Goal: Task Accomplishment & Management: Complete application form

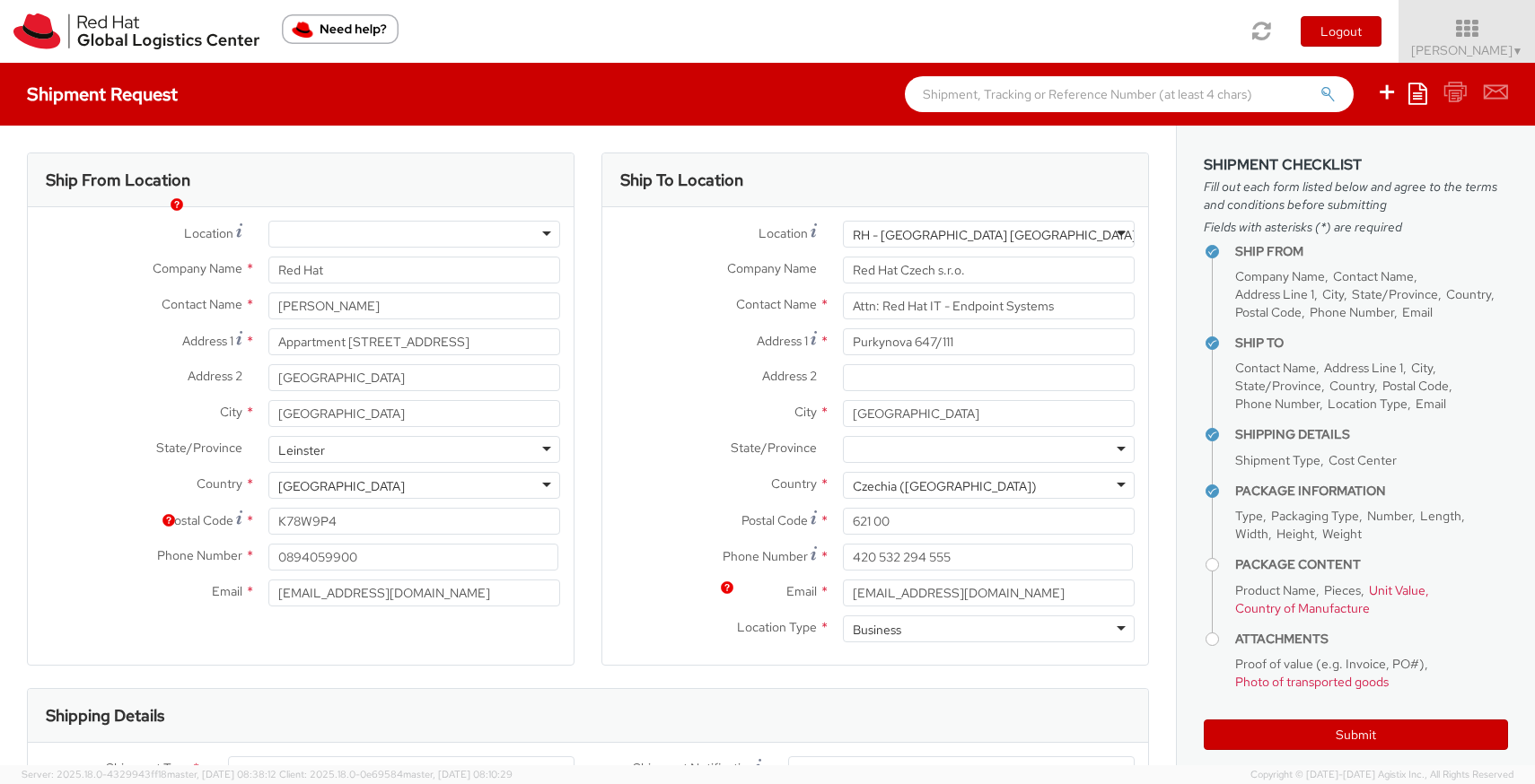
select select "850"
select select "DOC_STATION"
select select "LAPTOP"
select select "DOC_STATION"
select select "OTHER"
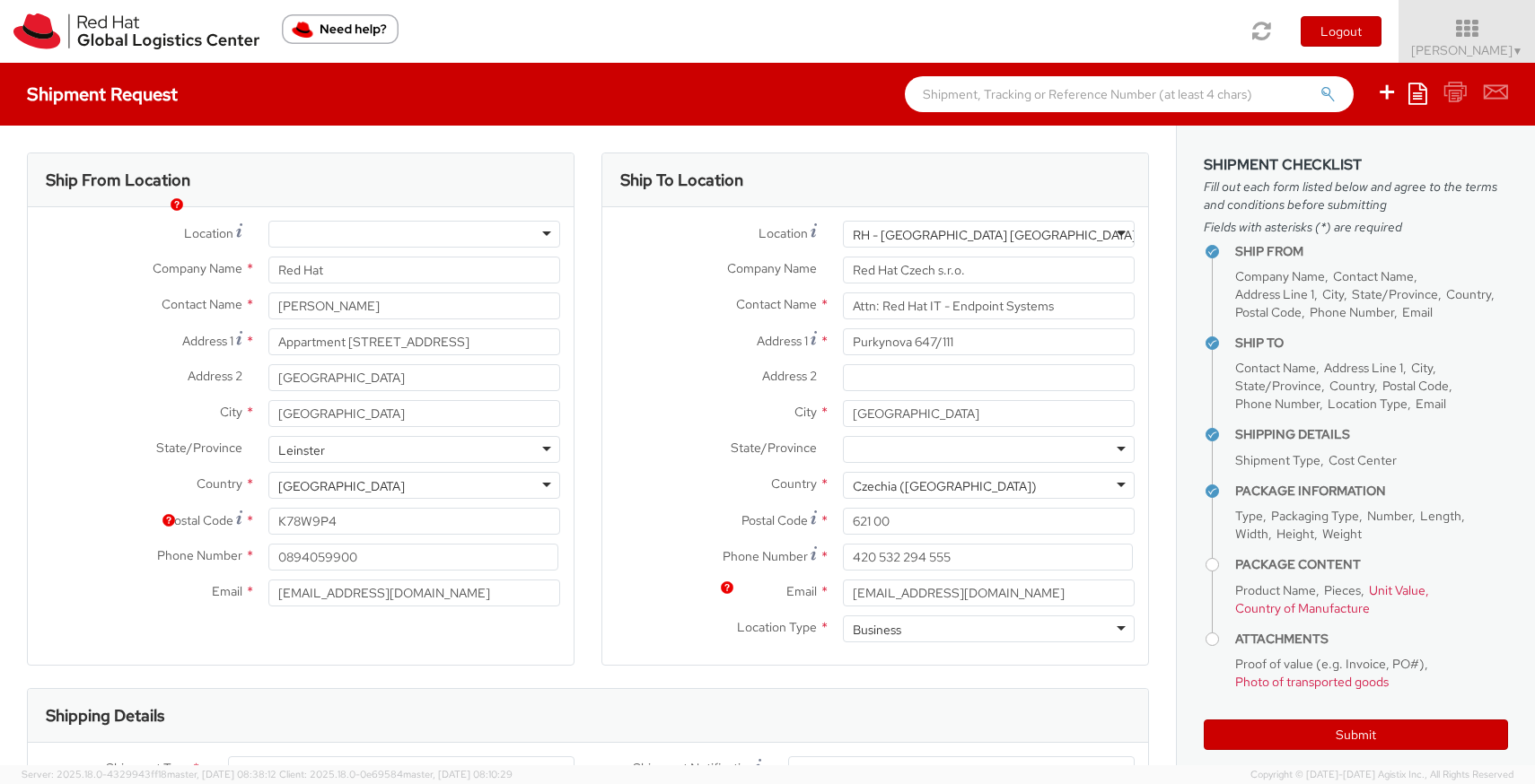
select select "OTHER"
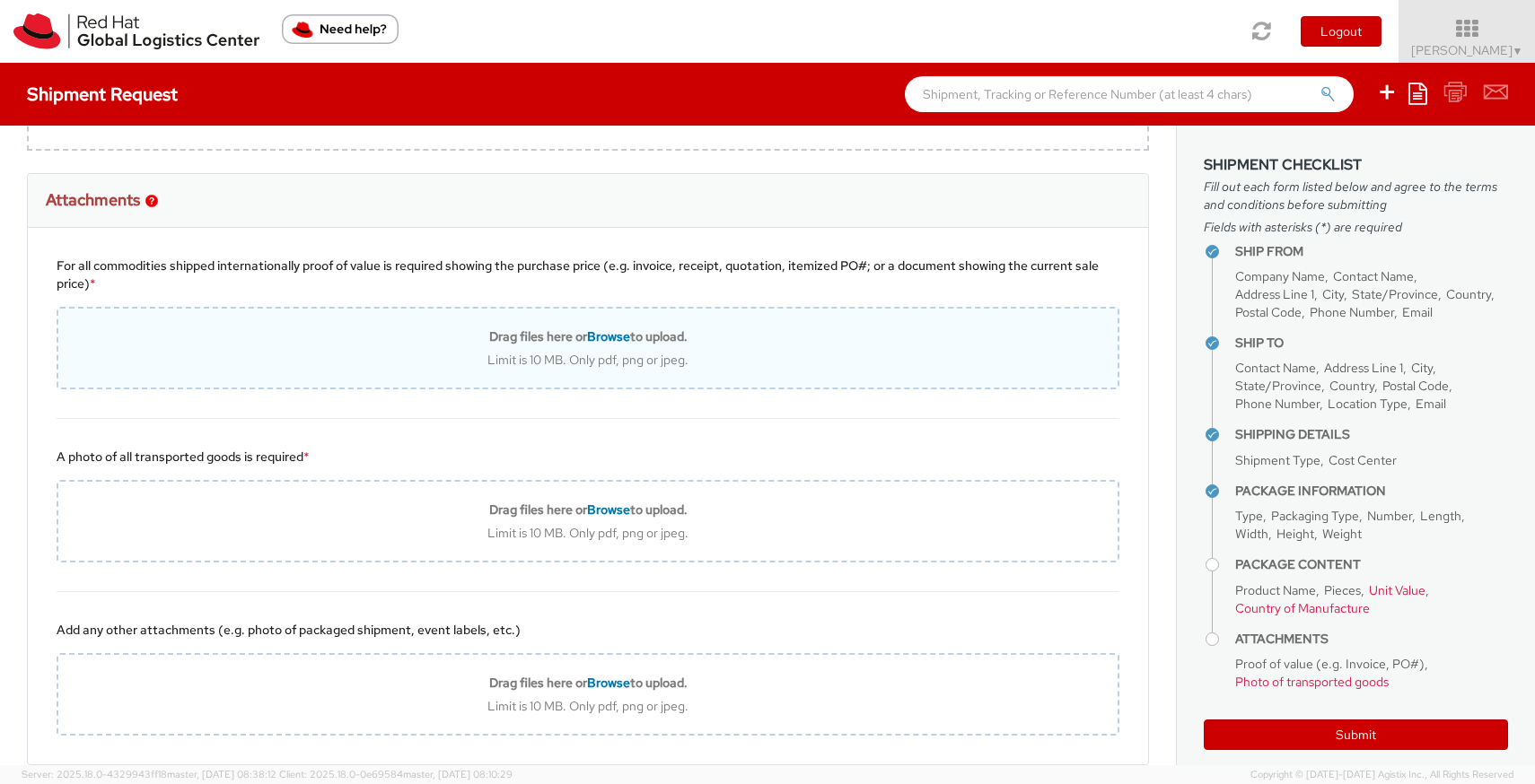
scroll to position [2170, 0]
click at [606, 343] on span "Browse" at bounding box center [608, 337] width 43 height 16
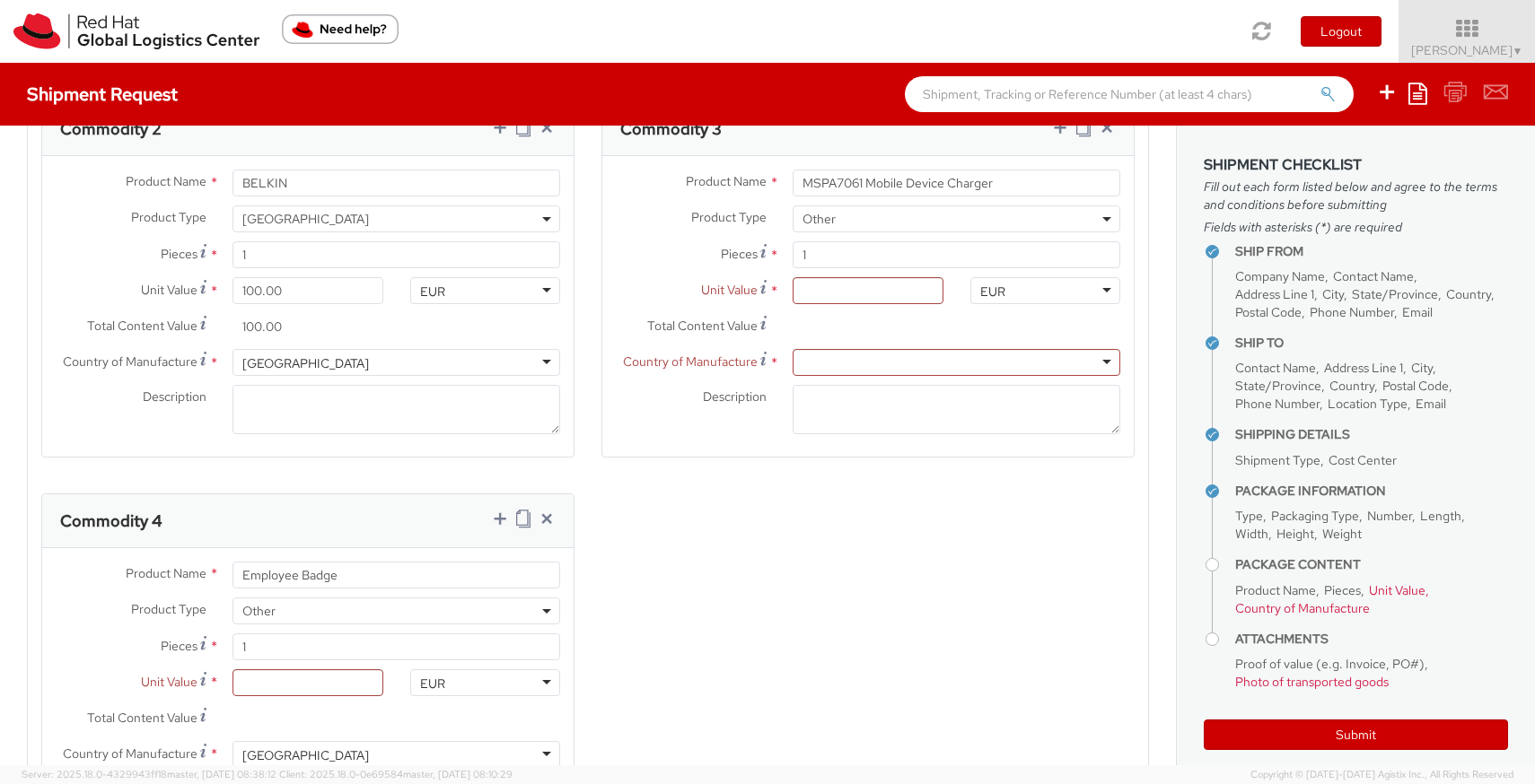
scroll to position [1348, 0]
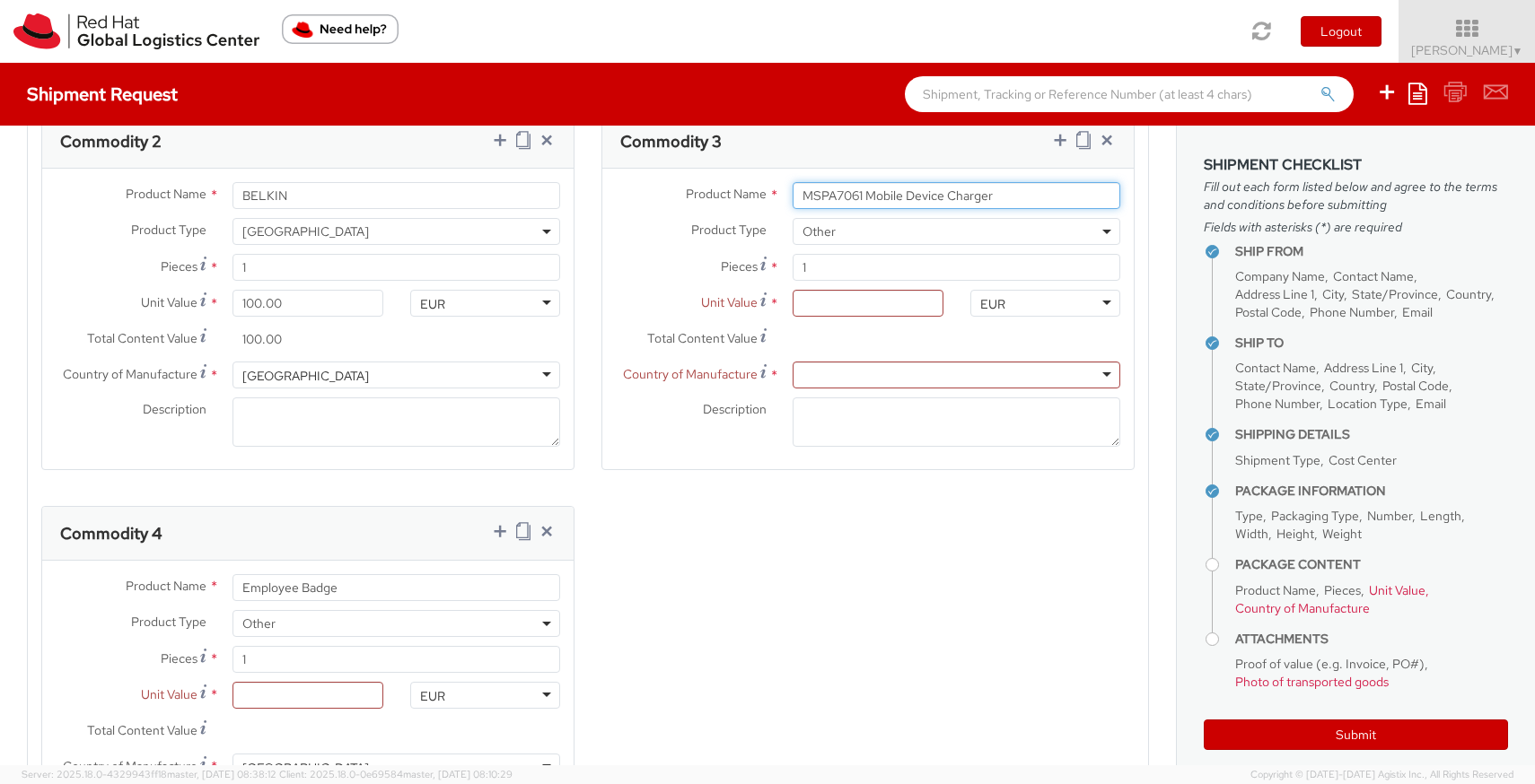
click at [871, 199] on input "MSPA7061 Mobile Device Charger" at bounding box center [956, 195] width 327 height 27
type input "MSPA7061 Coreparts Mobile Device Charger"
click at [833, 543] on div "Product Types * Documents Docking Station Laptop Monitor Other Hardware Server …" at bounding box center [588, 304] width 1120 height 1162
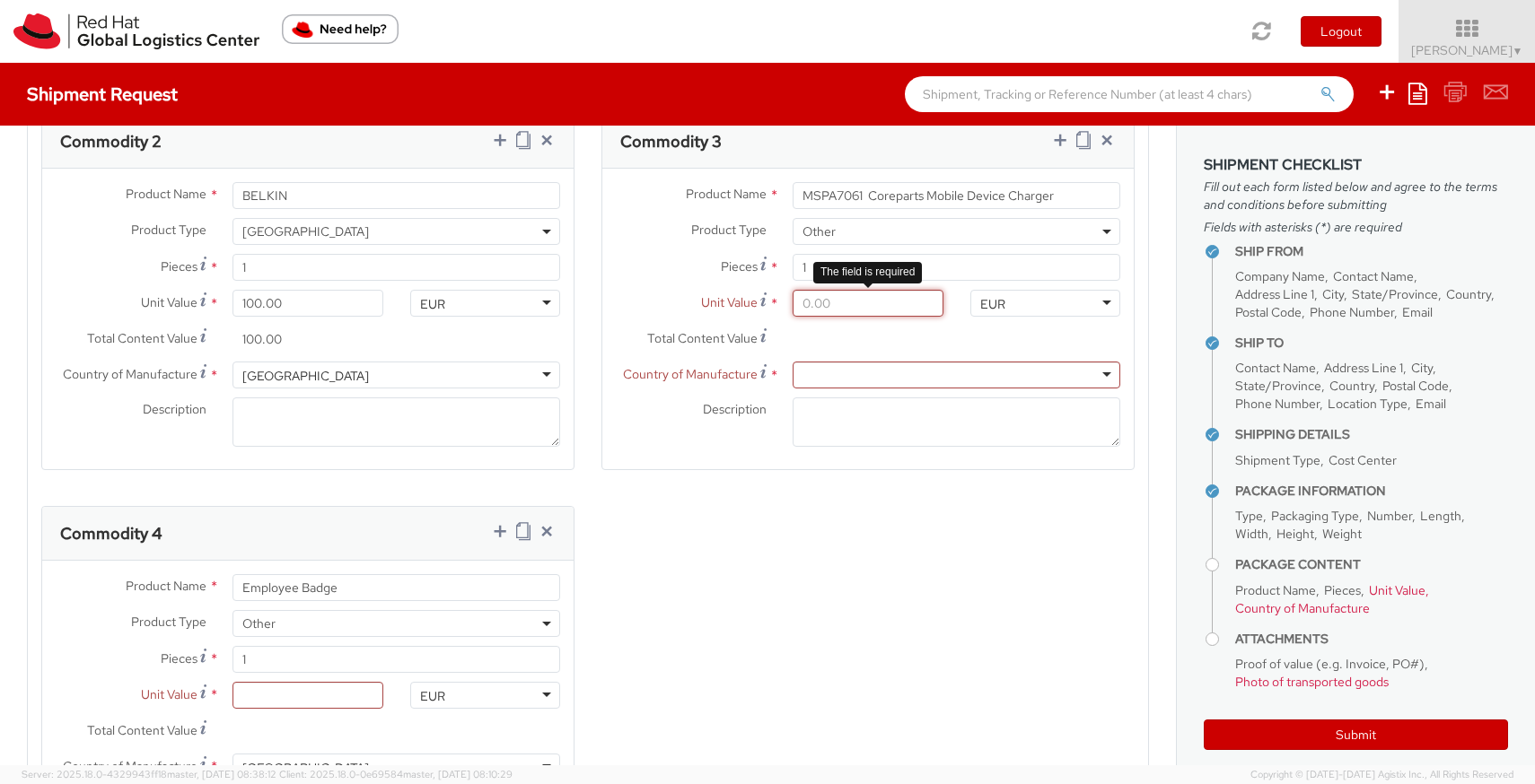
click at [914, 301] on input "Unit Value *" at bounding box center [867, 303] width 150 height 27
click at [642, 661] on div "Product Types * Documents Docking Station Laptop Monitor Other Hardware Server …" at bounding box center [588, 304] width 1120 height 1162
click at [896, 317] on div "Unit Value *" at bounding box center [780, 308] width 354 height 36
click at [896, 311] on input "Unit Value *" at bounding box center [867, 303] width 150 height 27
click at [817, 695] on div "Product Types * Documents Docking Station Laptop Monitor Other Hardware Server …" at bounding box center [588, 304] width 1120 height 1162
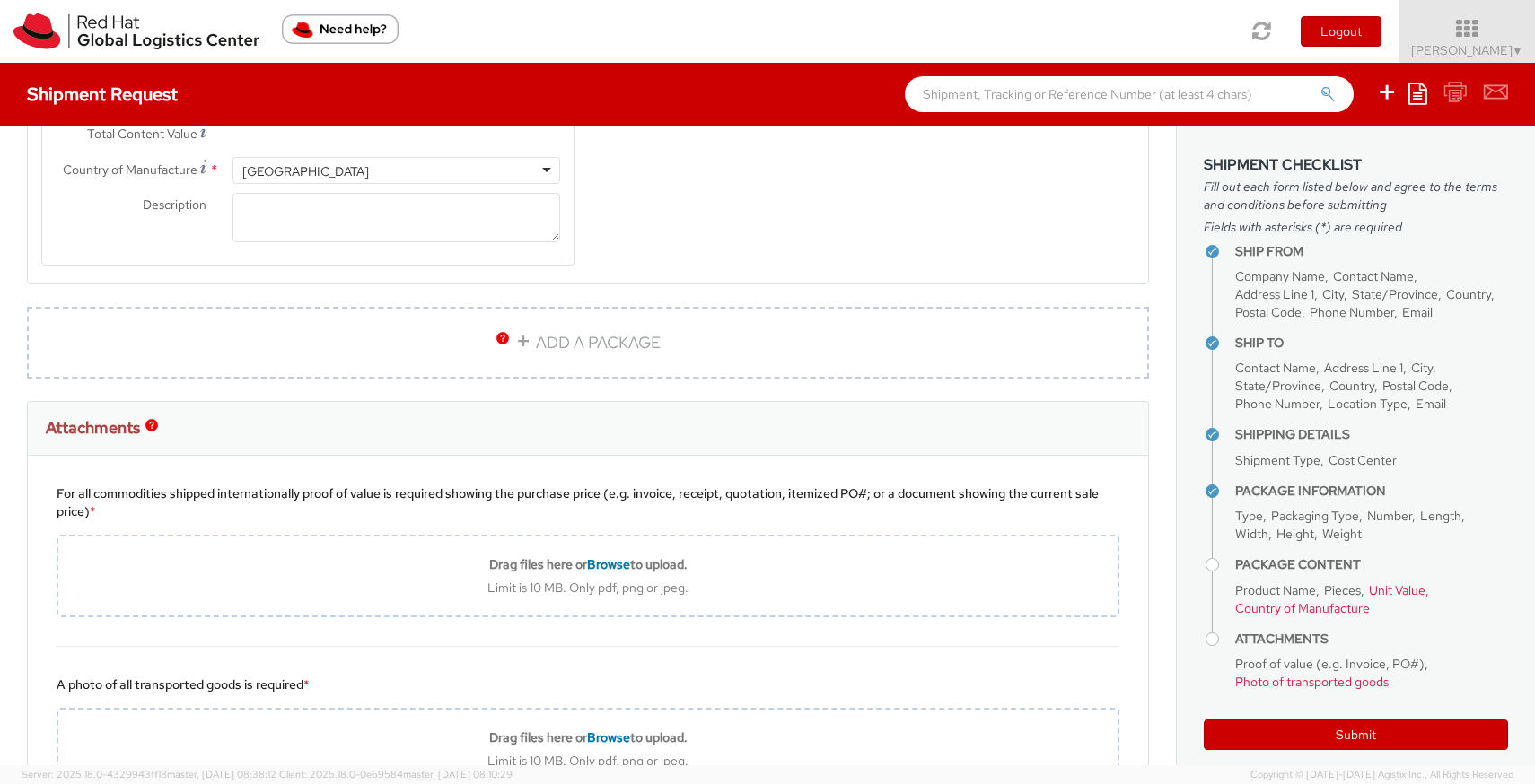
scroll to position [1964, 0]
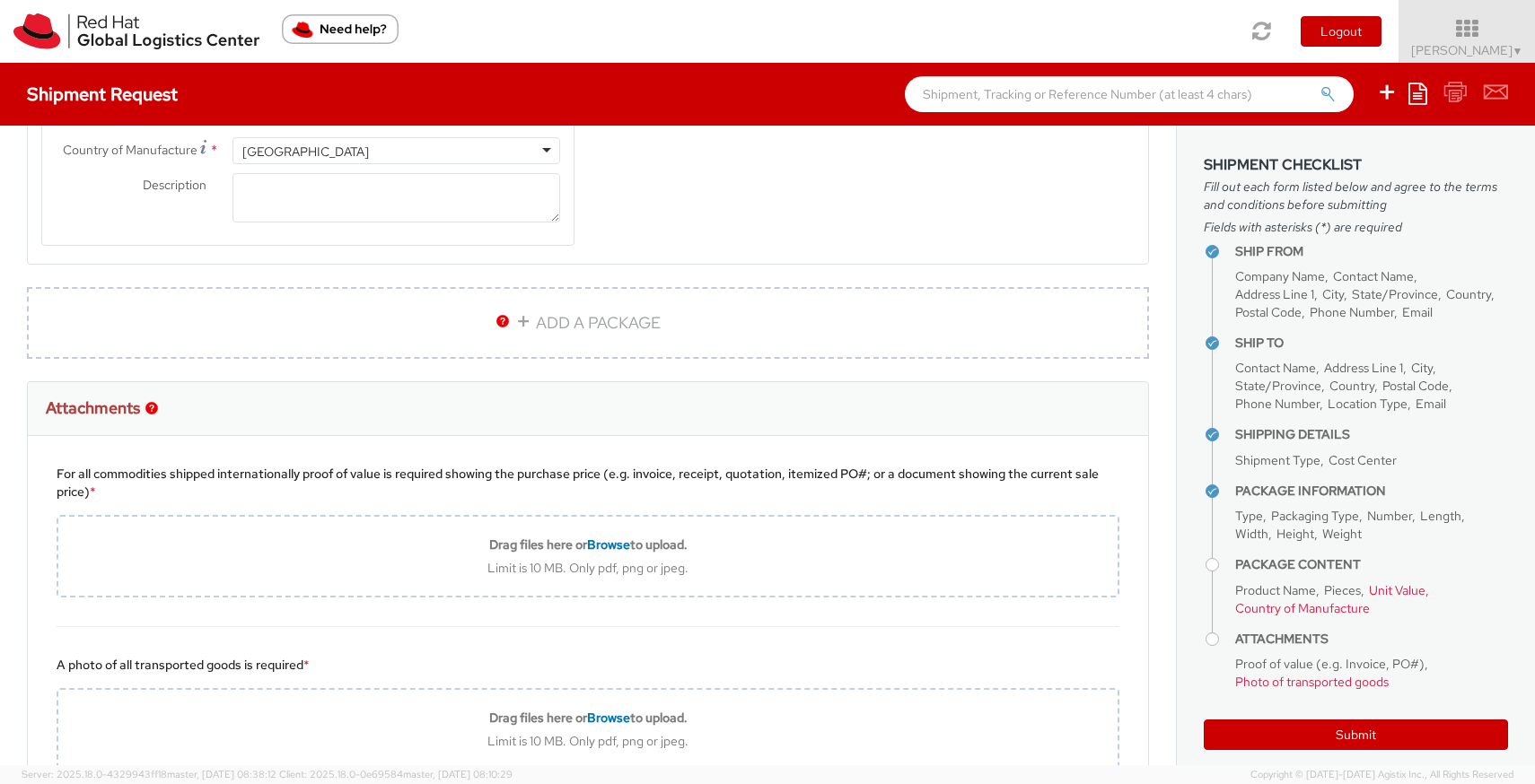
click at [149, 408] on img "button" at bounding box center [151, 407] width 12 height 12
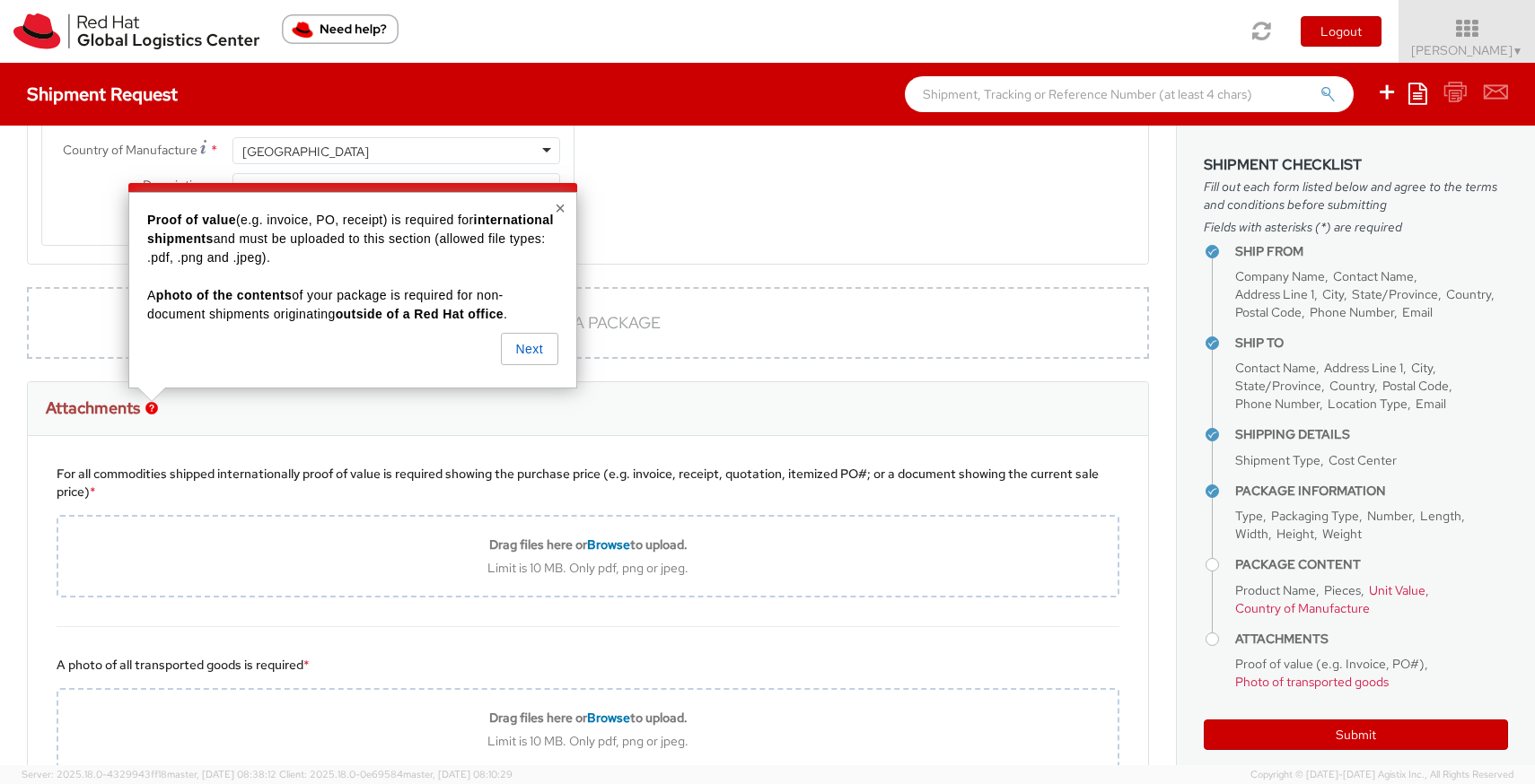
click at [301, 422] on div "Attachments" at bounding box center [588, 409] width 1120 height 54
click at [522, 352] on button "Next" at bounding box center [530, 349] width 58 height 33
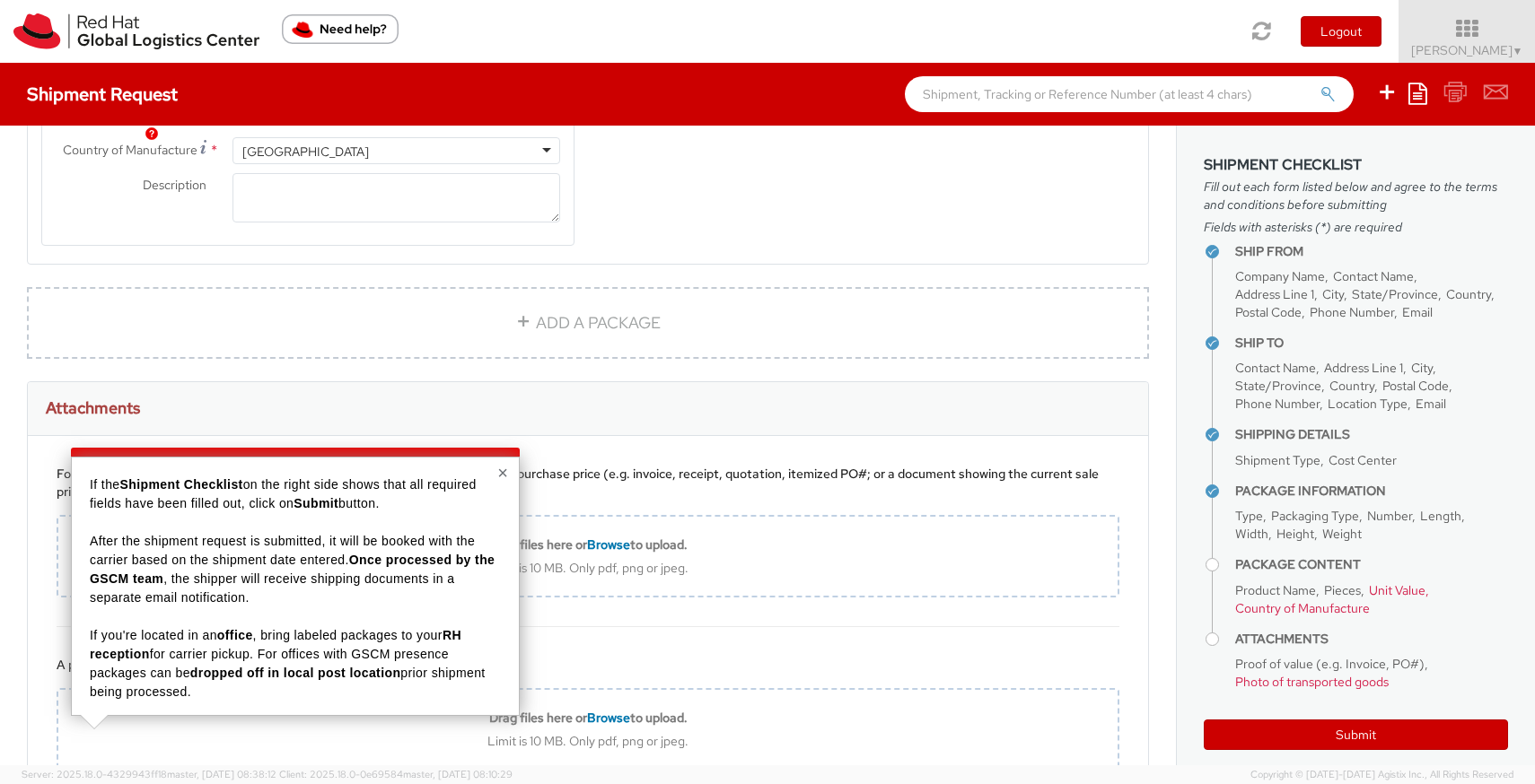
scroll to position [2239, 0]
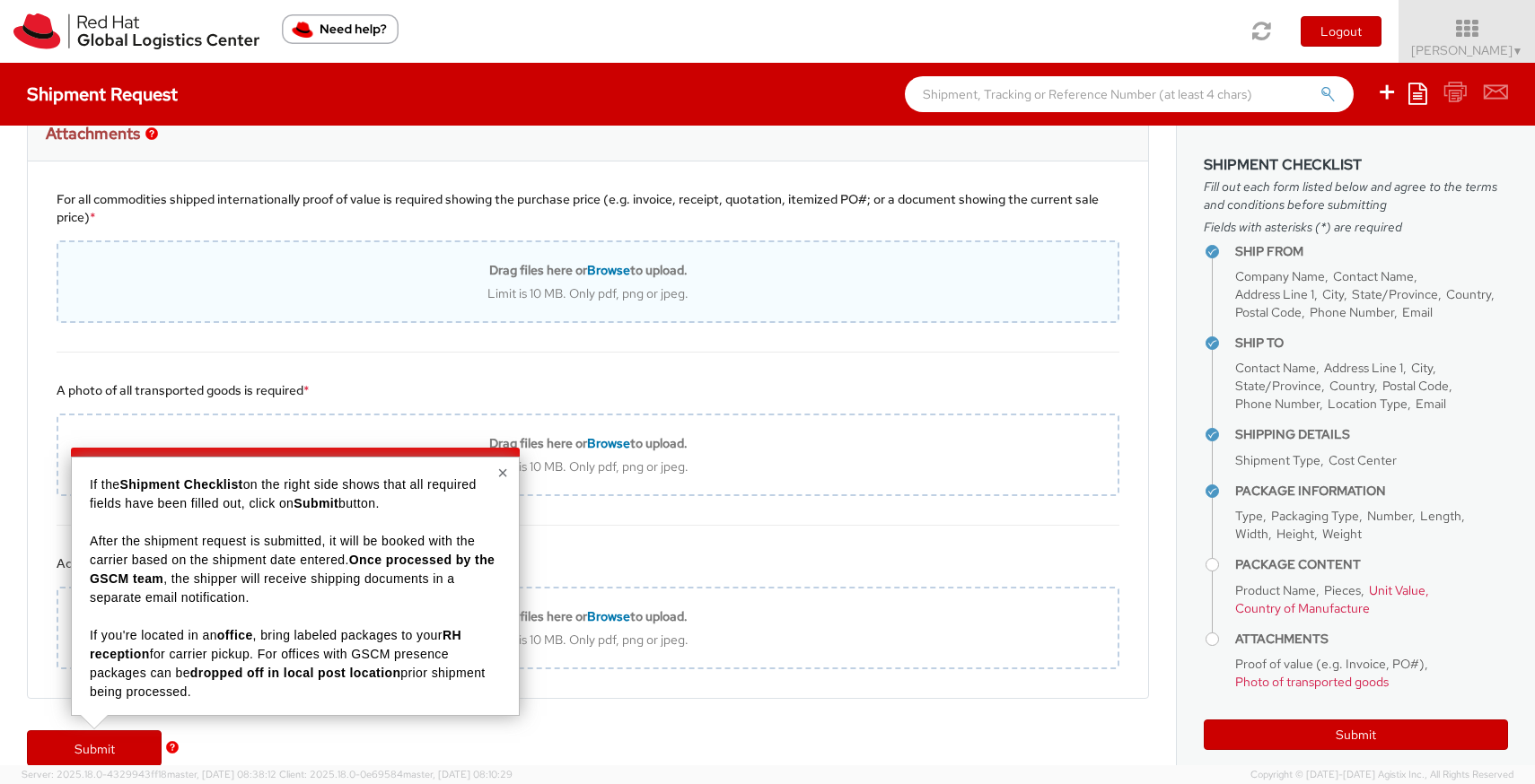
click at [513, 299] on div "Limit is 10 MB. Only pdf, png or jpeg." at bounding box center [588, 293] width 1059 height 16
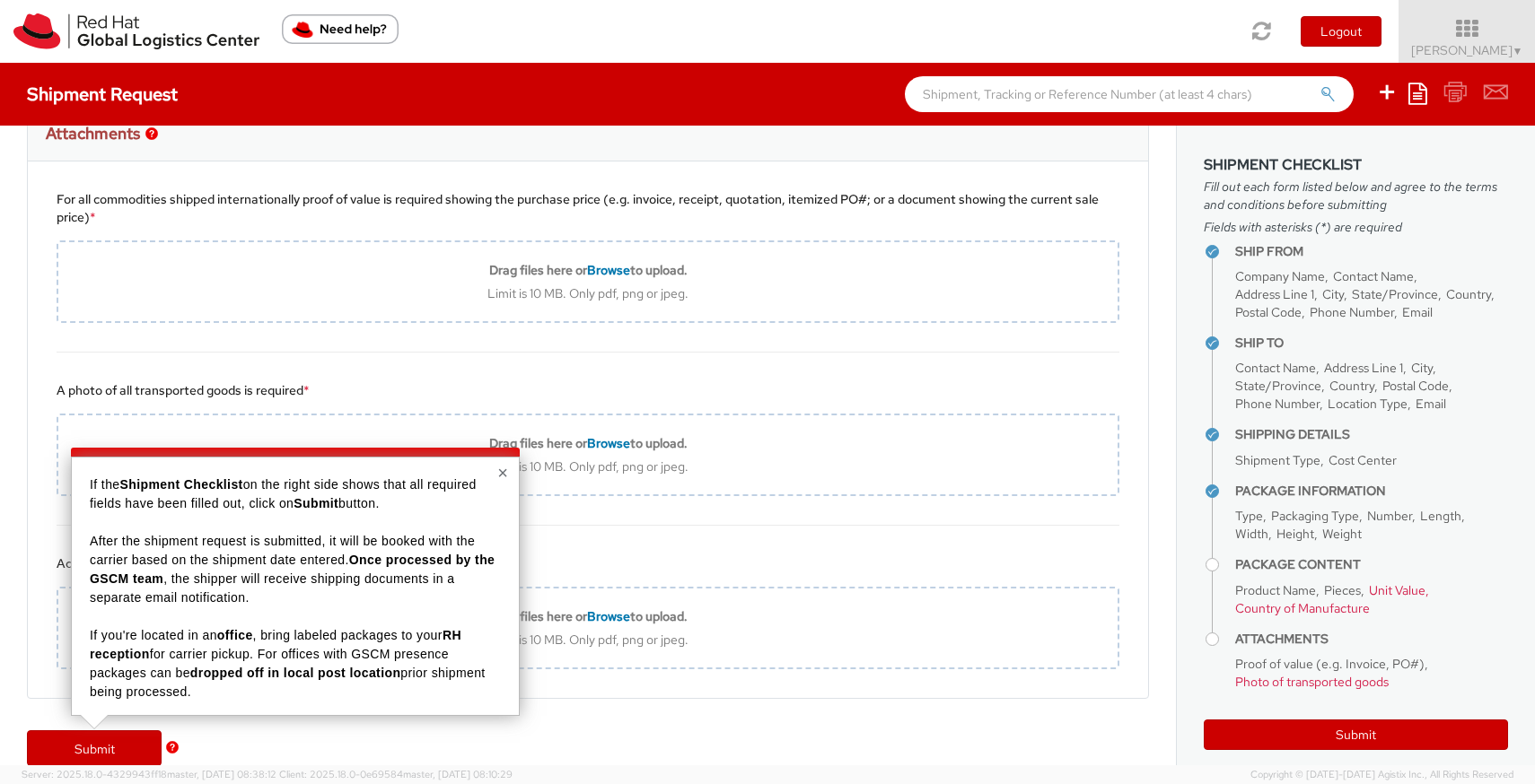
click at [505, 478] on button "×" at bounding box center [503, 473] width 11 height 18
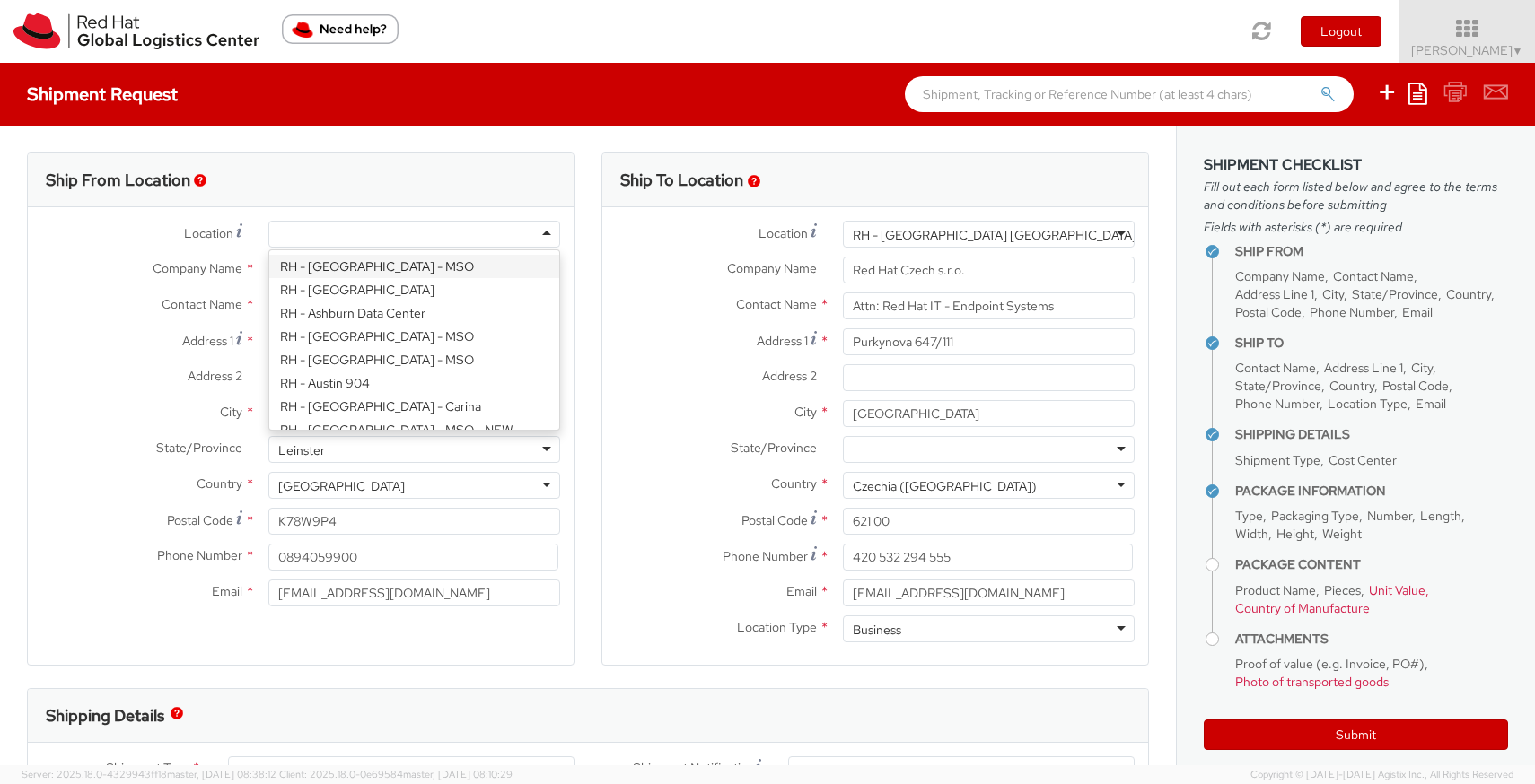
scroll to position [5, 0]
click at [476, 240] on div at bounding box center [414, 234] width 292 height 27
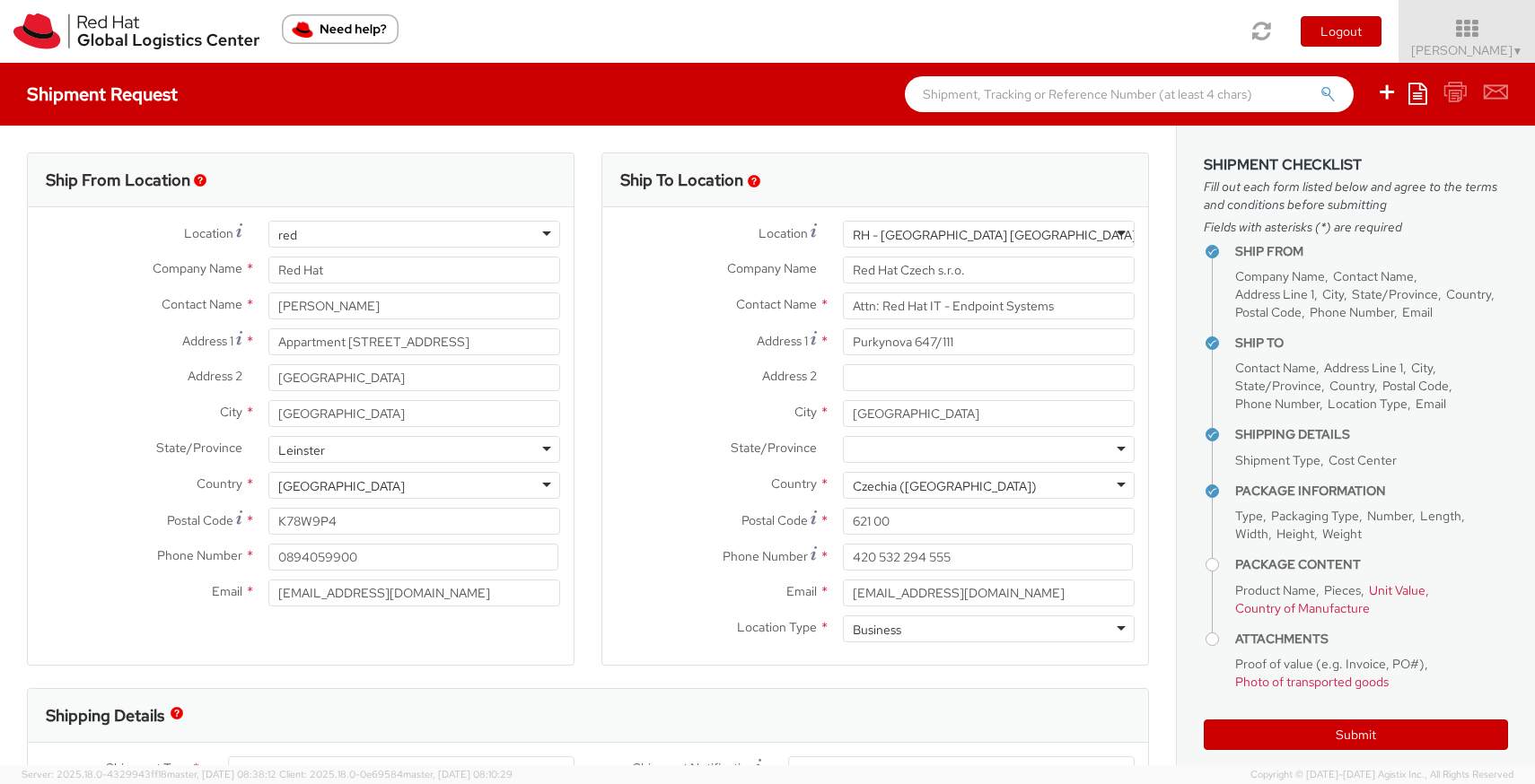
type input "re"
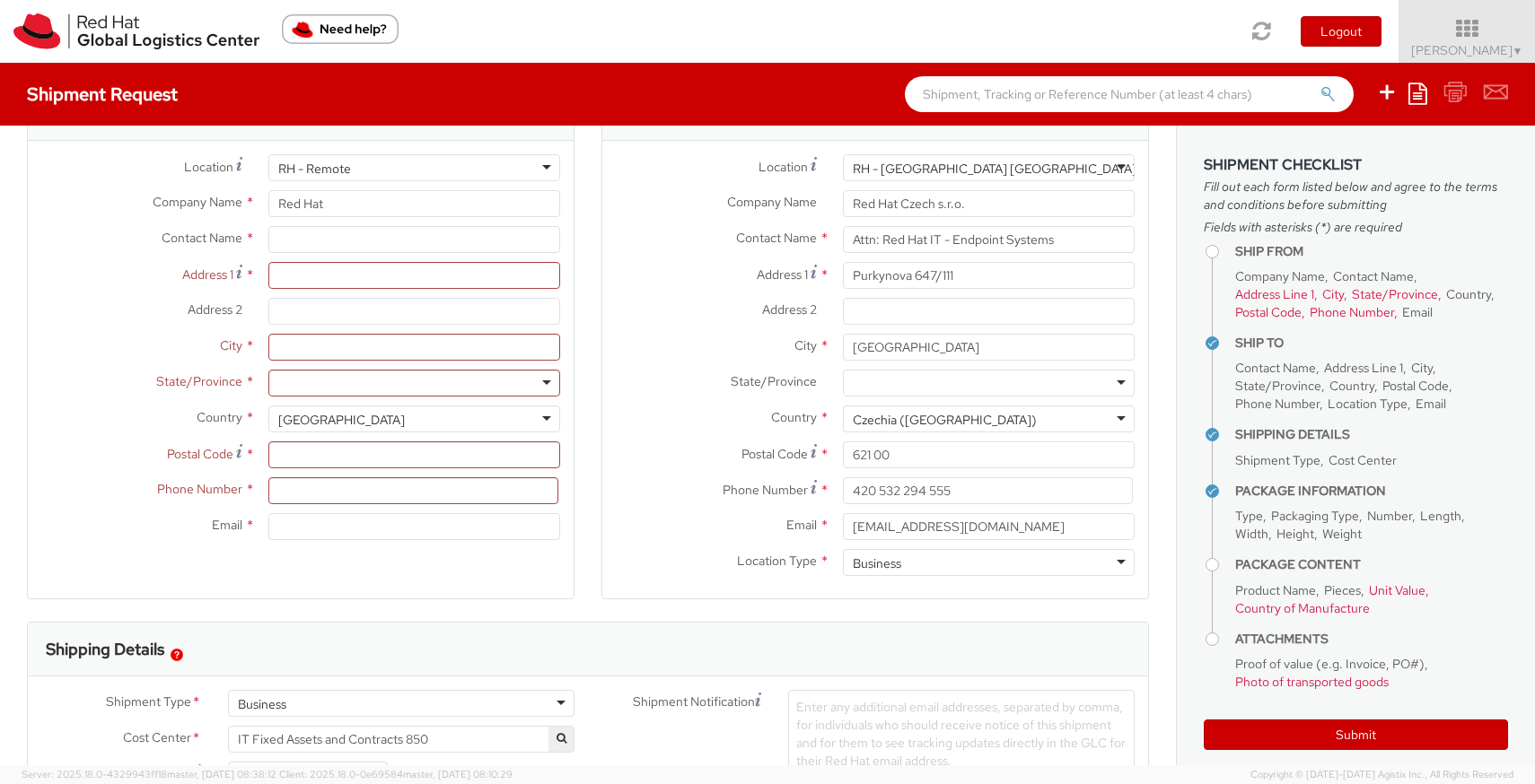
scroll to position [0, 0]
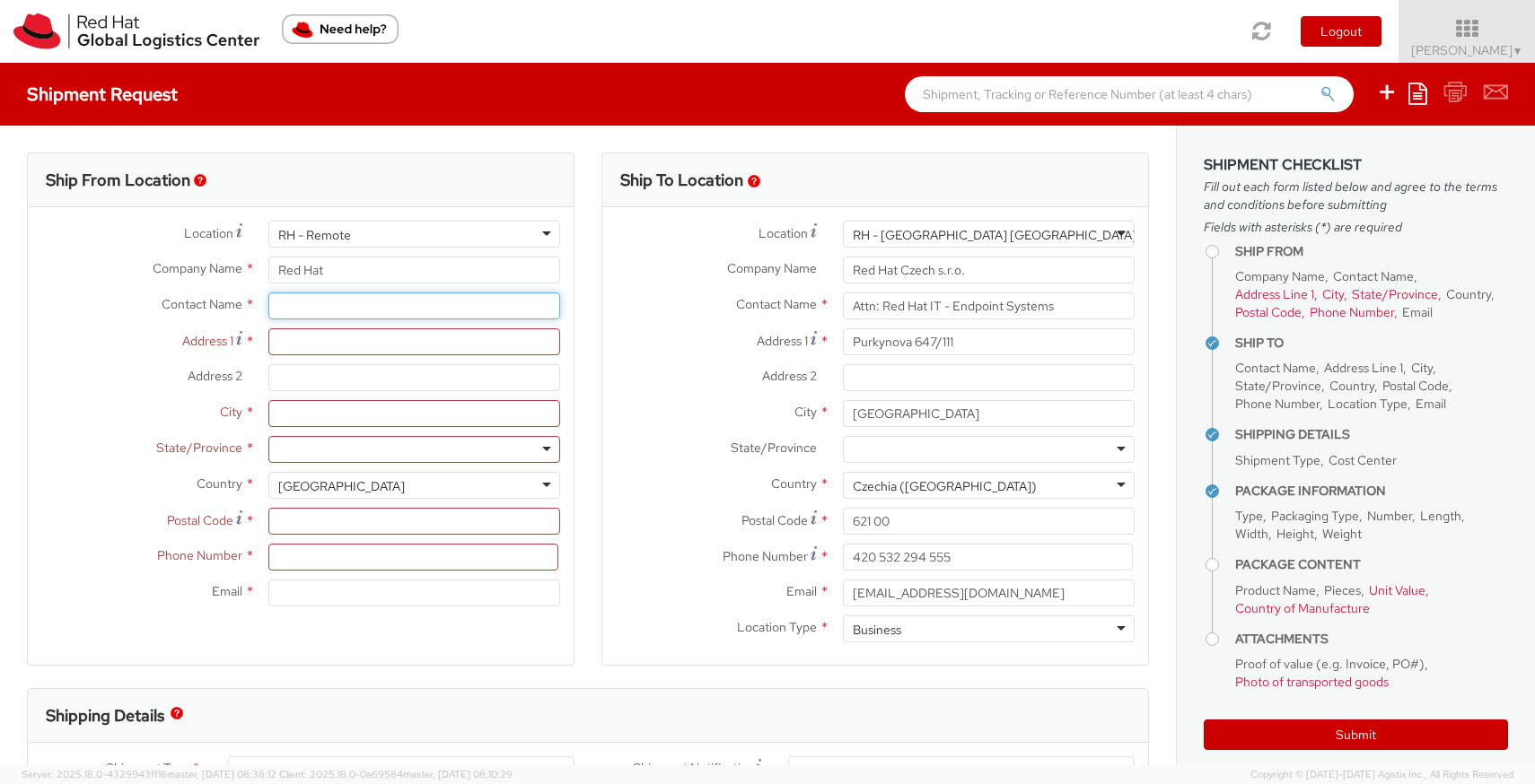
click at [345, 300] on input "text" at bounding box center [414, 306] width 292 height 27
type input "[PERSON_NAME]"
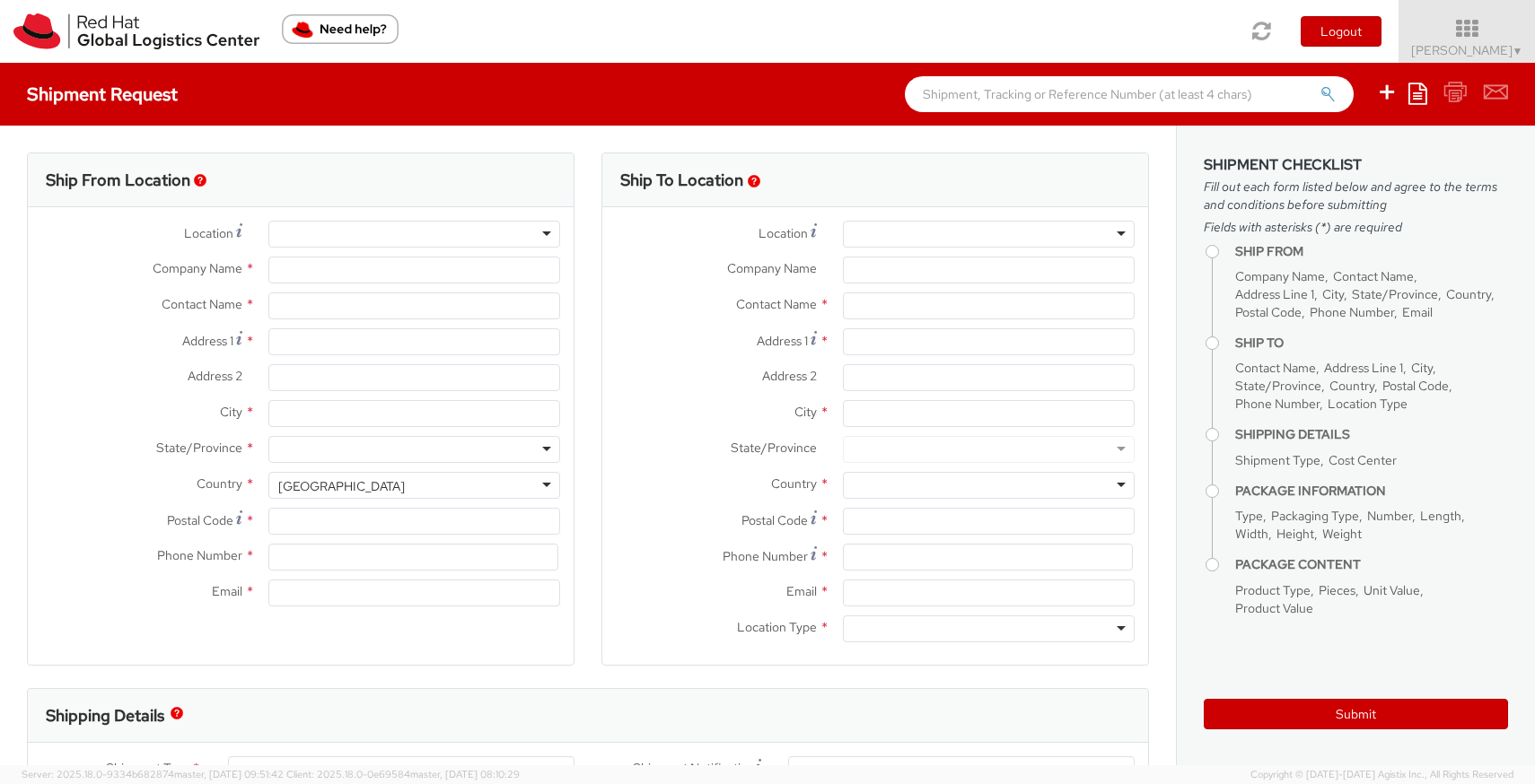
select select "734"
select select
type input "Red Hat"
type input "[PERSON_NAME]"
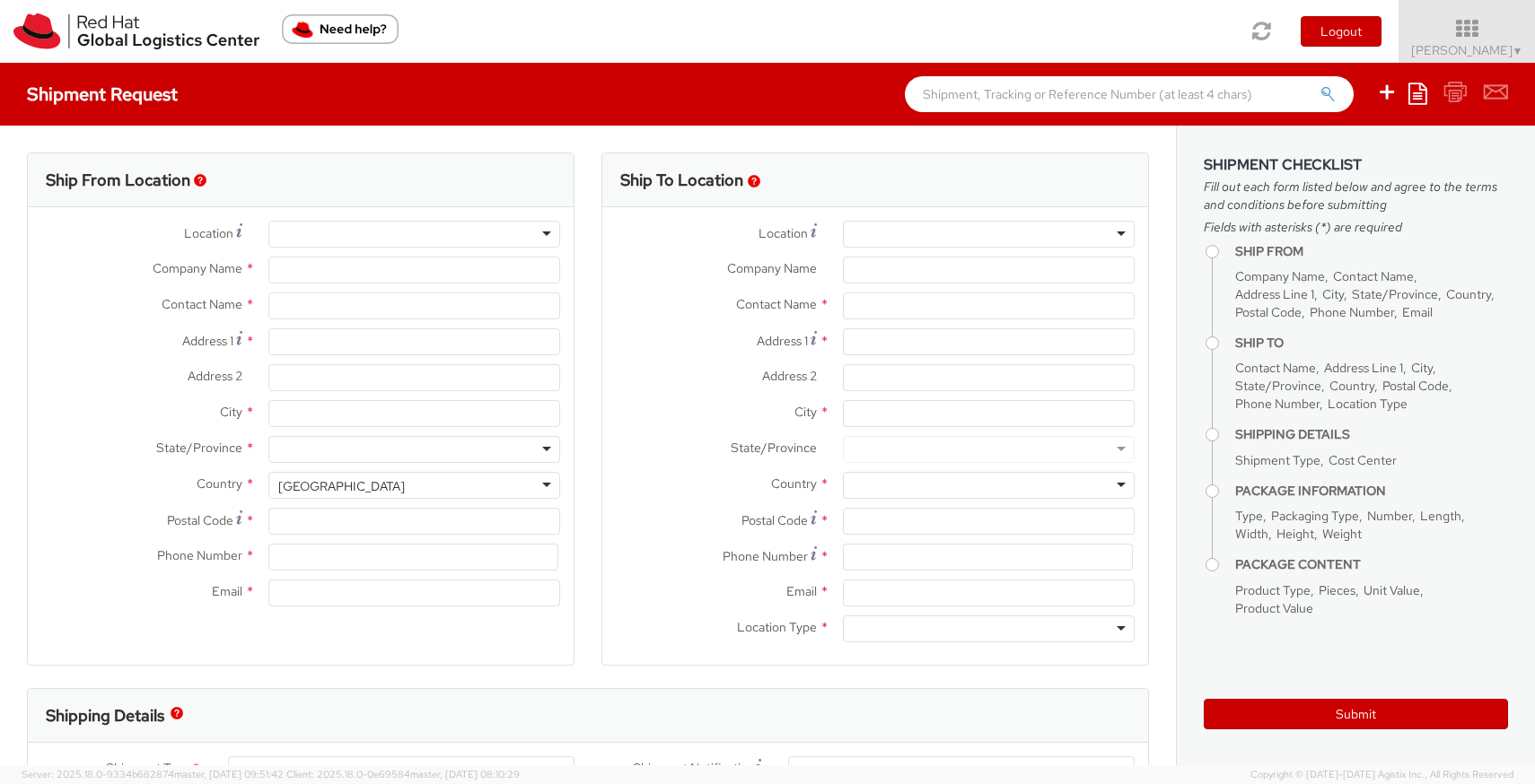
type input "[EMAIL_ADDRESS][DOMAIN_NAME]"
click at [410, 303] on input "[PERSON_NAME]" at bounding box center [414, 306] width 292 height 27
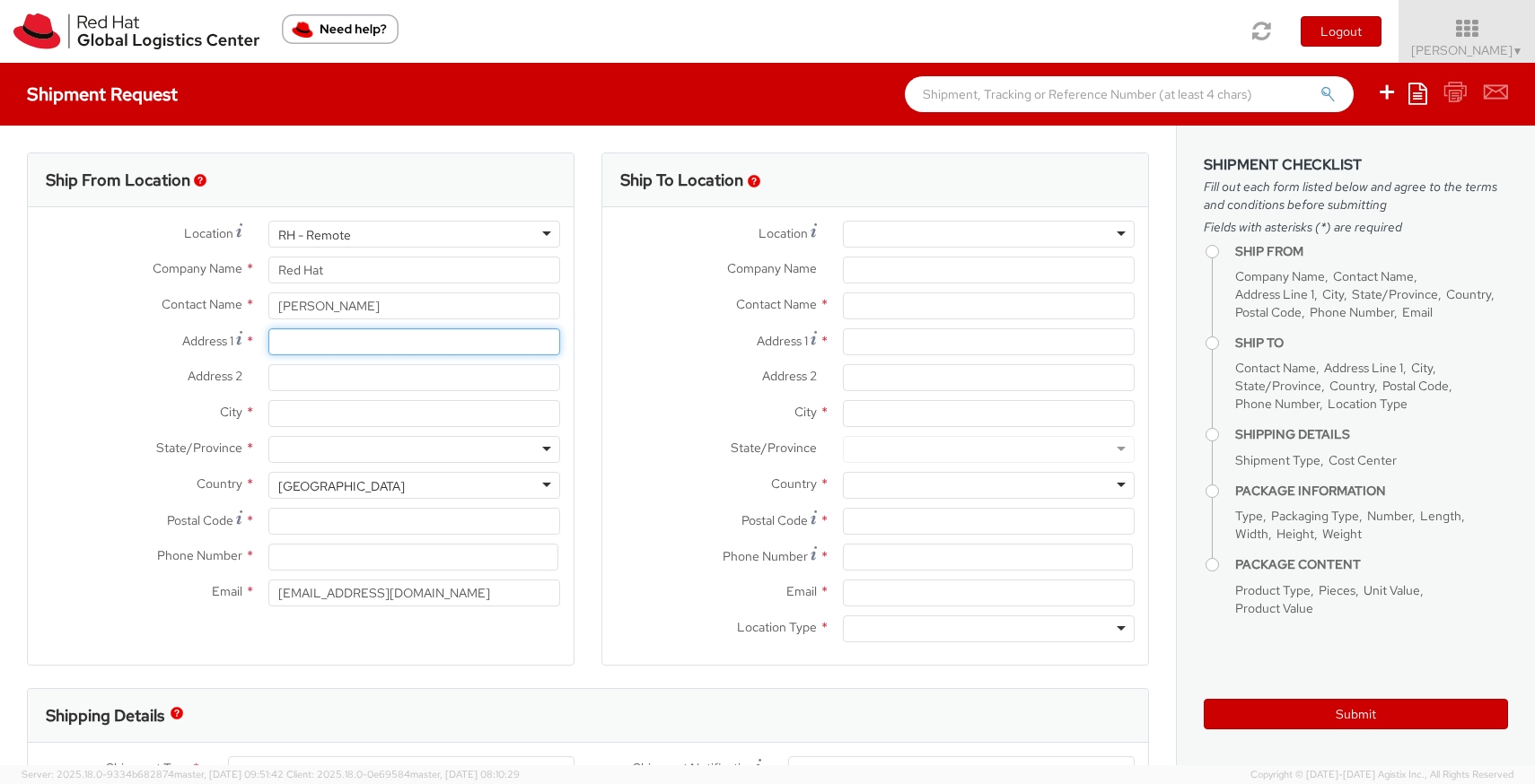
click at [370, 339] on input "Address 1 *" at bounding box center [414, 341] width 292 height 27
type input "Appartment [STREET_ADDRESS]"
click at [312, 382] on input "Address 2 *" at bounding box center [414, 378] width 292 height 27
type input "Newcastle, Lucan"
click at [320, 344] on input "Appartment [STREET_ADDRESS]" at bounding box center [414, 341] width 292 height 27
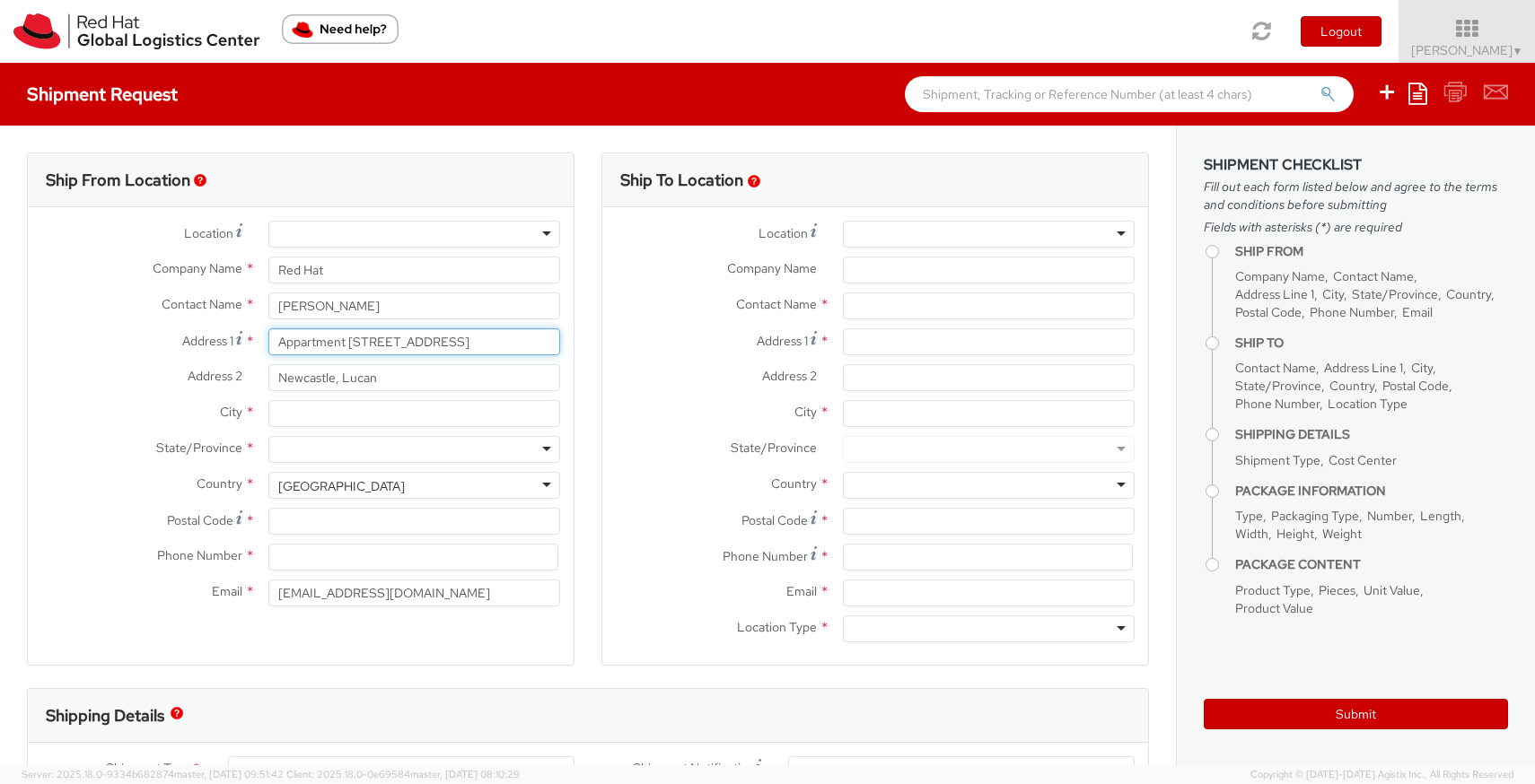
click at [297, 346] on input "Appartment [STREET_ADDRESS]" at bounding box center [414, 341] width 292 height 27
click at [436, 346] on input "Apartment 9, [GEOGRAPHIC_DATA]" at bounding box center [414, 341] width 292 height 27
type input "Apartment 9, [GEOGRAPHIC_DATA]"
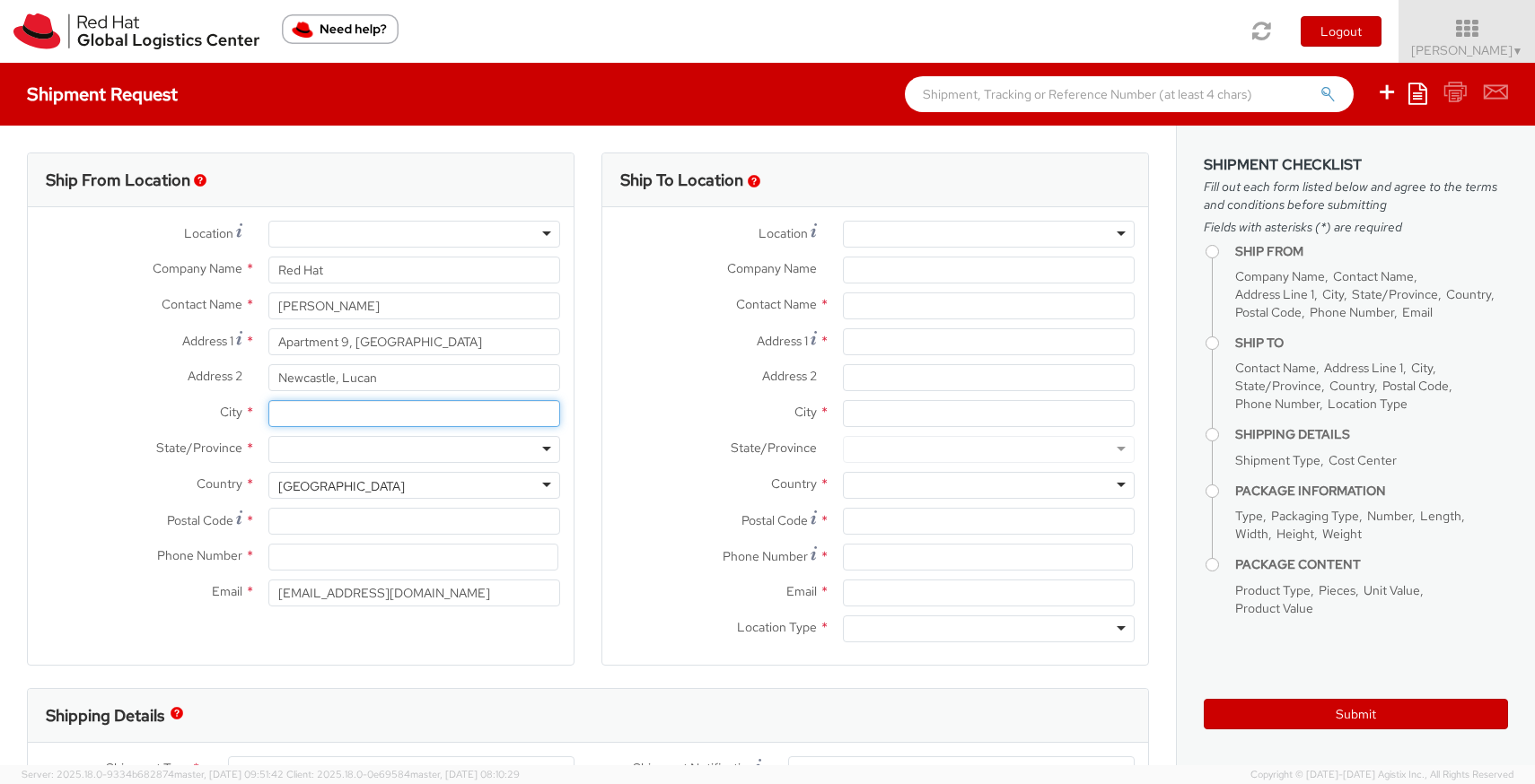
click at [348, 416] on input "City *" at bounding box center [414, 413] width 292 height 27
type input "S"
type input "[GEOGRAPHIC_DATA]"
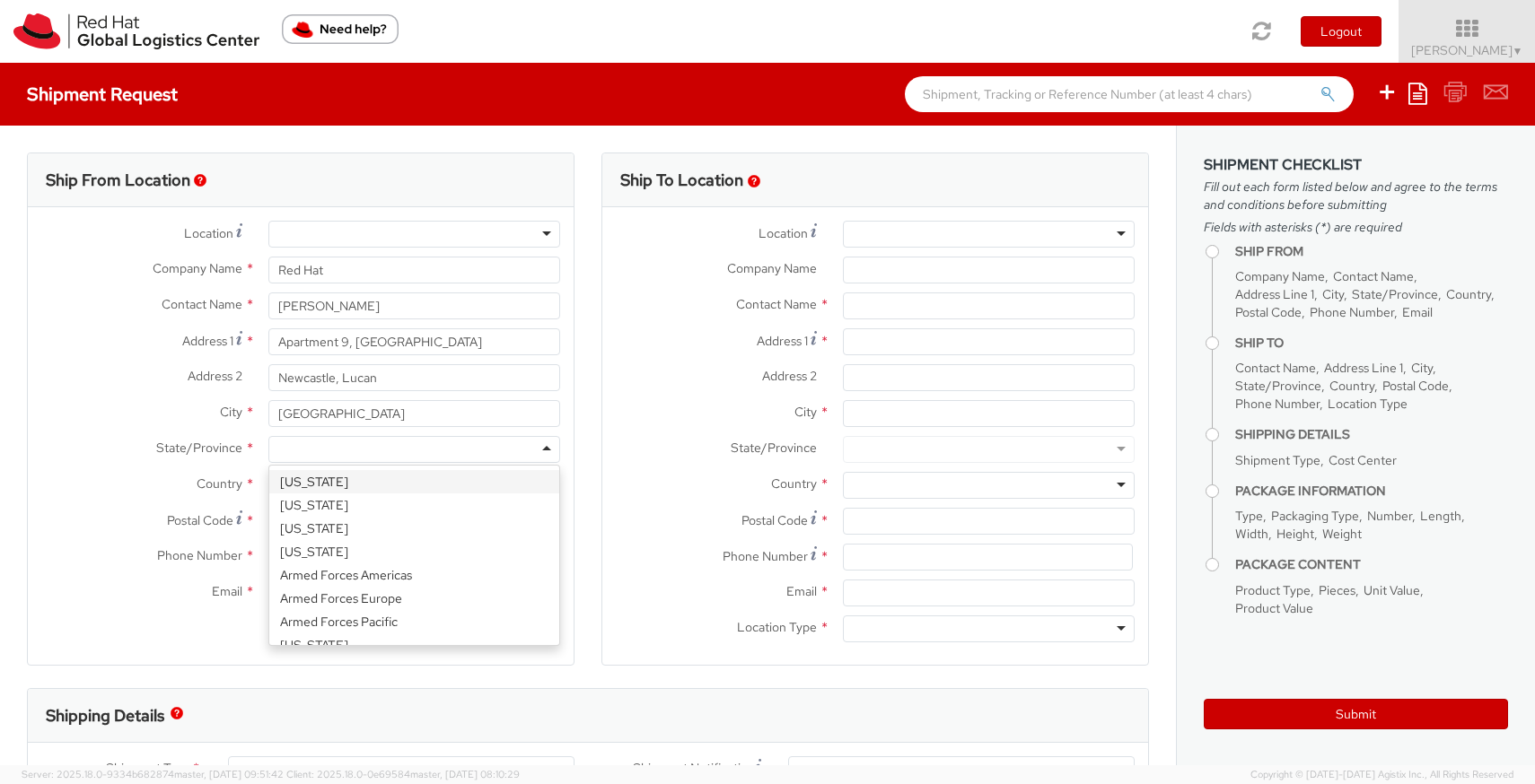
click at [359, 455] on div at bounding box center [414, 449] width 292 height 27
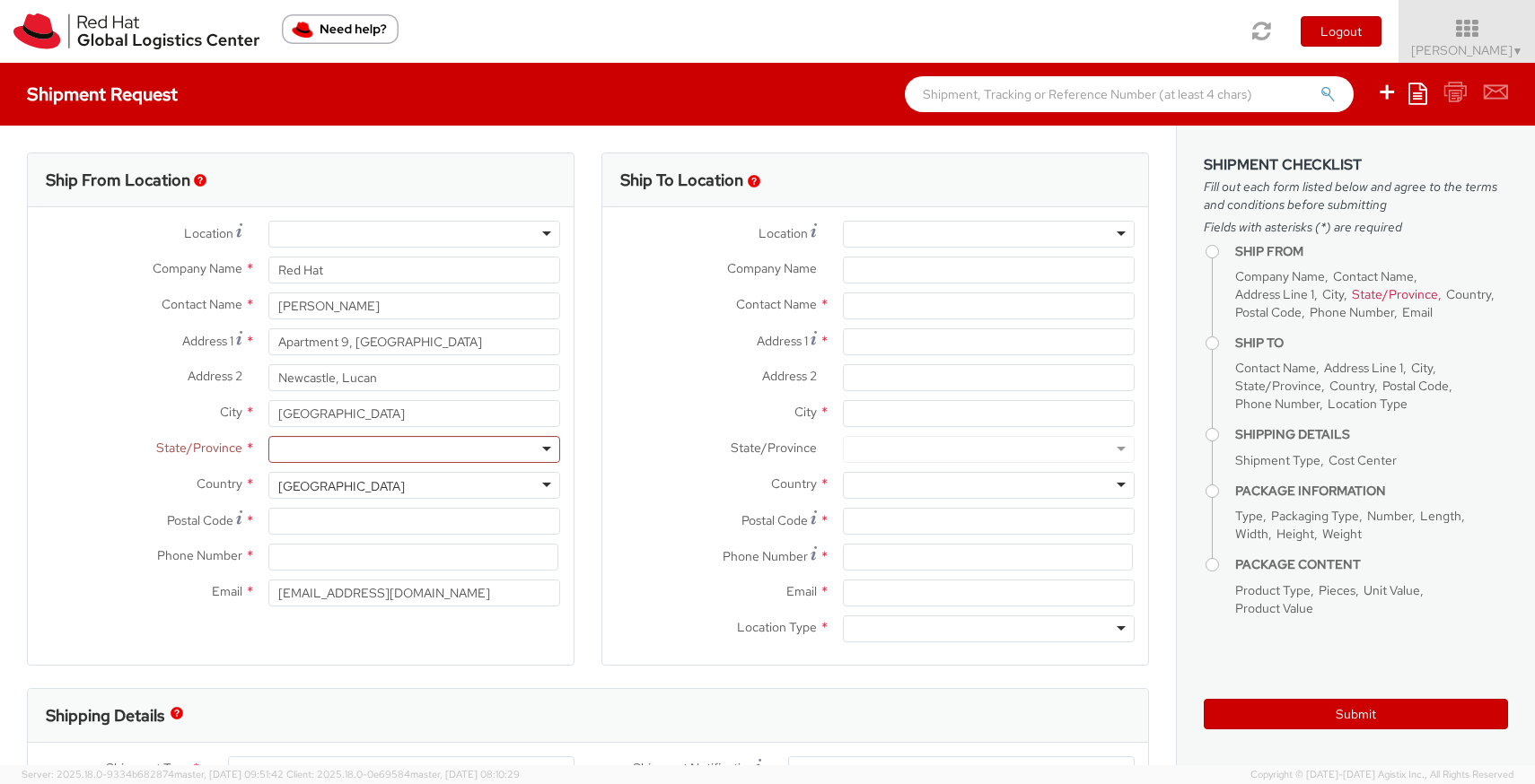
click at [242, 484] on label "Country *" at bounding box center [142, 483] width 228 height 23
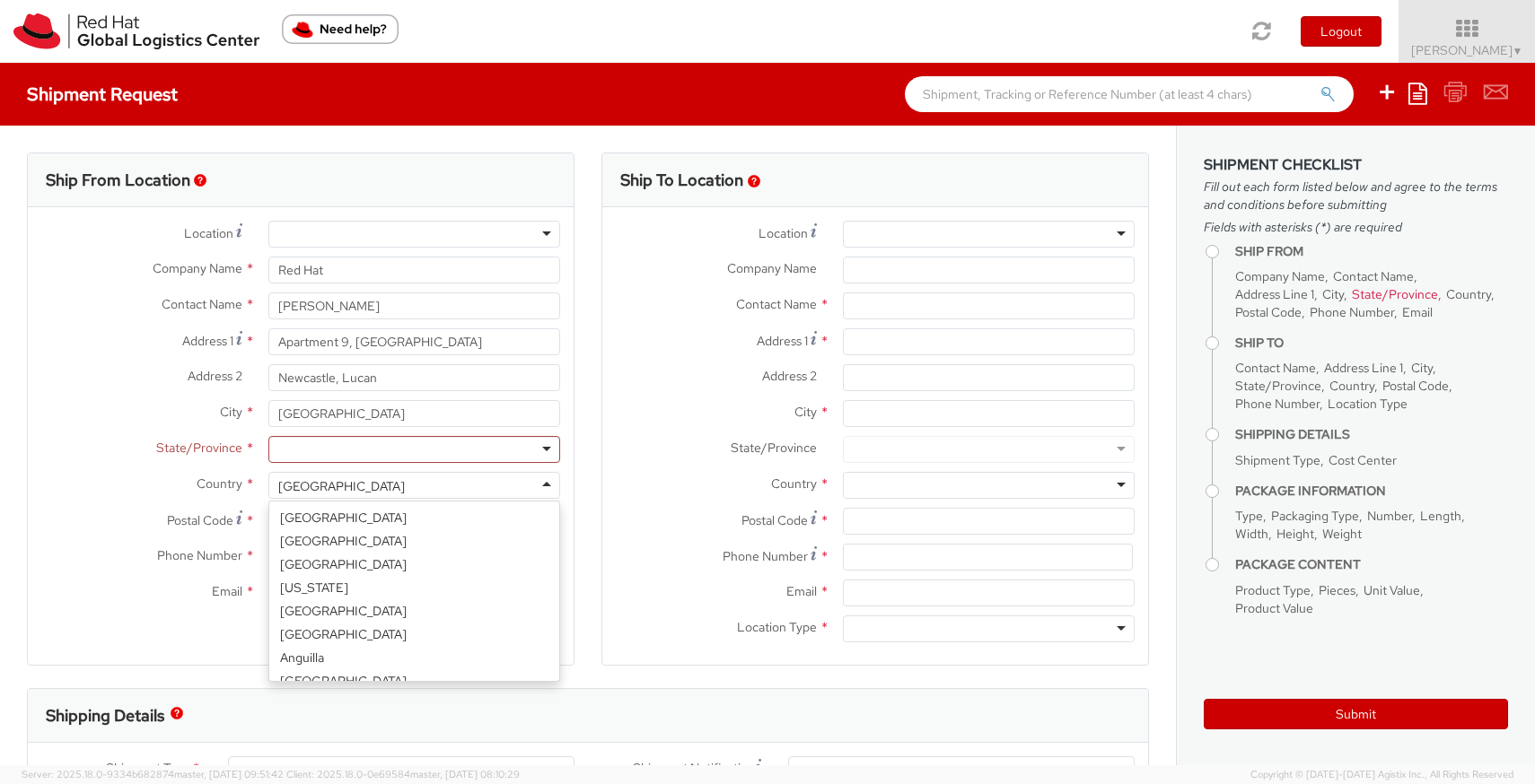
click at [295, 486] on div "[GEOGRAPHIC_DATA]" at bounding box center [341, 486] width 127 height 18
select select "CM"
select select "KGS"
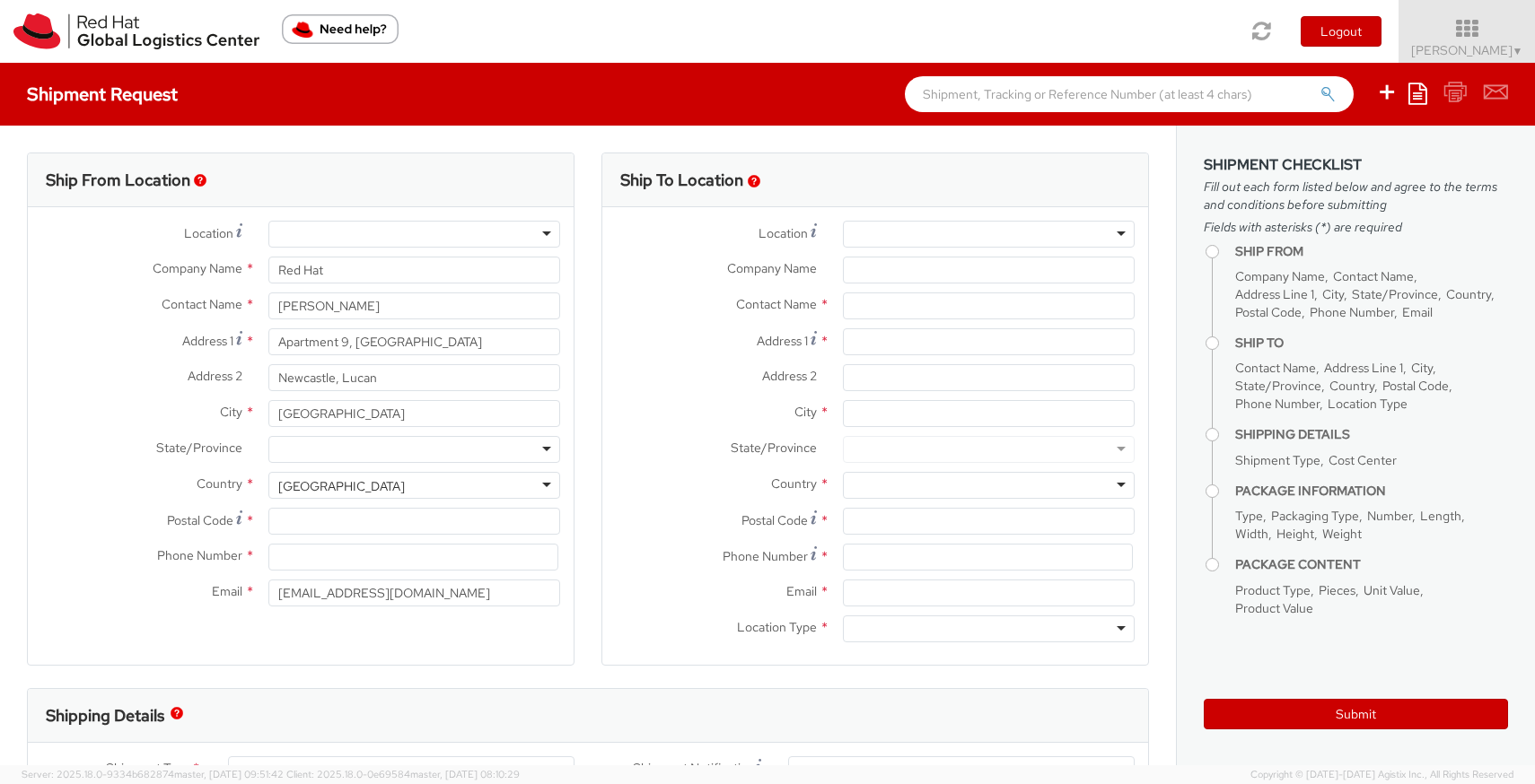
click at [335, 455] on div at bounding box center [414, 449] width 292 height 27
click at [324, 520] on input "Postal Code *" at bounding box center [414, 521] width 292 height 27
type input "K78W9P4"
click at [324, 555] on input at bounding box center [413, 557] width 290 height 27
type input "0894059900"
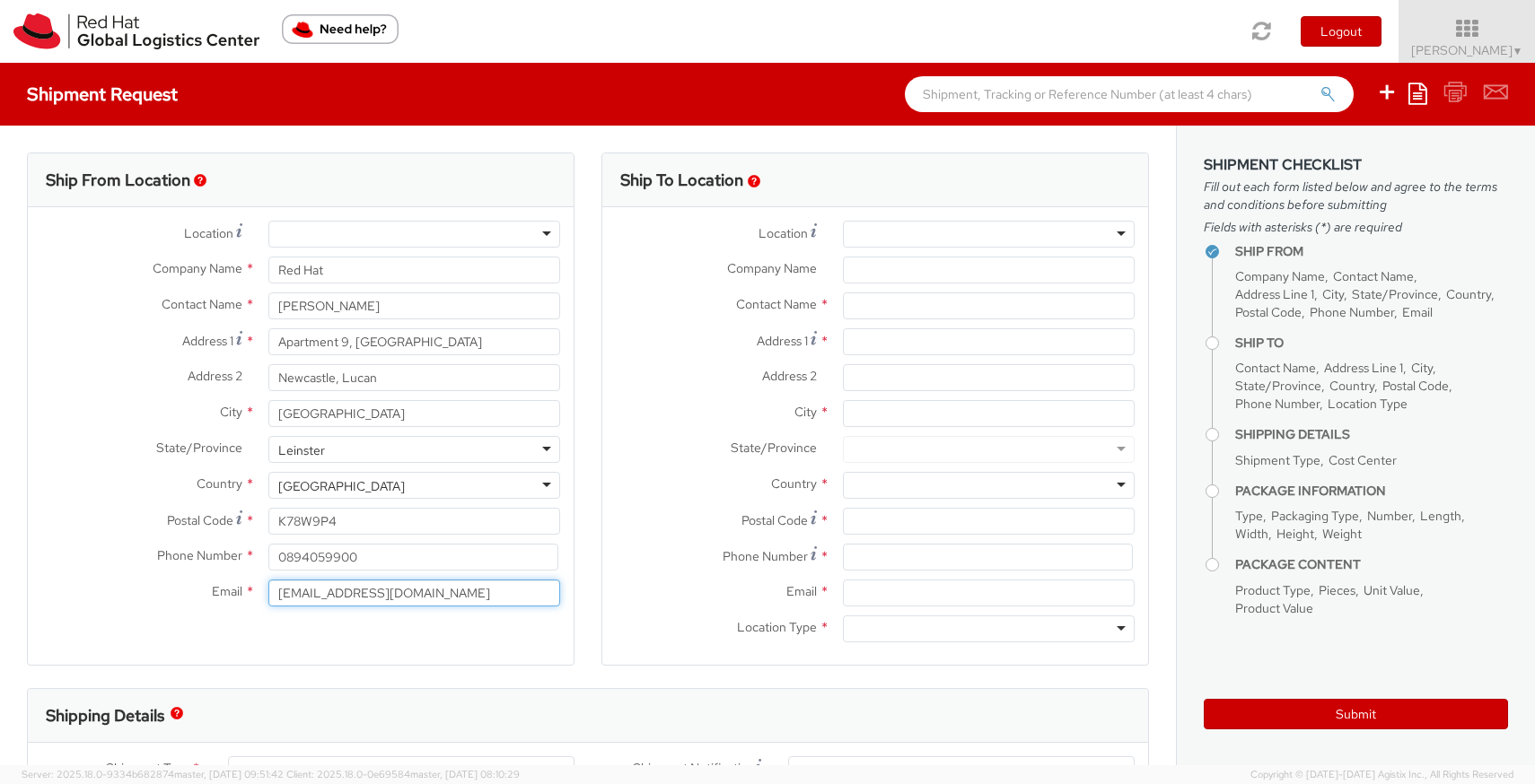
click at [354, 598] on input "[EMAIL_ADDRESS][DOMAIN_NAME]" at bounding box center [414, 593] width 292 height 27
type input "[EMAIL_ADDRESS][DOMAIN_NAME]"
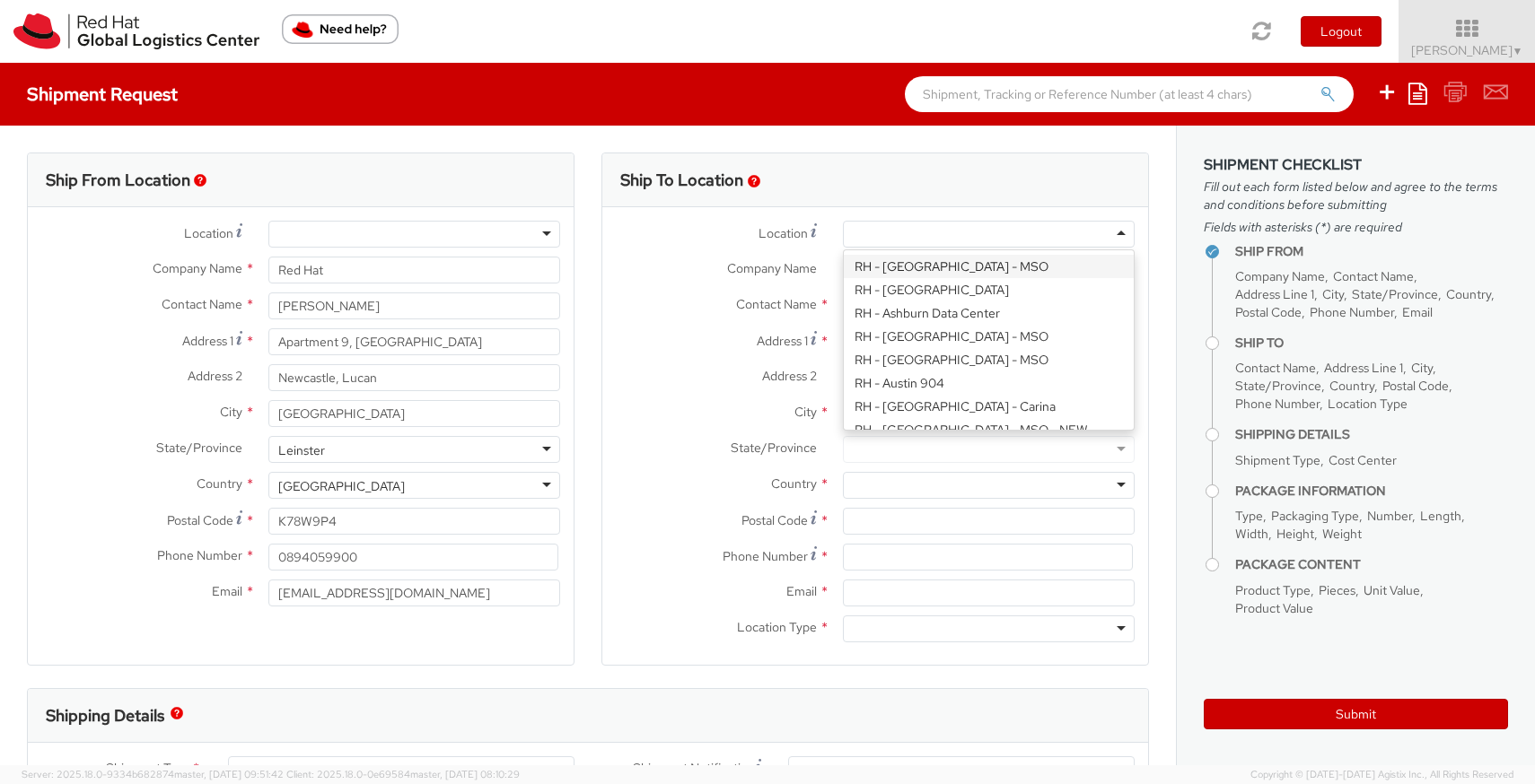
click at [870, 232] on div at bounding box center [989, 234] width 292 height 27
paste input "RH - [GEOGRAPHIC_DATA] [GEOGRAPHIC_DATA] - B"
type input "RH - [GEOGRAPHIC_DATA] [GEOGRAPHIC_DATA] - B"
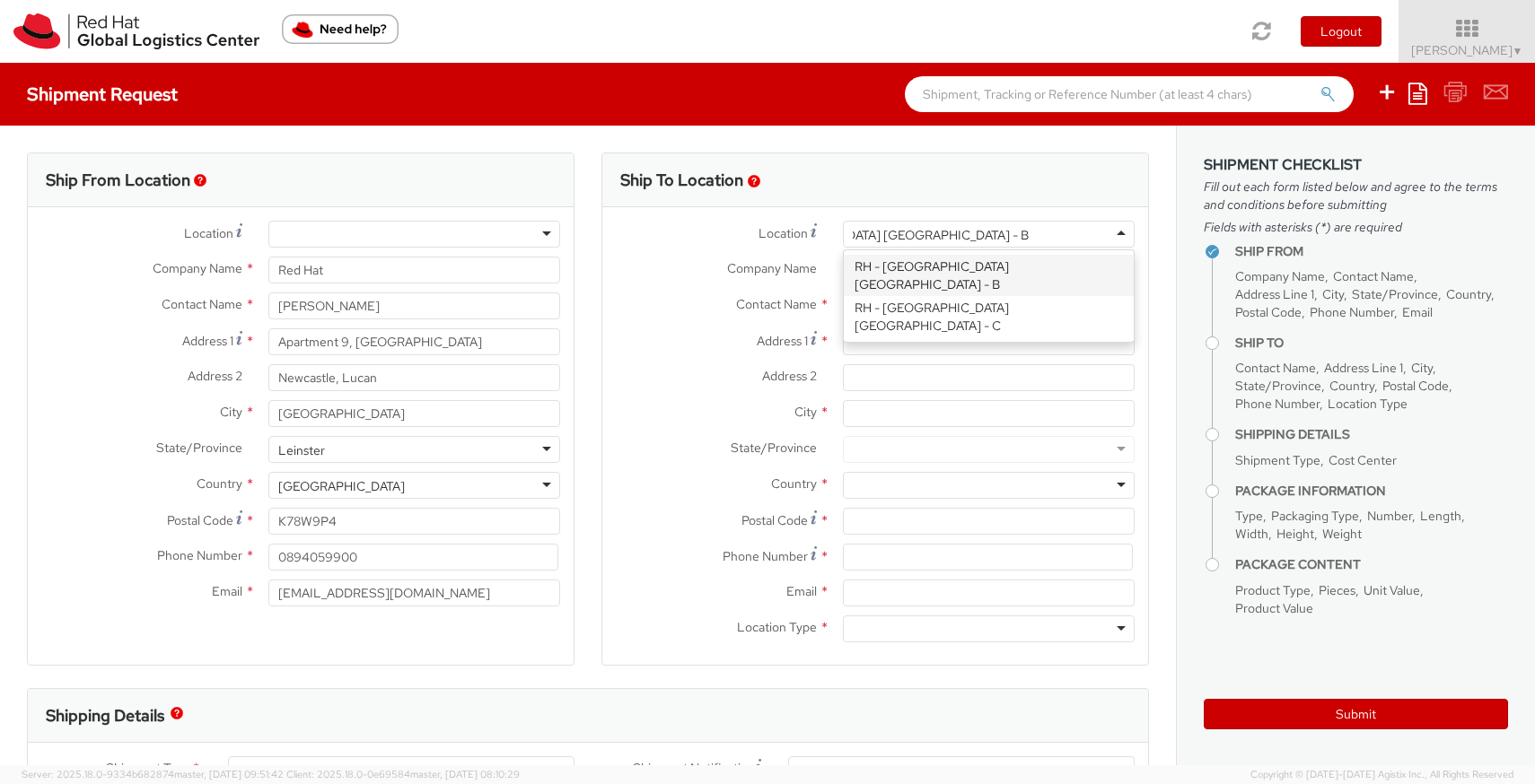
scroll to position [0, 0]
type input "Red Hat Czech s.r.o."
type input "Purkynova 647/111"
type input "[GEOGRAPHIC_DATA]"
type input "621 00"
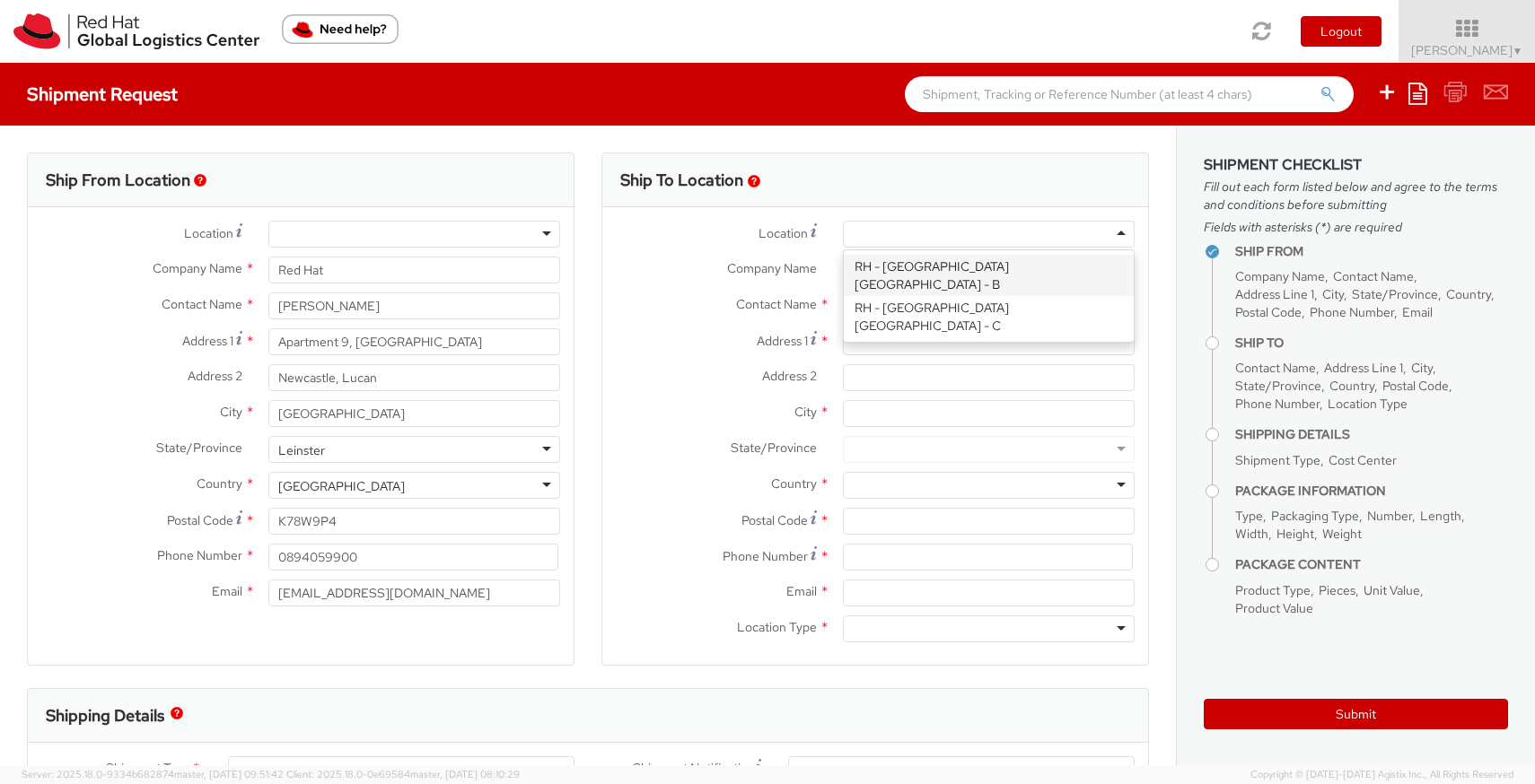
type input "420 532 294 555"
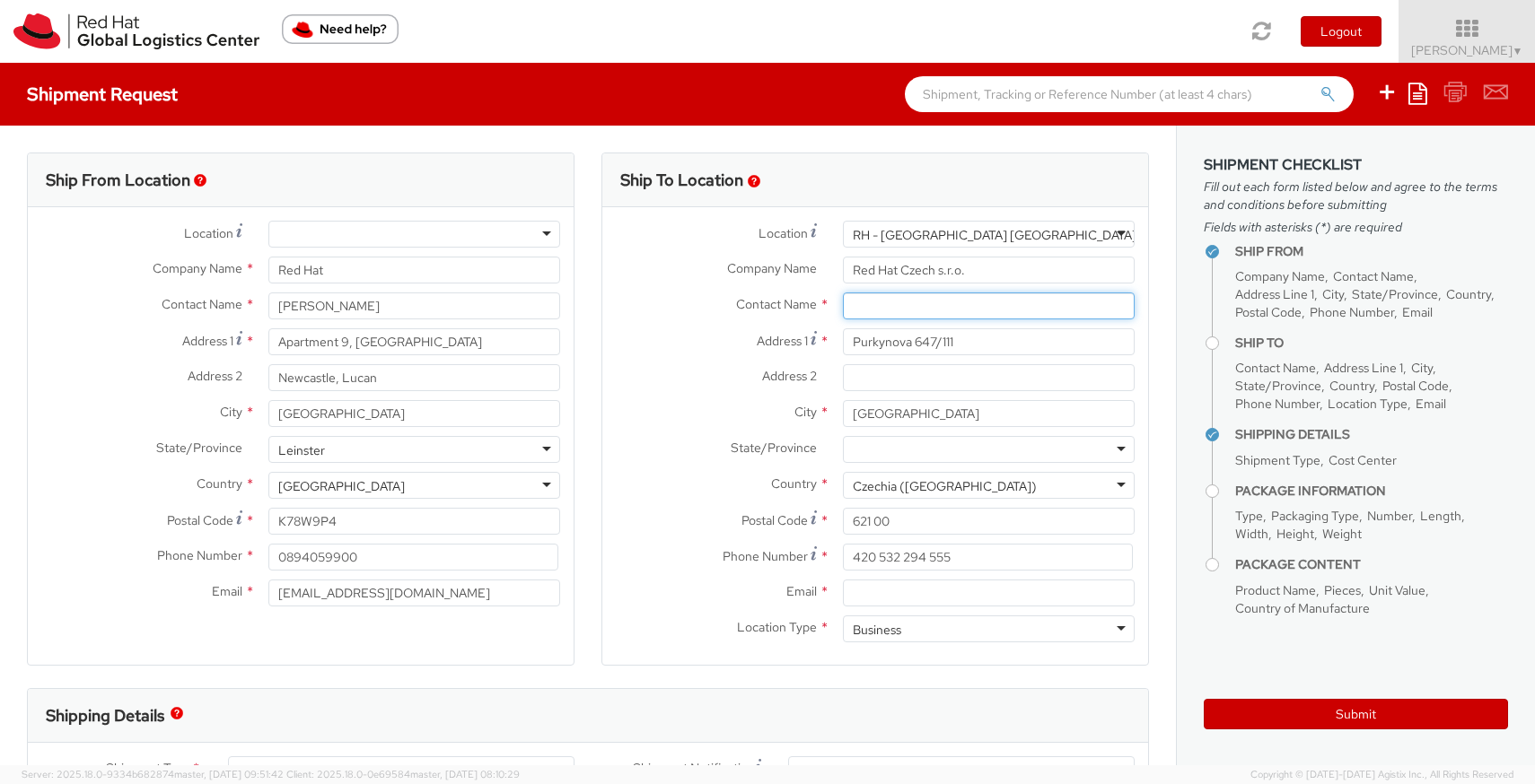
click at [910, 300] on input "text" at bounding box center [989, 306] width 292 height 27
paste input "Attn: Red Hat IT - Endpoint Systems"
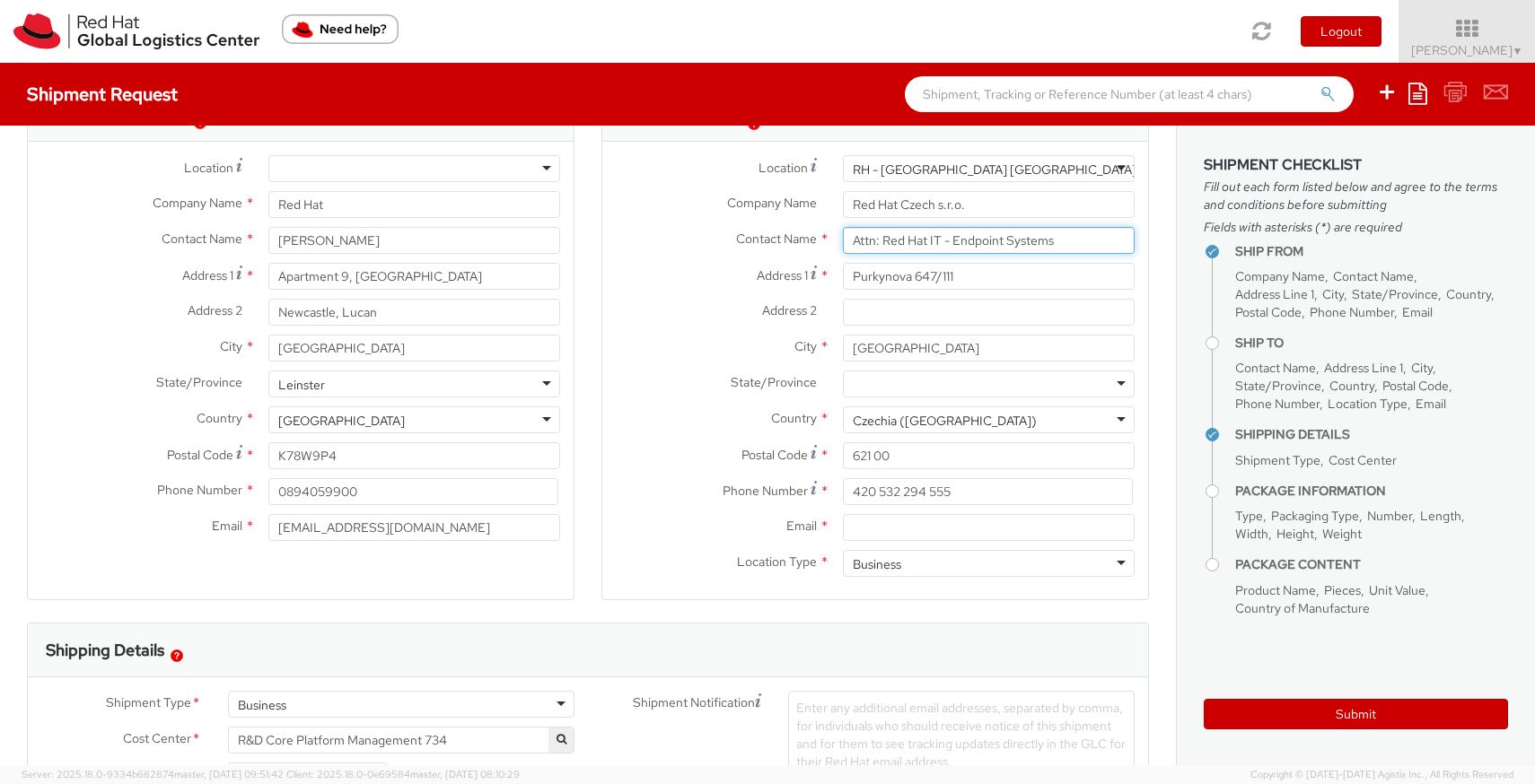
scroll to position [72, 0]
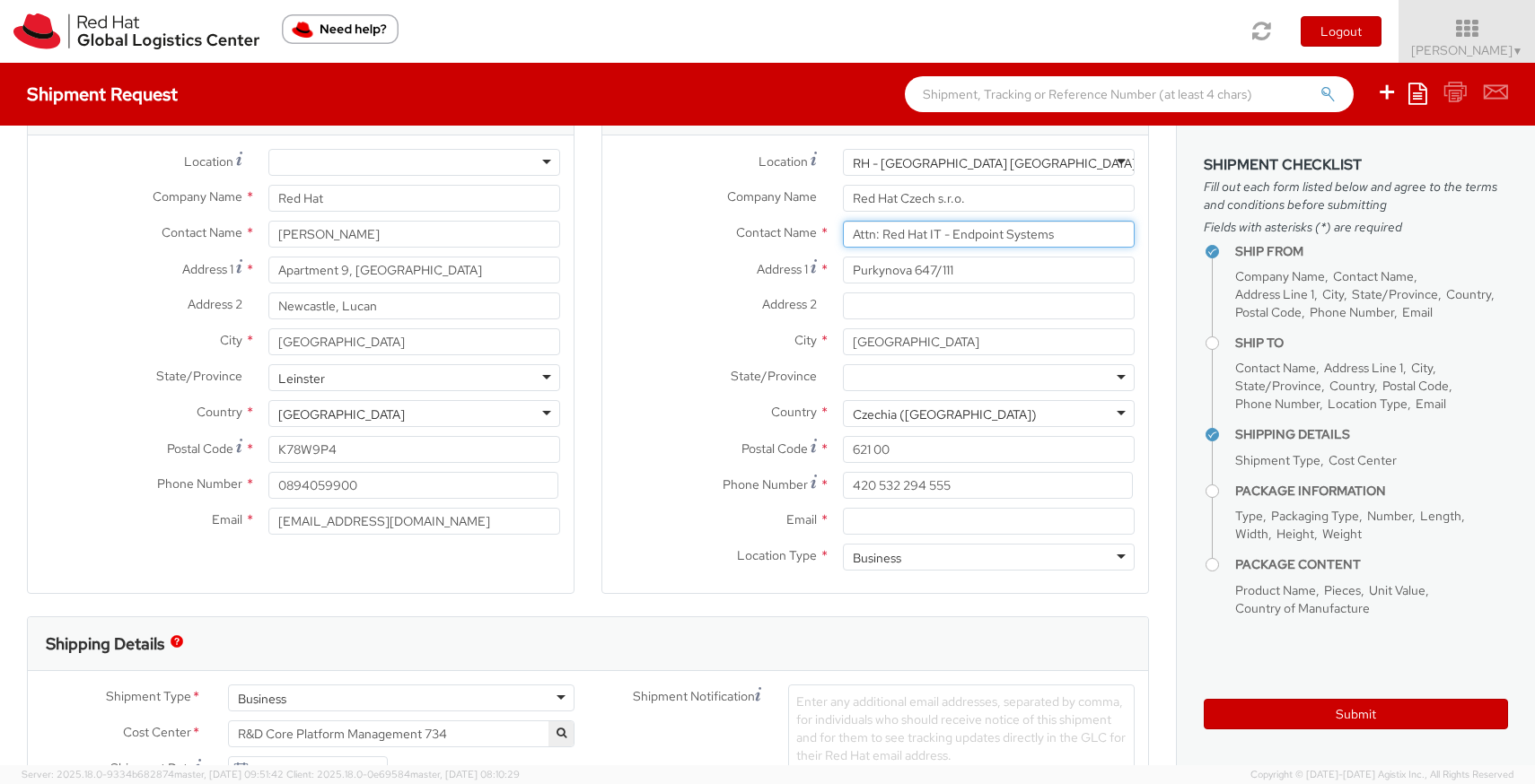
type input "Attn: Red Hat IT - Endpoint Systems"
click at [863, 539] on div "Email *" at bounding box center [875, 526] width 546 height 36
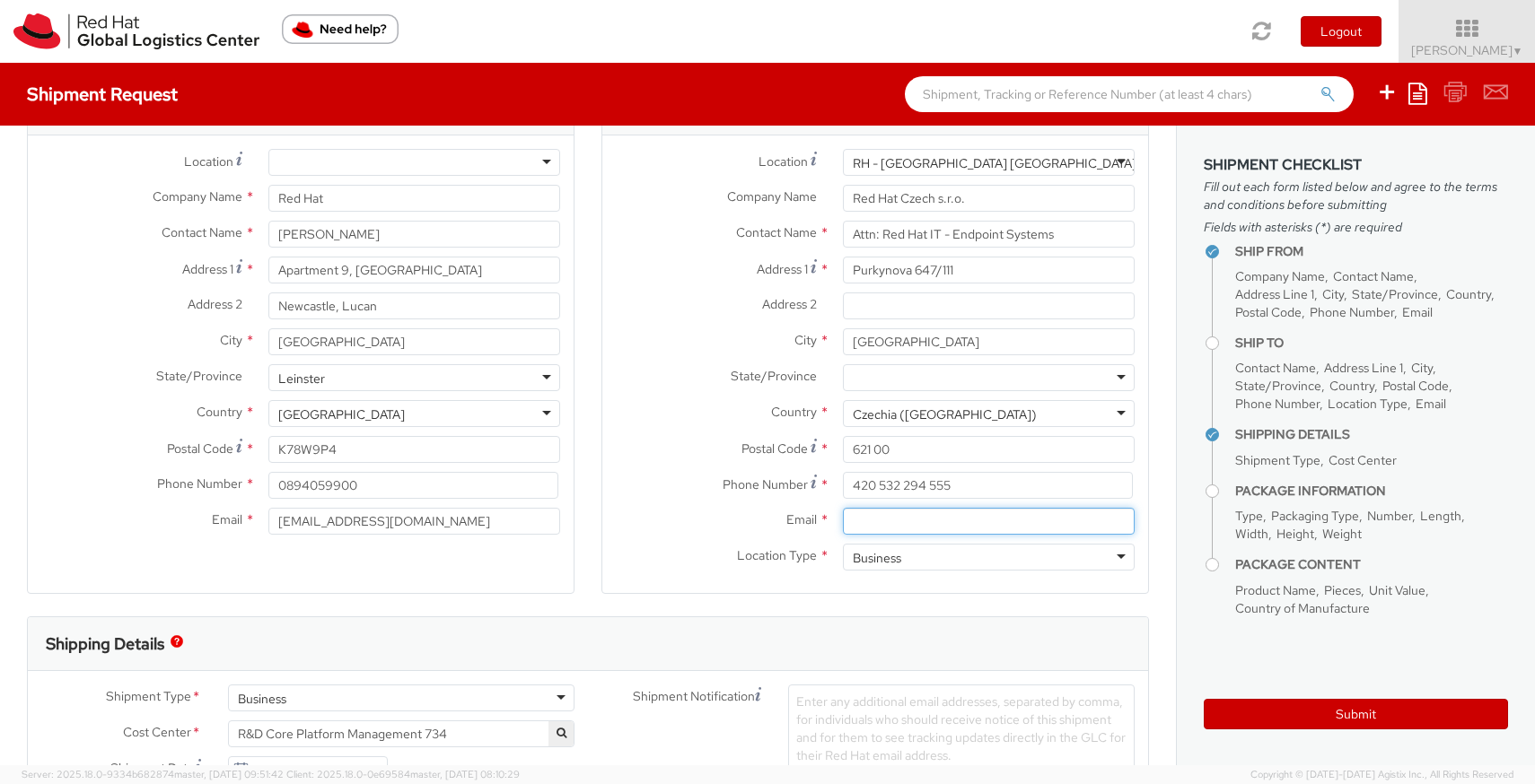
click at [892, 513] on input "Email *" at bounding box center [989, 521] width 292 height 27
paste input "[EMAIL_ADDRESS][DOMAIN_NAME]"
type input "[EMAIL_ADDRESS][DOMAIN_NAME]"
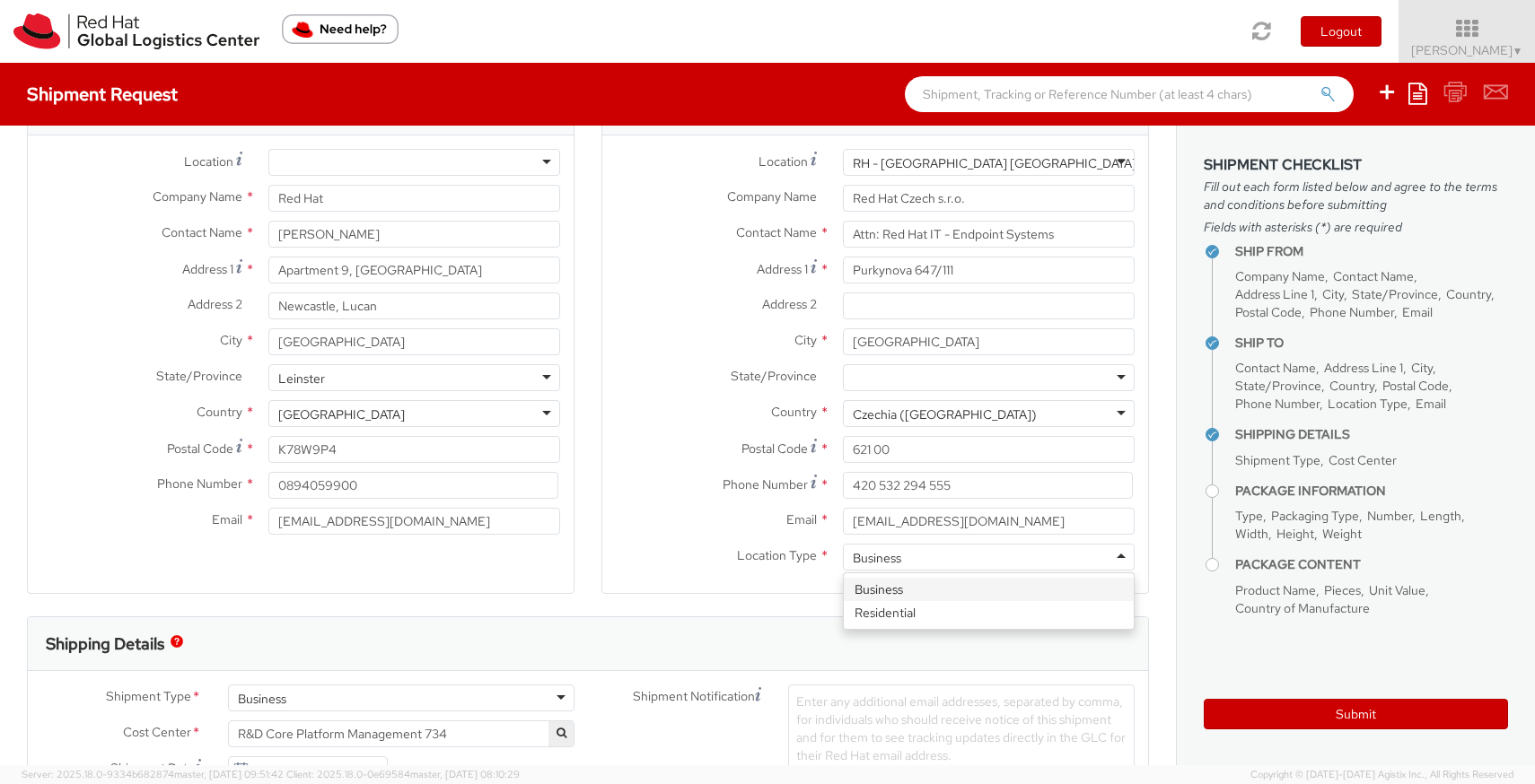
click at [947, 562] on div "Business" at bounding box center [989, 557] width 292 height 27
click at [724, 605] on div "Ship To Location Location * [GEOGRAPHIC_DATA] - [GEOGRAPHIC_DATA] [GEOGRAPHIC_D…" at bounding box center [875, 349] width 547 height 536
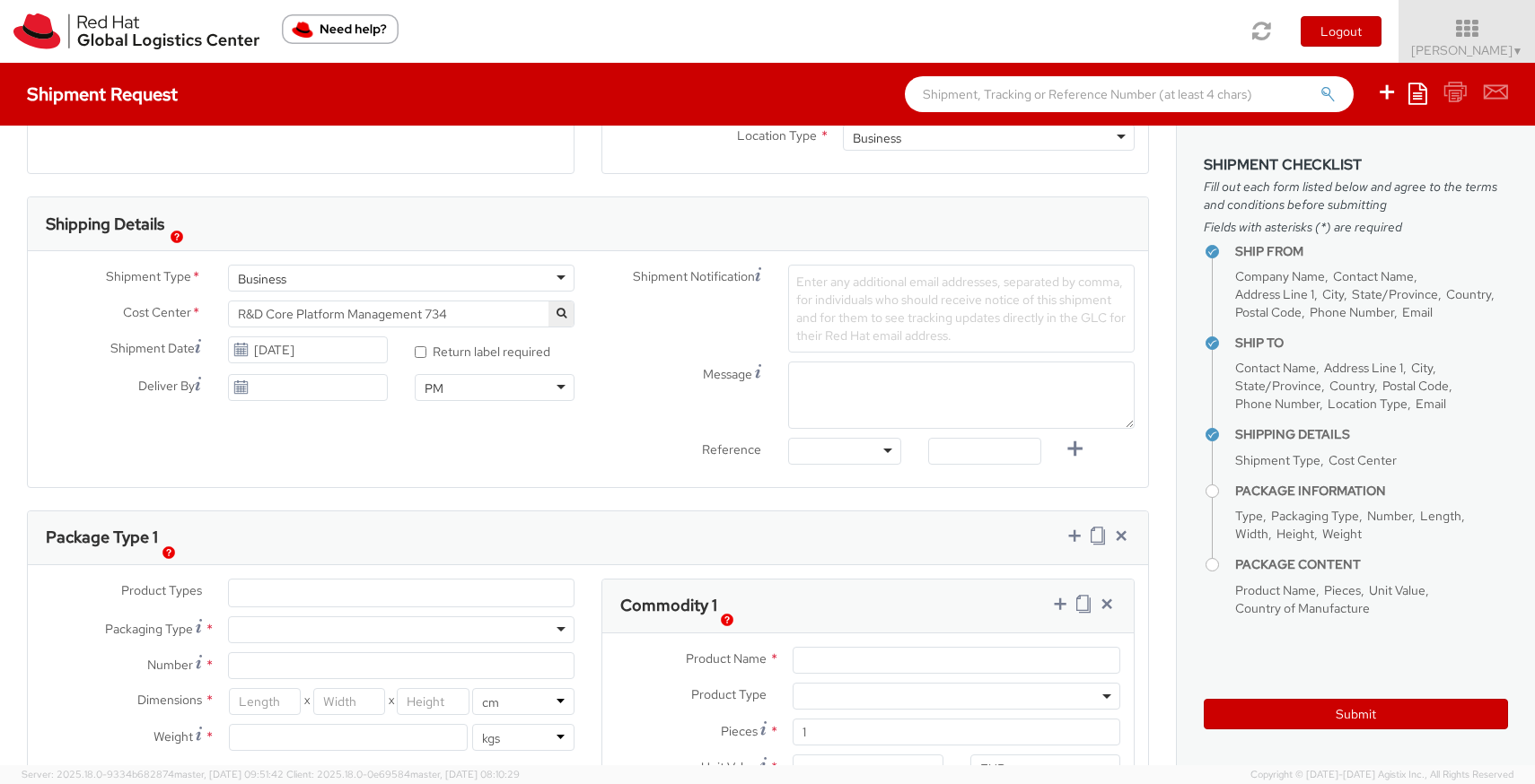
scroll to position [502, 0]
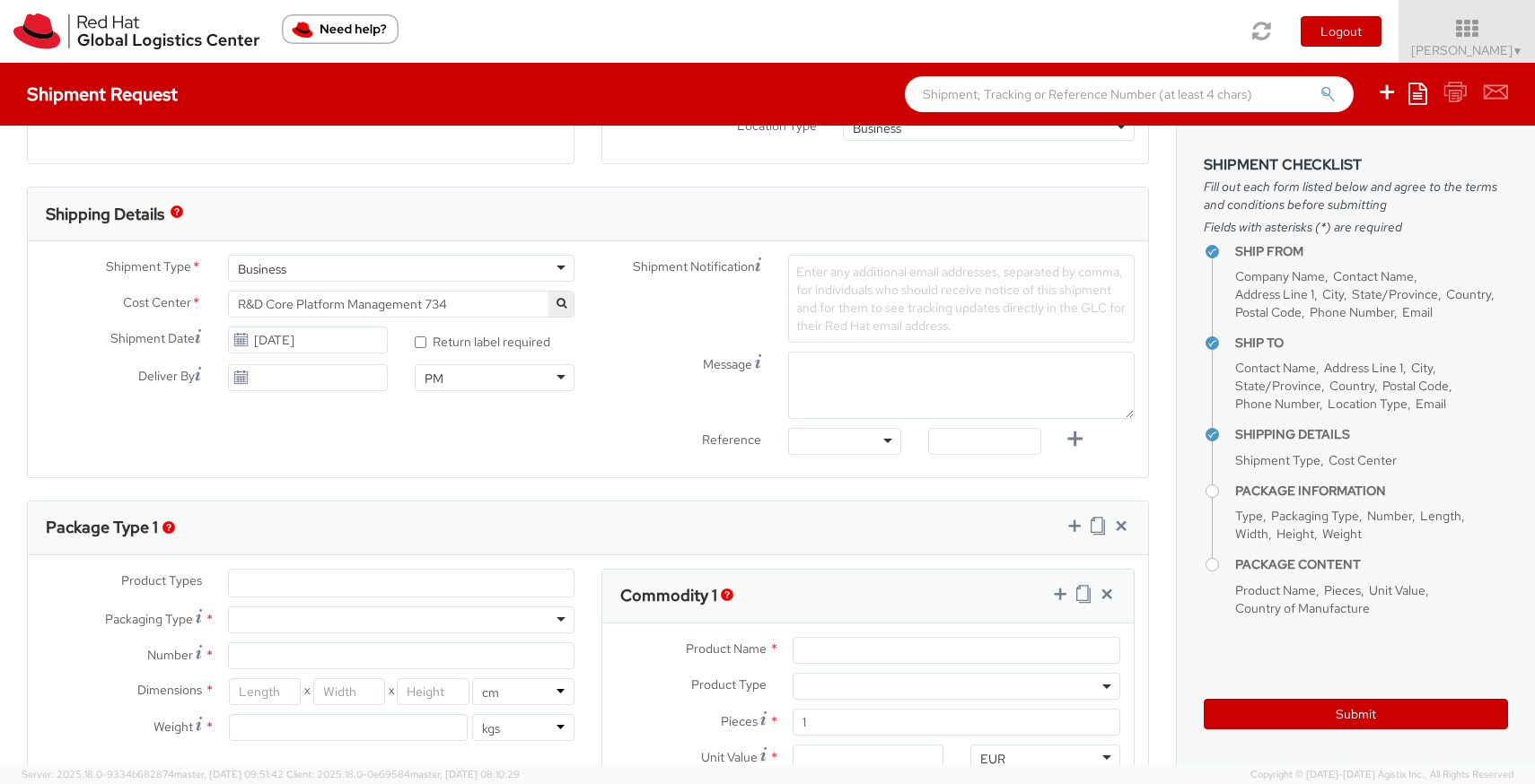
click at [365, 313] on span "R&D Core Platform Management 734" at bounding box center [401, 304] width 347 height 27
click at [368, 304] on span "R&D Core Platform Management 734" at bounding box center [401, 304] width 326 height 16
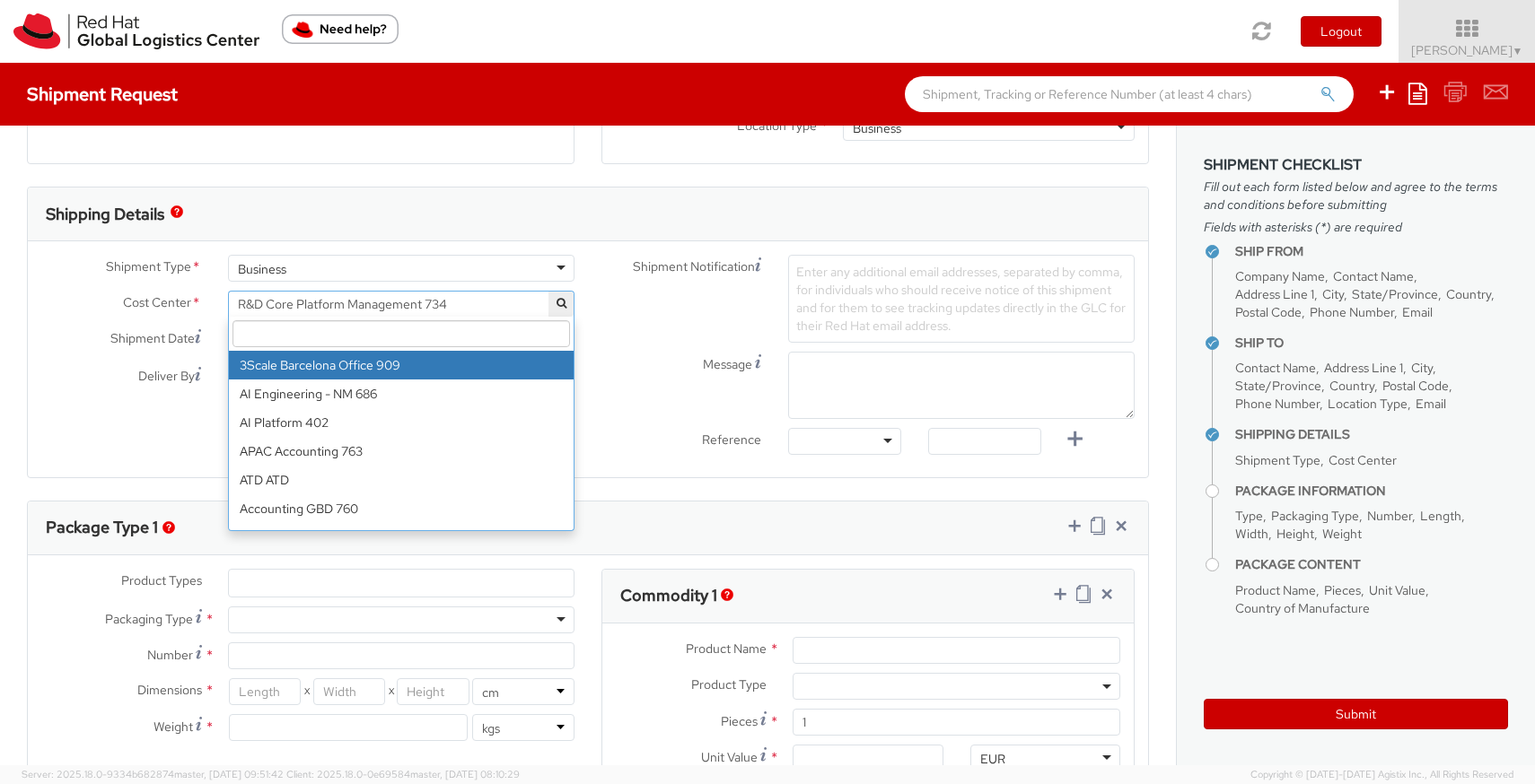
click at [368, 304] on span "R&D Core Platform Management 734" at bounding box center [401, 304] width 326 height 16
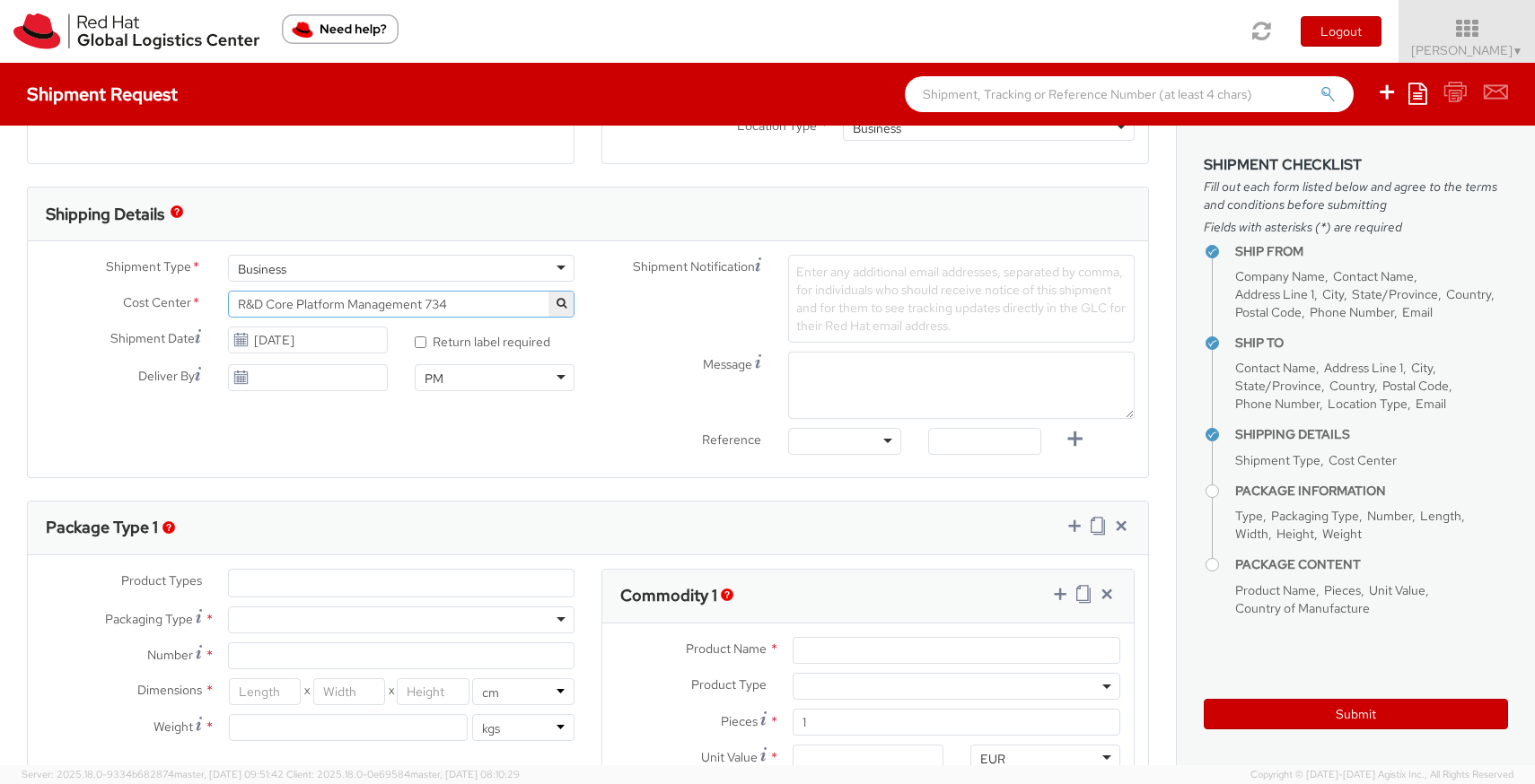
click at [563, 296] on button "button" at bounding box center [560, 304] width 25 height 25
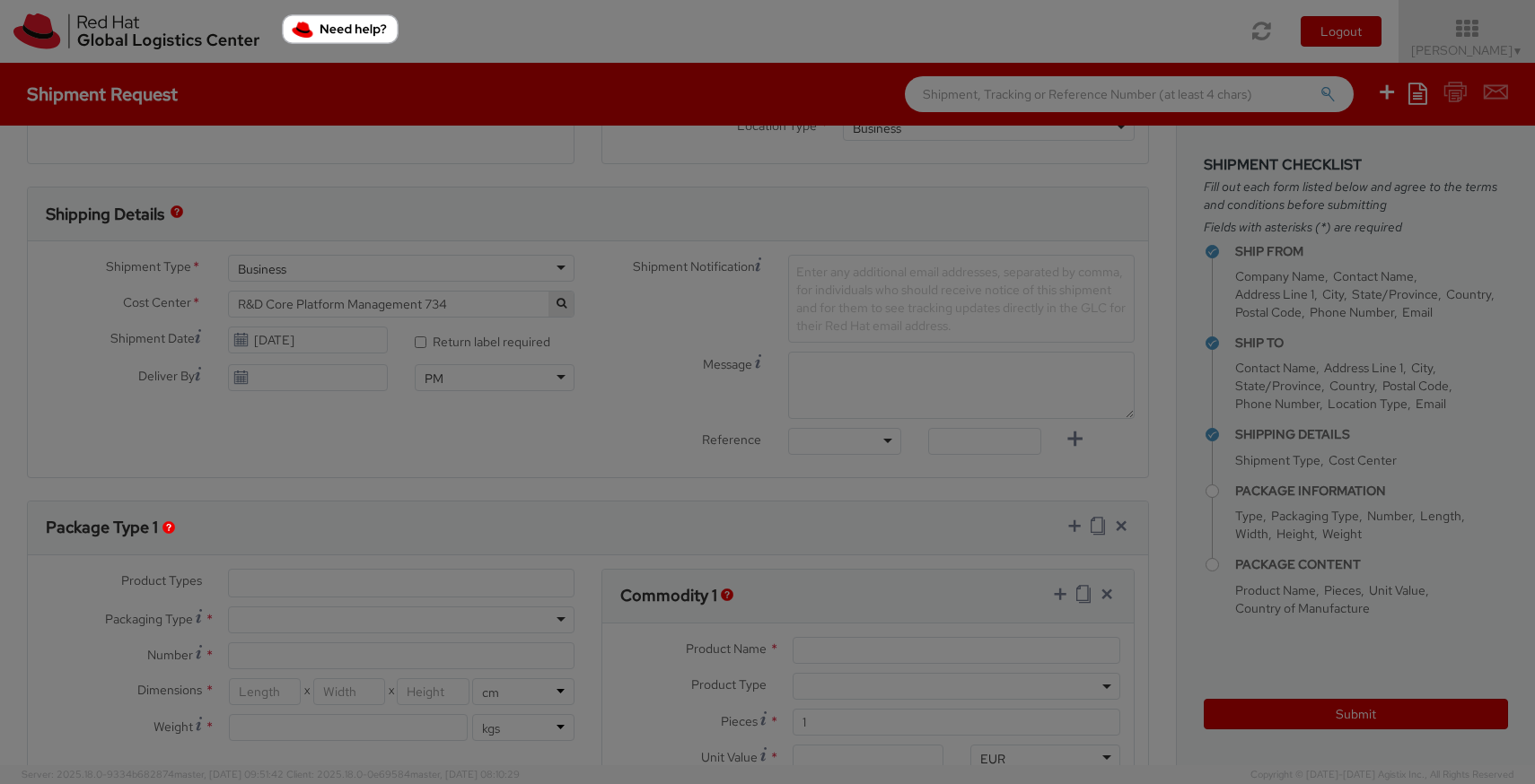
click at [518, 295] on body "annexa Batch Shipping Guide Created with Sketch. calendar Created with Sketch." at bounding box center [768, 392] width 1535 height 784
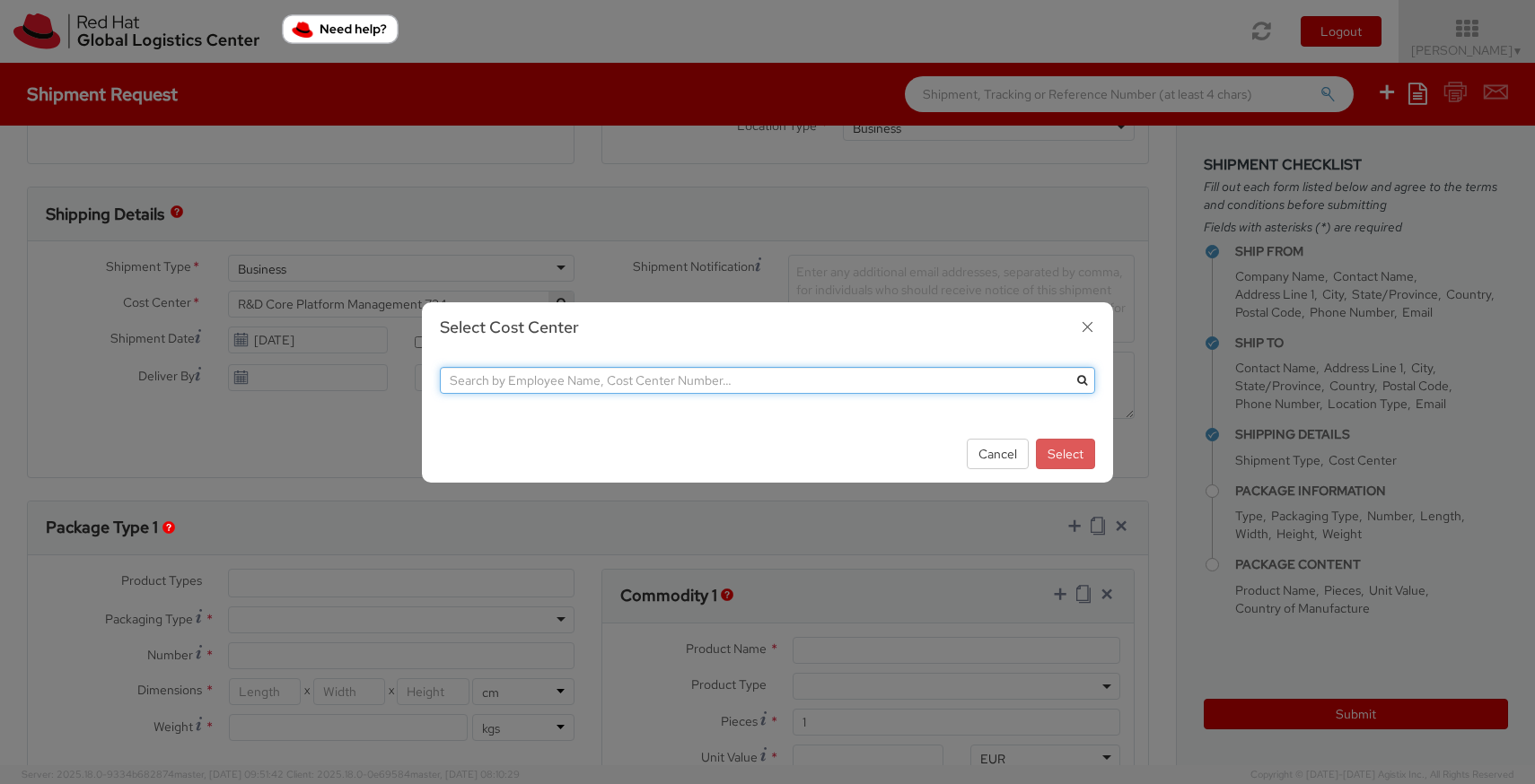
click at [777, 379] on input "text" at bounding box center [768, 380] width 656 height 27
paste input "IT Fixed Assets and Contracts 850.""
type input "IT Fixed Assets and Contracts 850"
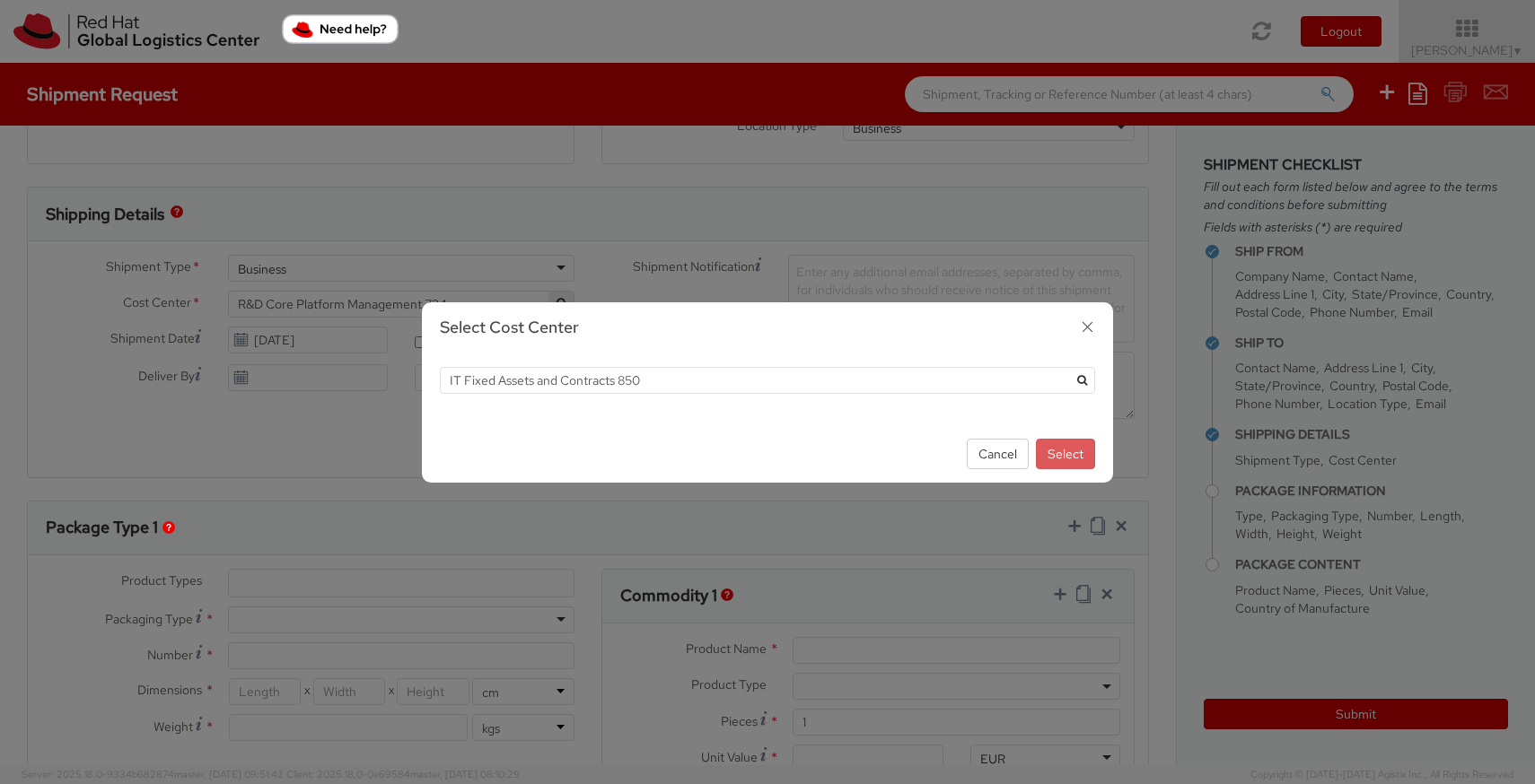
click at [1086, 388] on button "submit" at bounding box center [1081, 380] width 27 height 27
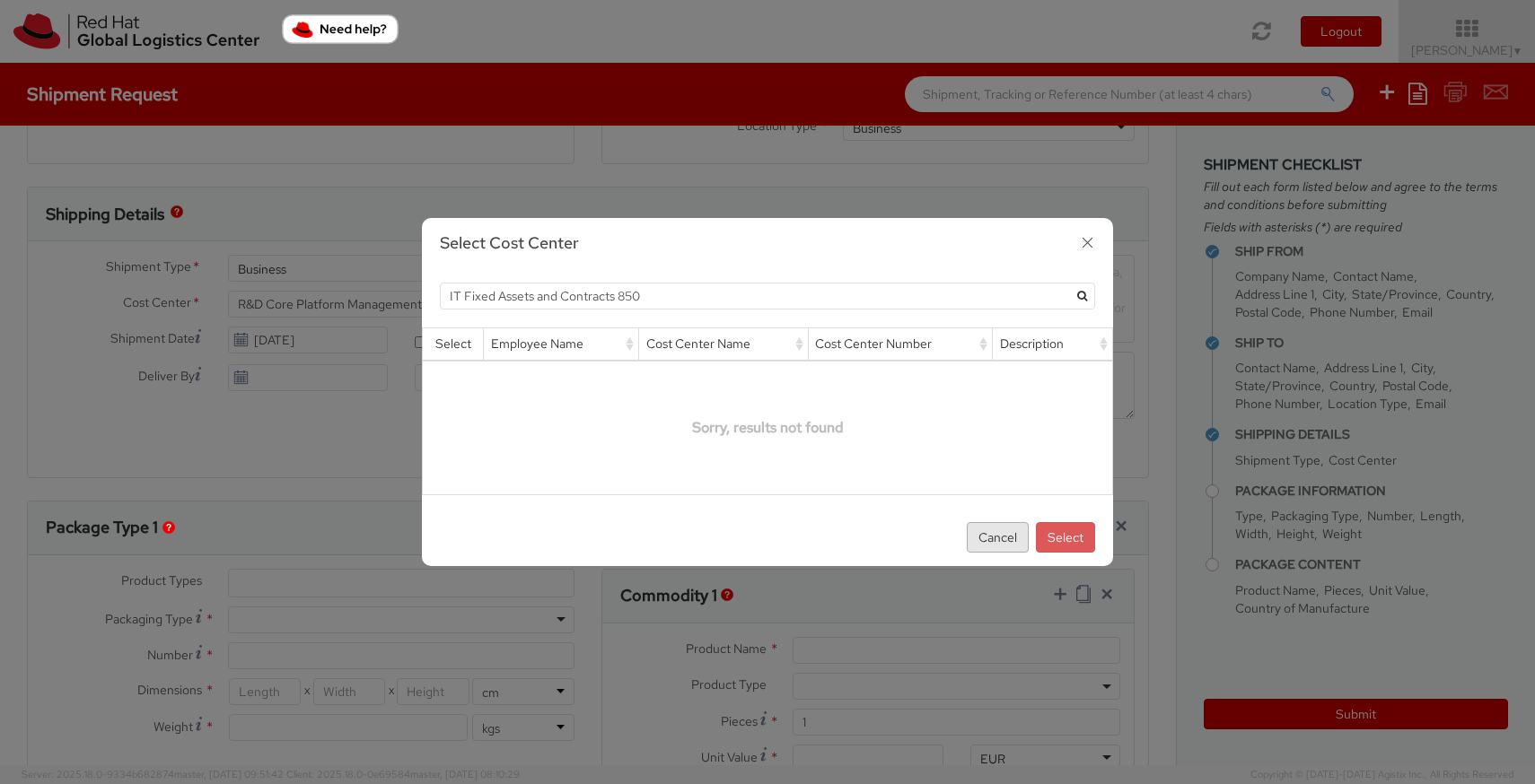
click at [991, 532] on button "Cancel" at bounding box center [998, 537] width 62 height 31
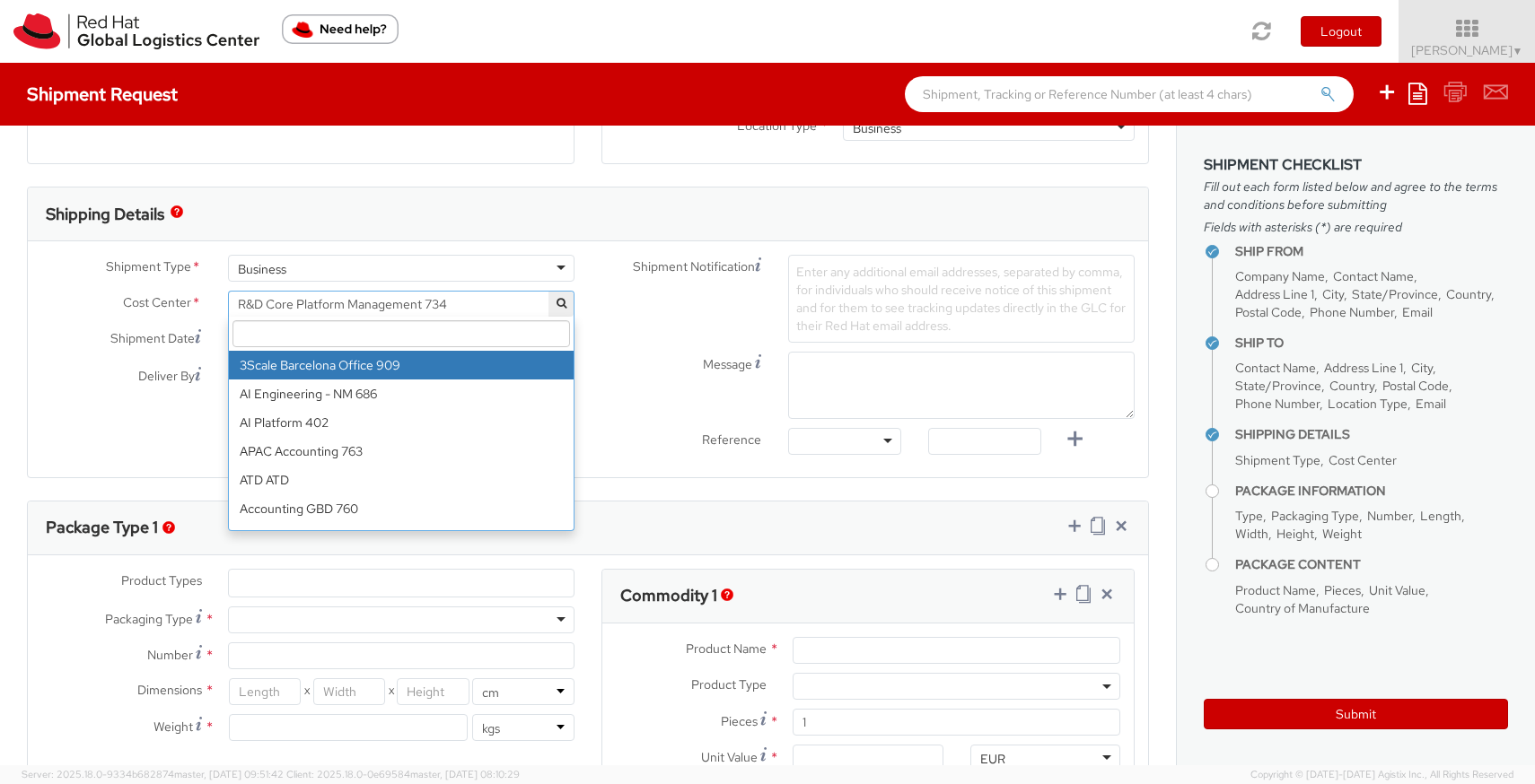
click at [436, 299] on span "R&D Core Platform Management 734" at bounding box center [401, 304] width 326 height 16
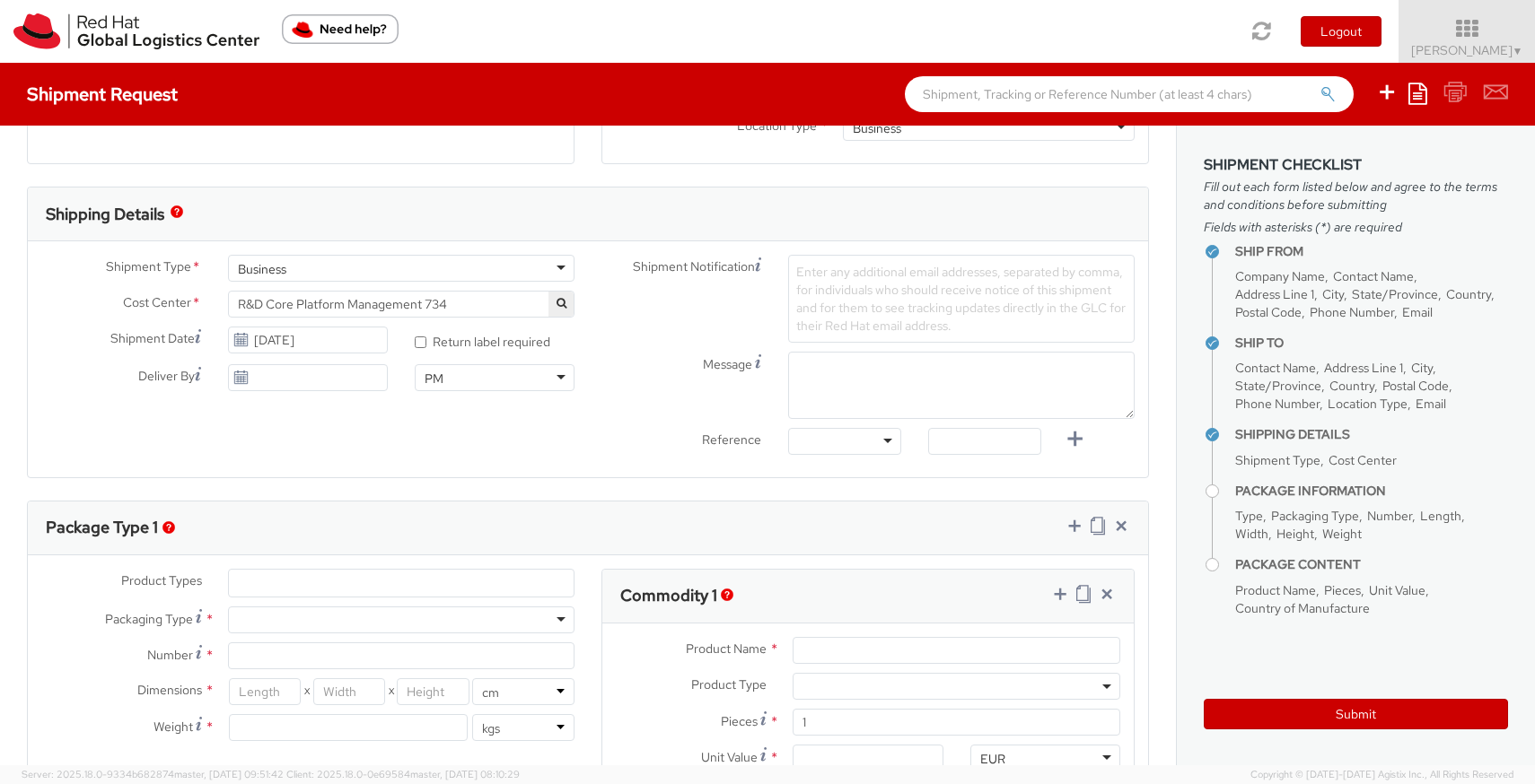
click at [555, 309] on button "button" at bounding box center [560, 304] width 25 height 25
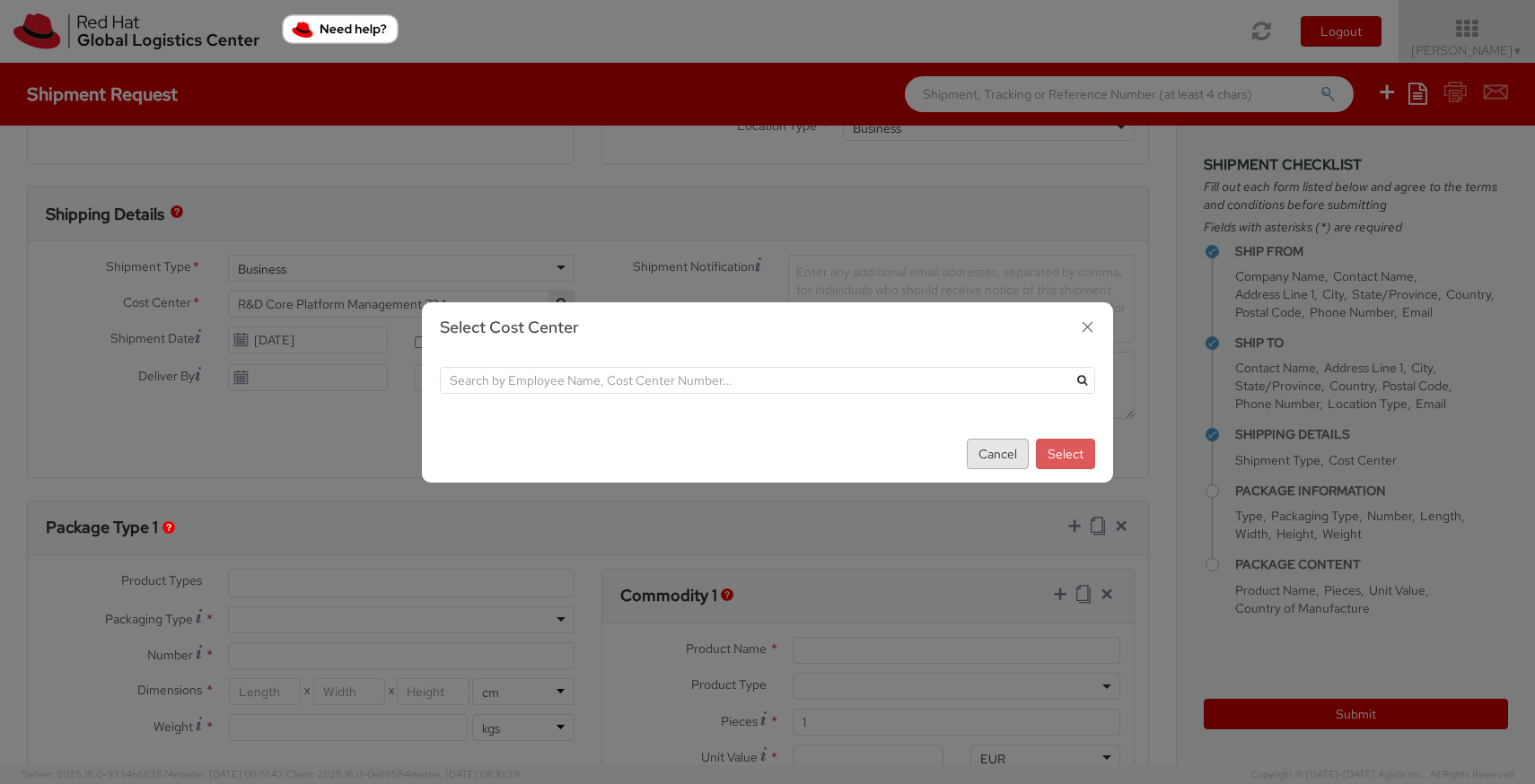
click at [1007, 448] on button "Cancel" at bounding box center [998, 454] width 62 height 31
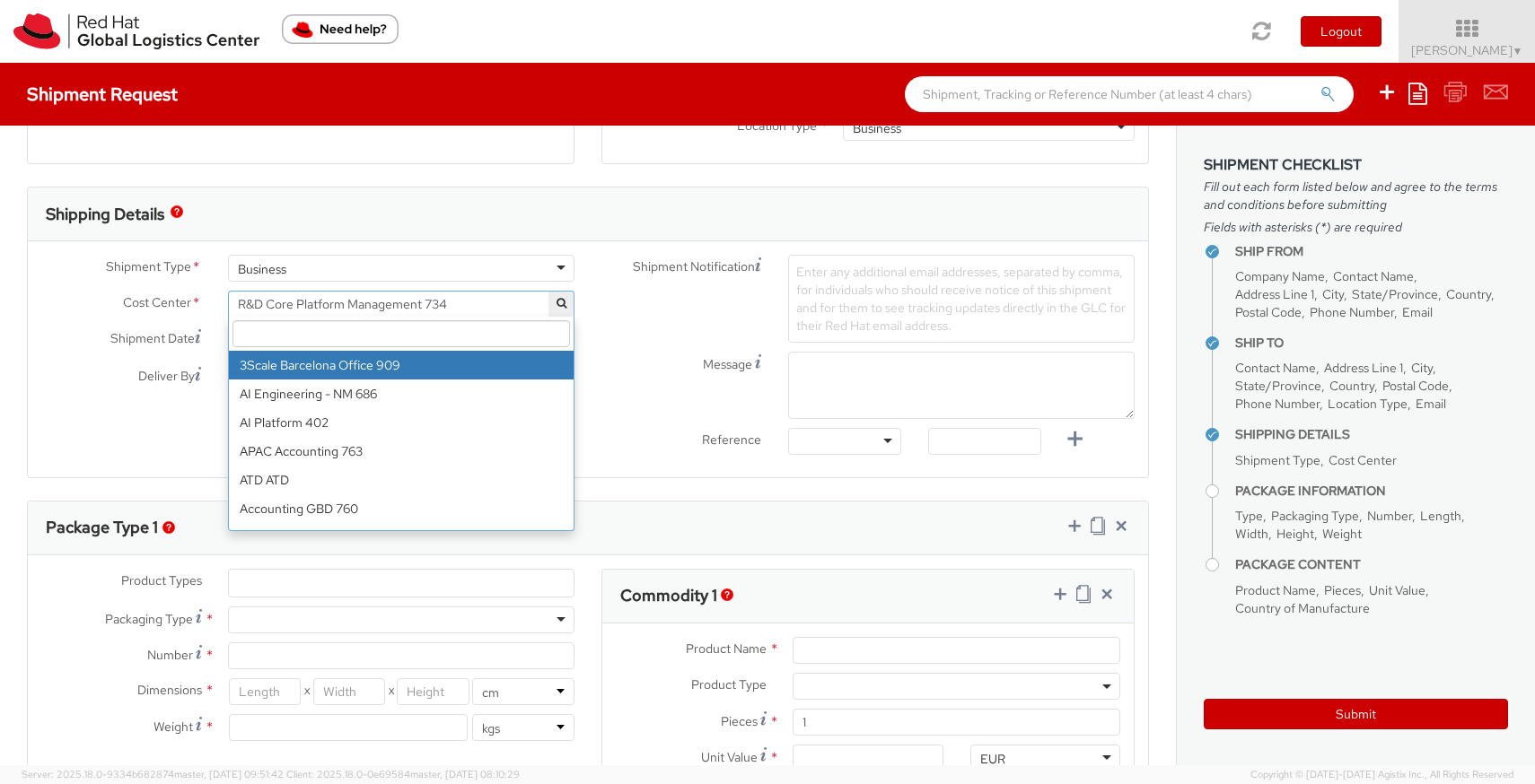
click at [388, 299] on span "R&D Core Platform Management 734" at bounding box center [401, 304] width 326 height 16
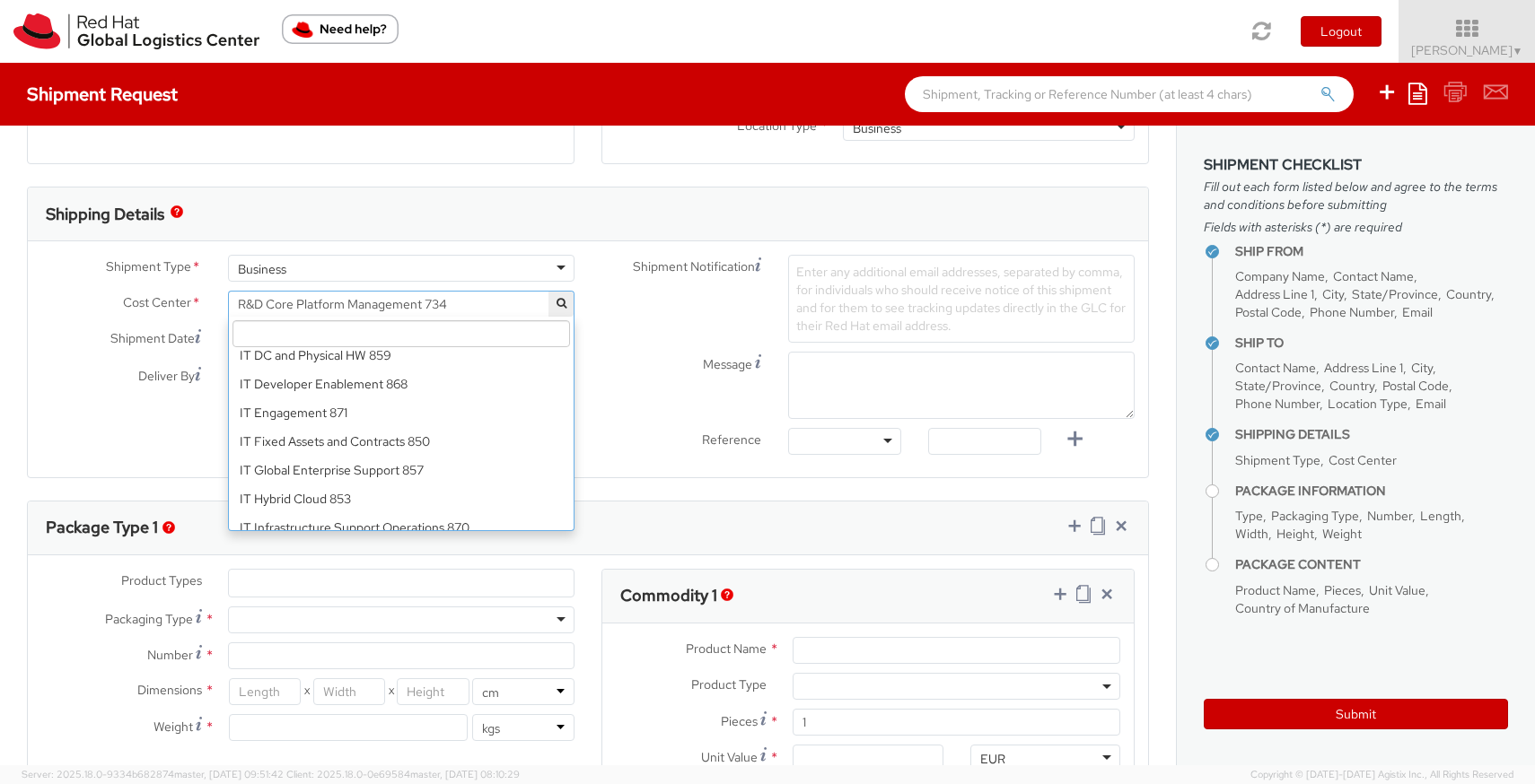
scroll to position [10562, 0]
select select "850"
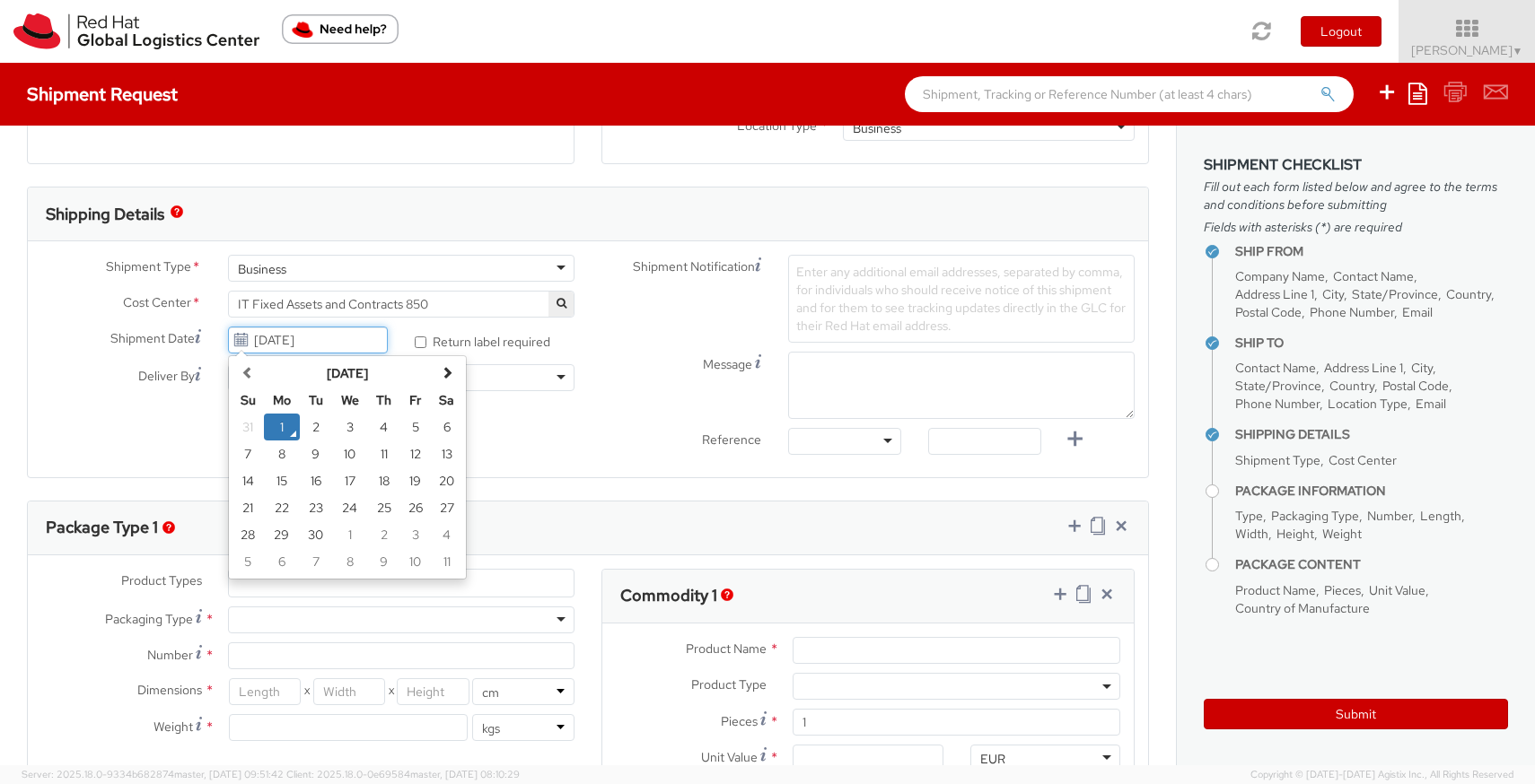
click at [356, 339] on input "[DATE]" at bounding box center [307, 339] width 159 height 27
click at [317, 423] on td "2" at bounding box center [315, 427] width 33 height 27
type input "[DATE]"
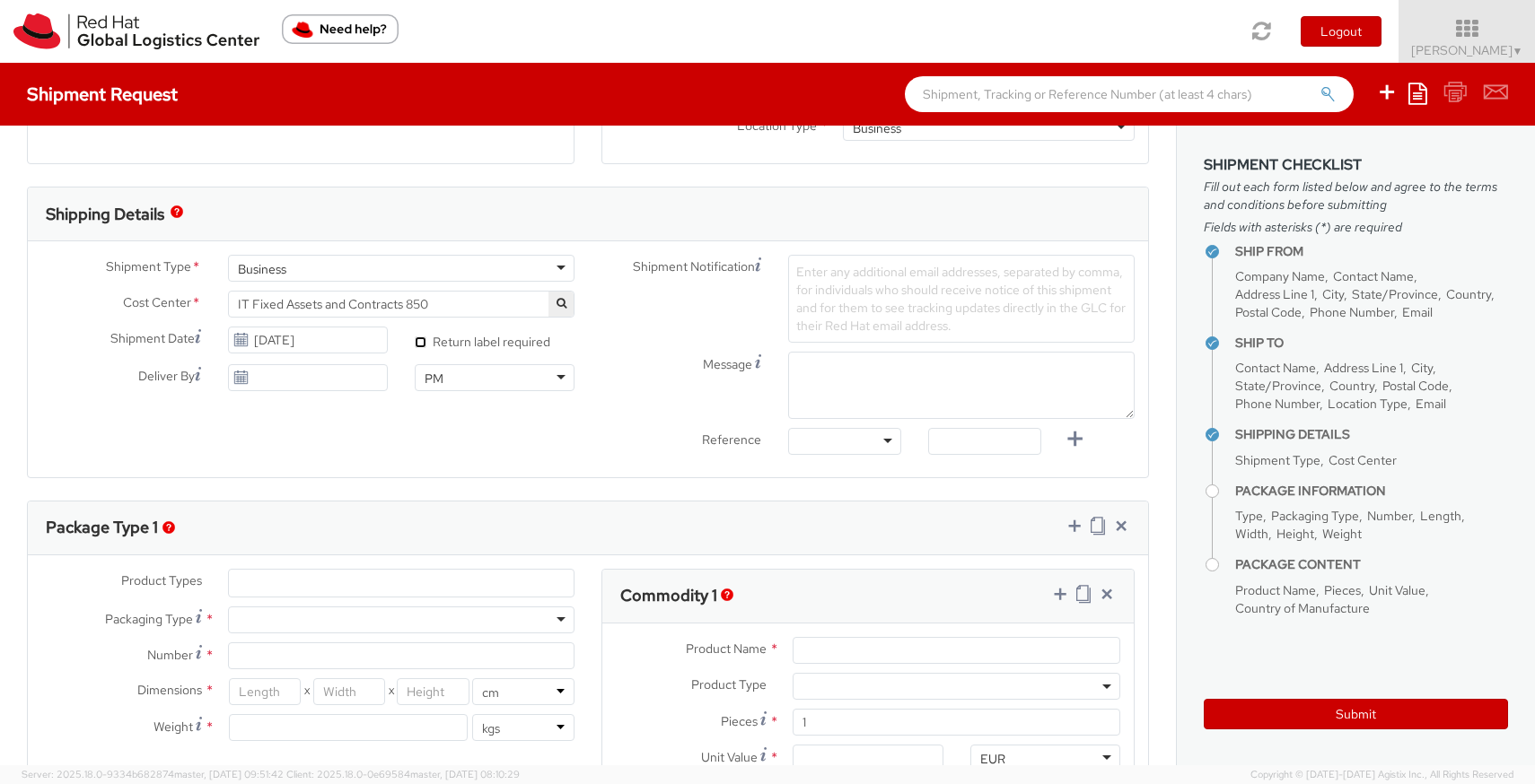
click at [422, 341] on input "* Return label required" at bounding box center [421, 342] width 12 height 12
checkbox input "true"
click at [558, 375] on div "PM" at bounding box center [494, 378] width 159 height 27
click at [659, 395] on div "Message" at bounding box center [867, 385] width 560 height 67
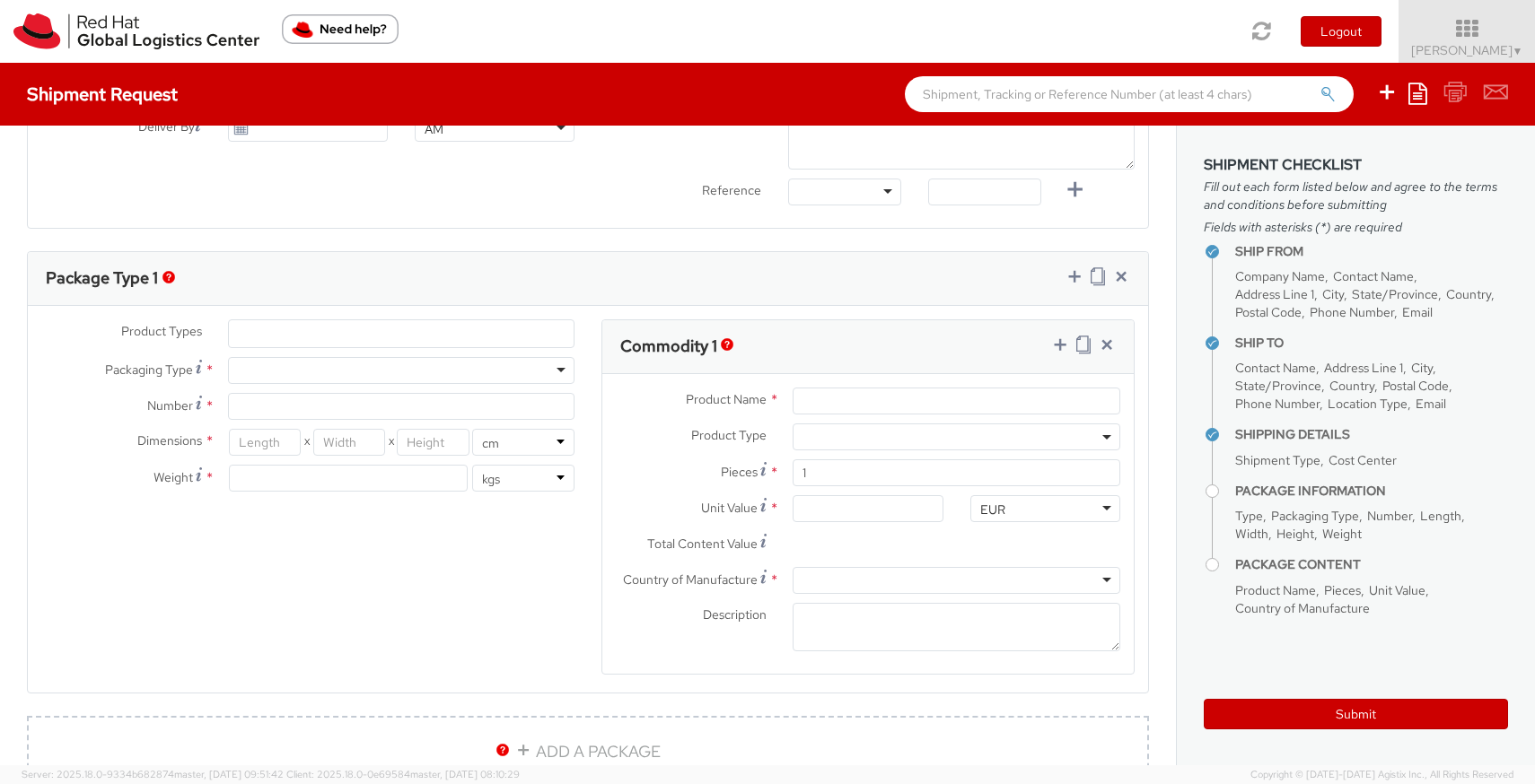
scroll to position [752, 0]
click at [351, 323] on ul at bounding box center [401, 333] width 345 height 27
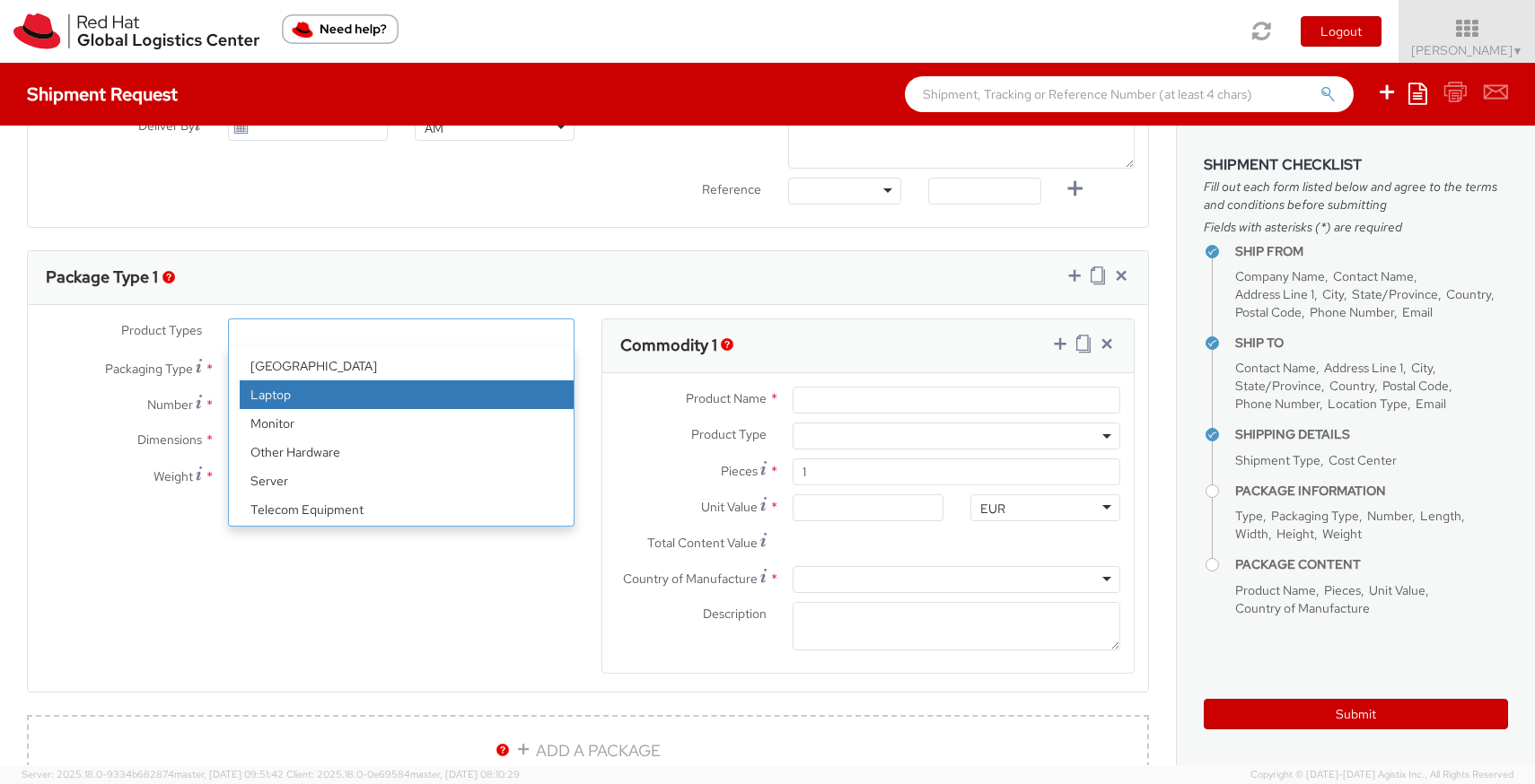
scroll to position [56, 0]
select select "LAPTOP"
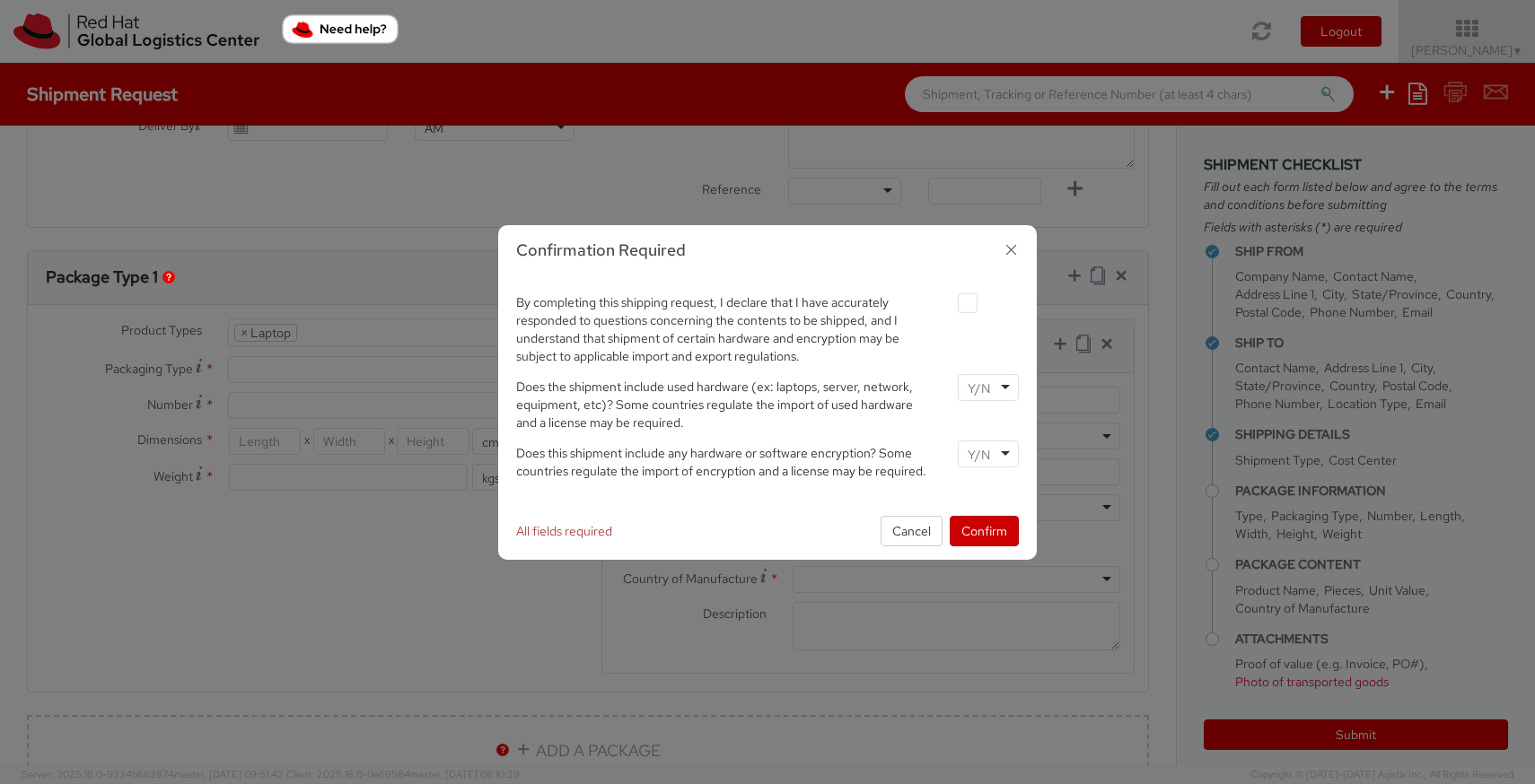
click at [965, 298] on label at bounding box center [967, 303] width 20 height 20
click at [952, 298] on input "checkbox" at bounding box center [947, 304] width 12 height 12
checkbox input "true"
click at [1009, 454] on div at bounding box center [988, 454] width 61 height 27
click at [1003, 378] on div at bounding box center [988, 387] width 61 height 27
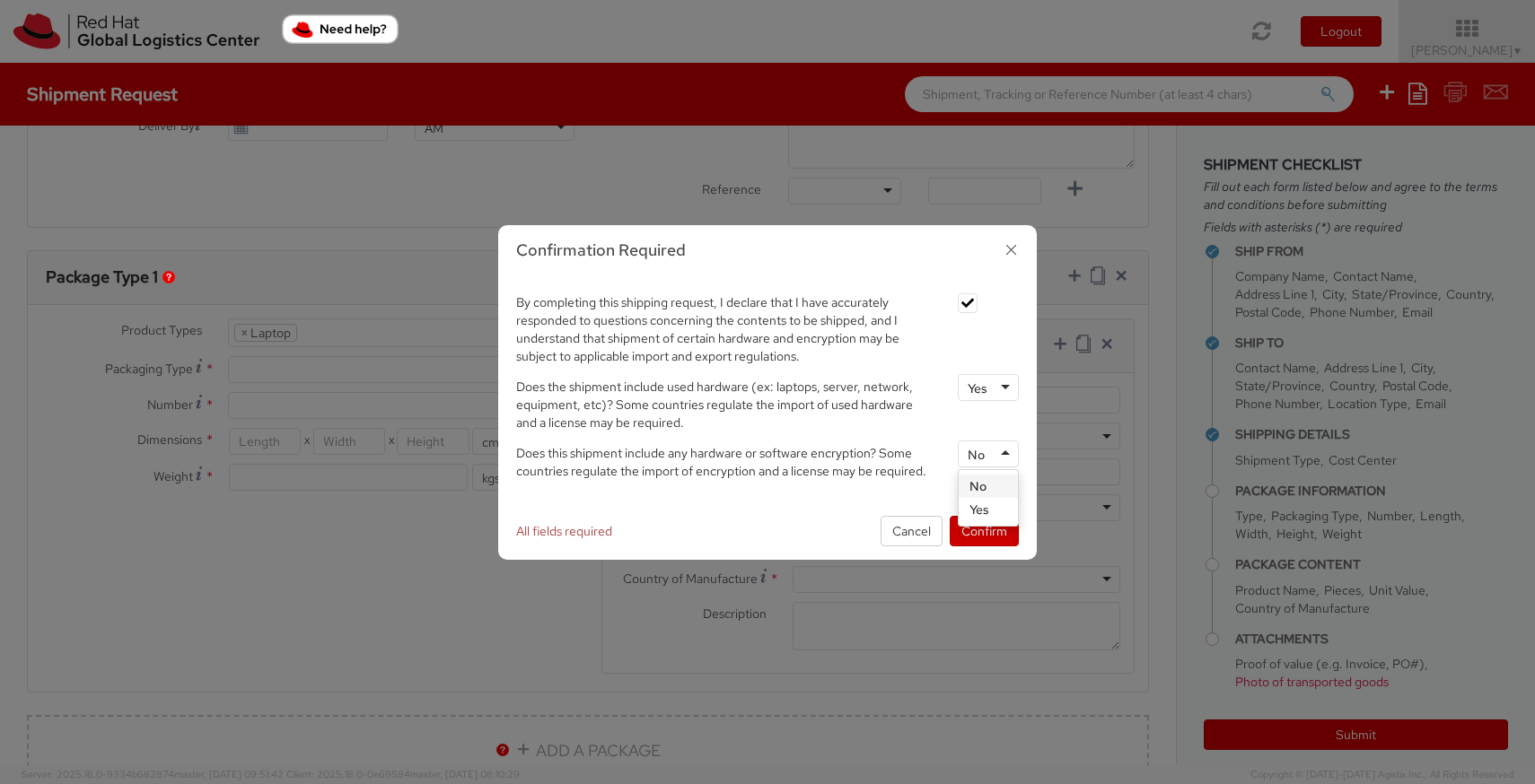
click at [993, 453] on div "No" at bounding box center [988, 454] width 61 height 27
click at [989, 488] on div "By completing this shipping request, I declare that I have accurately responded…" at bounding box center [768, 389] width 539 height 227
click at [985, 526] on button "Confirm" at bounding box center [984, 530] width 69 height 31
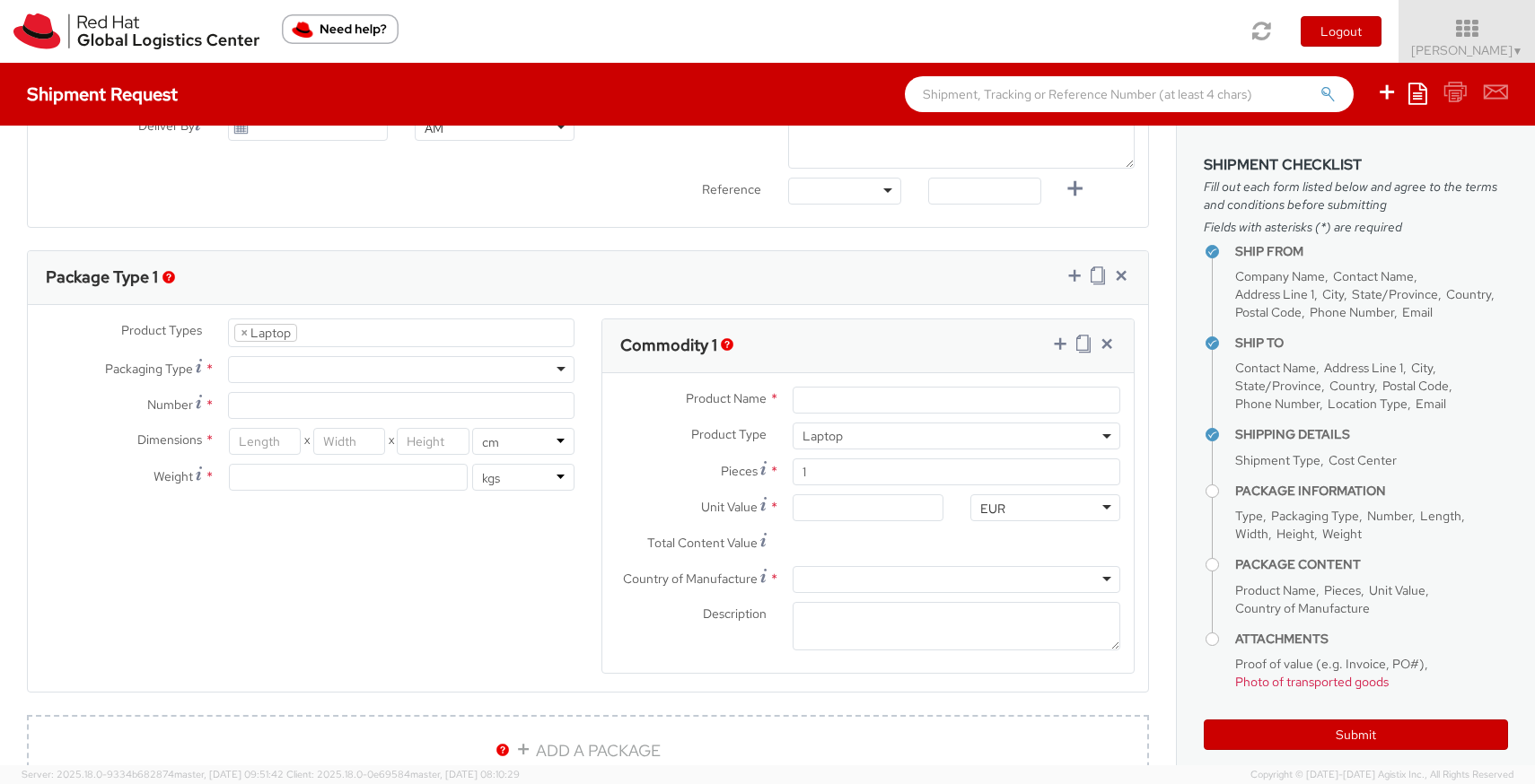
click at [436, 330] on ul "× Laptop" at bounding box center [401, 333] width 345 height 27
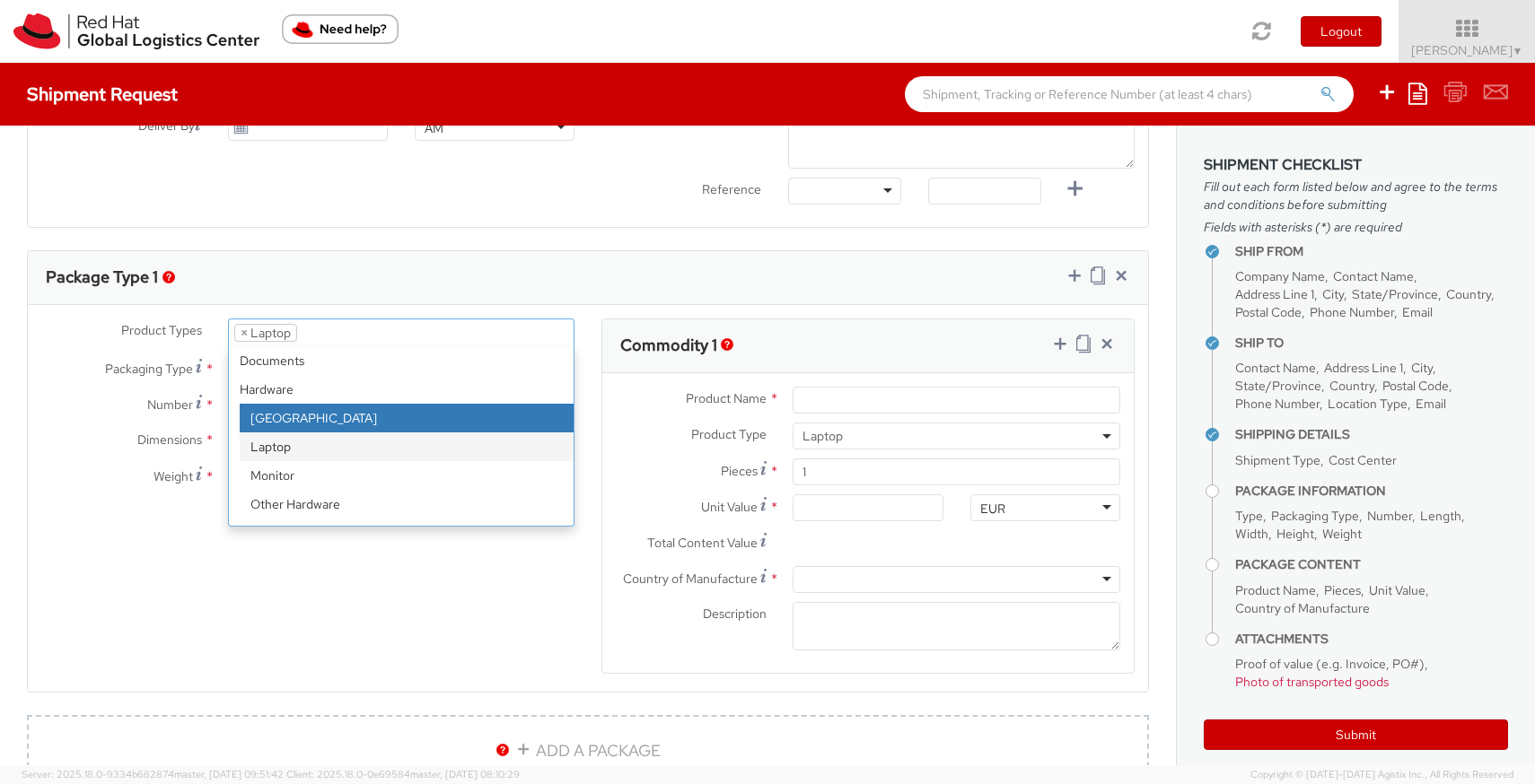
select select "DOC_STATION"
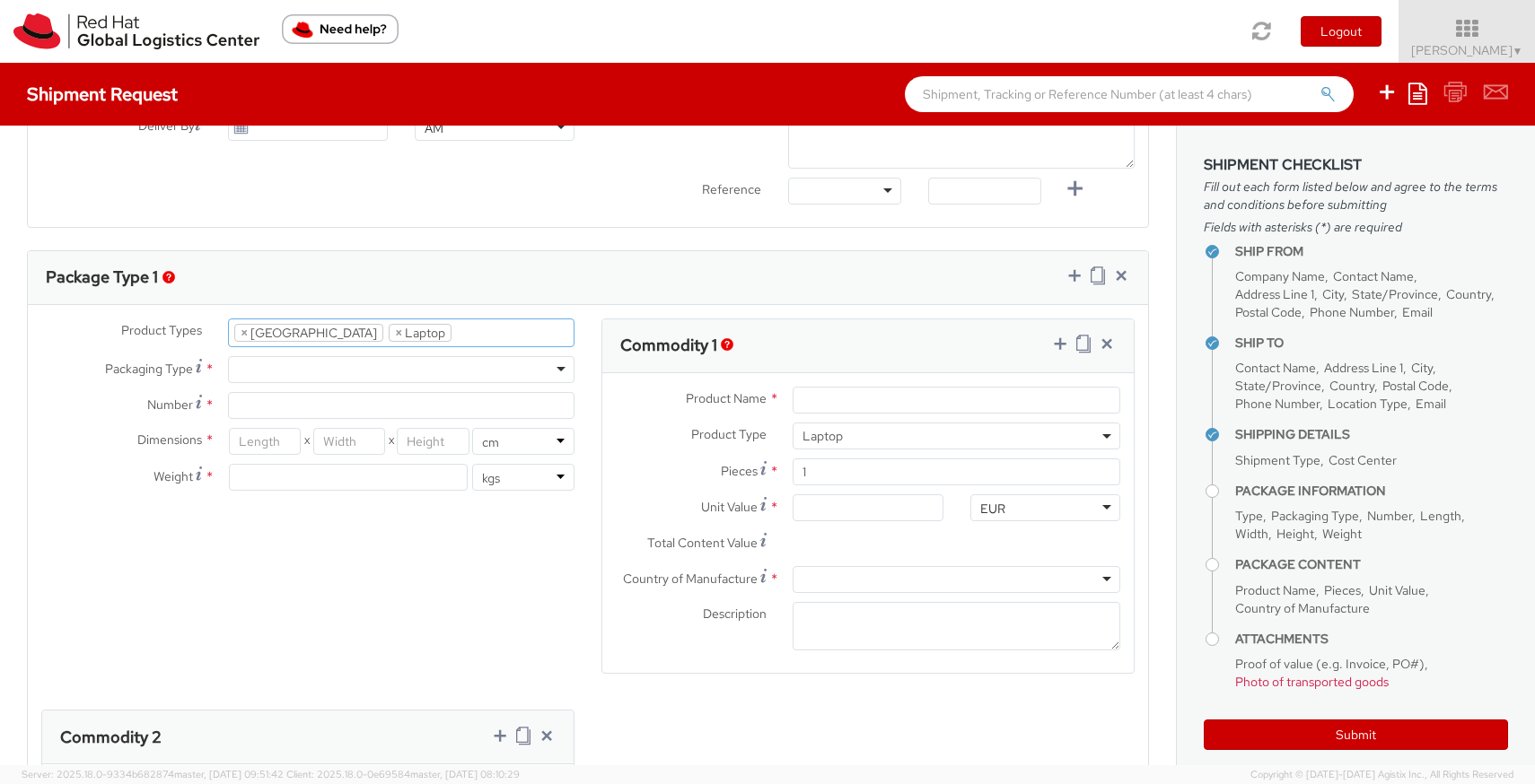
click at [486, 324] on ul "× Docking Station × Laptop" at bounding box center [401, 333] width 345 height 27
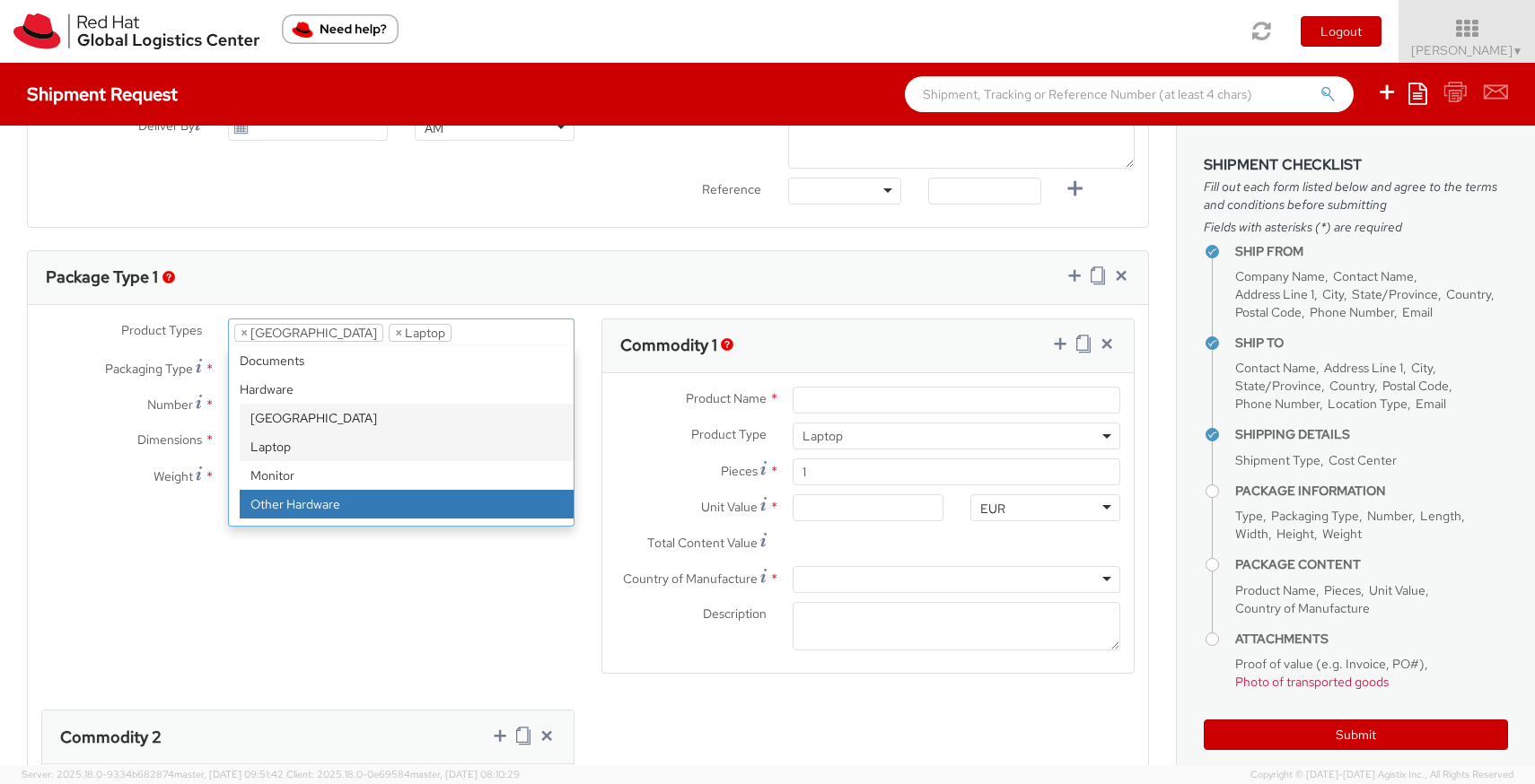
select select "HARD_OTHER"
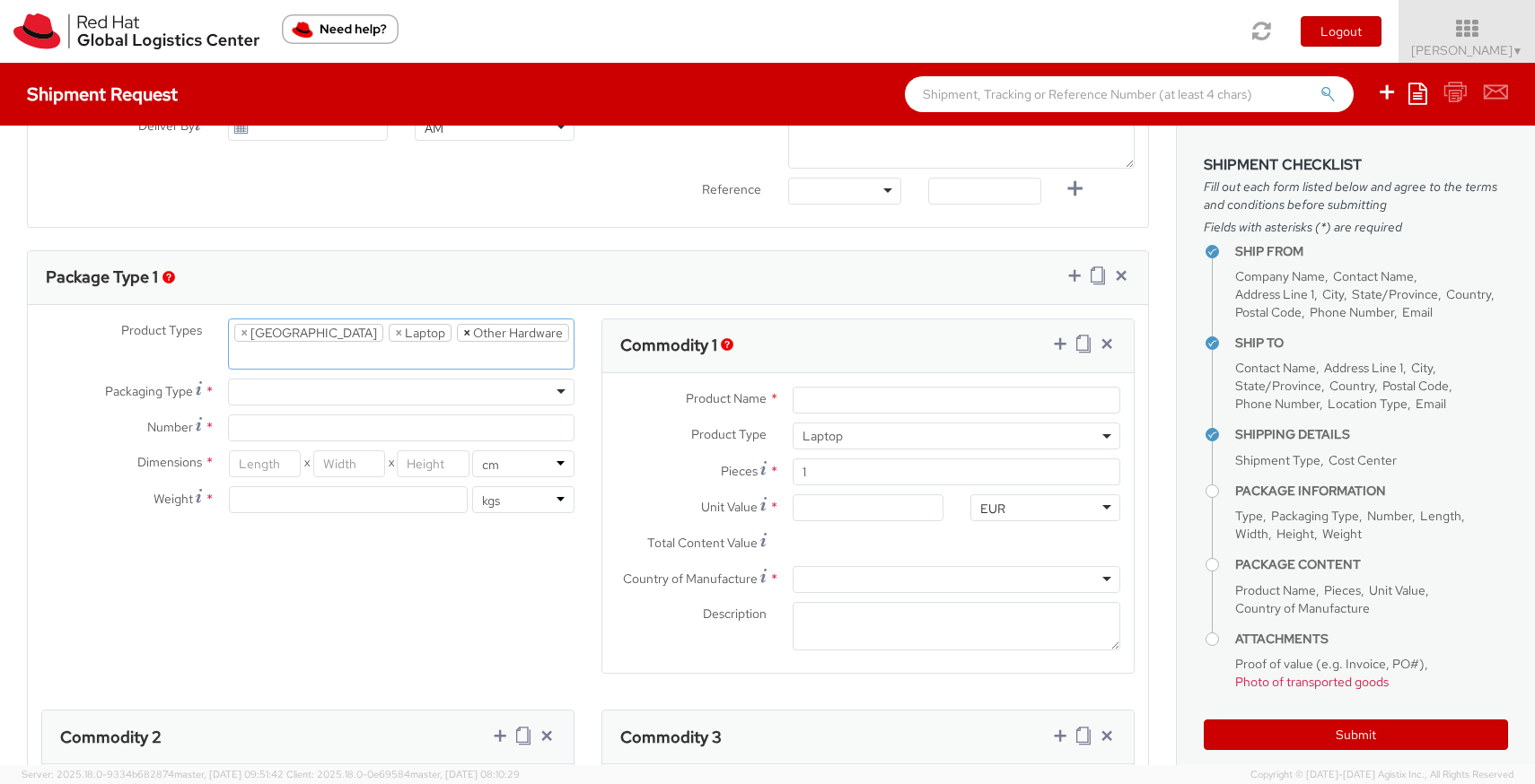
click at [463, 336] on span "×" at bounding box center [467, 332] width 7 height 16
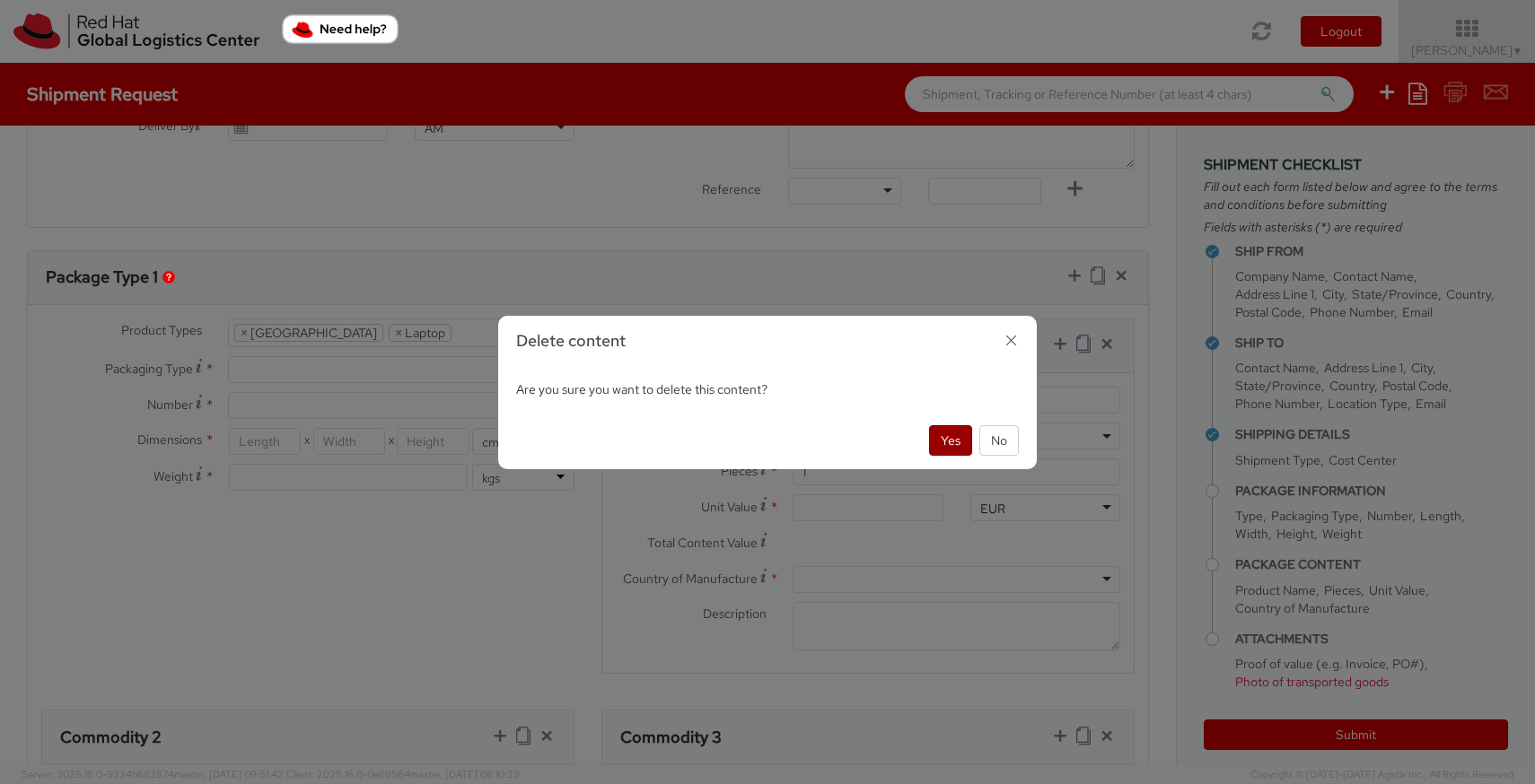
click at [944, 429] on button "Yes" at bounding box center [950, 440] width 43 height 31
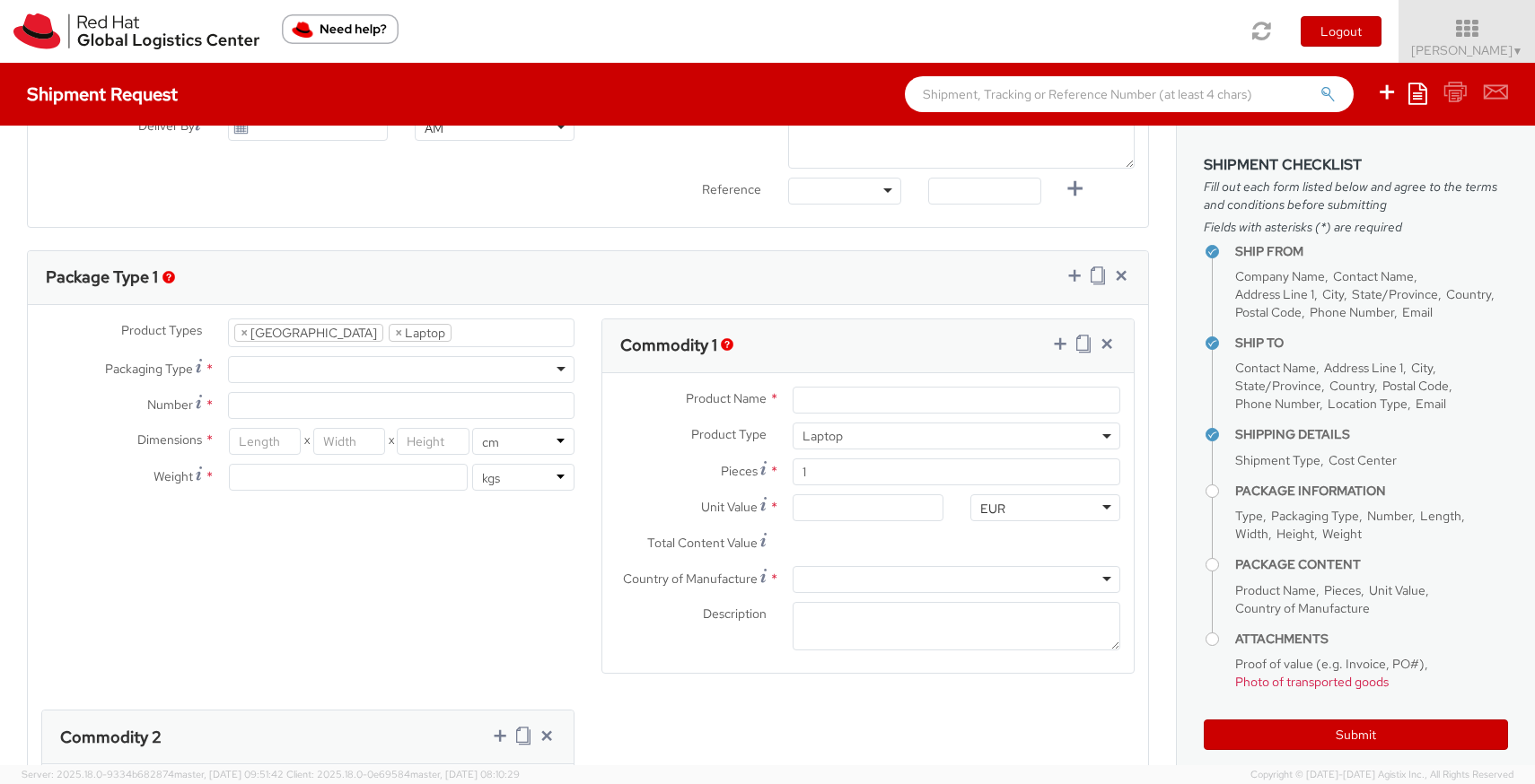
click at [500, 331] on ul "× Docking Station × Laptop" at bounding box center [401, 333] width 345 height 27
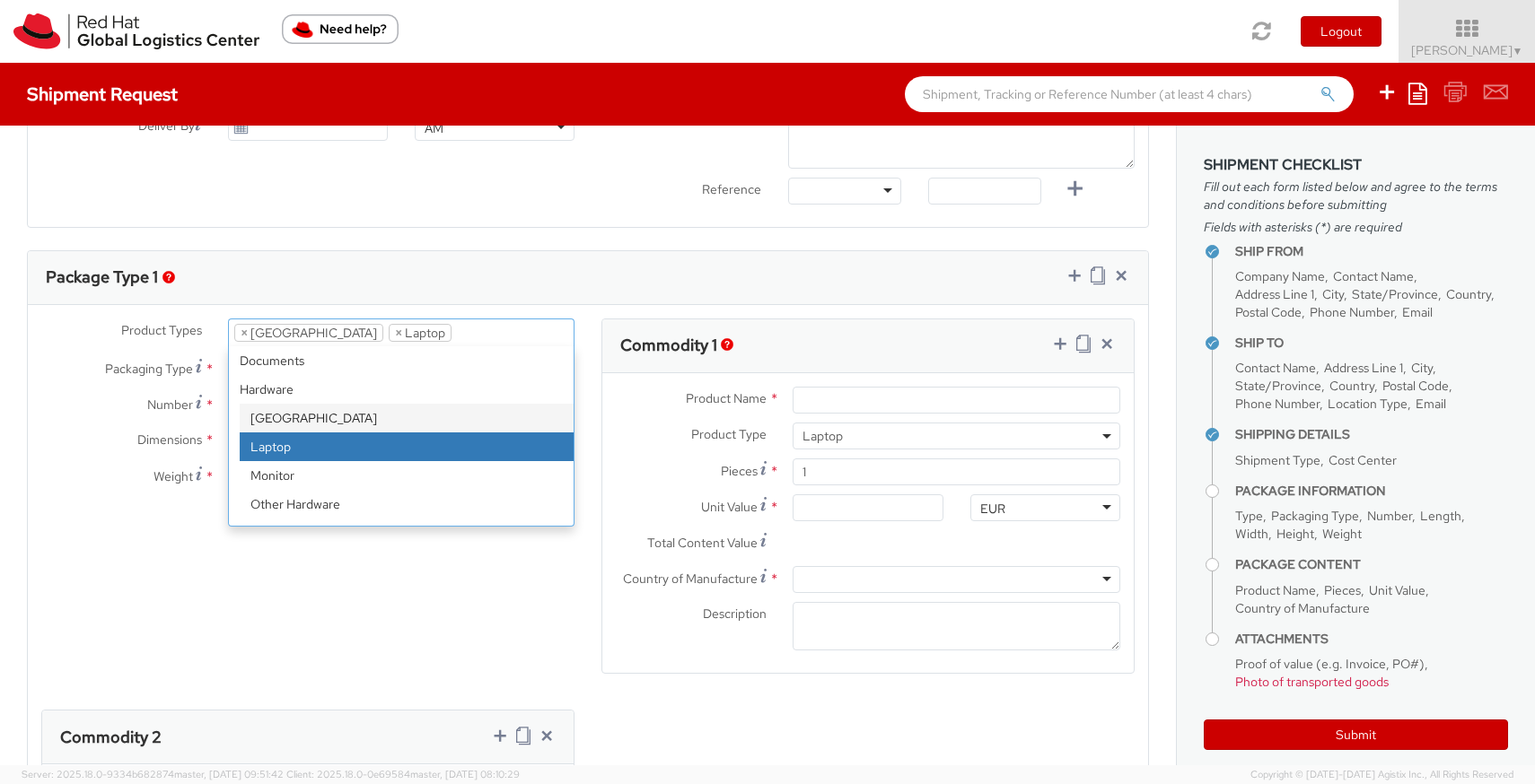
scroll to position [79, 0]
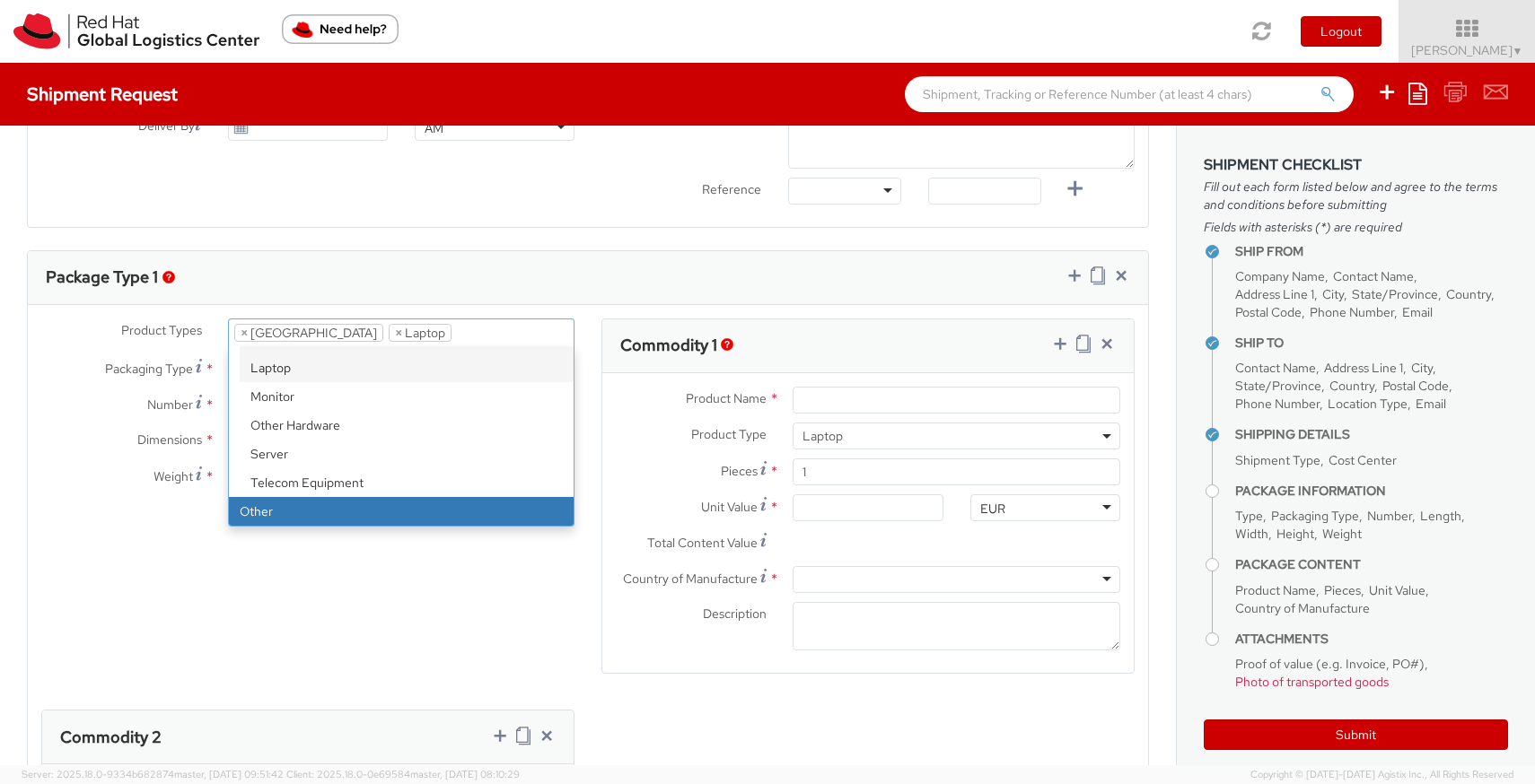
select select "OTHER"
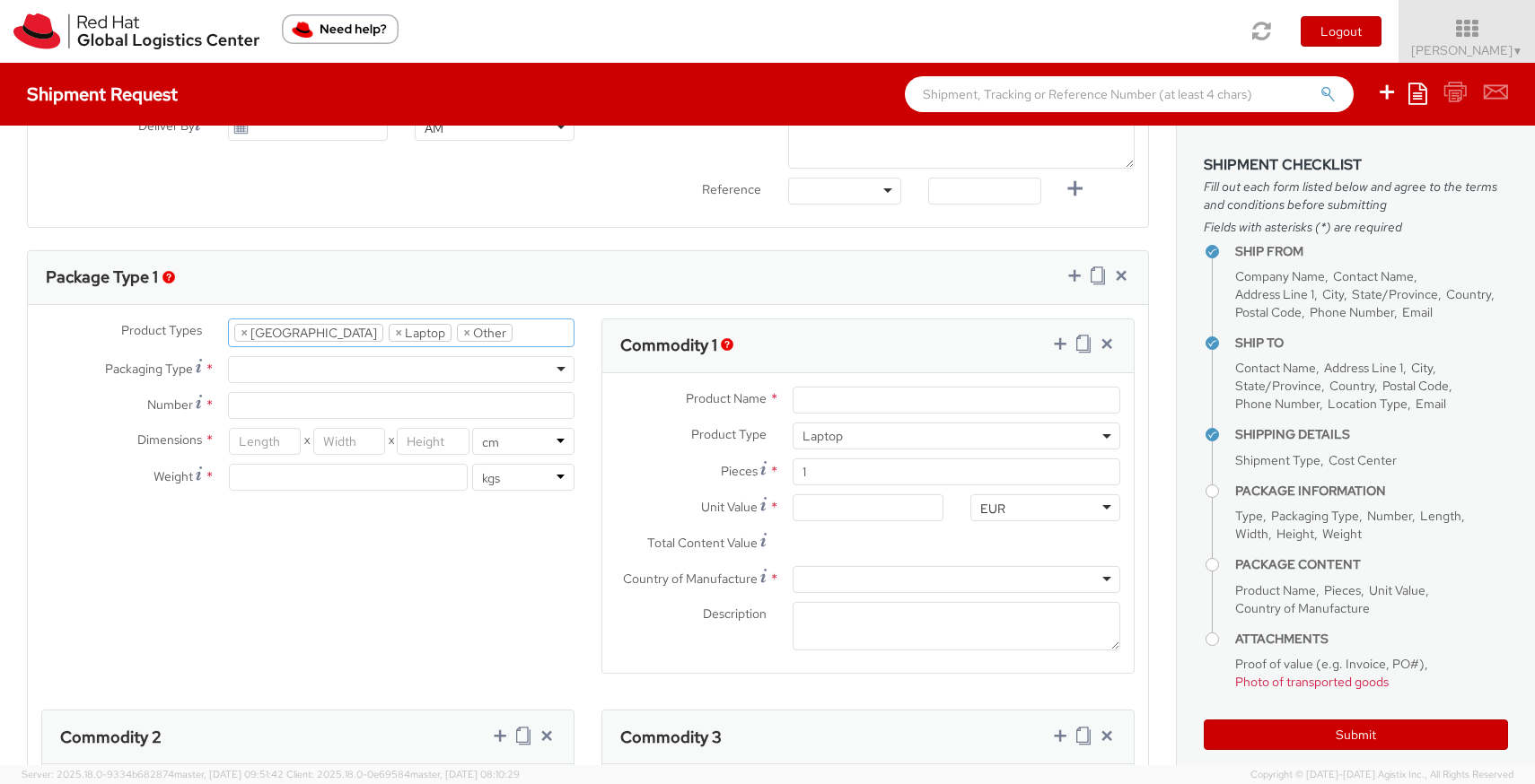
click at [510, 325] on ul "× Docking Station × Laptop × Other" at bounding box center [401, 333] width 345 height 27
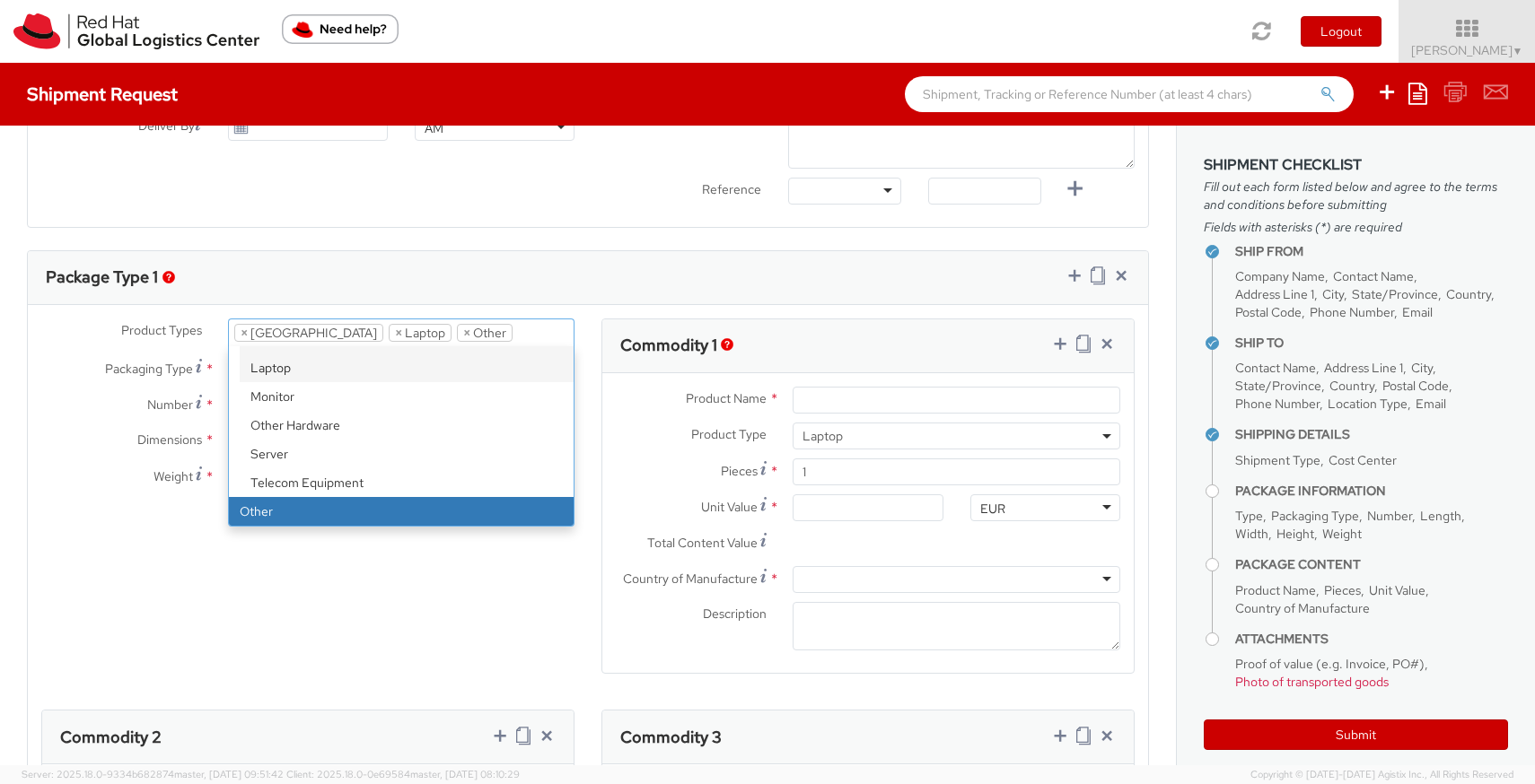
click at [323, 577] on div "Product Types * Documents Docking Station Laptop Monitor Other Hardware Server …" at bounding box center [588, 710] width 1120 height 783
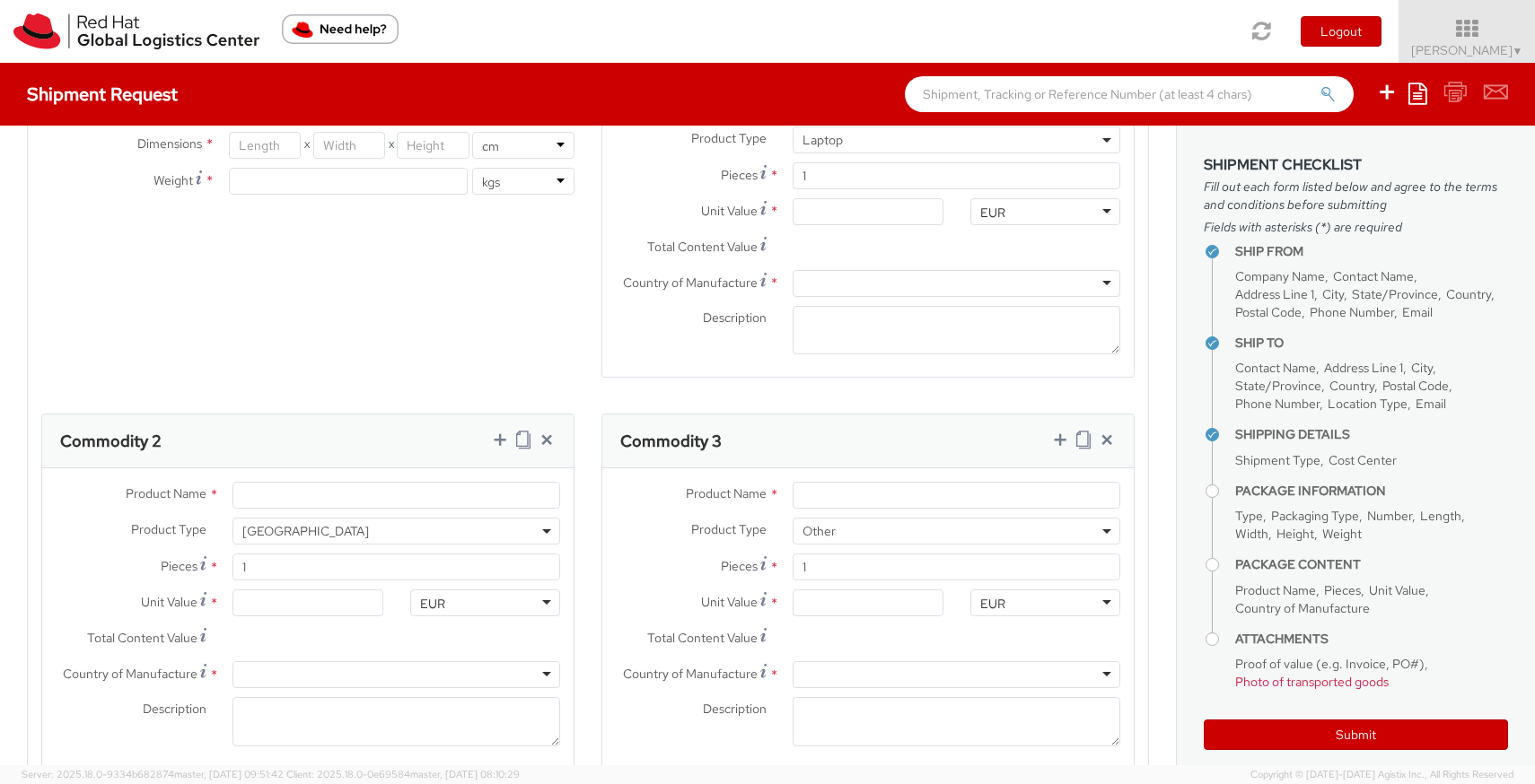
scroll to position [1050, 0]
click at [849, 490] on input "Product Name *" at bounding box center [956, 493] width 327 height 27
type input "Mobile device charger"
click at [868, 603] on input "Unit Value *" at bounding box center [867, 600] width 150 height 27
click at [906, 626] on input "Total Content Value *" at bounding box center [867, 637] width 150 height 27
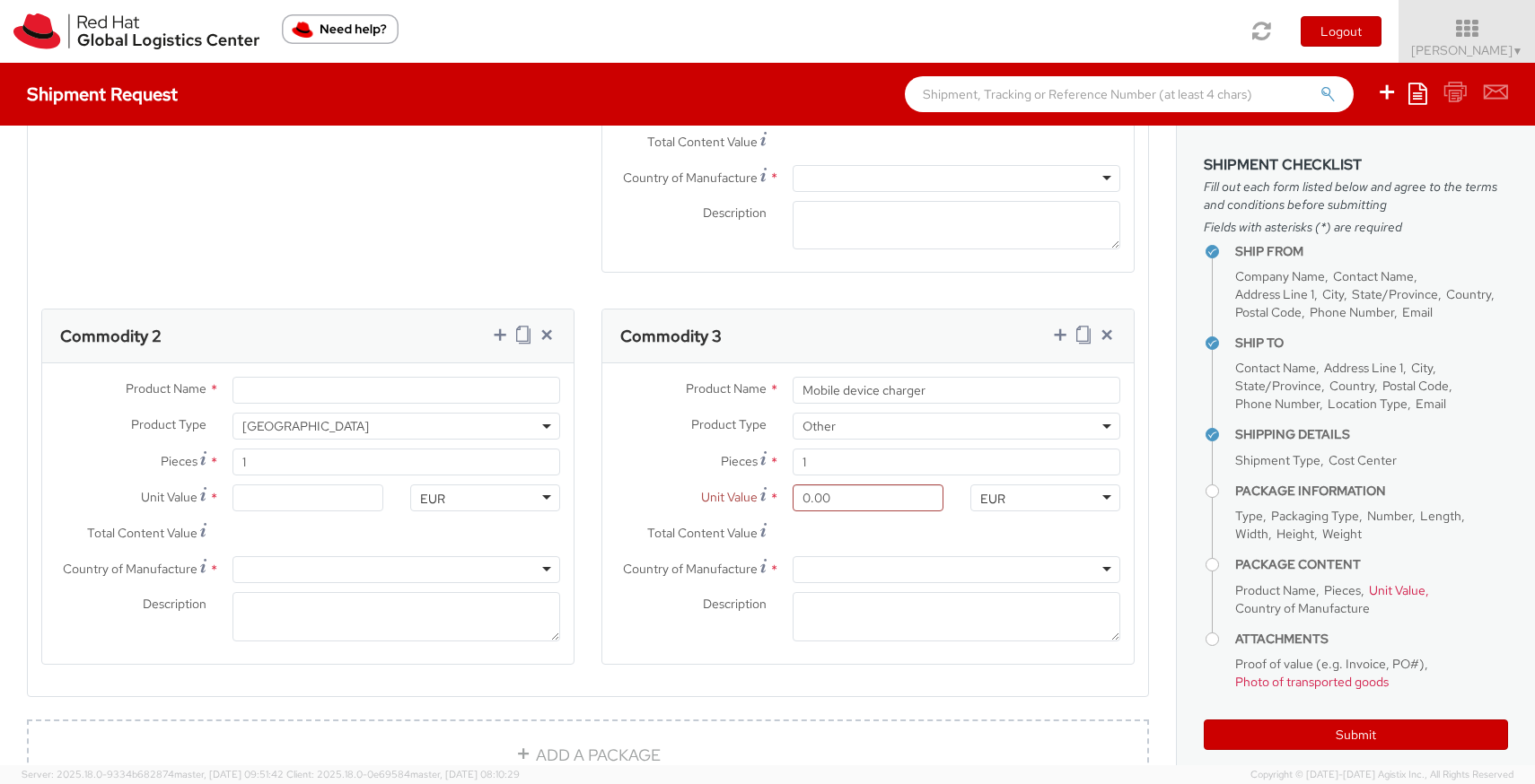
scroll to position [1156, 0]
click at [894, 575] on div at bounding box center [956, 567] width 327 height 27
click at [890, 530] on input "Total Content Value *" at bounding box center [867, 530] width 150 height 27
click at [875, 488] on input "0.00" at bounding box center [867, 495] width 150 height 27
type input "1.00"
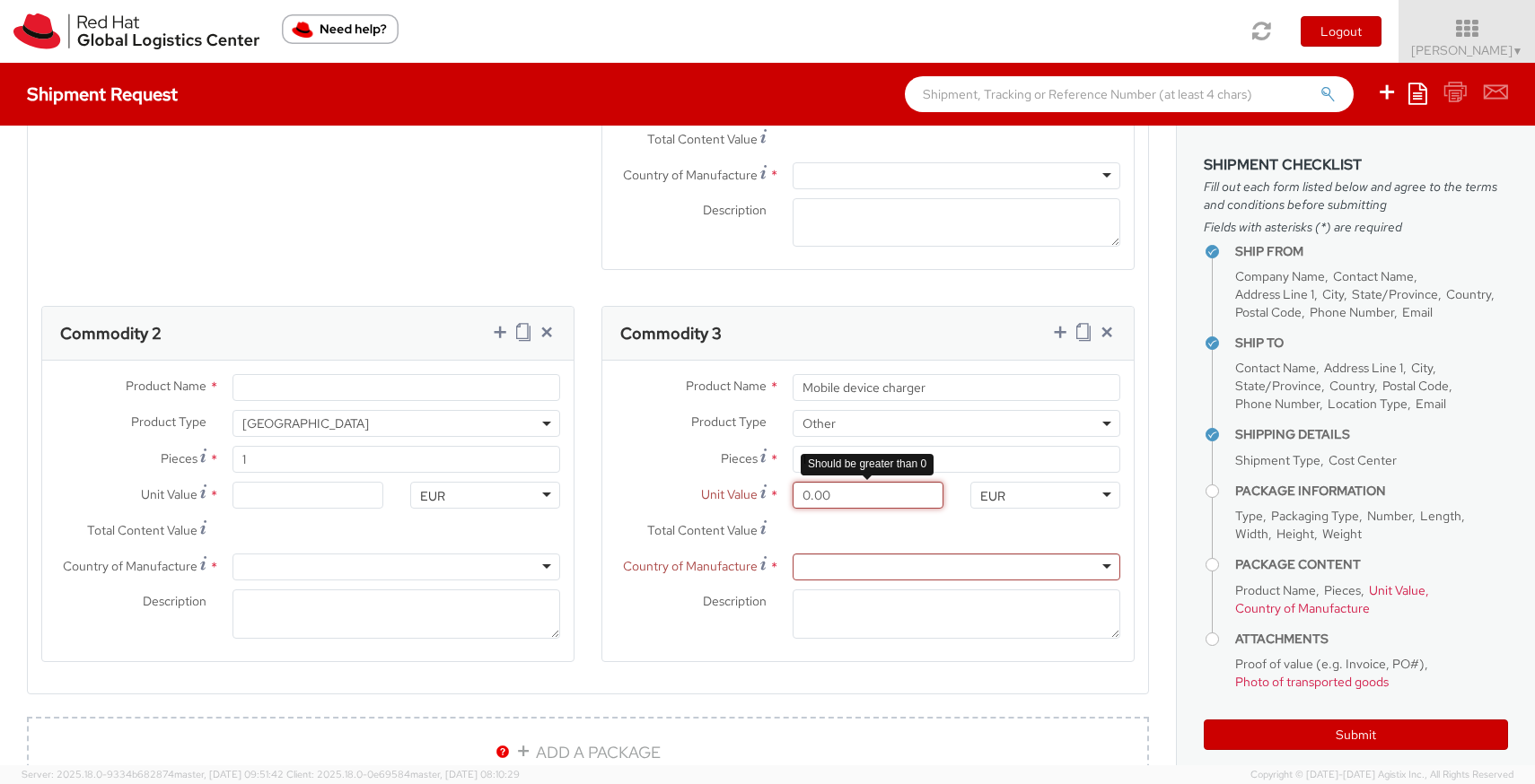
type input "1.00"
click at [847, 567] on div at bounding box center [956, 567] width 327 height 27
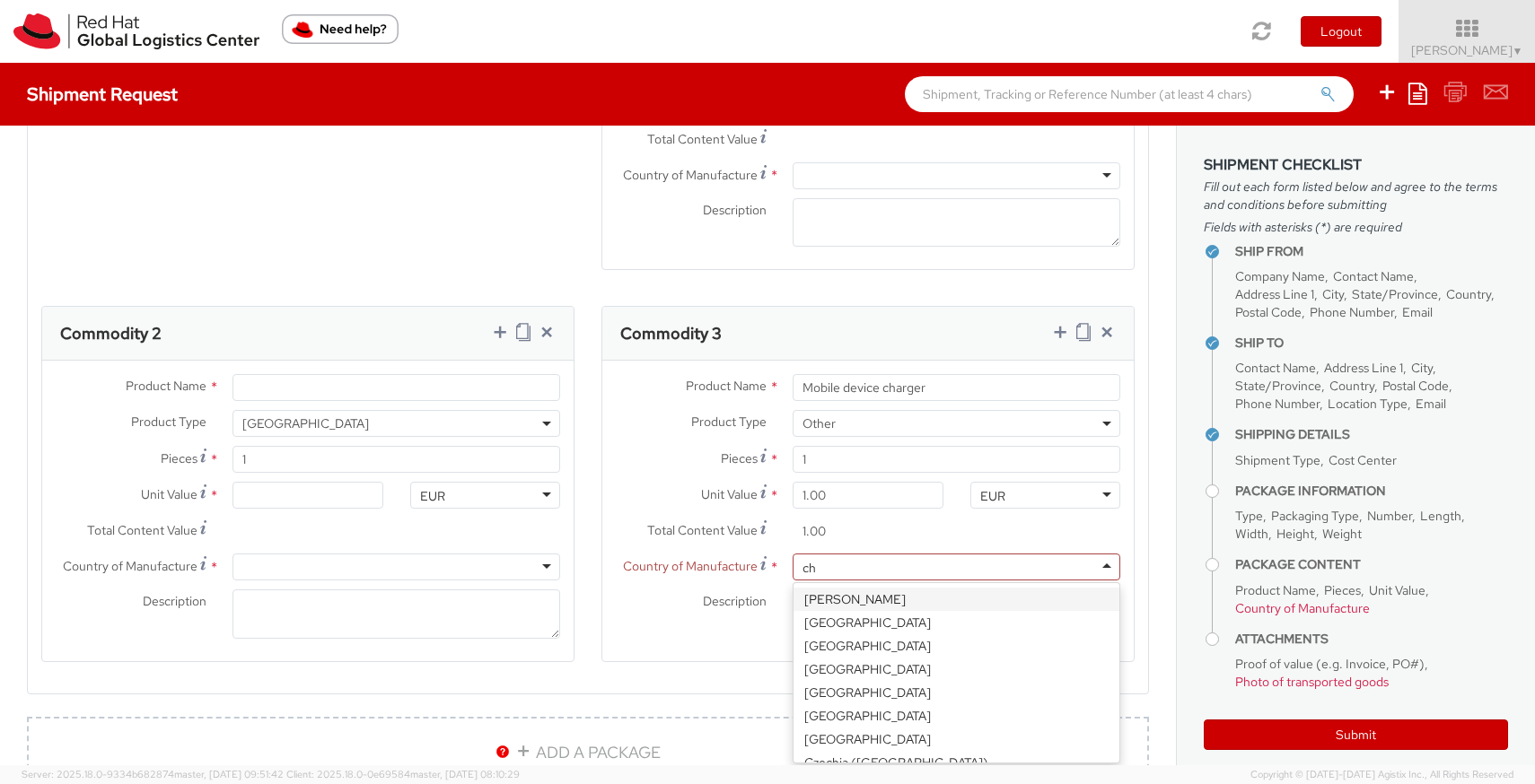
type input "chi"
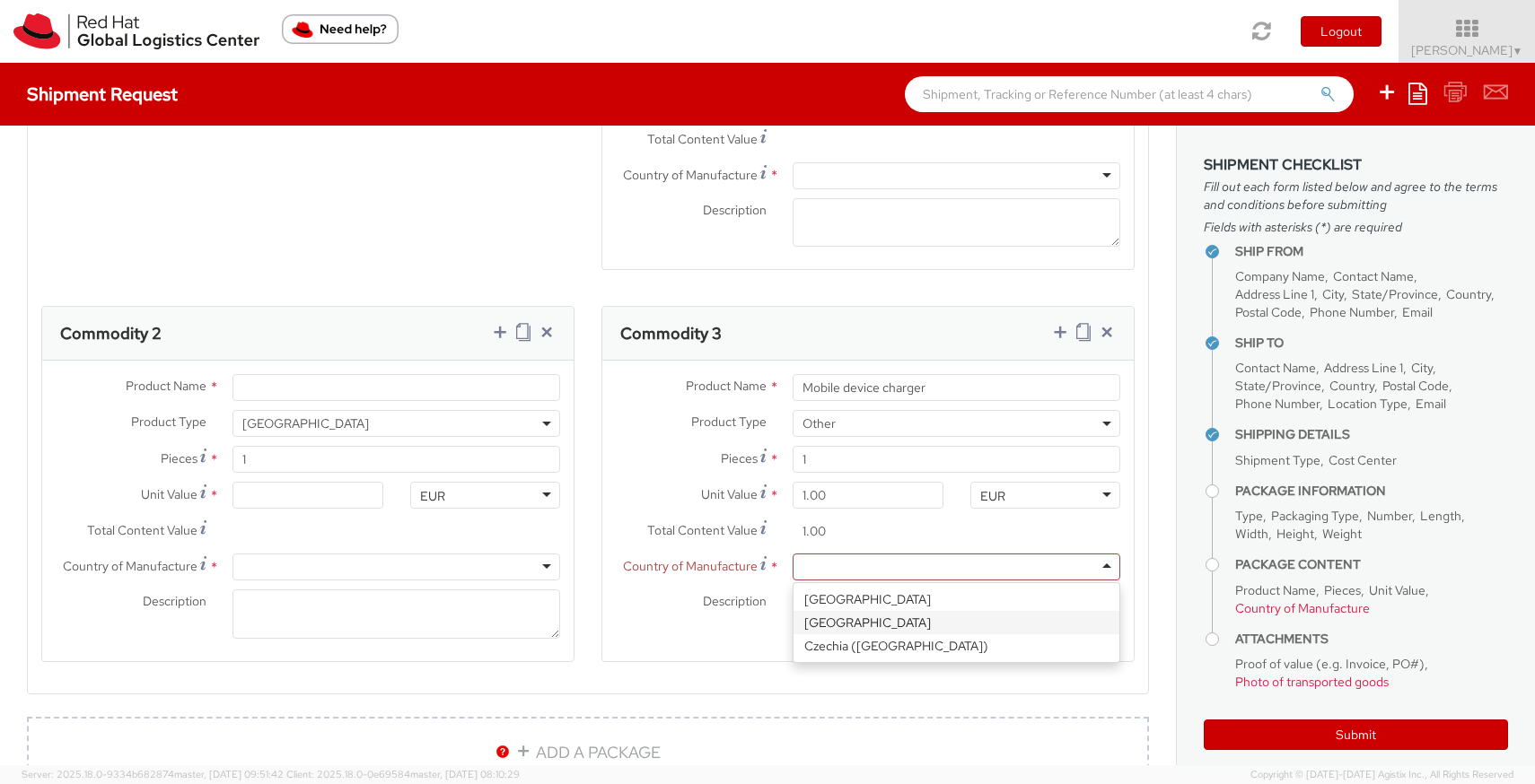
scroll to position [0, 0]
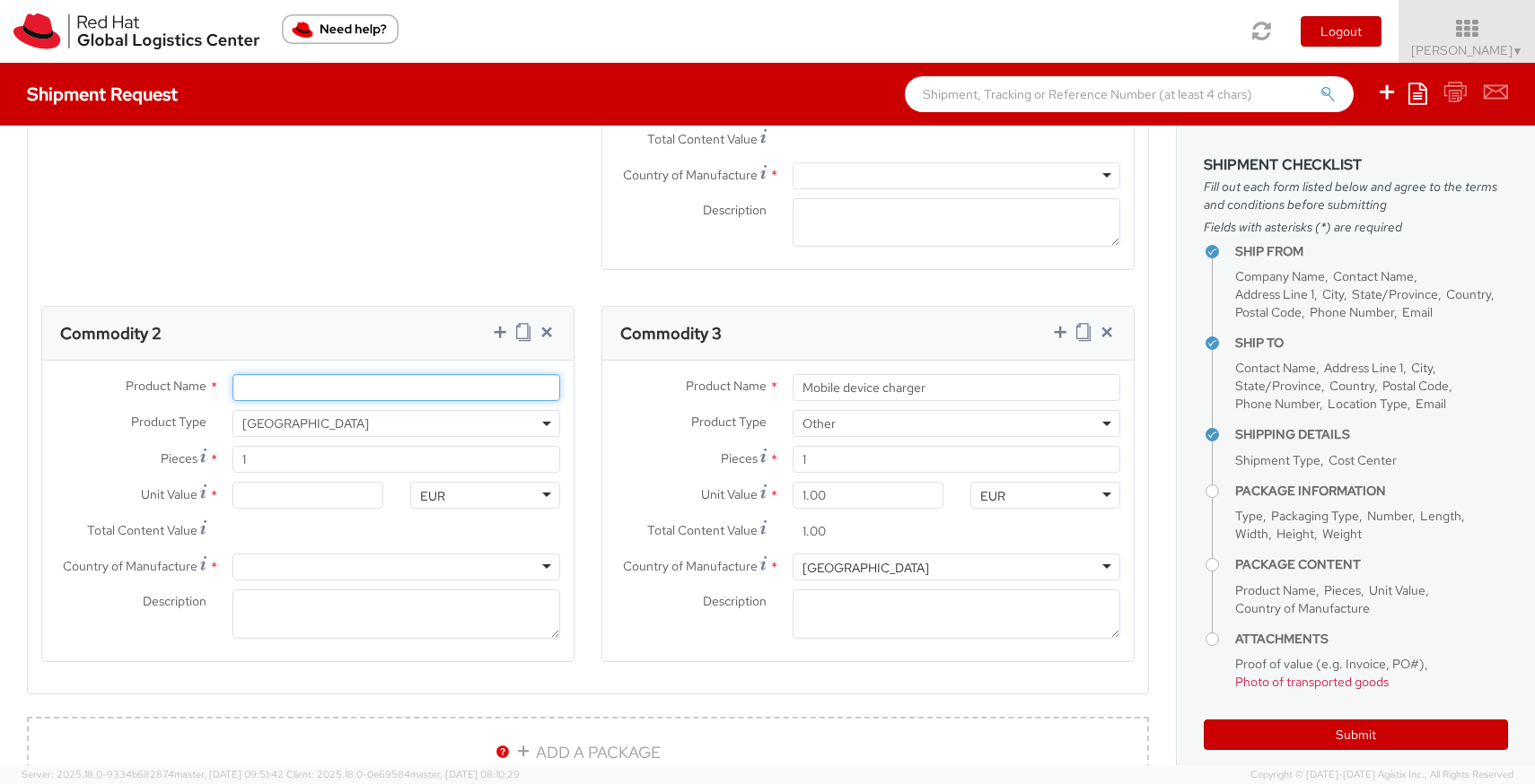
click at [326, 383] on input "Product Name *" at bounding box center [395, 387] width 327 height 27
type input "Belkin multiport adapter"
click at [262, 499] on input "Unit Value *" at bounding box center [307, 495] width 150 height 27
type input "1.00"
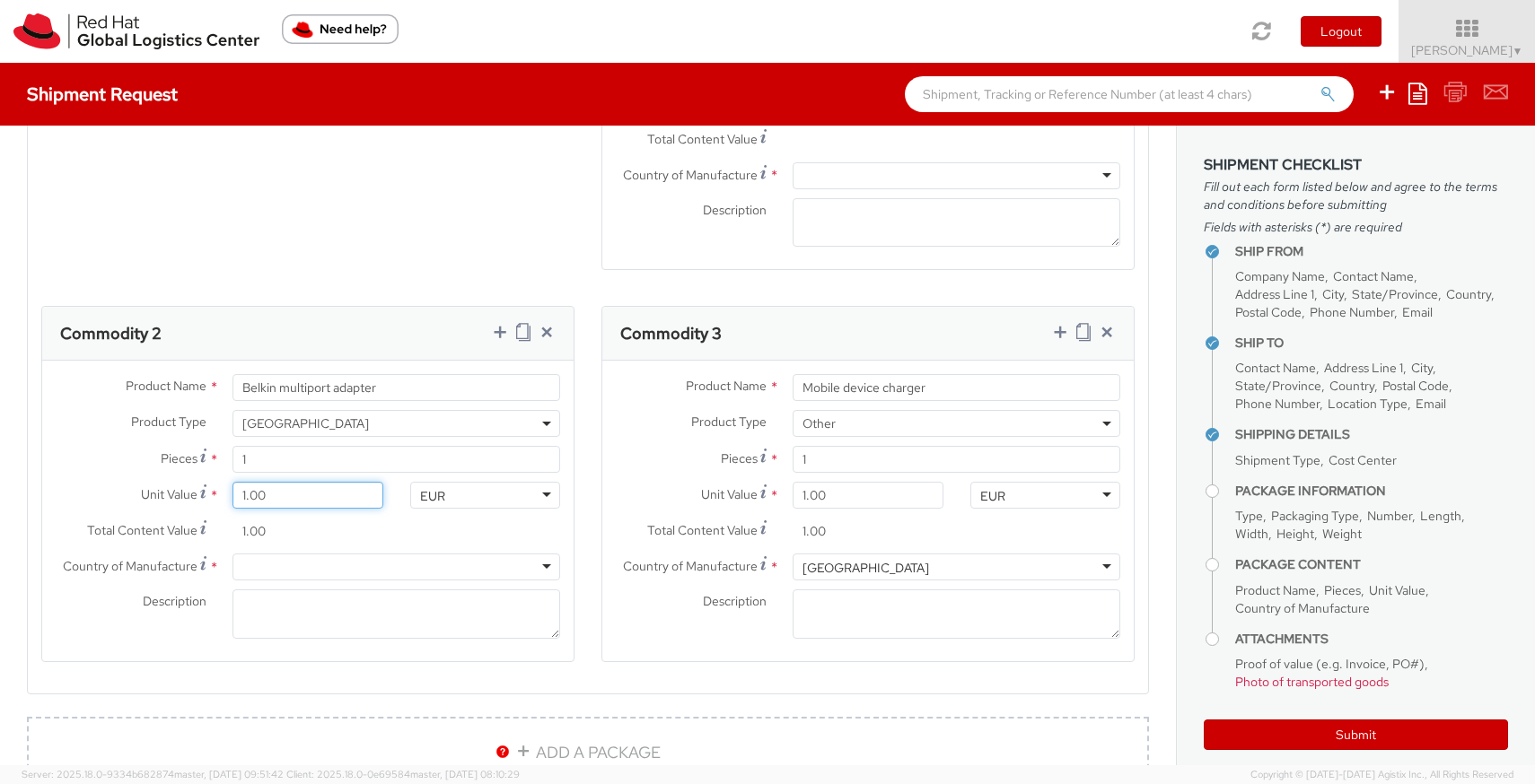
type input "10.00"
type input "100.00"
click at [269, 564] on div at bounding box center [395, 567] width 327 height 27
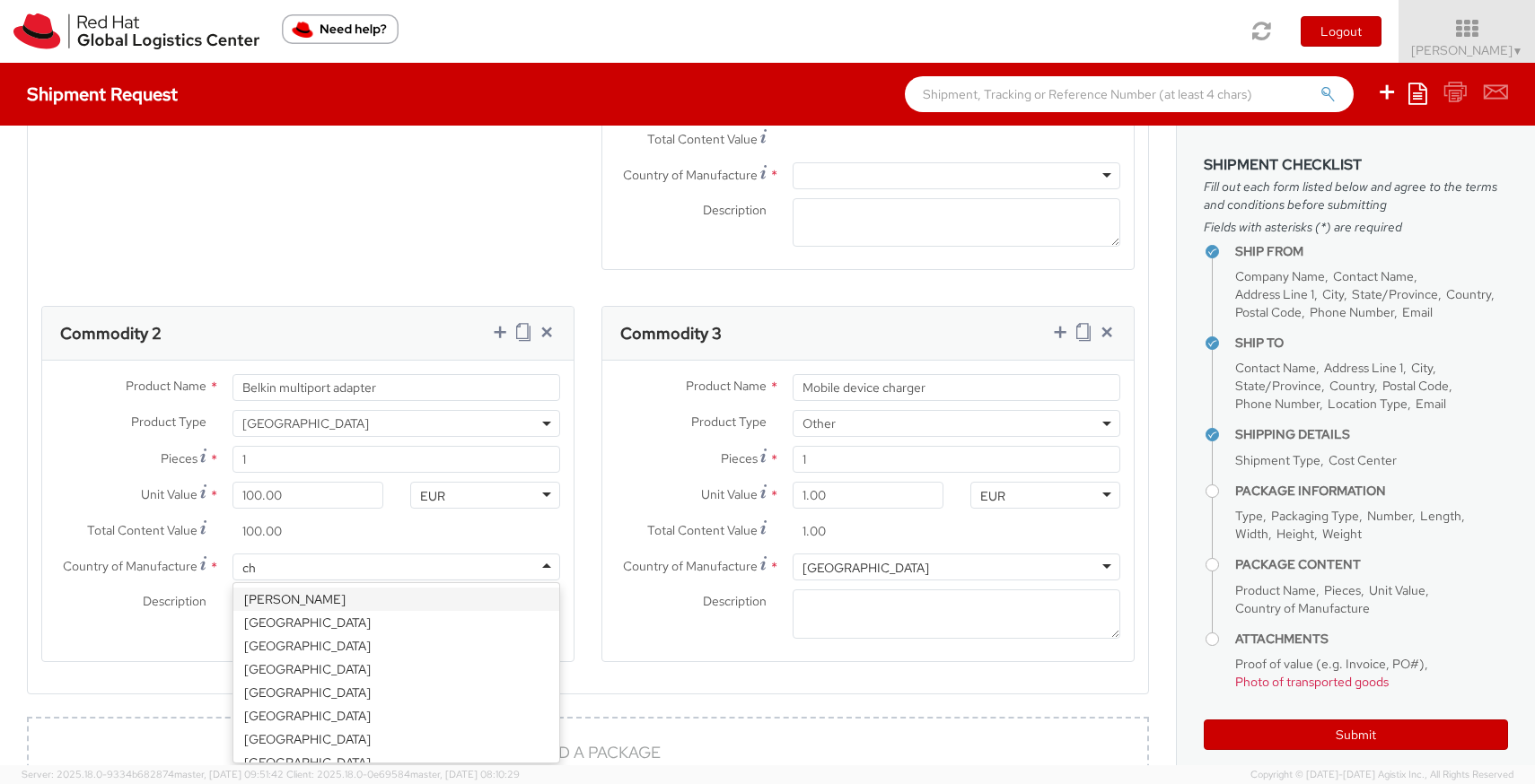
type input "chi"
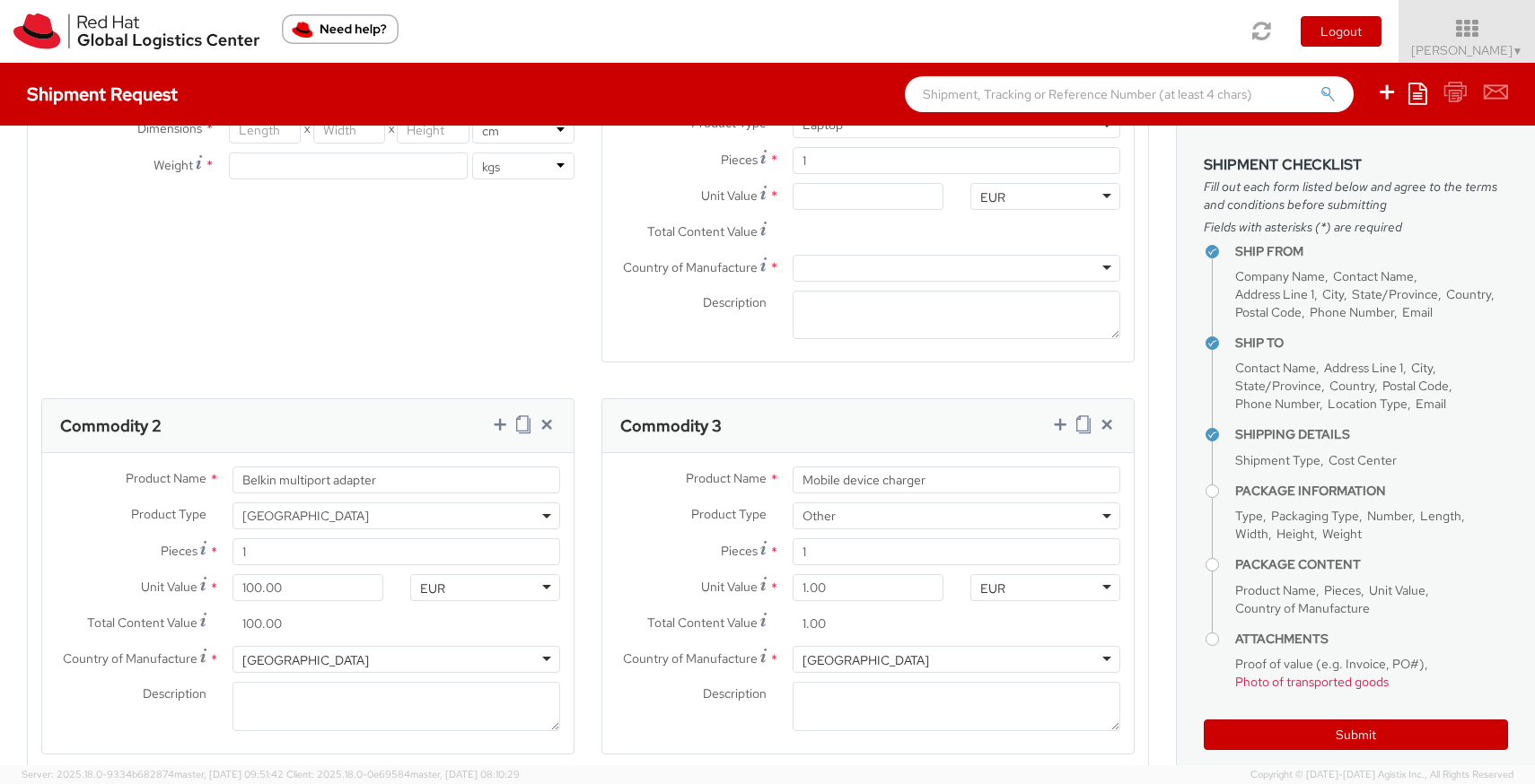
scroll to position [865, 0]
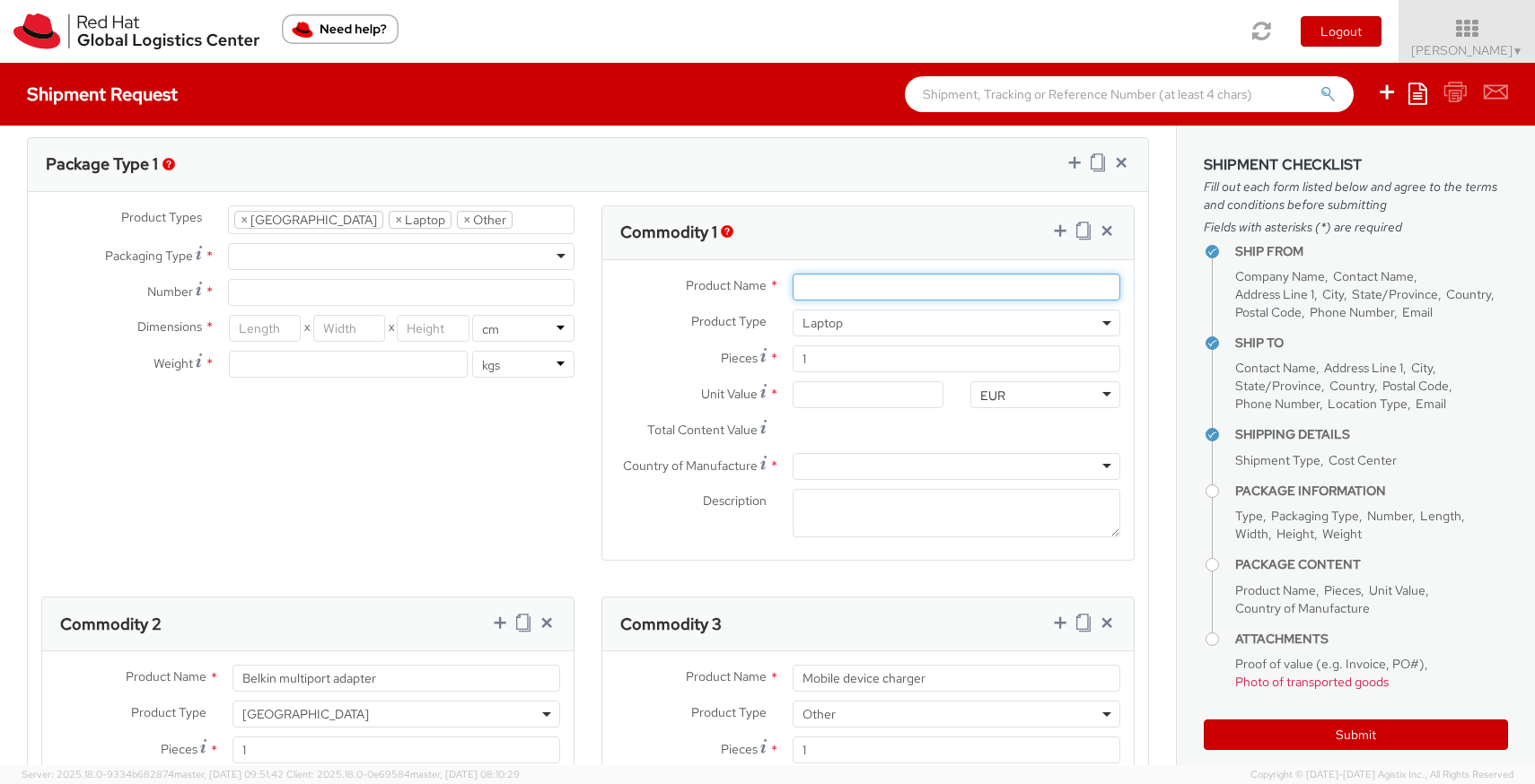
click at [826, 284] on input "Product Name *" at bounding box center [956, 287] width 327 height 27
type input "Macbook"
click at [824, 397] on input "Unit Value *" at bounding box center [867, 394] width 150 height 27
type input "5.00"
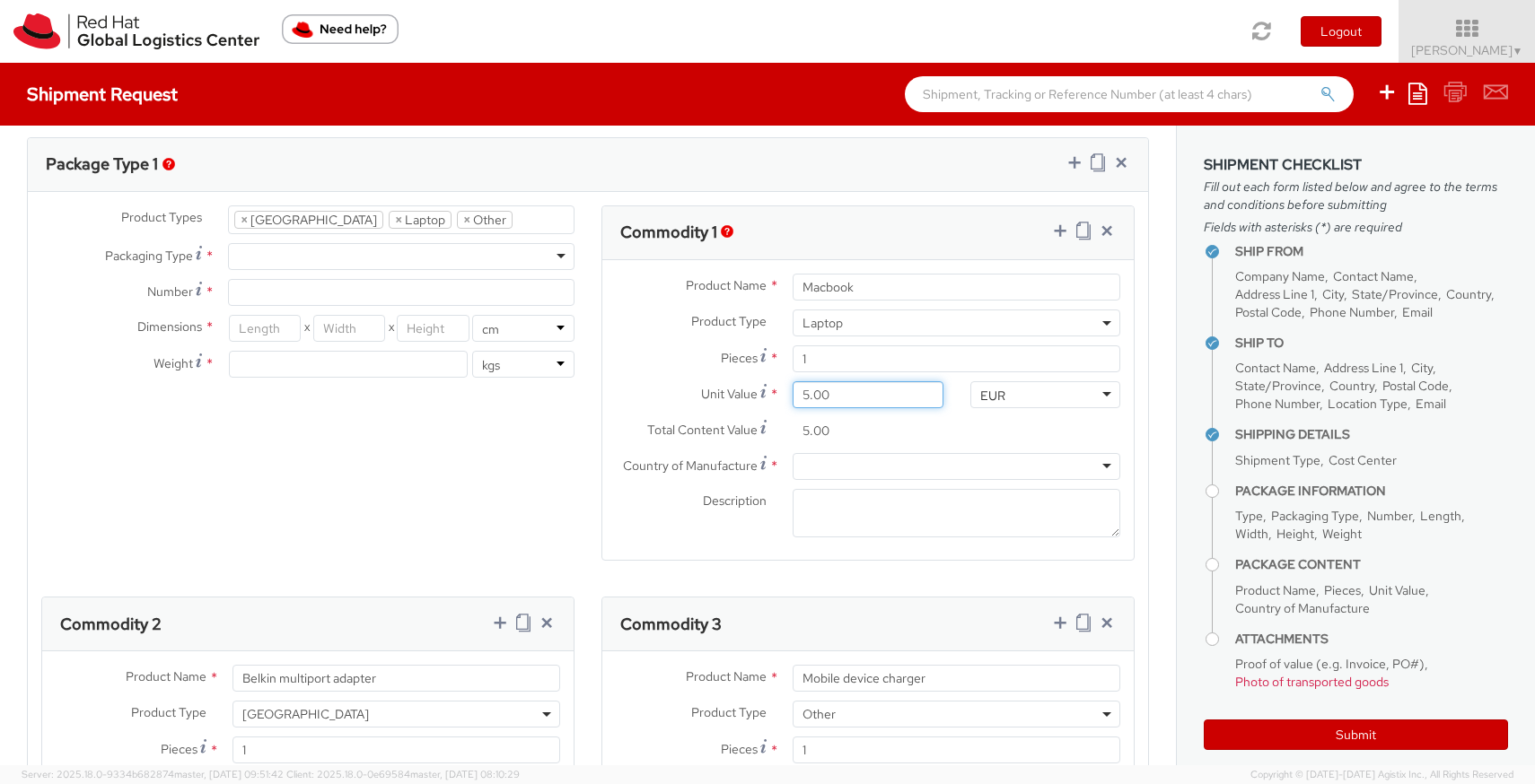
type input "50.00"
type input "500.00"
click at [838, 474] on div at bounding box center [956, 466] width 327 height 27
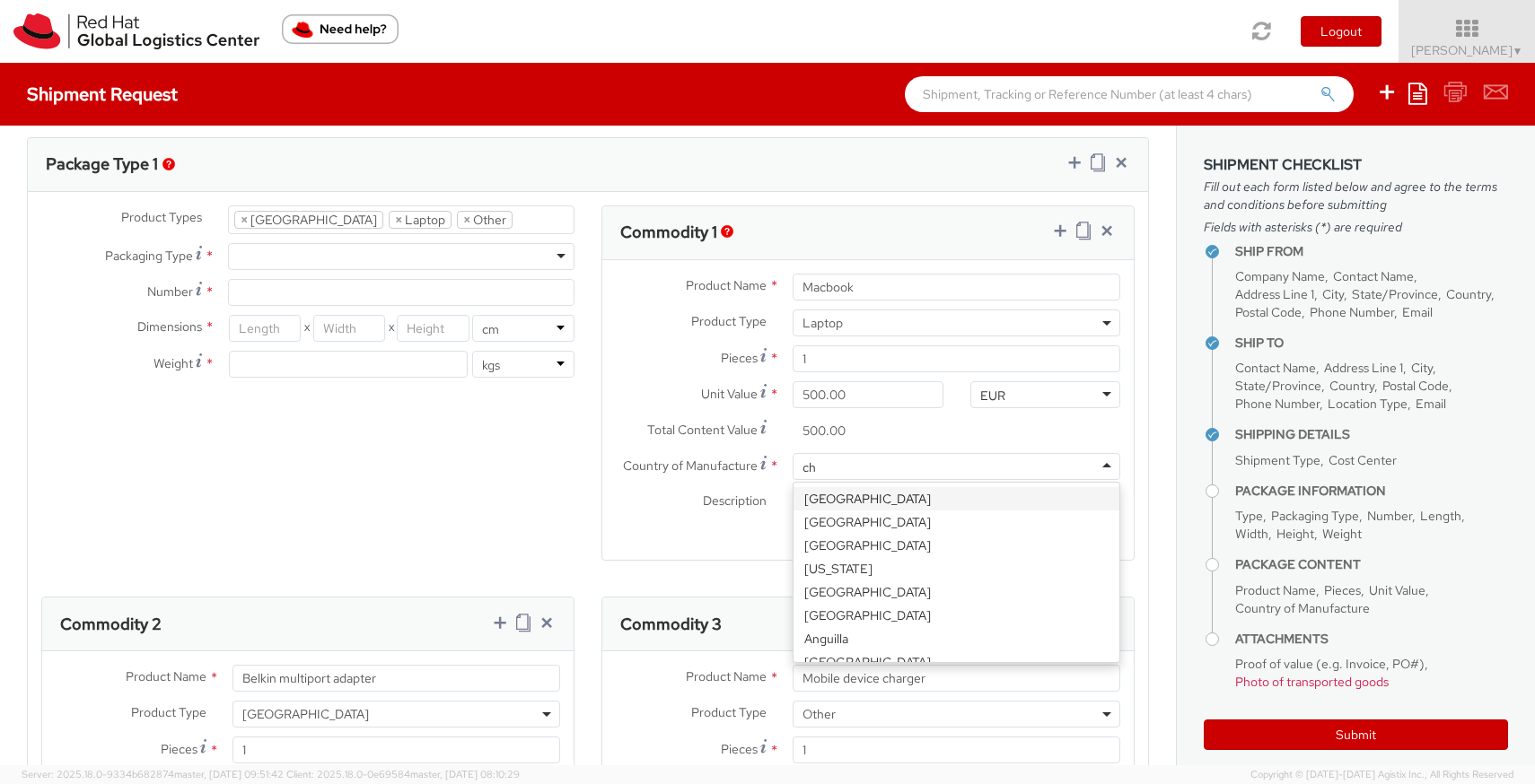
type input "chi"
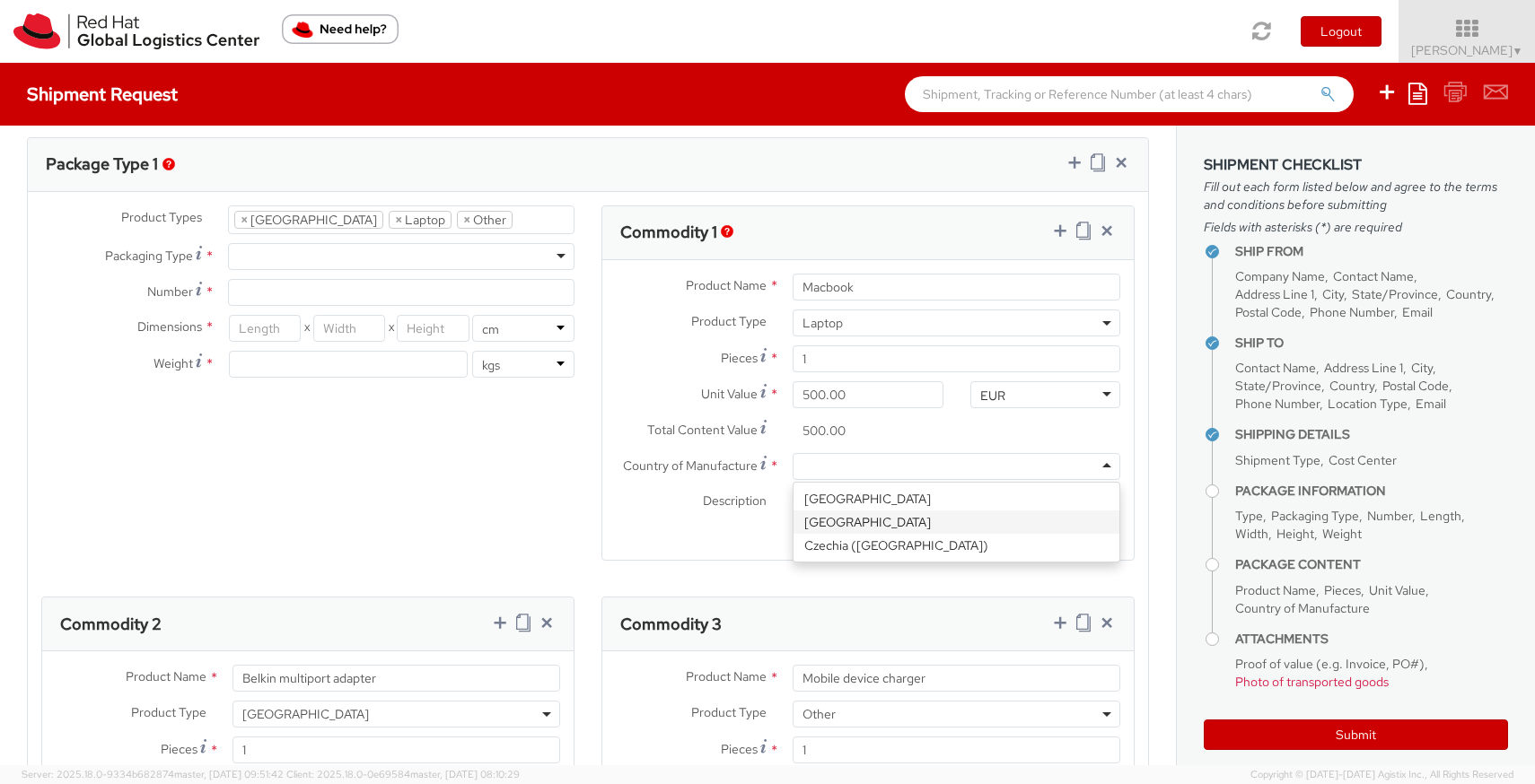
scroll to position [0, 0]
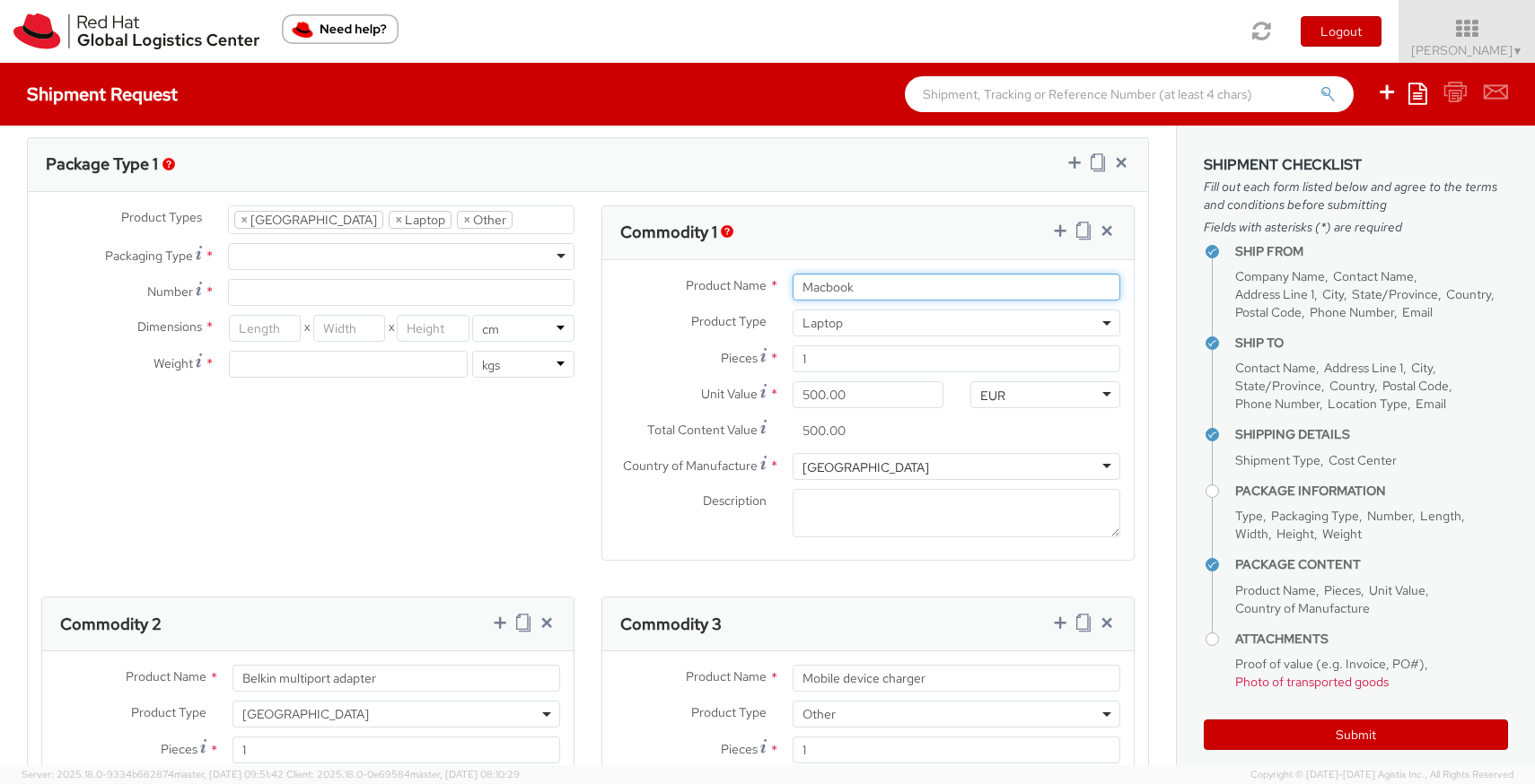
click at [878, 289] on input "Macbook" at bounding box center [956, 287] width 327 height 27
click at [879, 285] on input "Macbook Air A3241" at bounding box center [956, 287] width 327 height 27
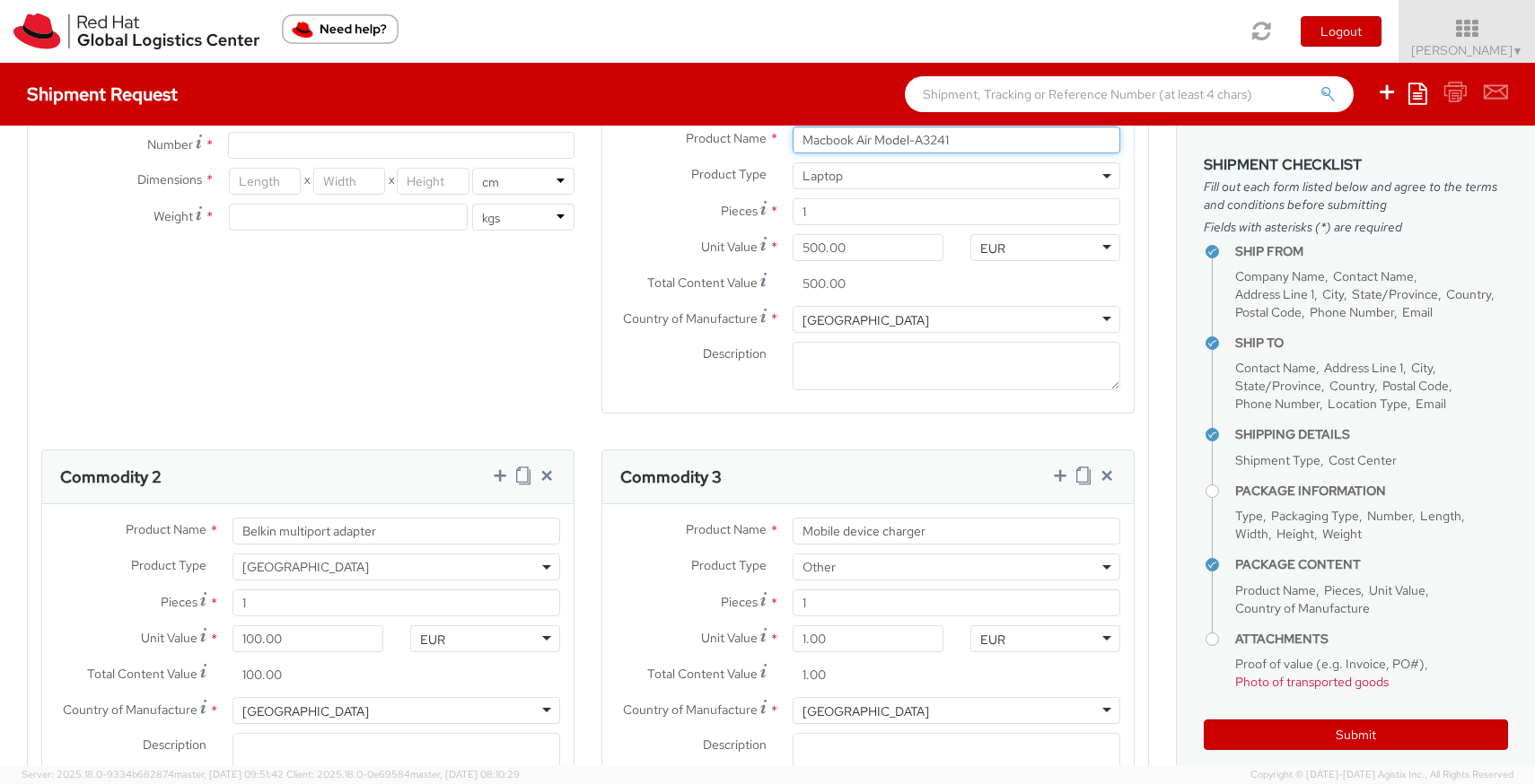
scroll to position [1009, 0]
type input "Macbook Air Model-A3241"
click at [1085, 487] on icon at bounding box center [1083, 478] width 14 height 18
select select "OTHER"
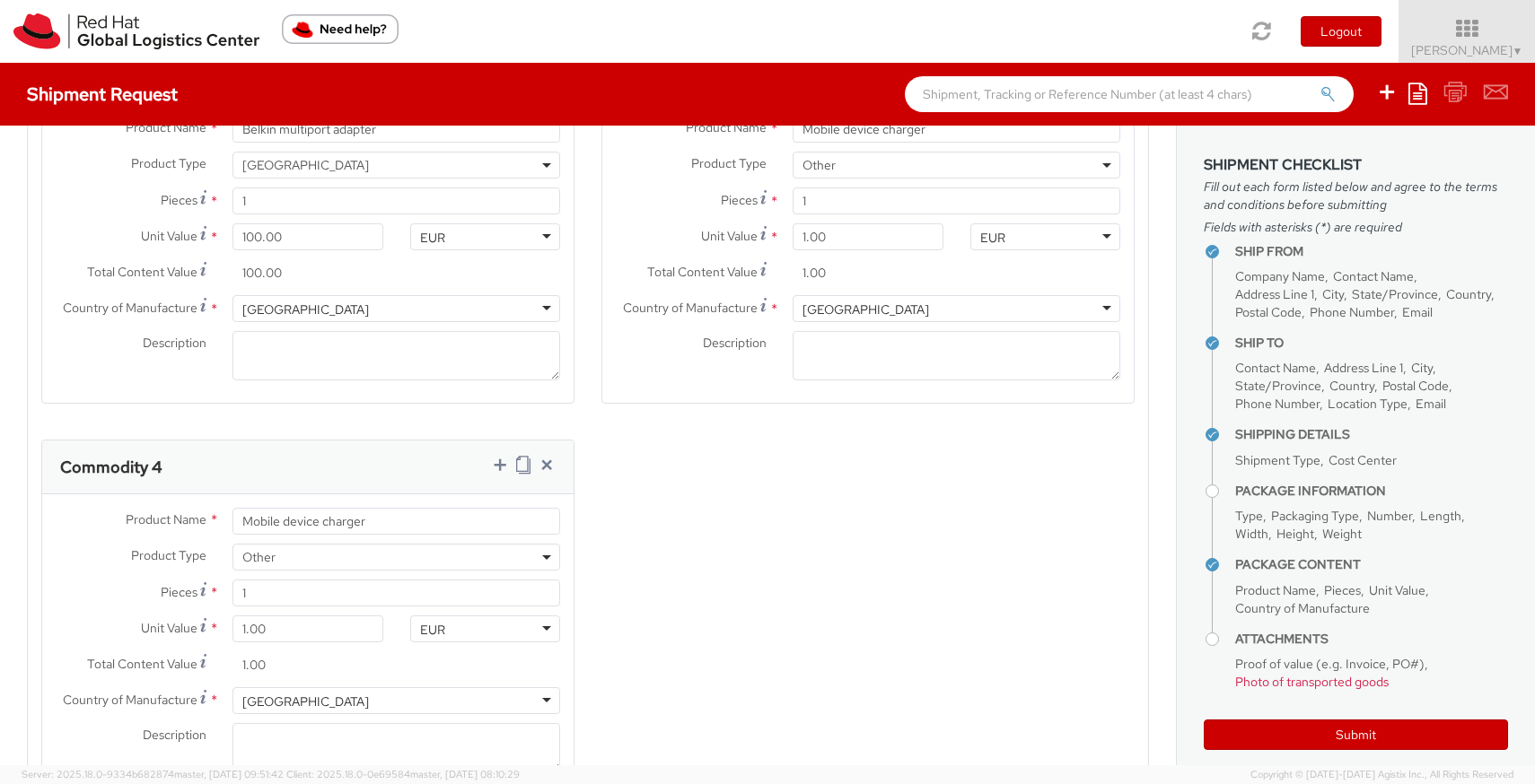
scroll to position [1416, 0]
drag, startPoint x: 395, startPoint y: 516, endPoint x: 174, endPoint y: 539, distance: 222.2
click at [174, 539] on div "Product Name * Mobile device charger" at bounding box center [308, 524] width 532 height 36
drag, startPoint x: 376, startPoint y: 520, endPoint x: 230, endPoint y: 519, distance: 146.0
click at [230, 519] on div "Mobile device charger" at bounding box center [396, 519] width 354 height 27
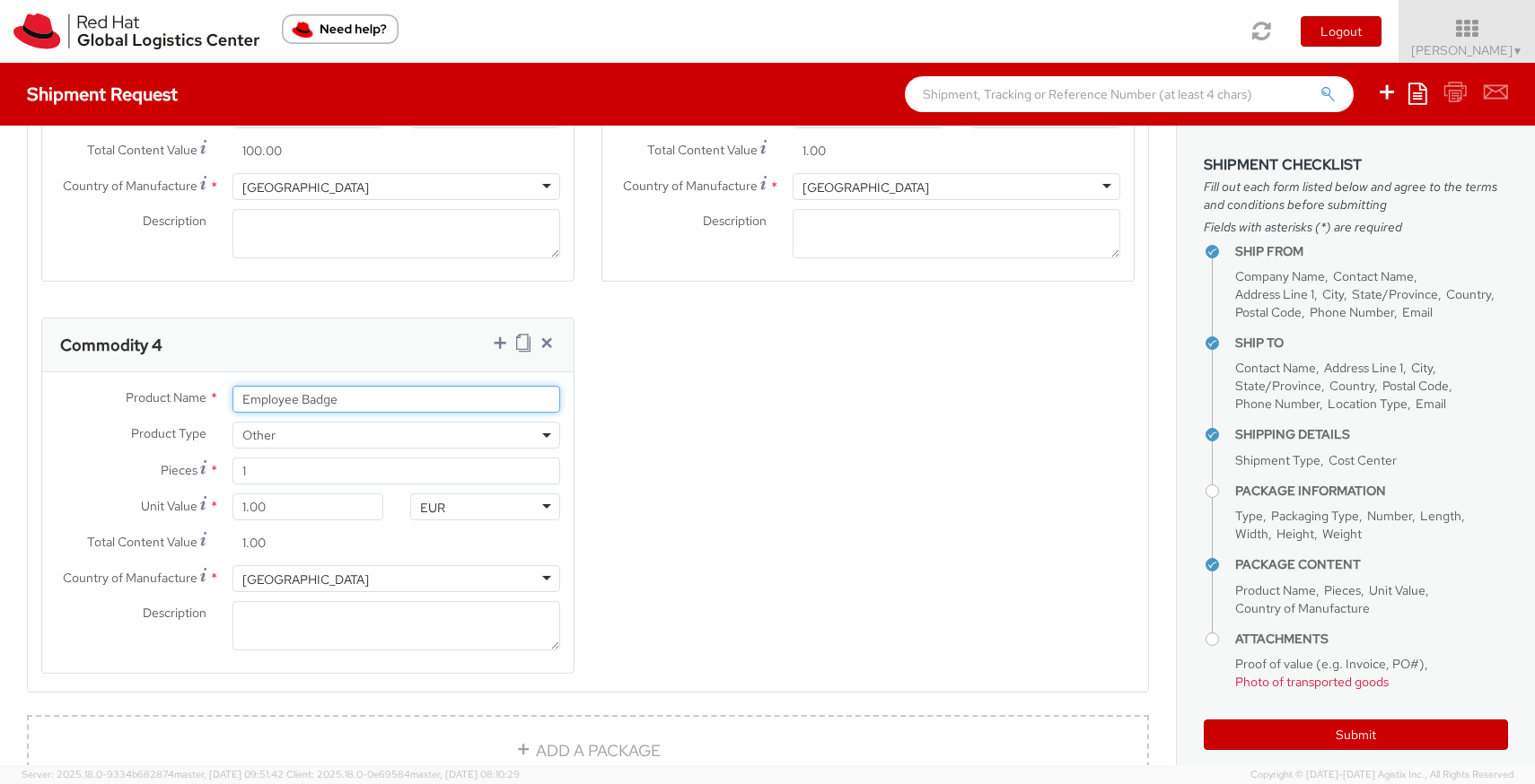
scroll to position [1568, 0]
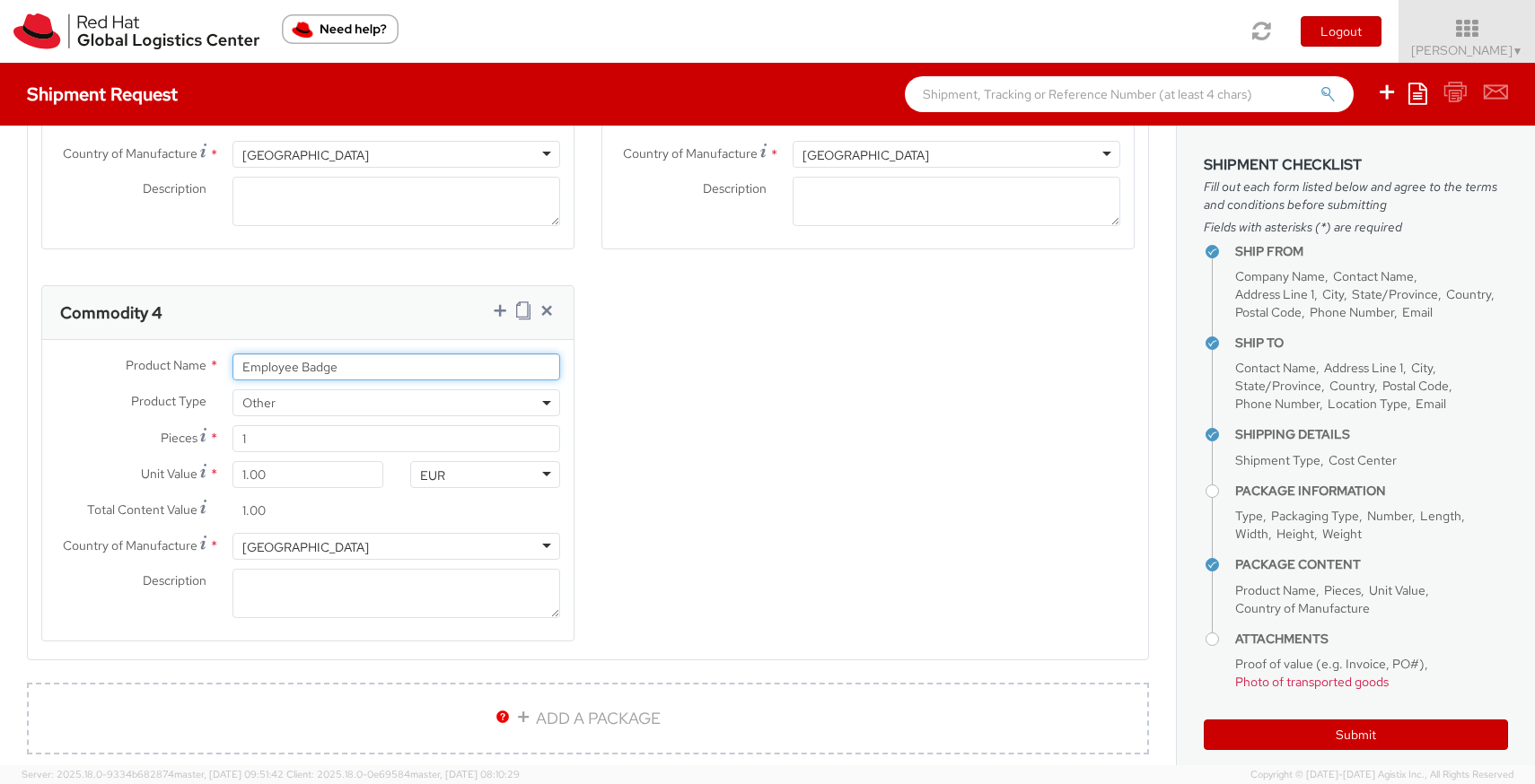
type input "Employee Badge"
click at [319, 542] on div "[GEOGRAPHIC_DATA]" at bounding box center [395, 546] width 327 height 27
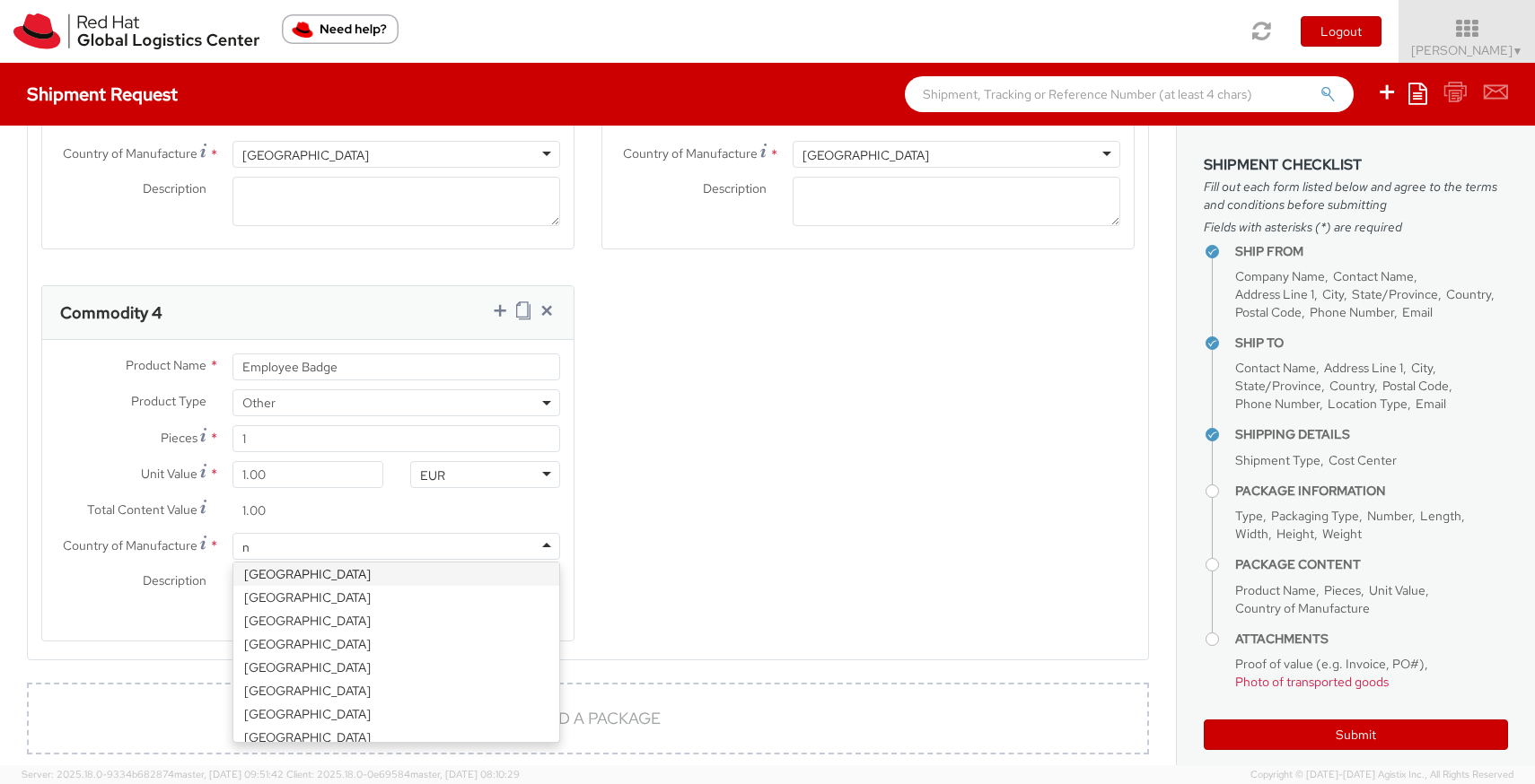
scroll to position [184, 0]
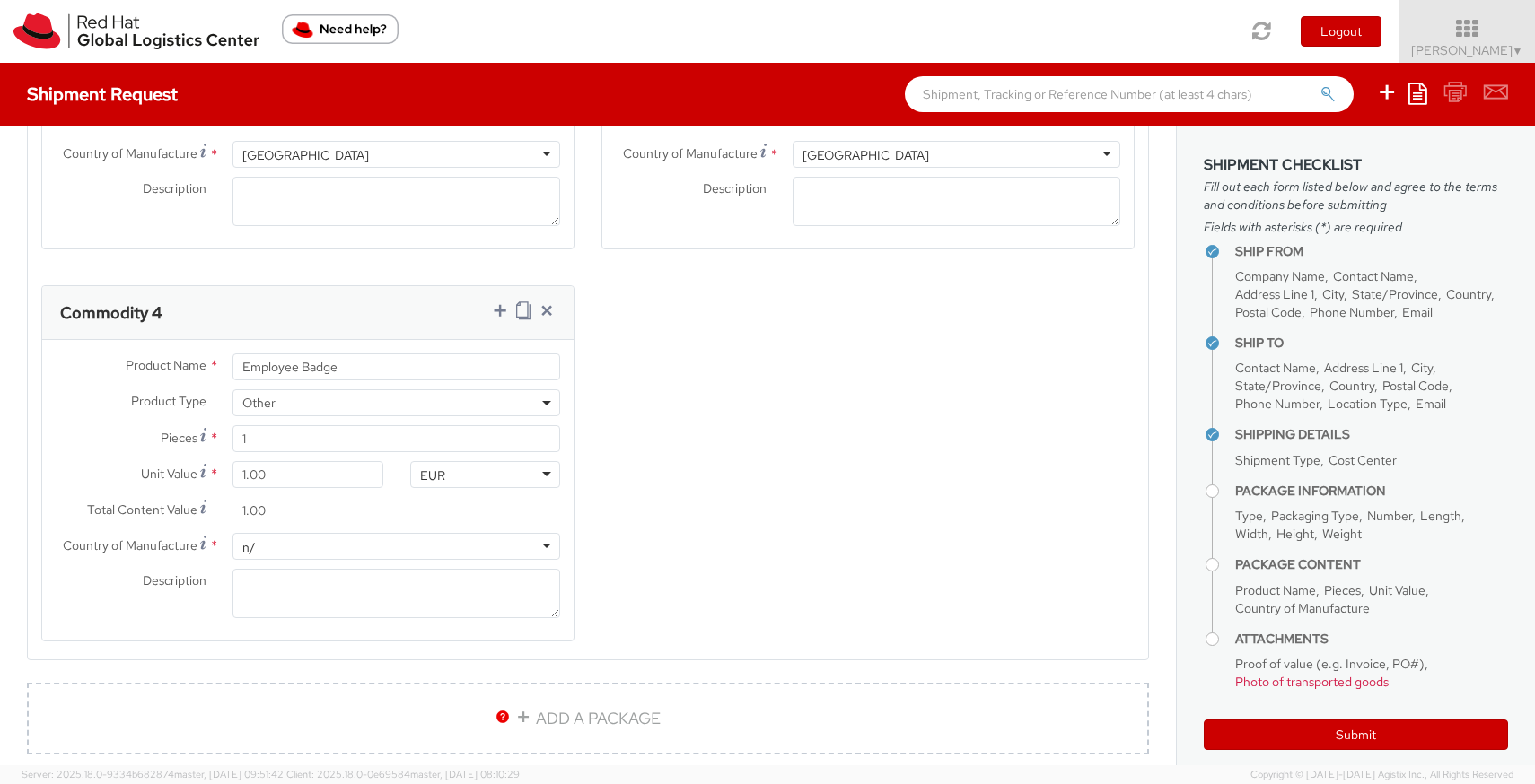
type input "n"
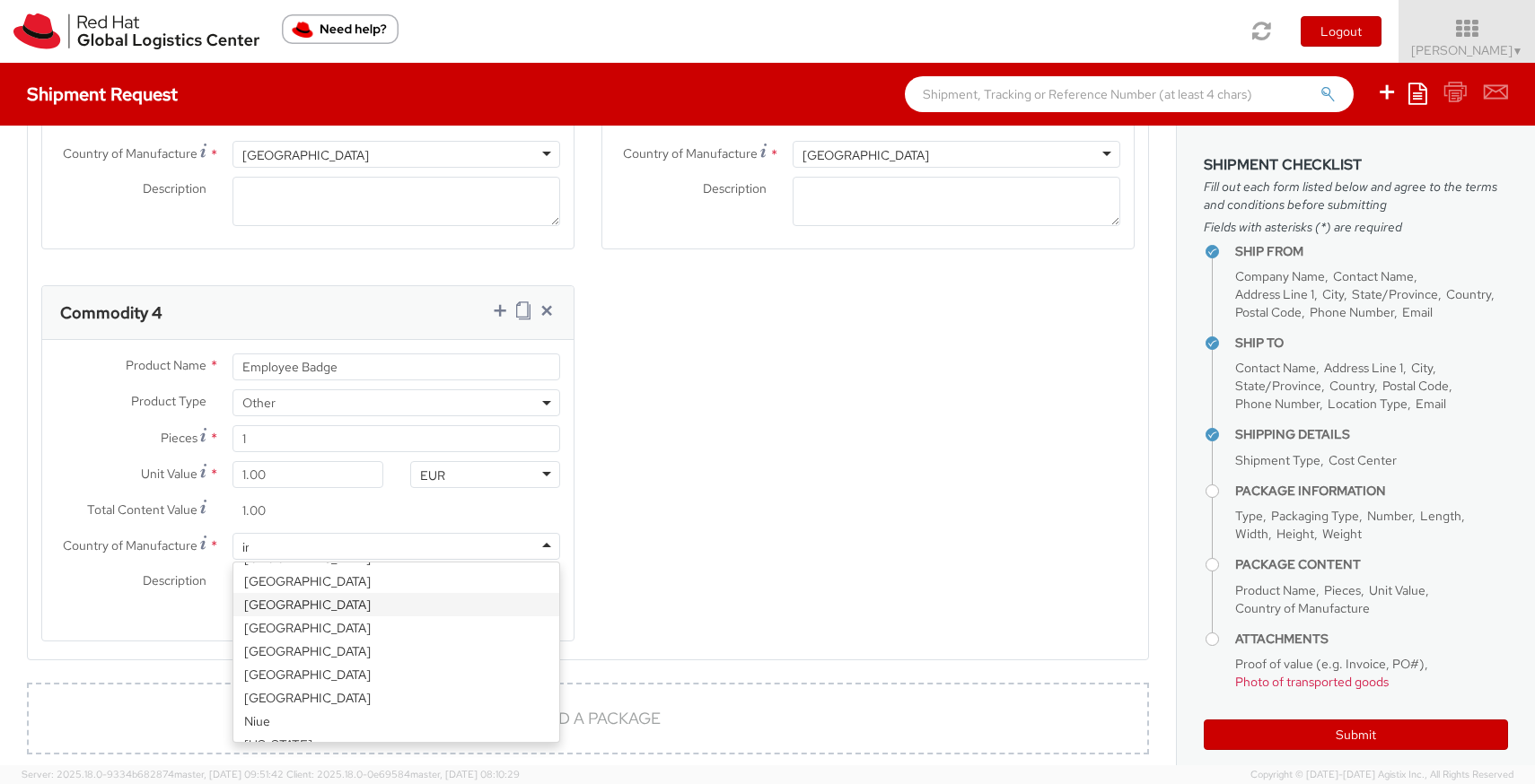
scroll to position [2478, 0]
type input "ire"
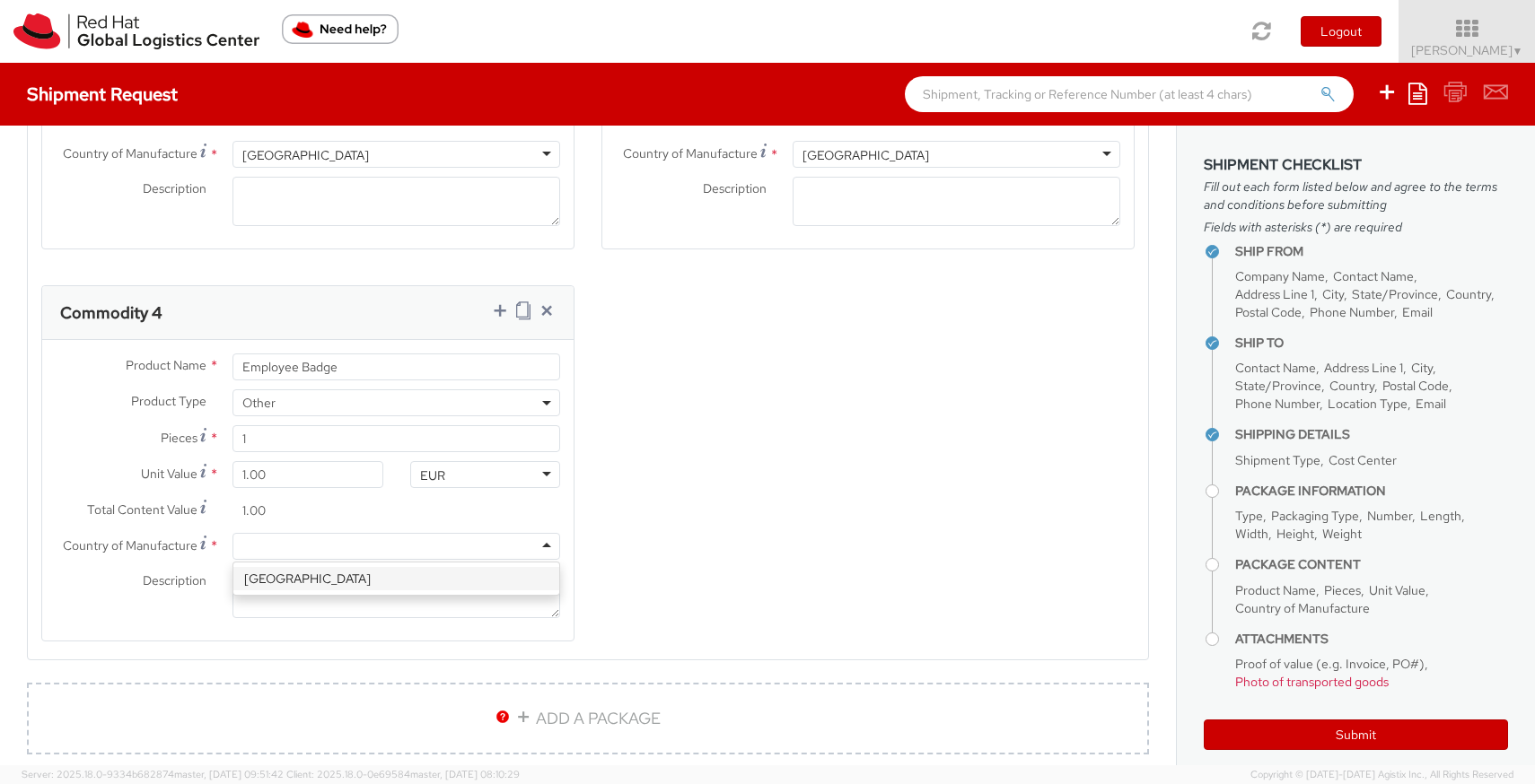
scroll to position [0, 0]
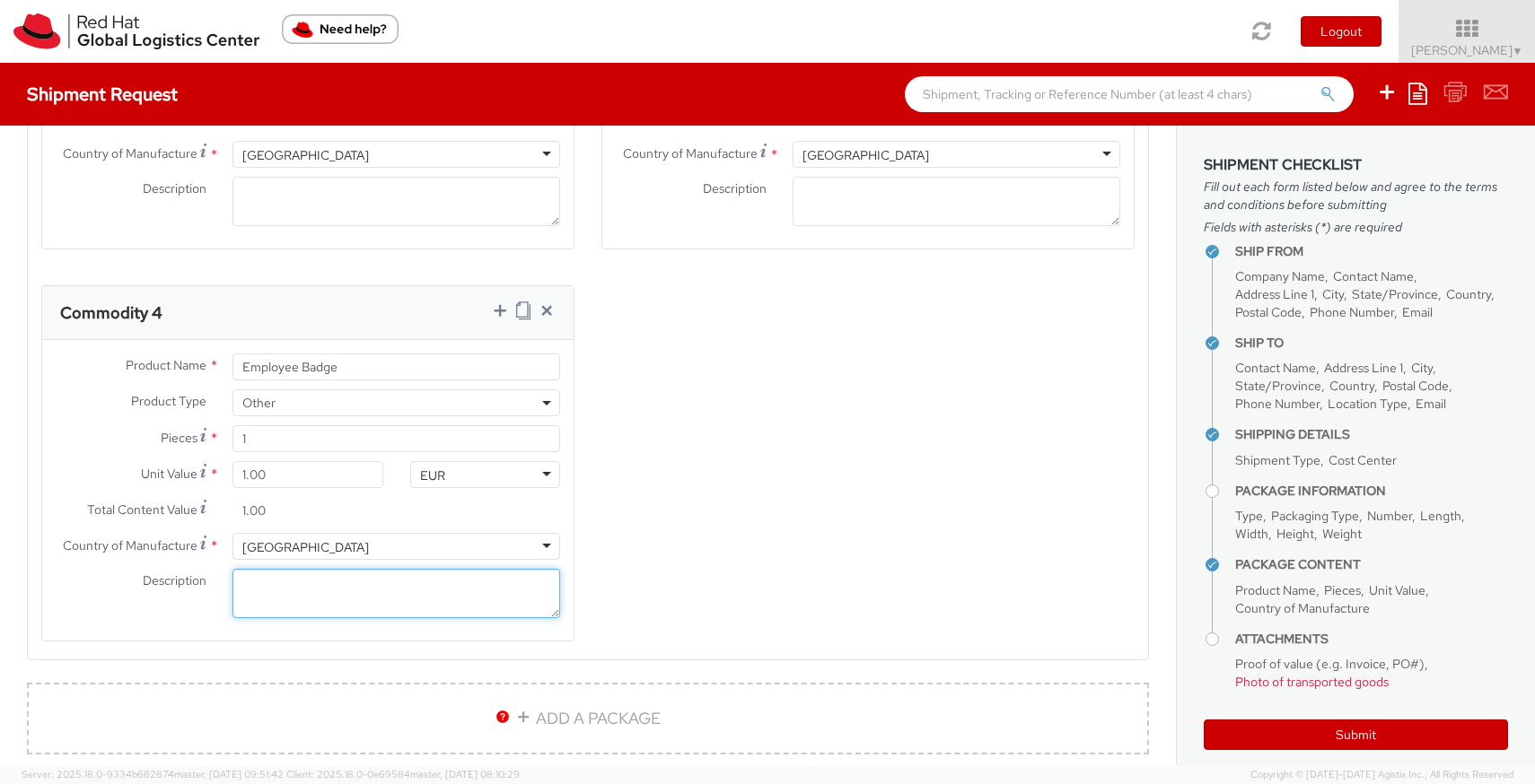
click at [275, 598] on textarea "Description *" at bounding box center [395, 593] width 327 height 49
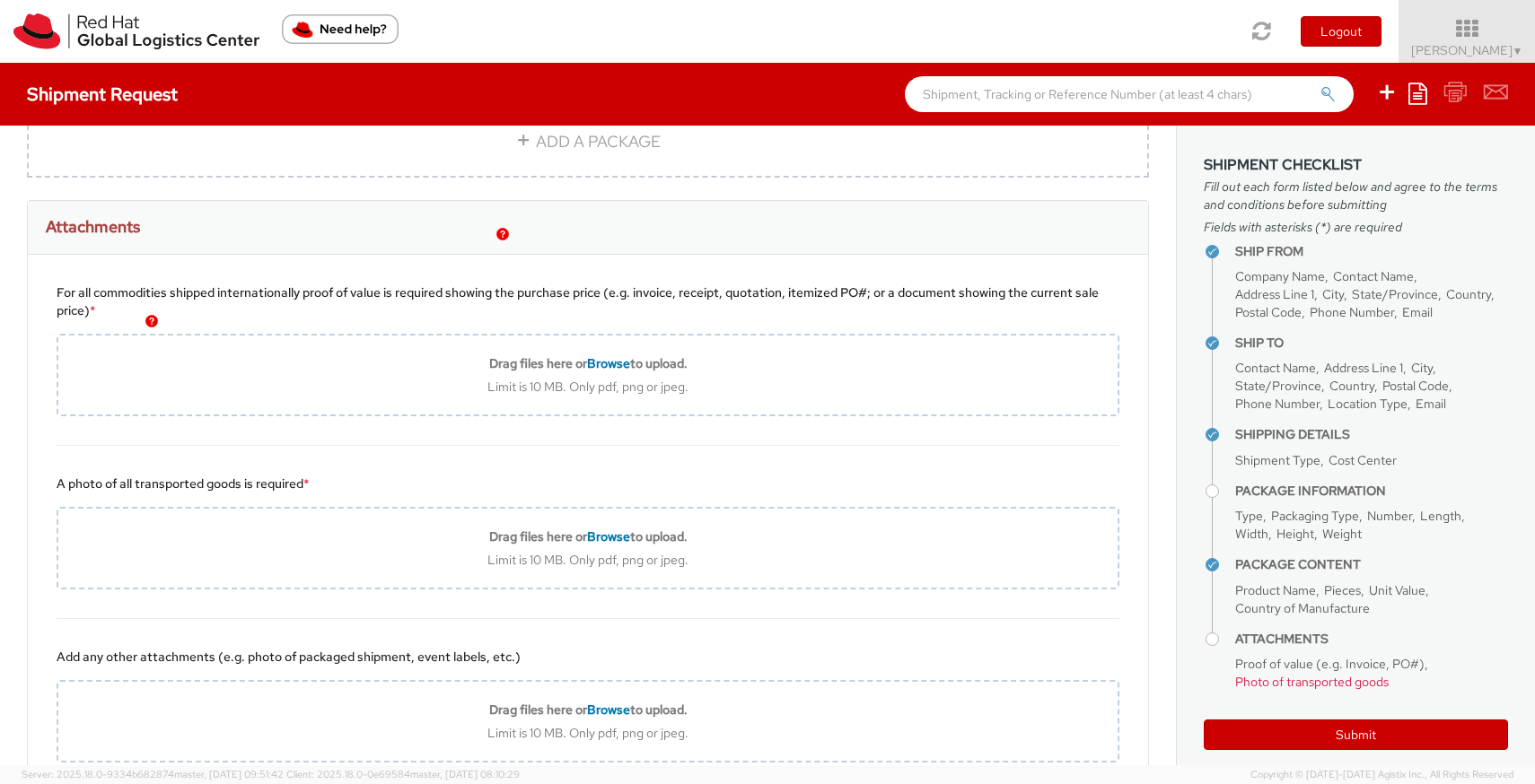
scroll to position [2154, 0]
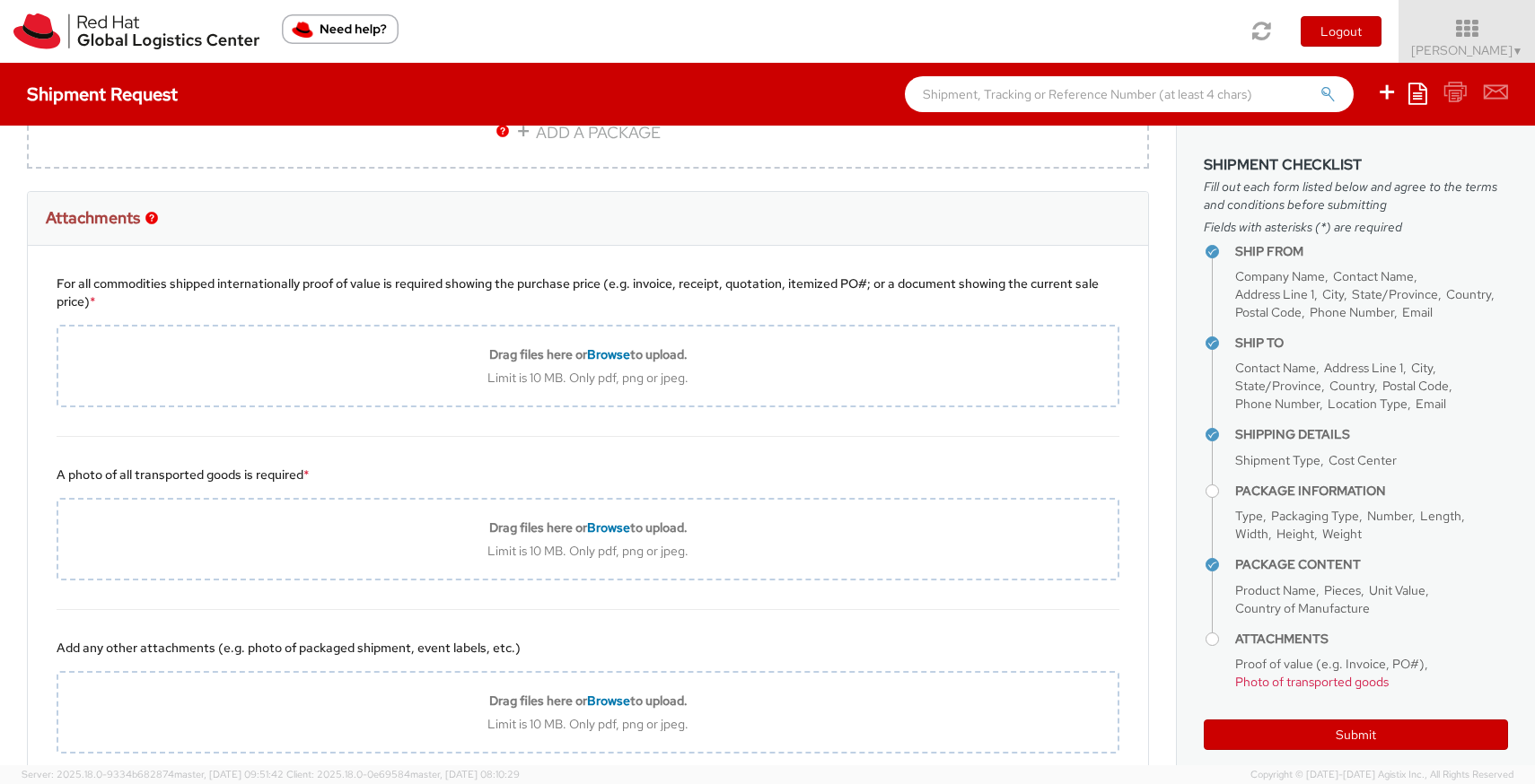
type textarea "This is my company Badge/ID card"
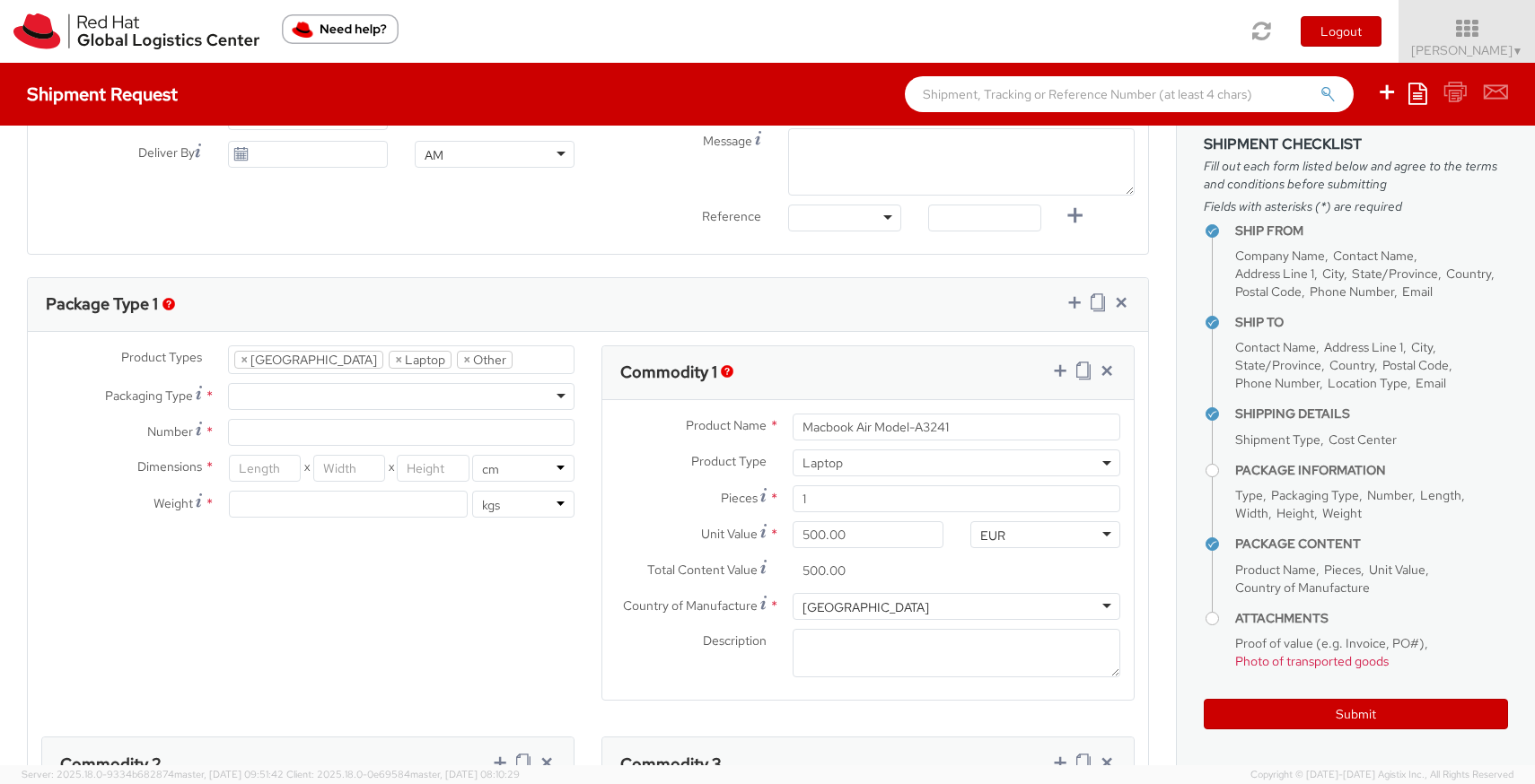
scroll to position [726, 0]
click at [342, 399] on div at bounding box center [401, 395] width 347 height 27
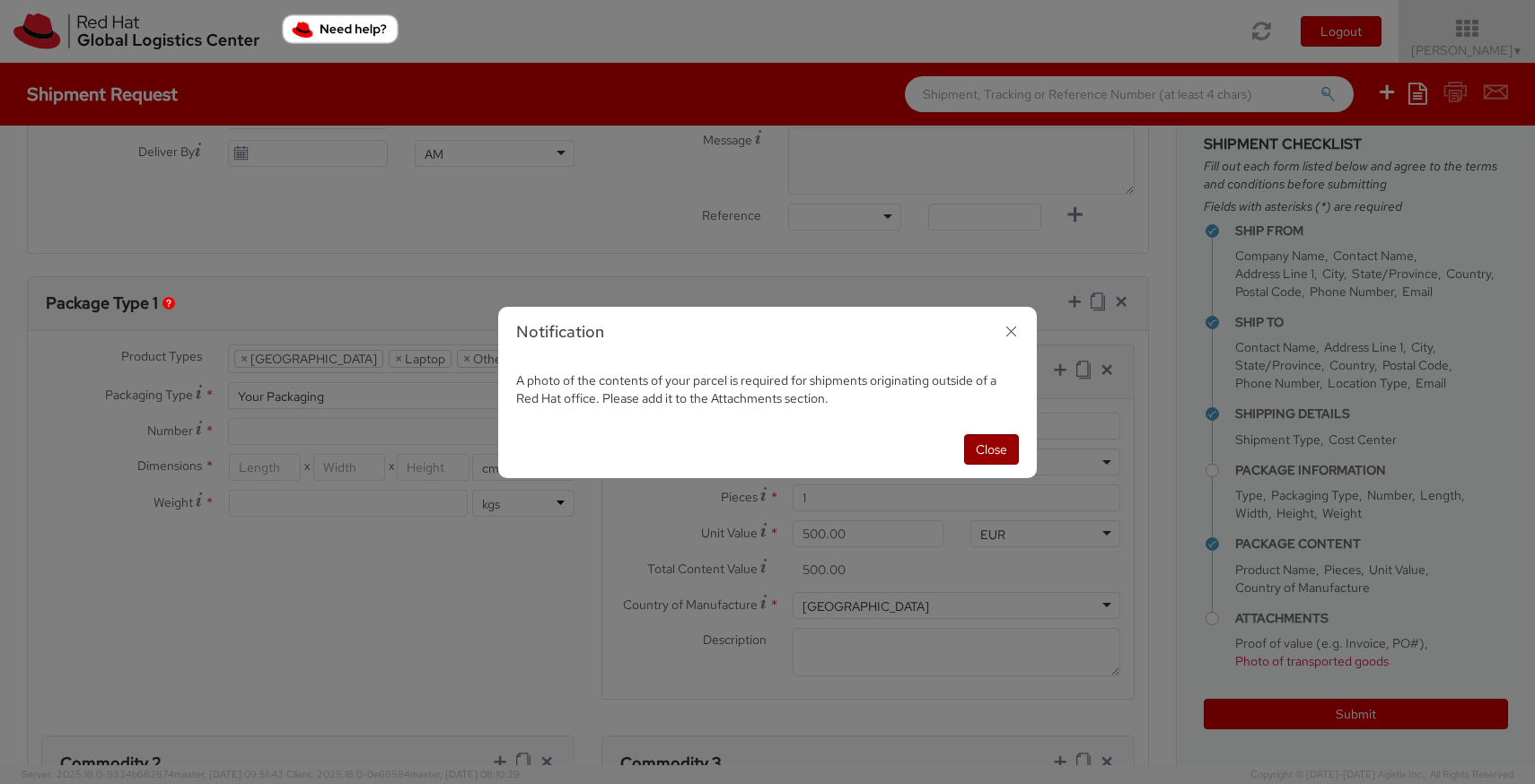
click at [992, 443] on button "Close" at bounding box center [991, 449] width 55 height 31
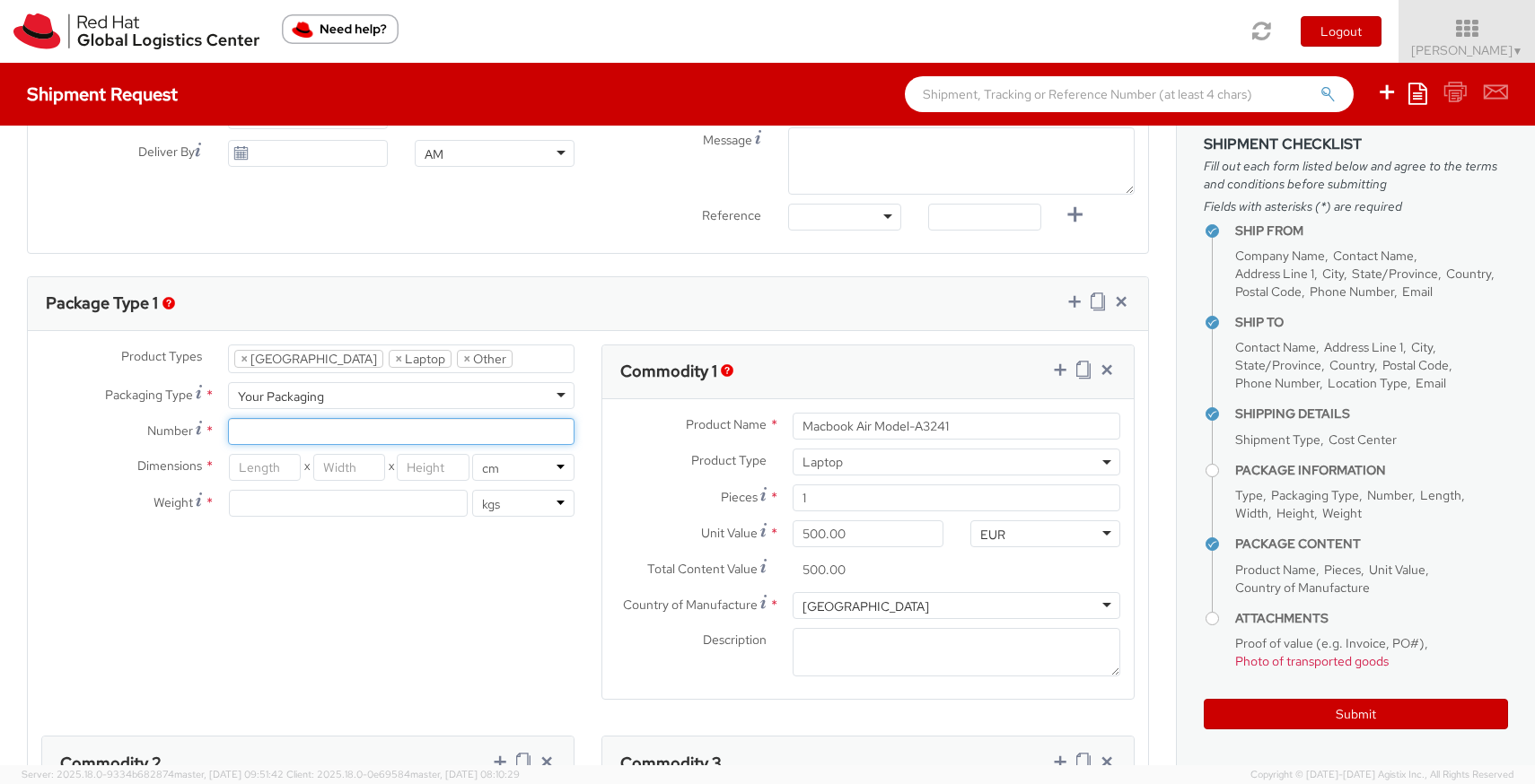
click at [281, 434] on input "Number *" at bounding box center [401, 432] width 347 height 27
type input "1"
click at [281, 467] on input "number" at bounding box center [264, 467] width 72 height 27
click at [338, 467] on input "number" at bounding box center [349, 467] width 72 height 27
click at [290, 457] on input "500" at bounding box center [264, 467] width 72 height 27
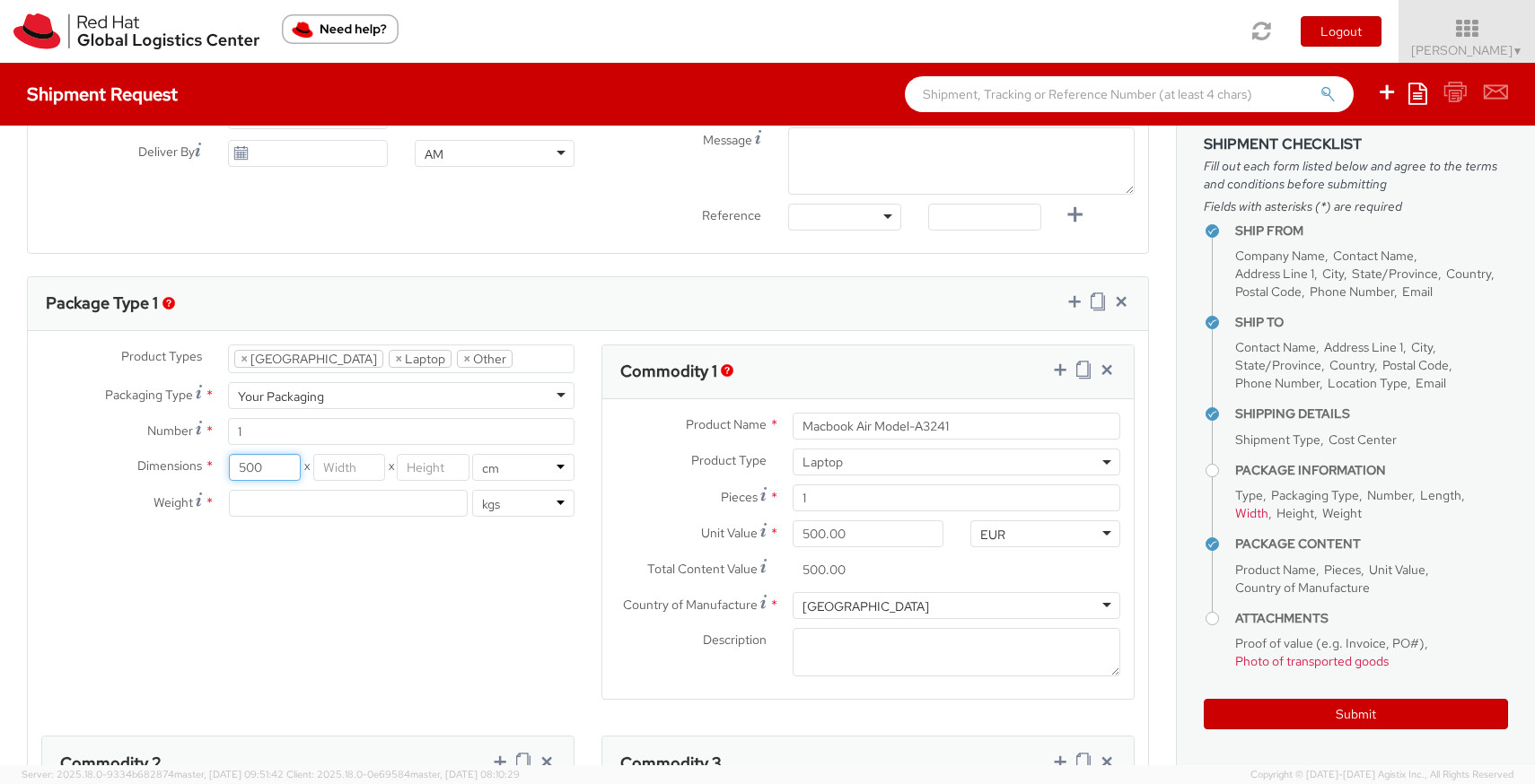
click at [283, 466] on input "500" at bounding box center [264, 467] width 72 height 27
type input "50"
click at [352, 463] on input "number" at bounding box center [349, 467] width 72 height 27
type input "30"
click at [428, 466] on input "number" at bounding box center [432, 467] width 72 height 27
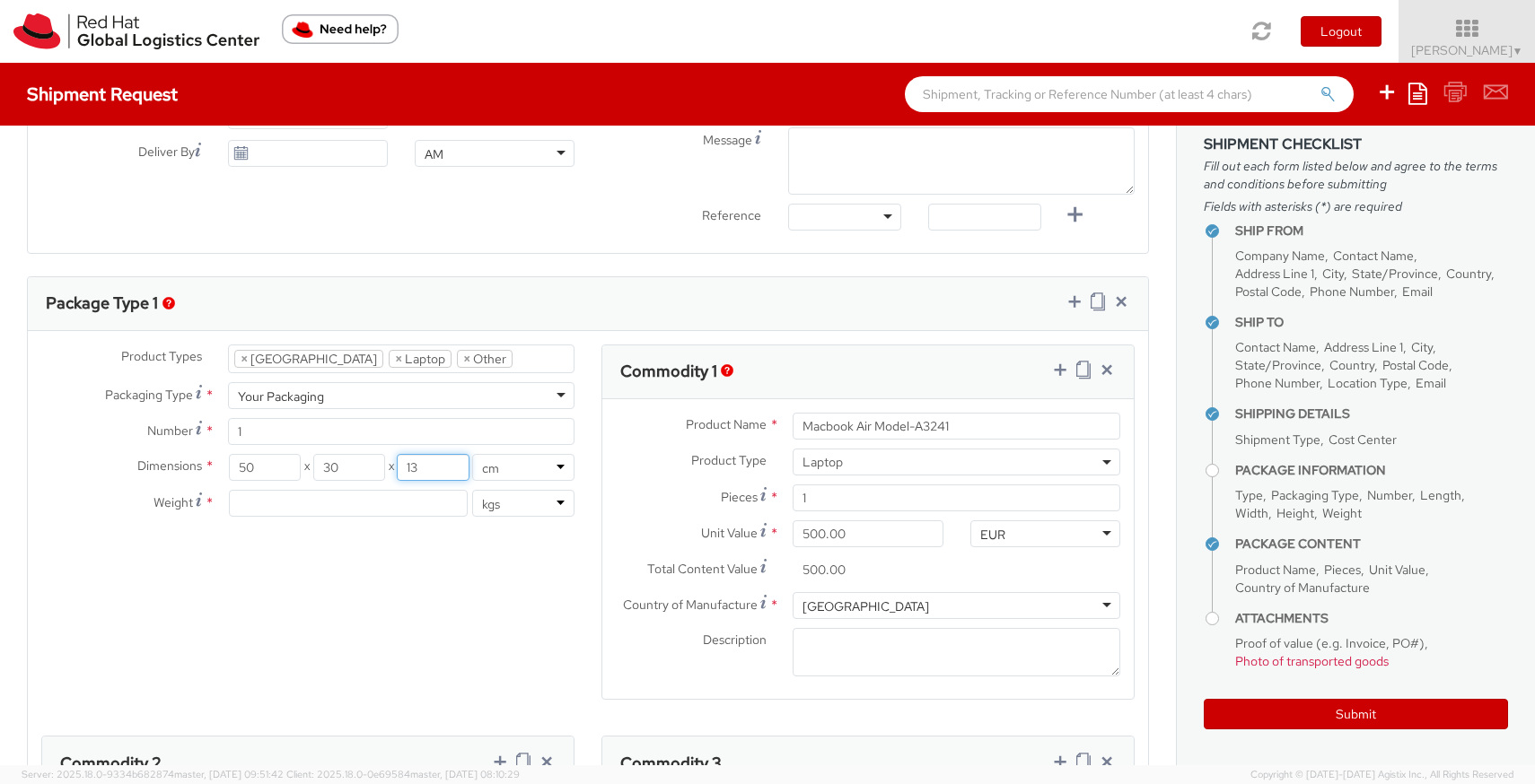
type input "13"
click at [402, 510] on input "number" at bounding box center [348, 503] width 239 height 27
type input "5"
click at [536, 504] on select "lbs kgs" at bounding box center [523, 503] width 103 height 27
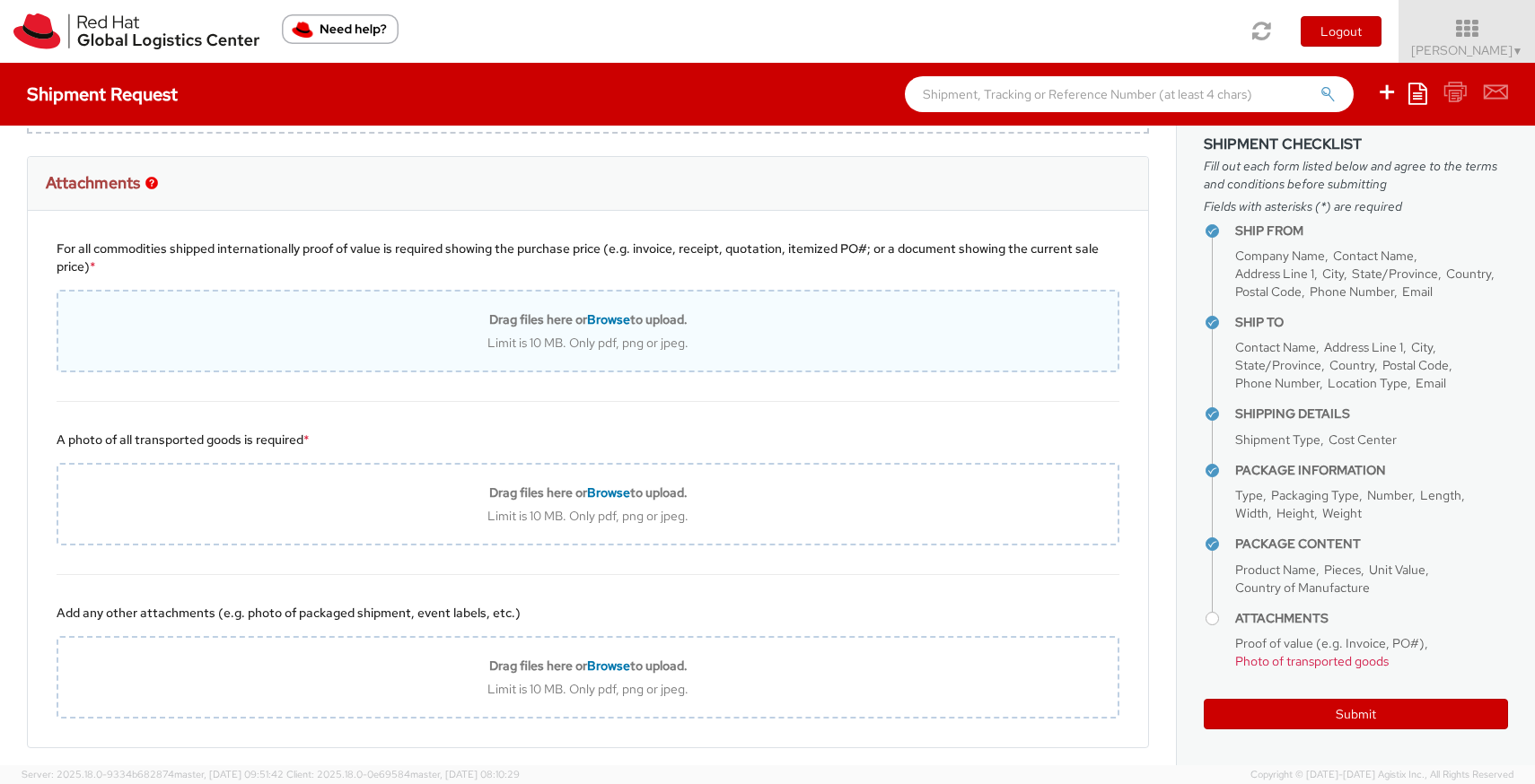
scroll to position [2191, 0]
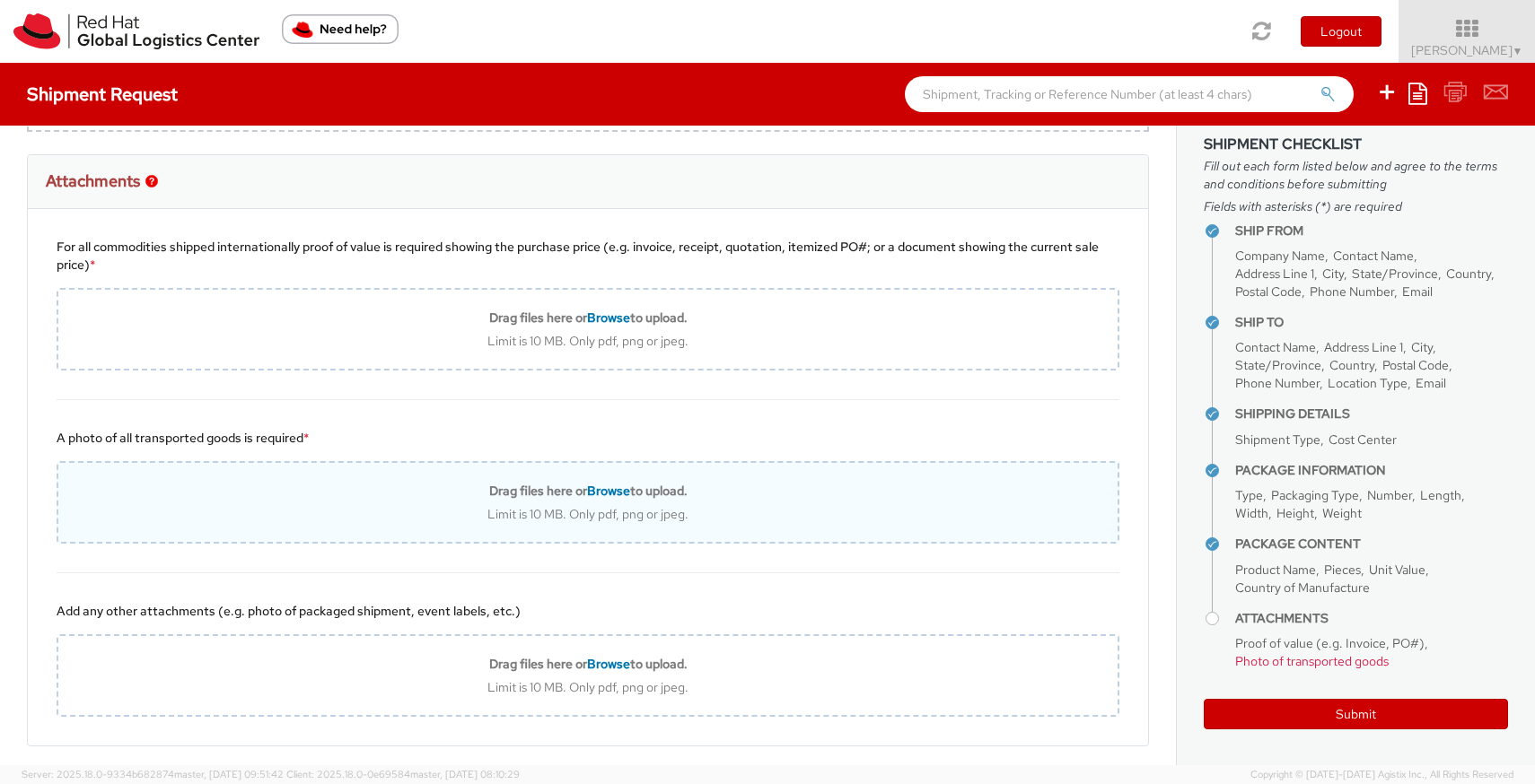
click at [565, 494] on b "Drag files here or Browse to upload." at bounding box center [588, 490] width 199 height 16
click at [602, 489] on span "Browse" at bounding box center [608, 490] width 43 height 16
type input "C:\fakepath\IMG_0701.jpeg"
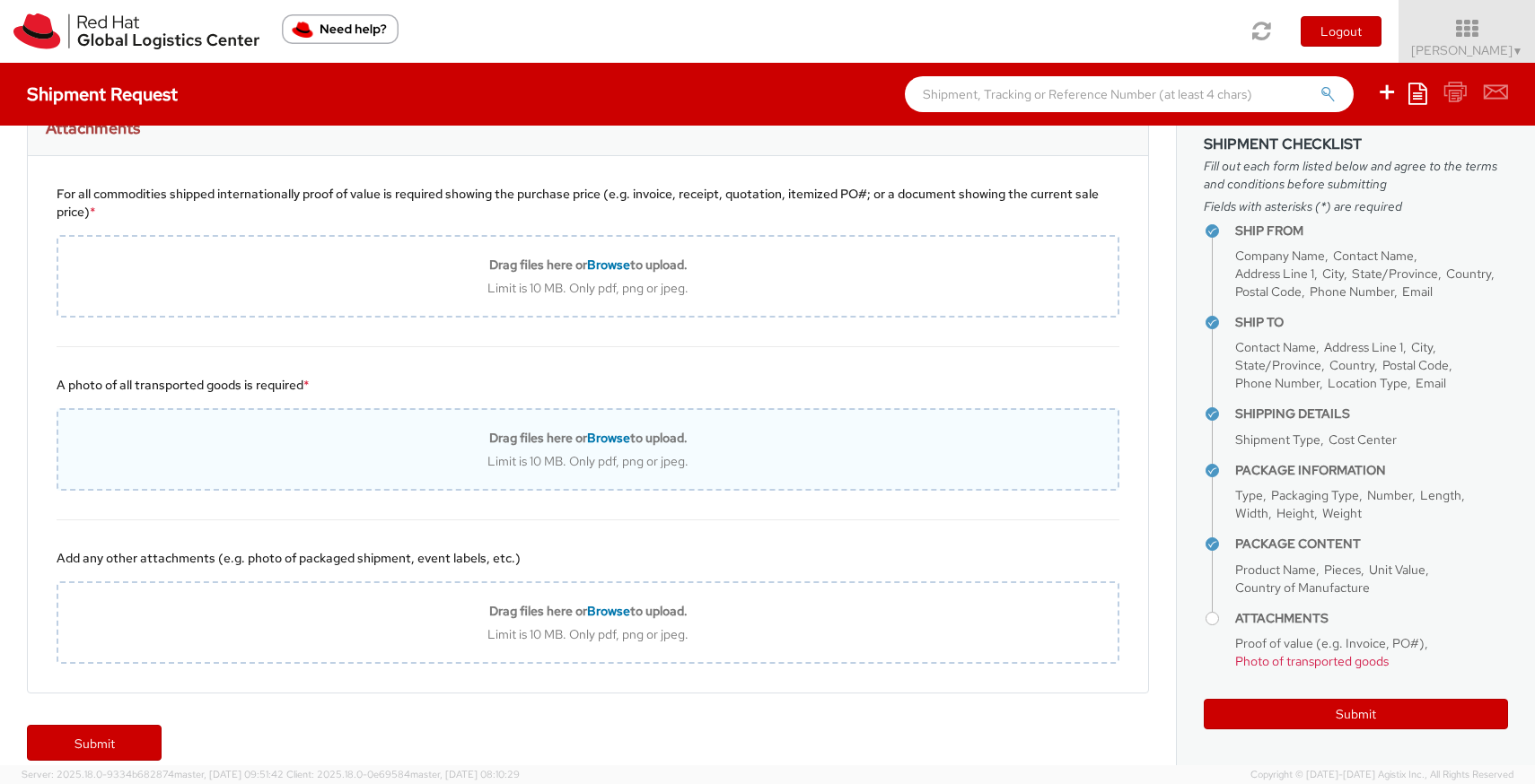
scroll to position [2265, 0]
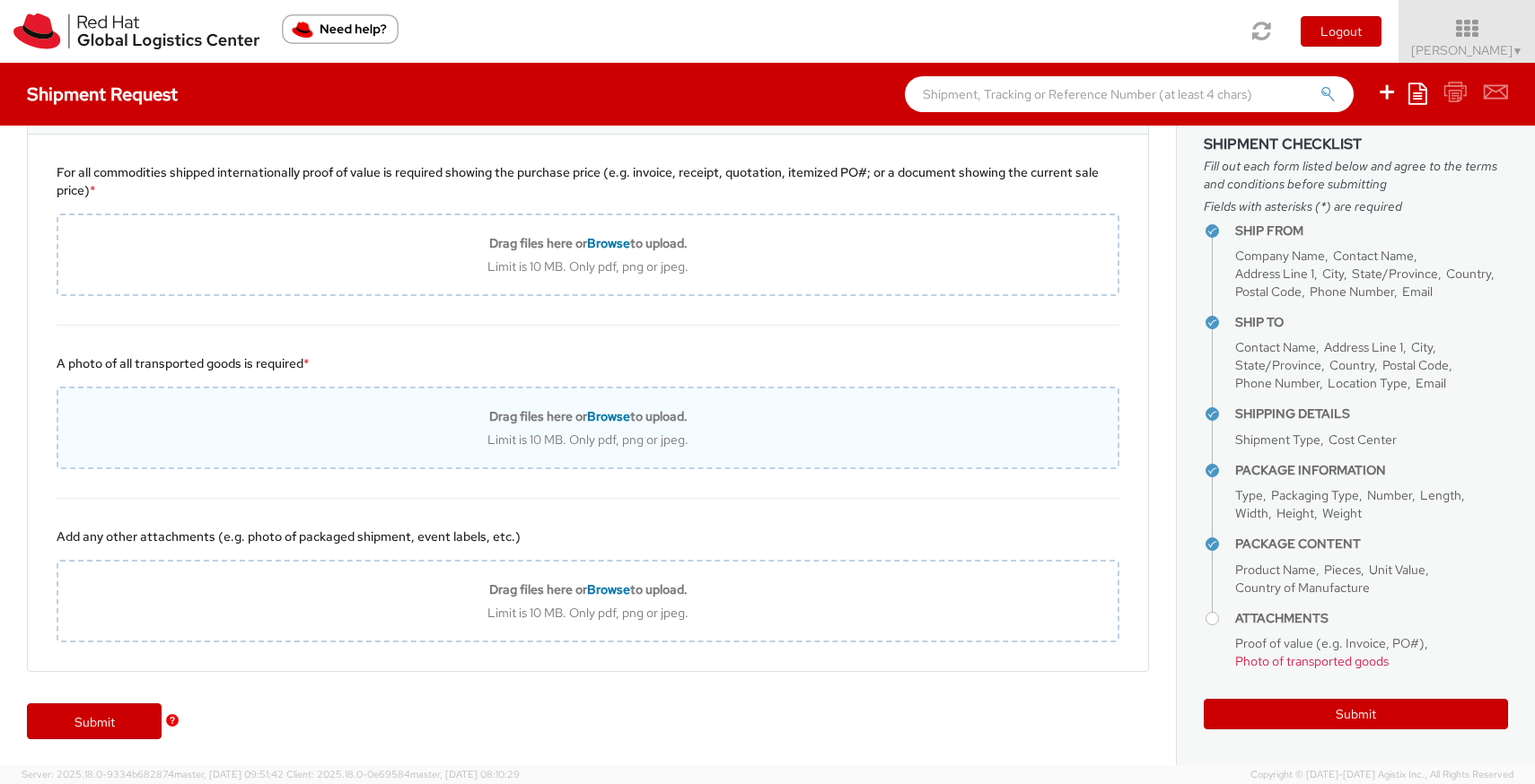
click at [615, 417] on span "Browse" at bounding box center [608, 416] width 43 height 16
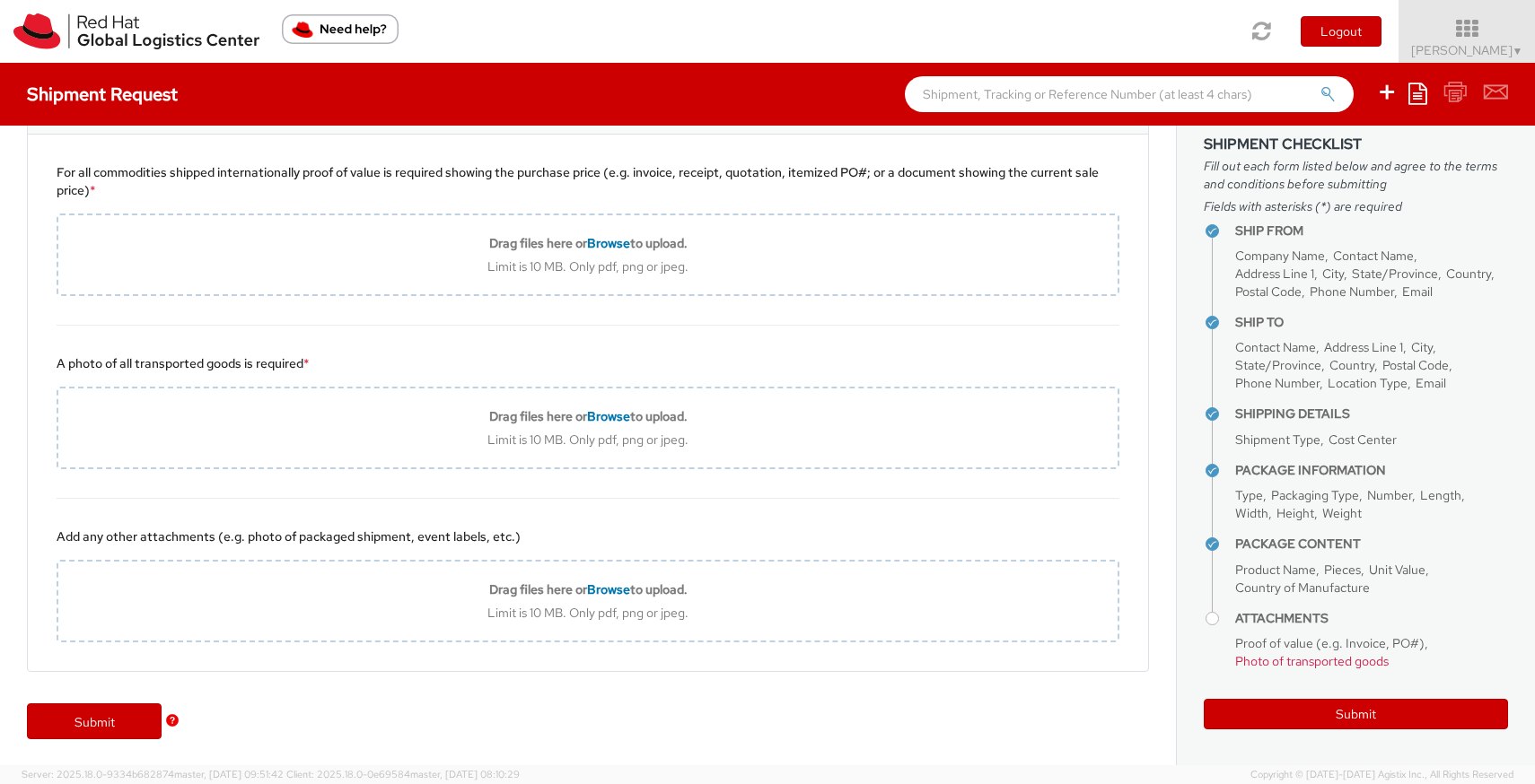
type input "C:\fakepath\IMG_0701.jpeg"
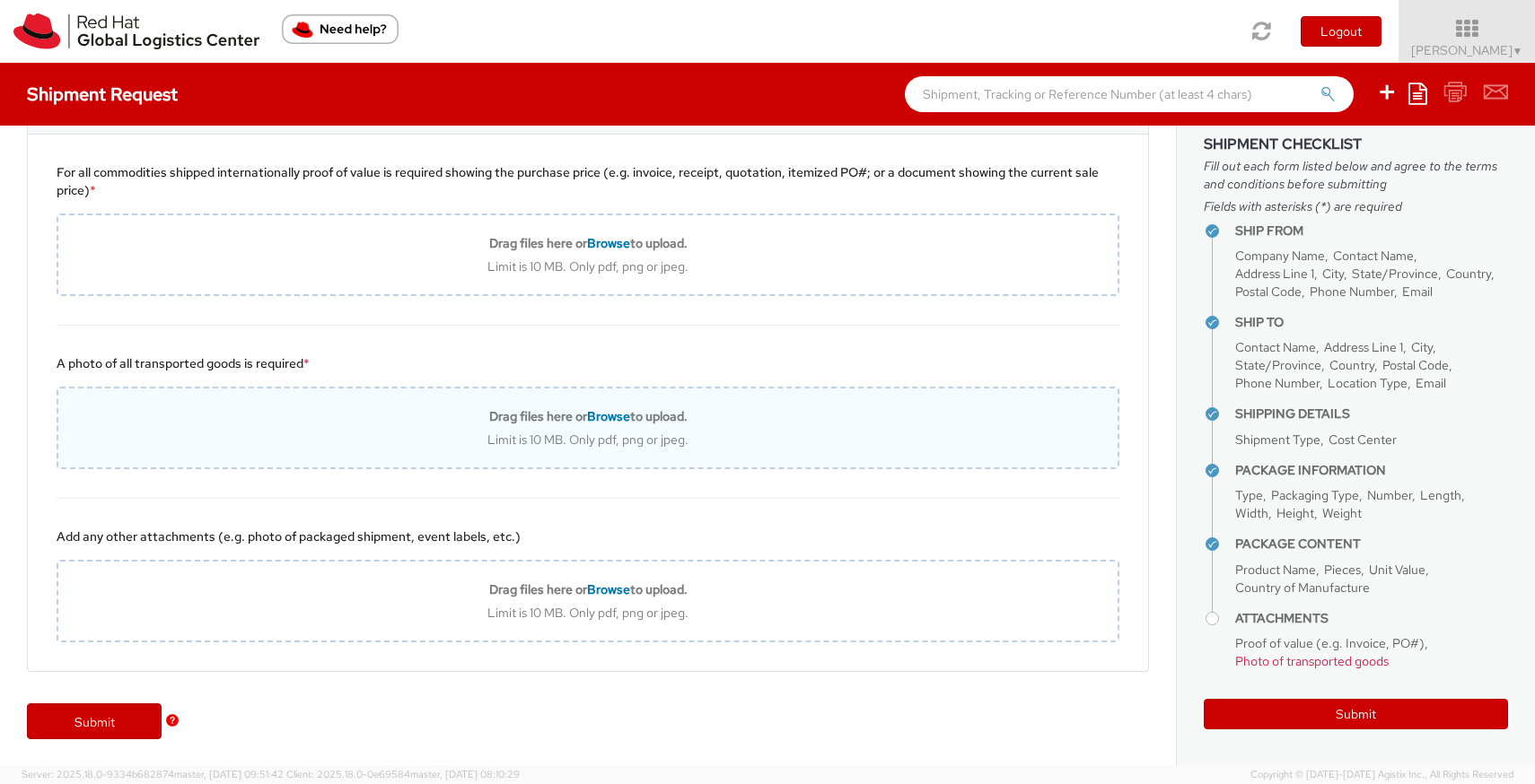
click at [603, 420] on span "Browse" at bounding box center [608, 416] width 43 height 16
type input "C:\fakepath\IMG_0701.jpeg"
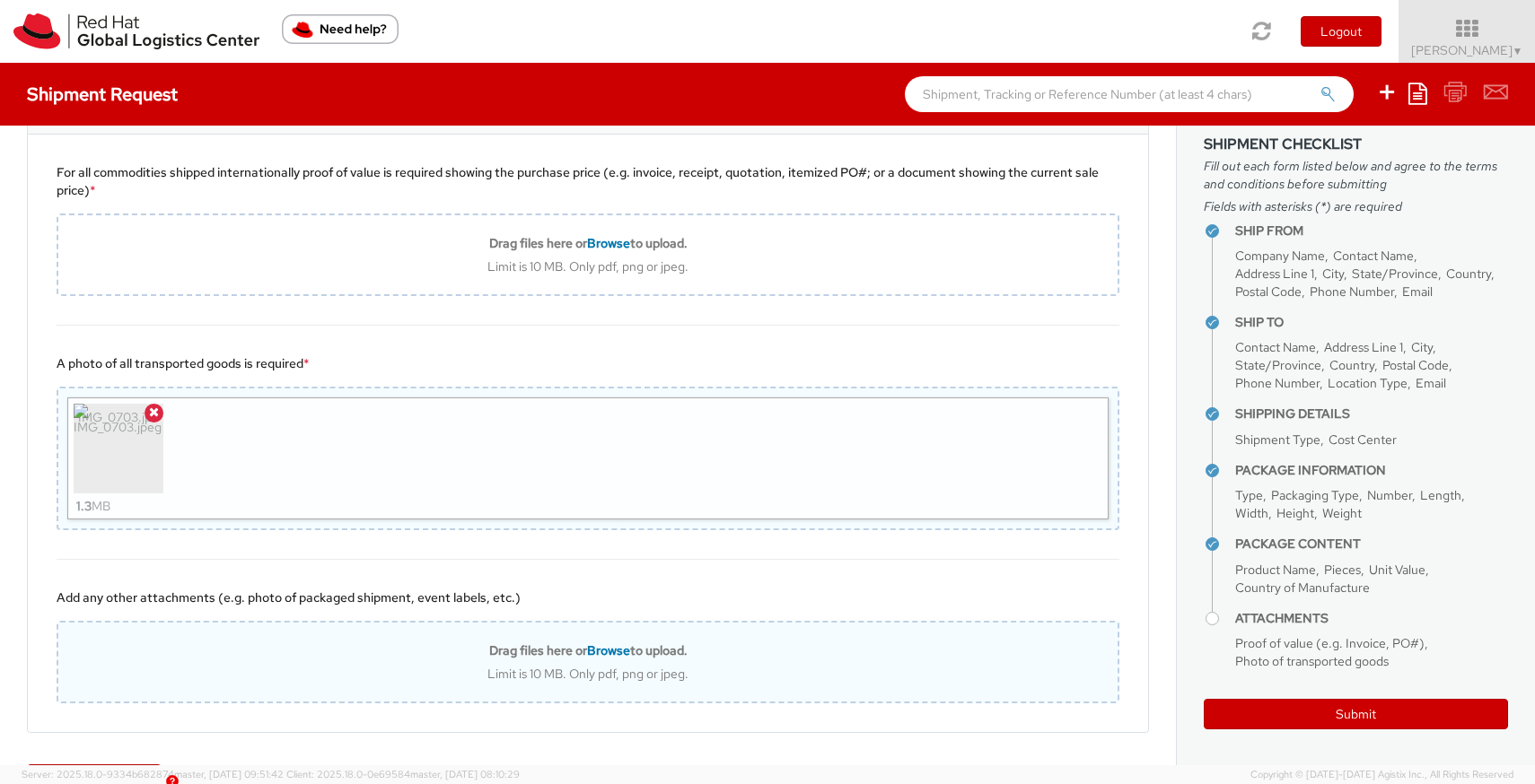
click at [612, 657] on span "Browse" at bounding box center [608, 650] width 43 height 16
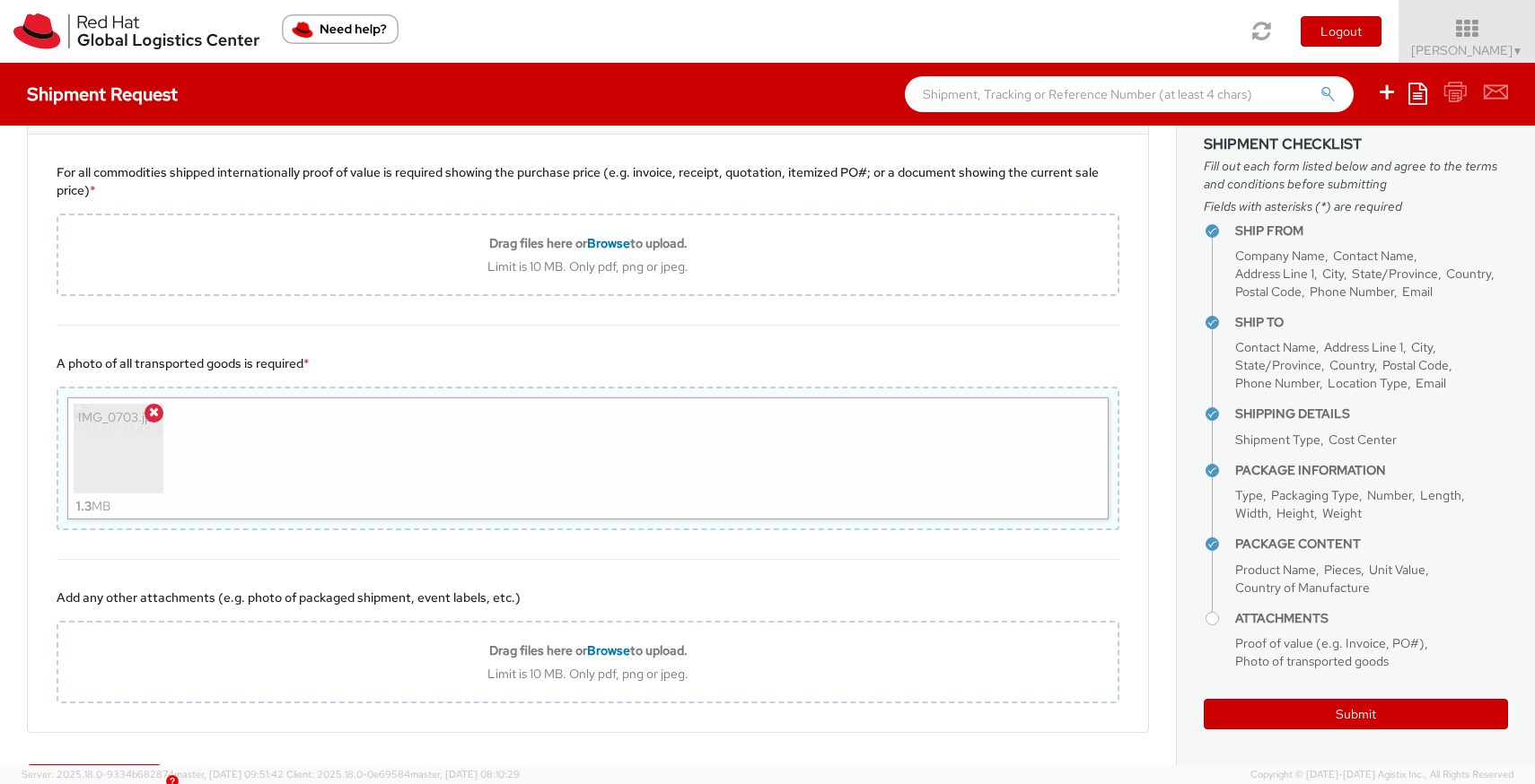
click at [978, 470] on div "IMG_0703.jpeg 1.3 MB" at bounding box center [588, 458] width 1042 height 122
click at [583, 445] on div "IMG_0703.jpeg 1.3 MB" at bounding box center [588, 458] width 1042 height 122
type input "C:\fakepath\IMG_0701.jpeg"
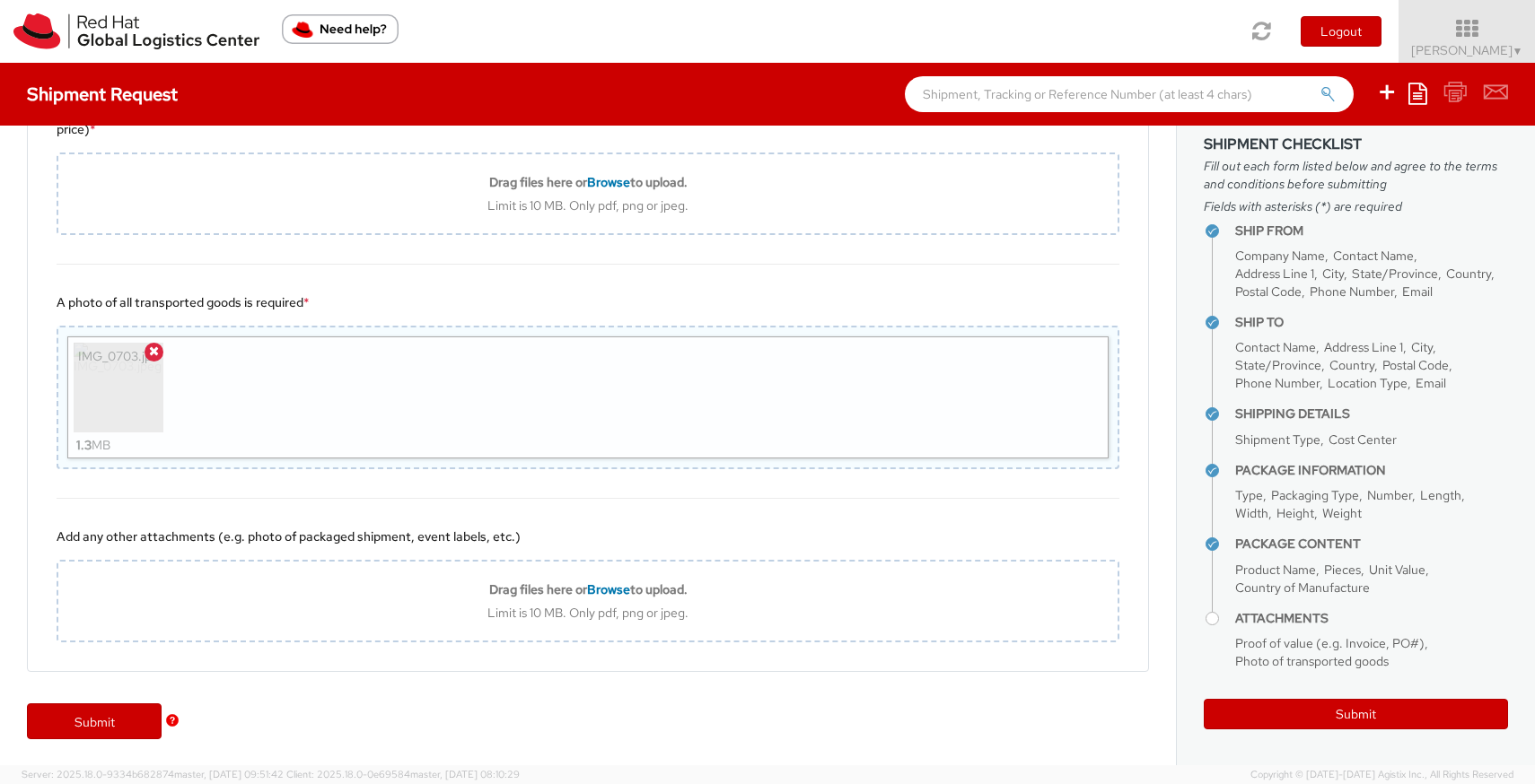
click at [283, 405] on div "IMG_0703.jpeg 1.3 MB" at bounding box center [588, 397] width 1042 height 122
click at [159, 356] on span at bounding box center [154, 352] width 19 height 19
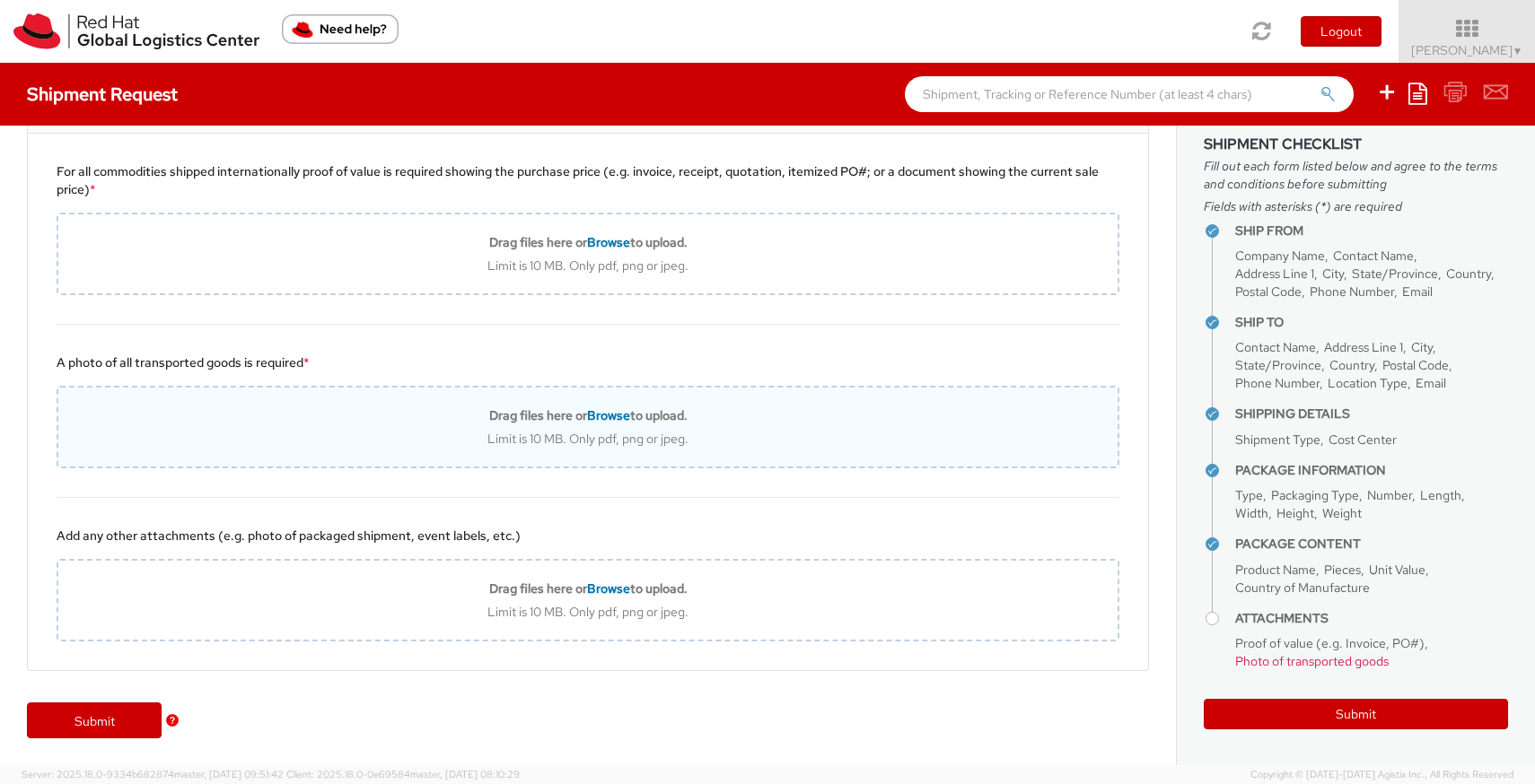
scroll to position [2265, 0]
click at [595, 417] on span "Browse" at bounding box center [608, 416] width 43 height 16
type input "C:\fakepath\Redhat_return_shipment.pdf"
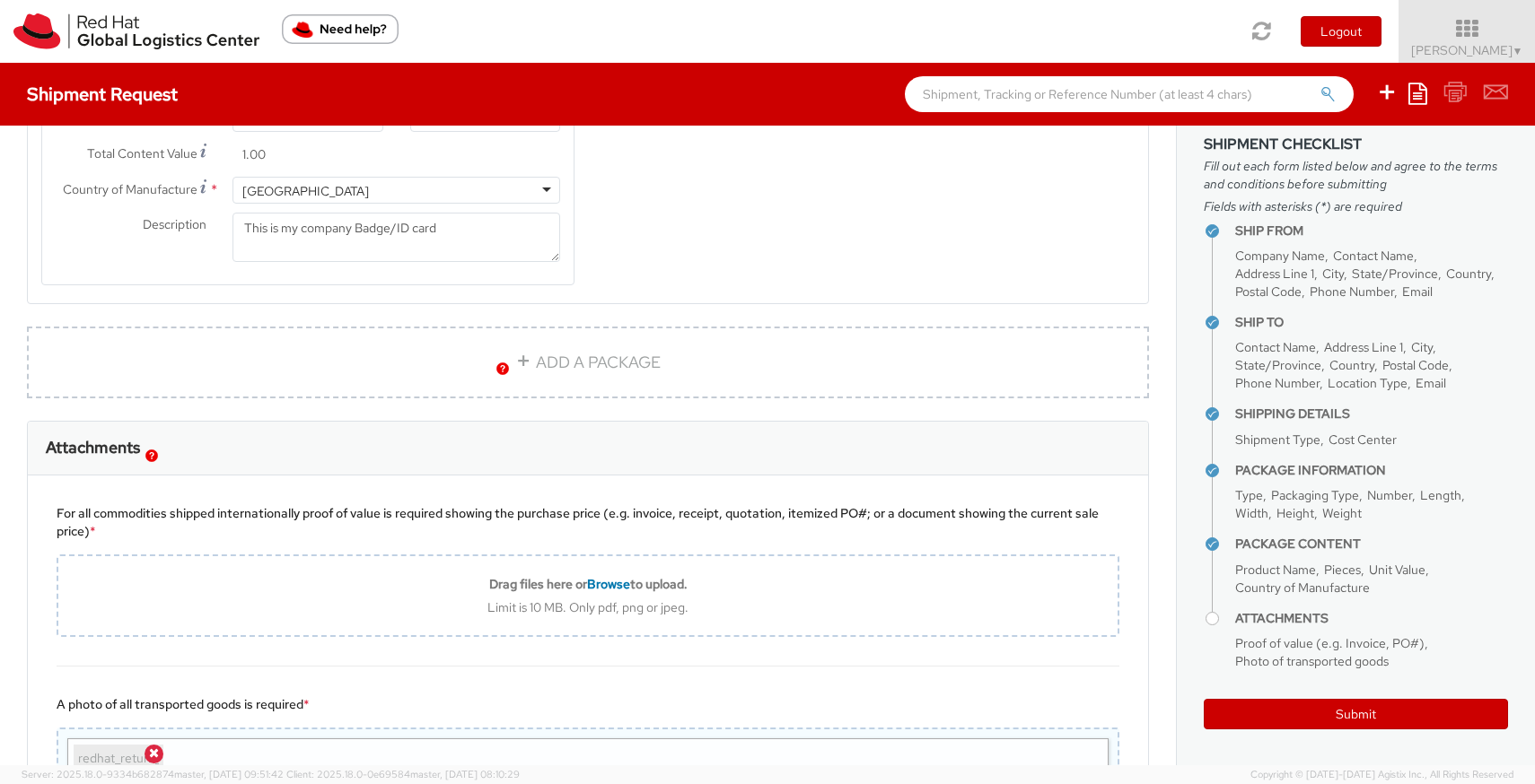
scroll to position [1911, 0]
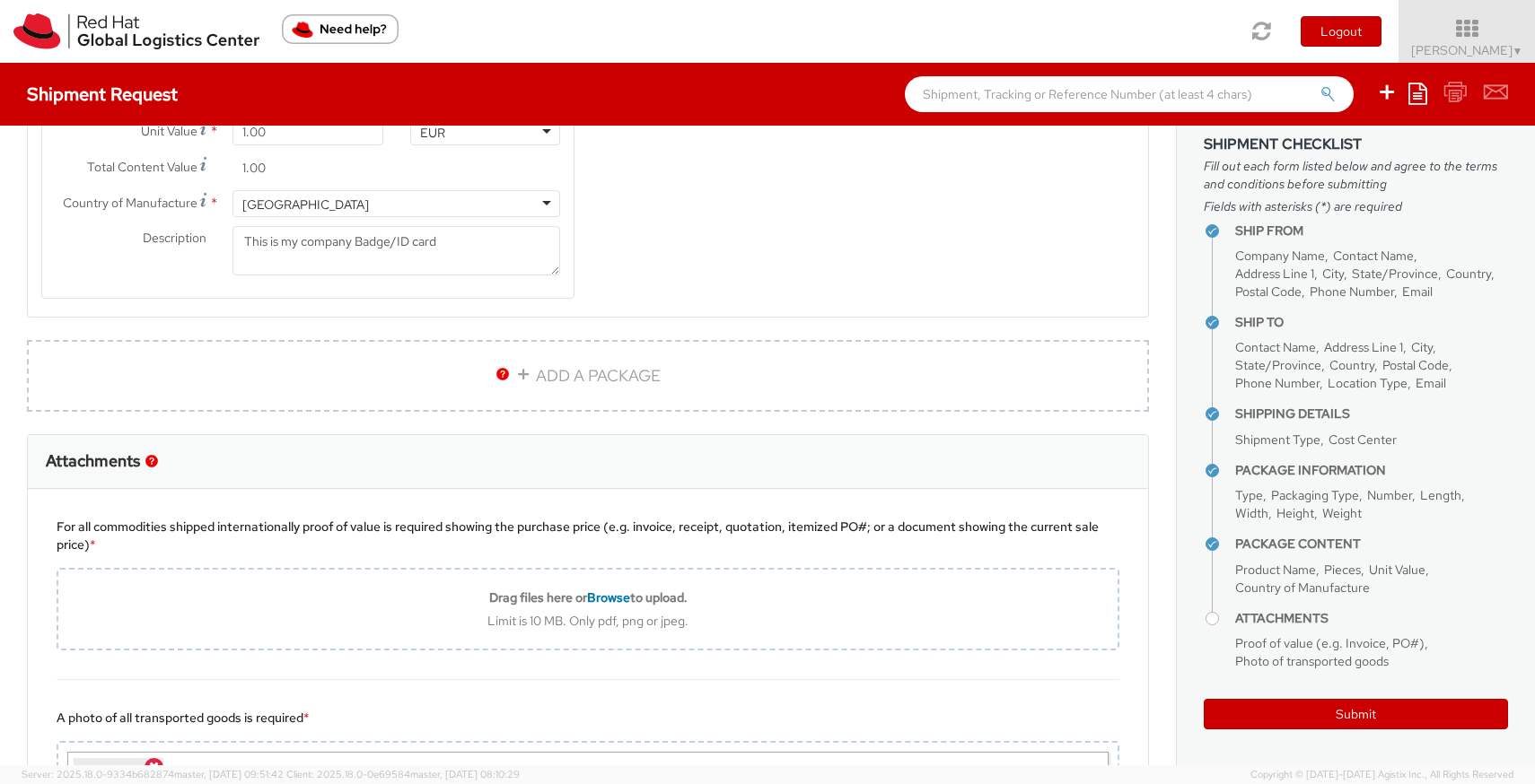
click at [1306, 657] on span "Photo of transported goods" at bounding box center [1311, 661] width 154 height 16
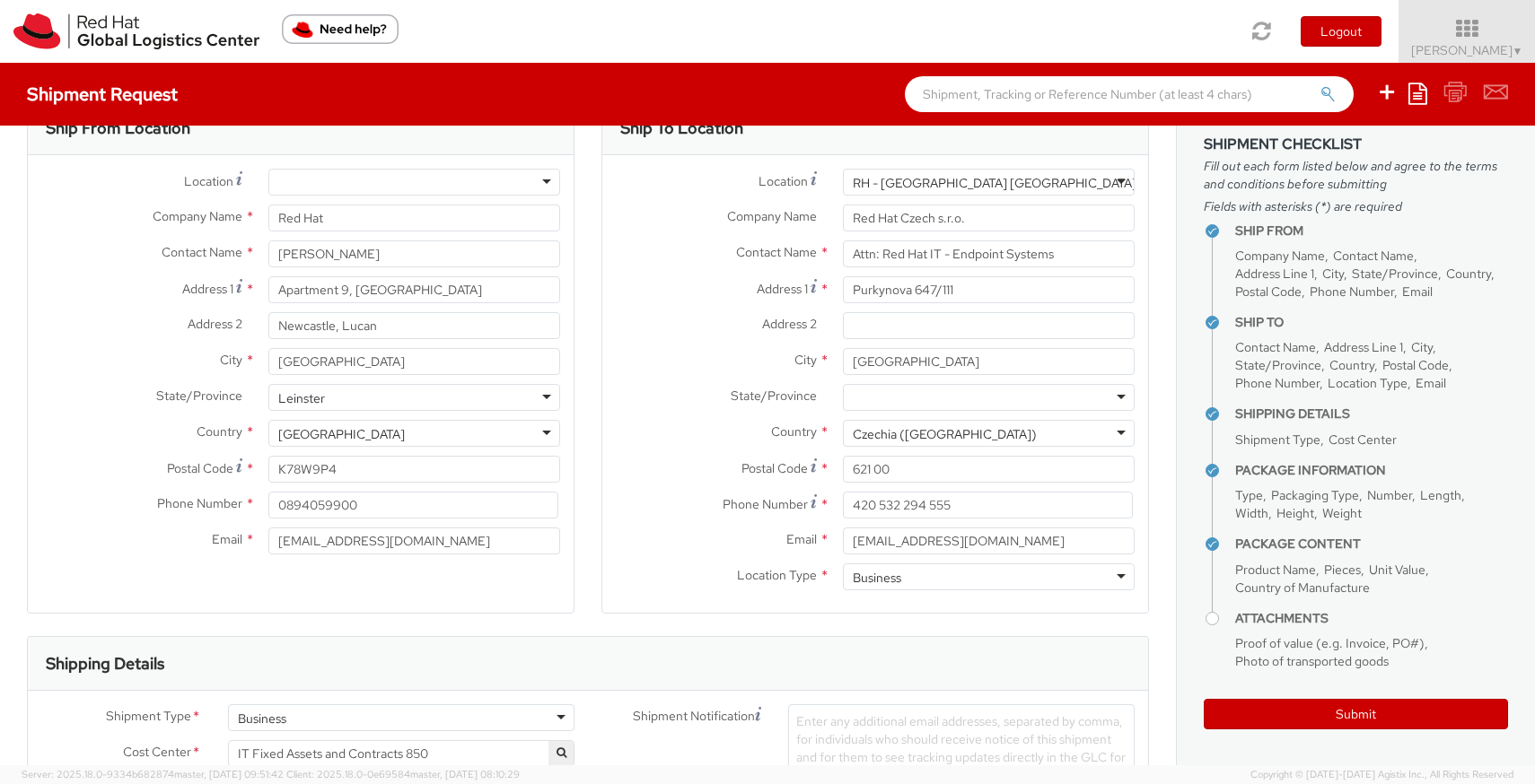
scroll to position [0, 0]
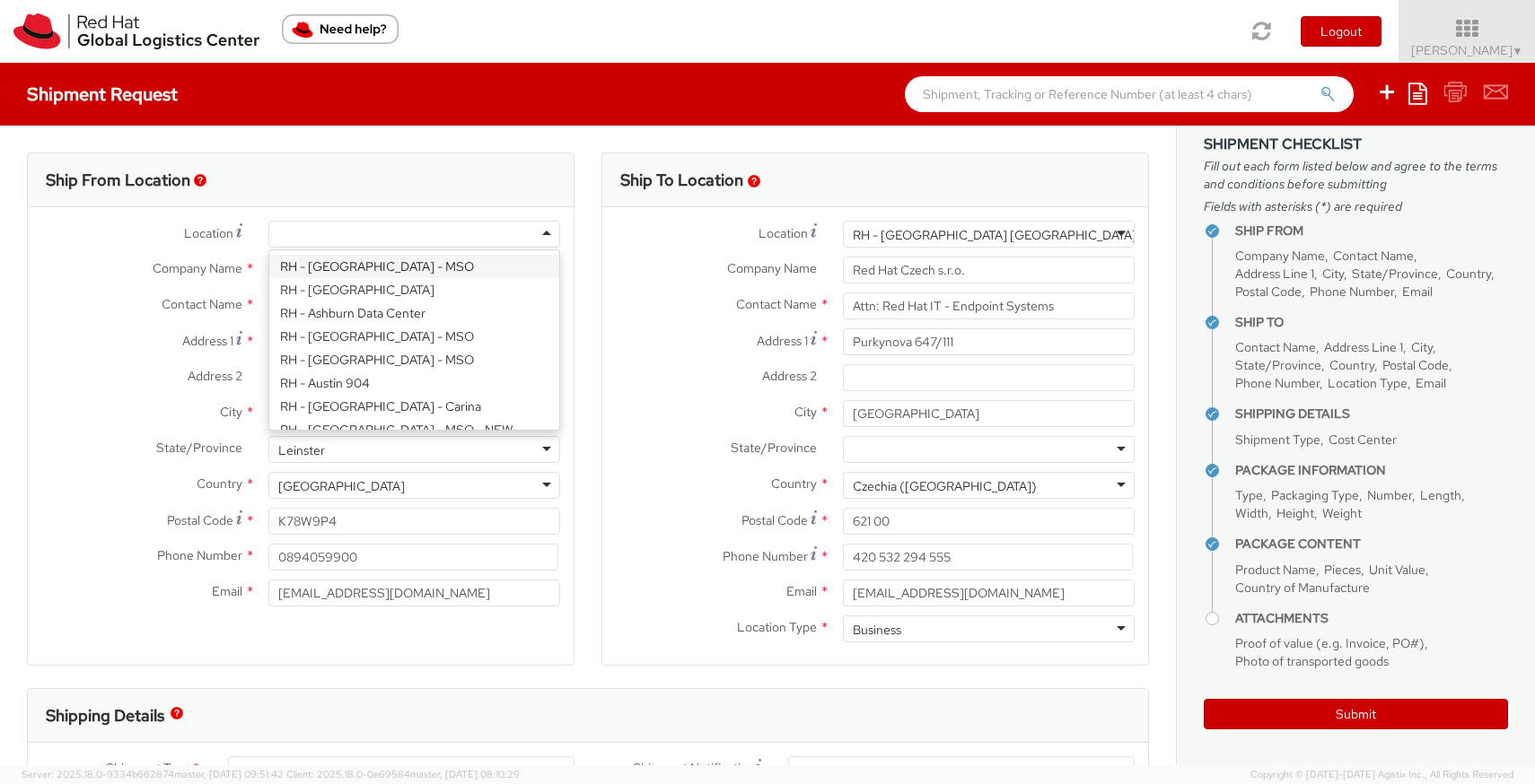
click at [464, 241] on div at bounding box center [414, 234] width 292 height 27
type input "re"
click at [354, 241] on div at bounding box center [414, 234] width 292 height 27
type input "re"
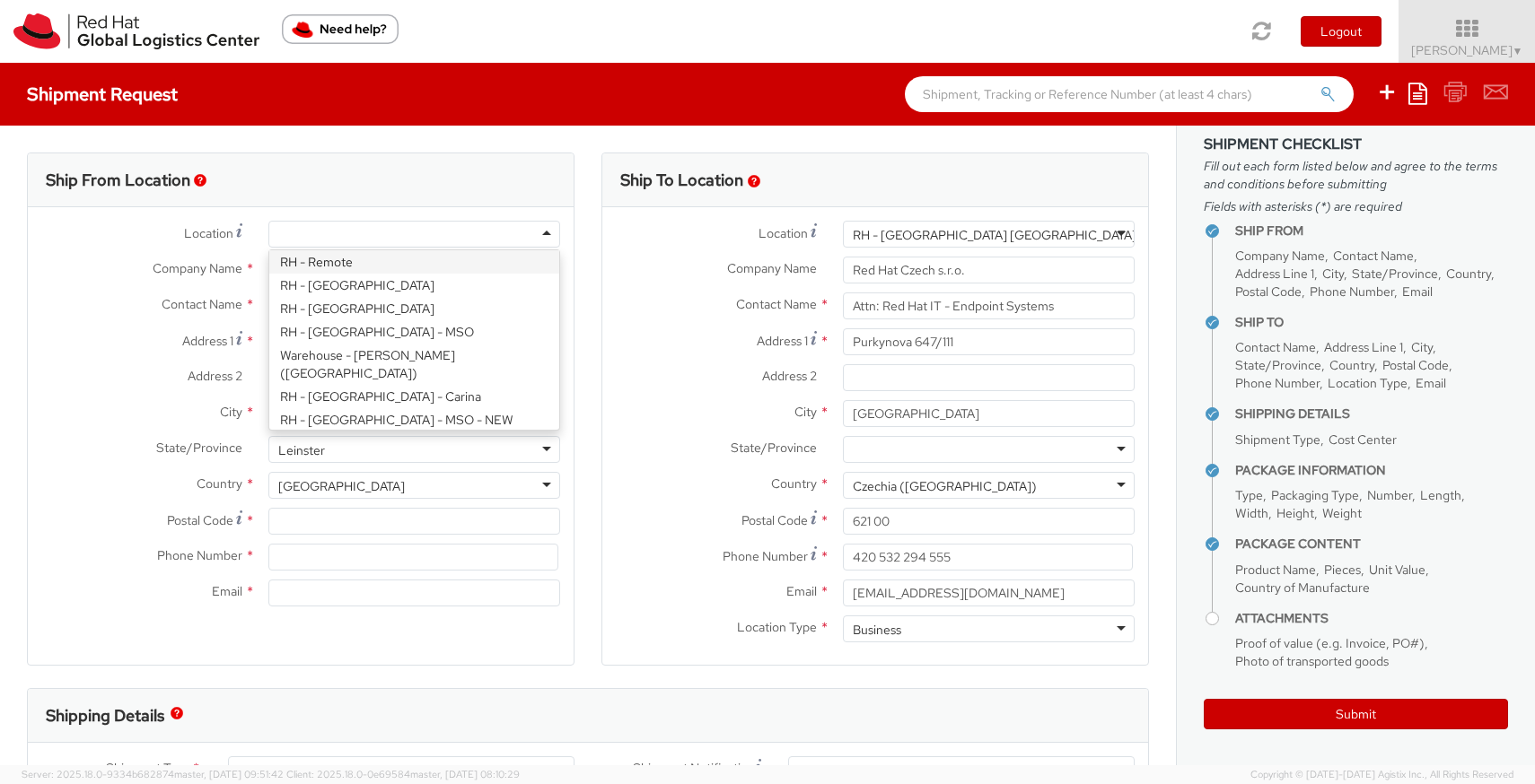
scroll to position [0, 0]
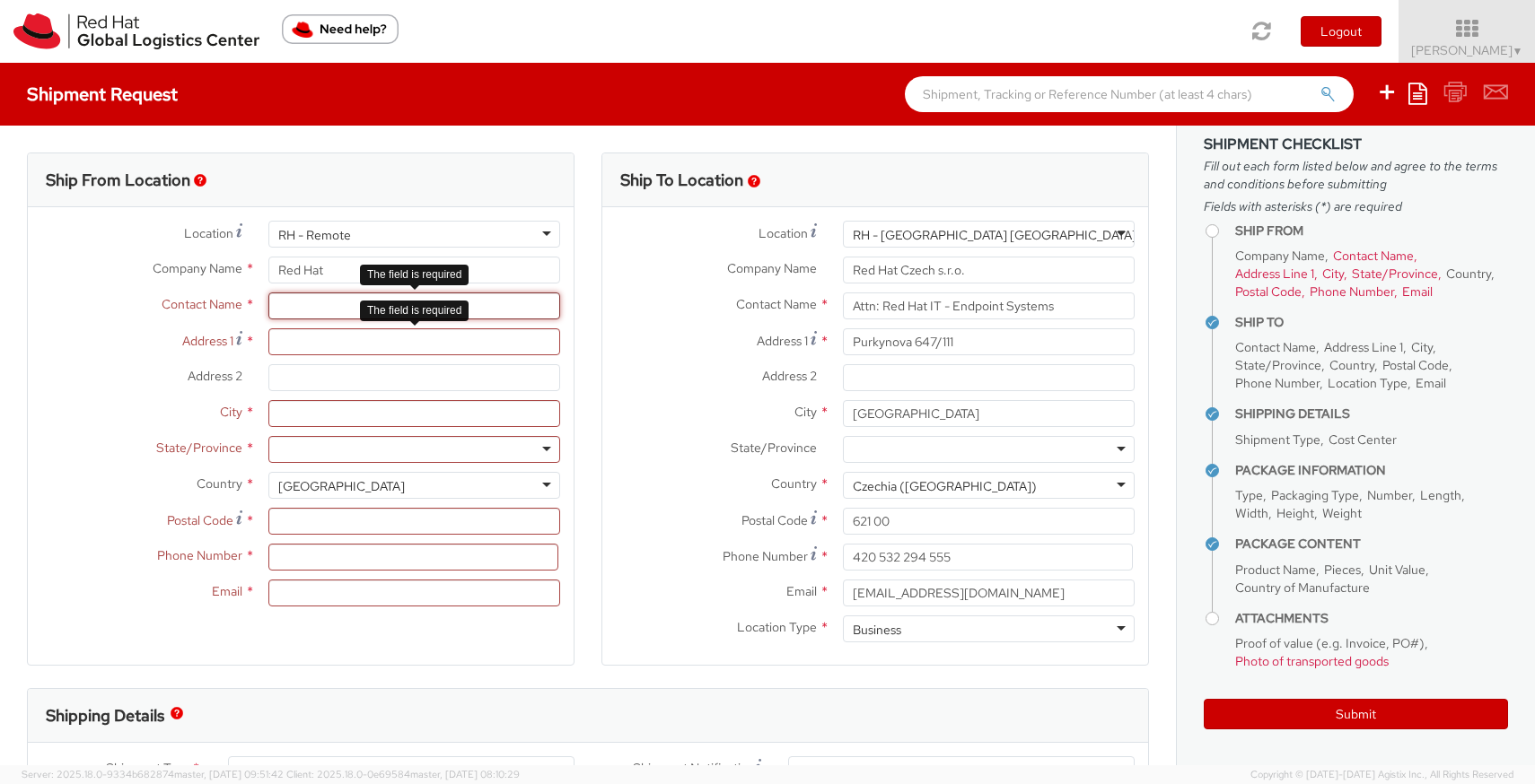
click at [312, 308] on input "text" at bounding box center [414, 306] width 292 height 27
click at [308, 317] on input "text" at bounding box center [414, 306] width 292 height 27
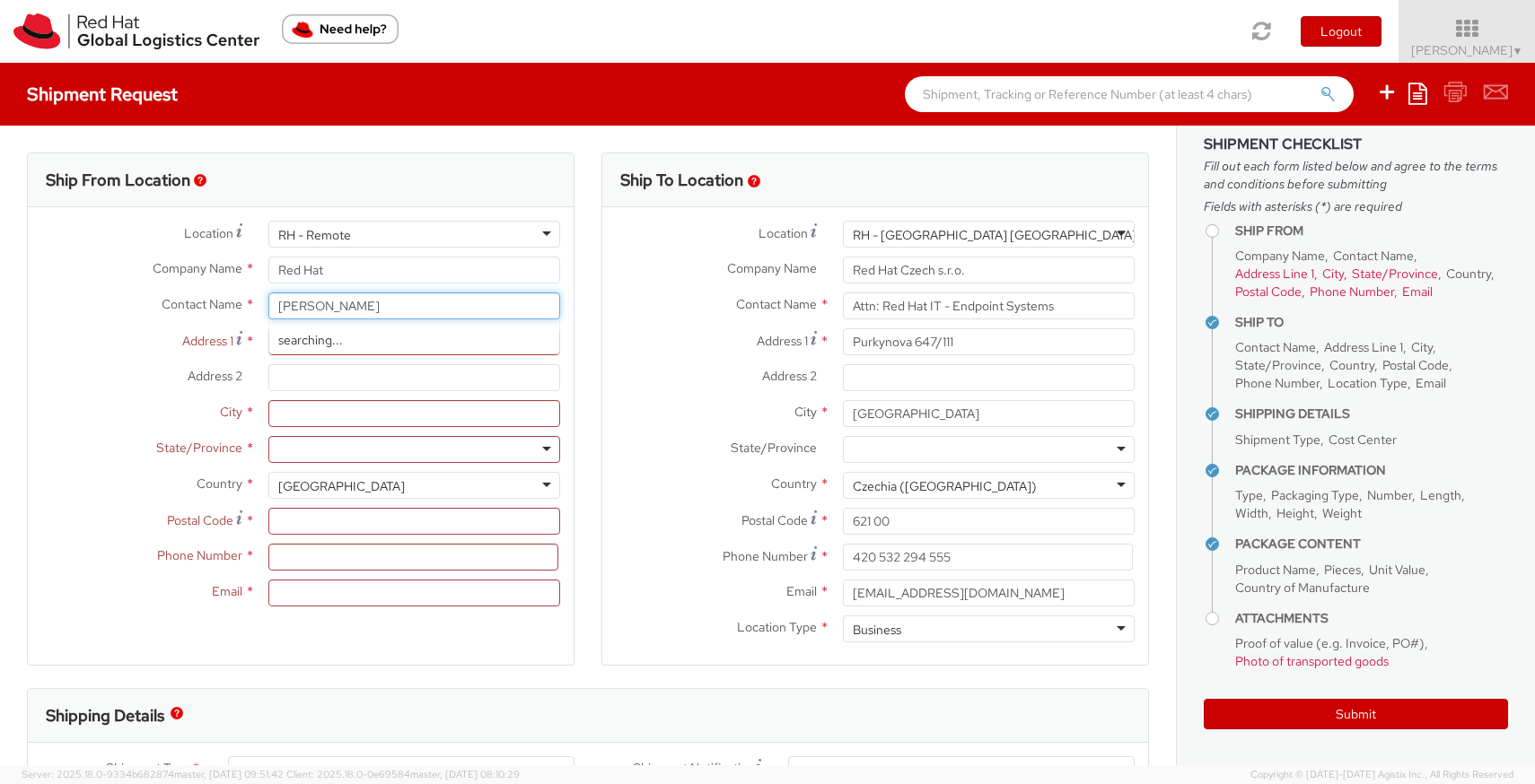
click at [336, 341] on div "searching..." at bounding box center [414, 339] width 290 height 27
click at [347, 340] on strong "[PERSON_NAME]" at bounding box center [389, 339] width 104 height 16
type input "[PERSON_NAME]"
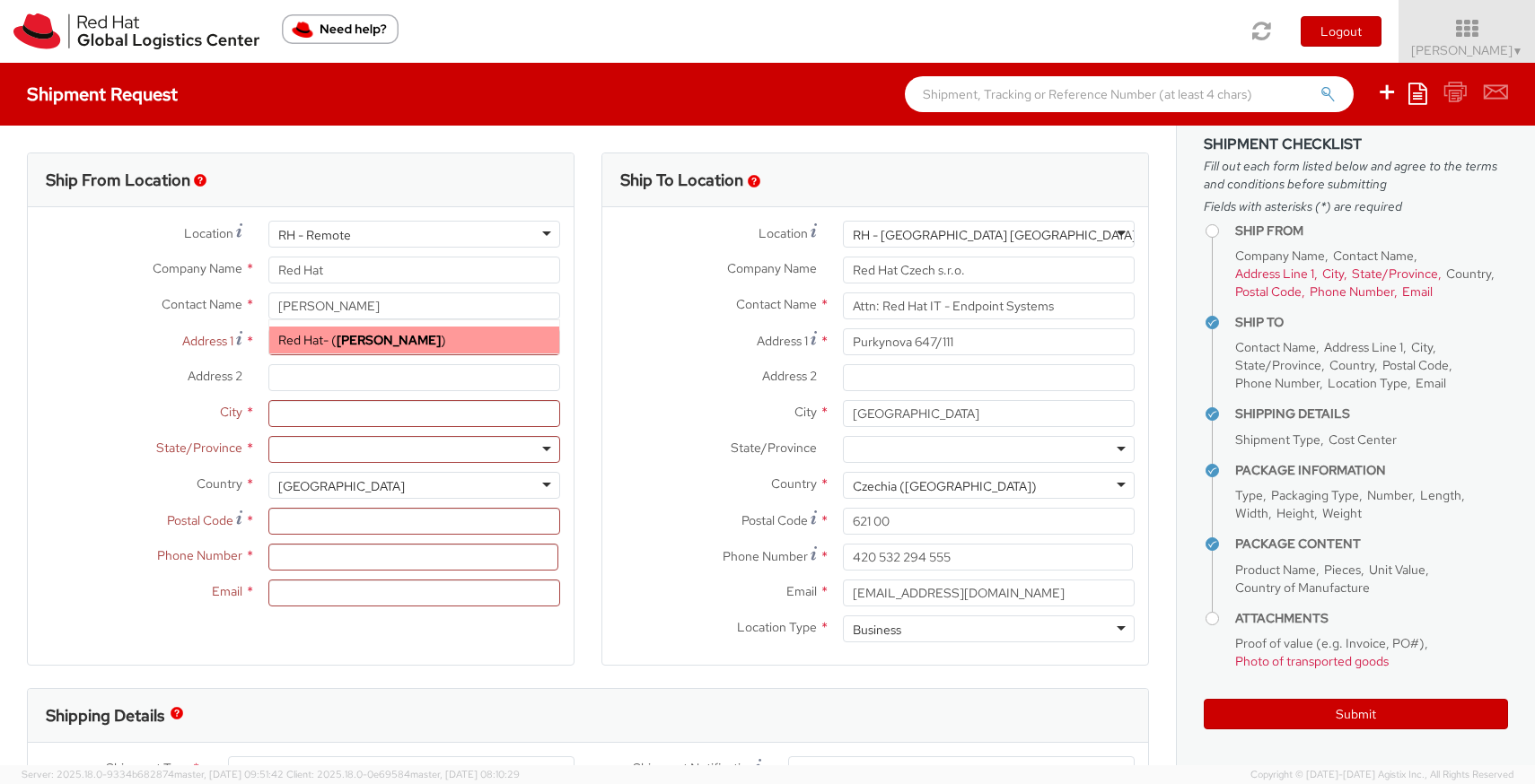
type input "[EMAIL_ADDRESS][DOMAIN_NAME]"
select select
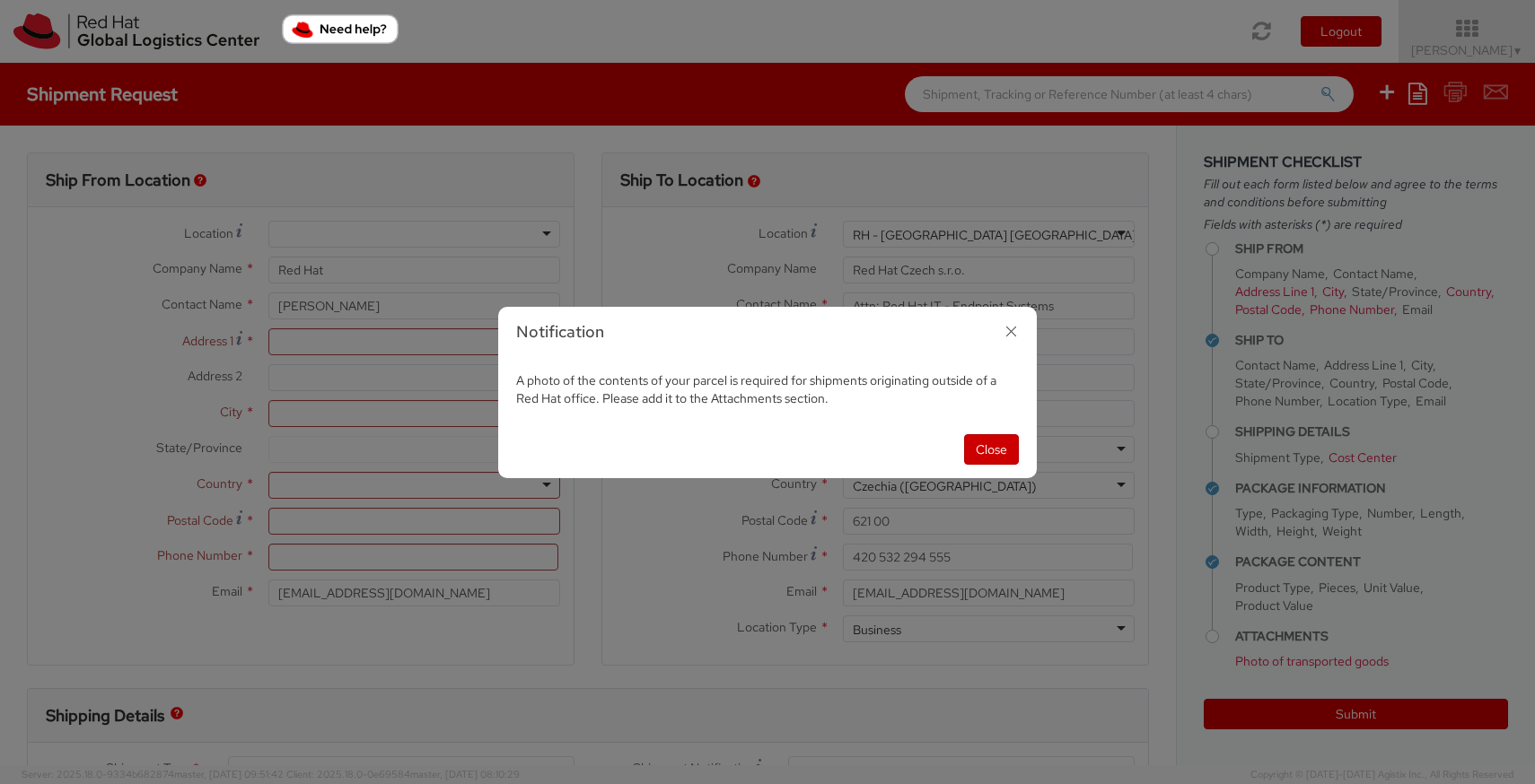
click at [1010, 329] on icon "button" at bounding box center [1011, 332] width 26 height 26
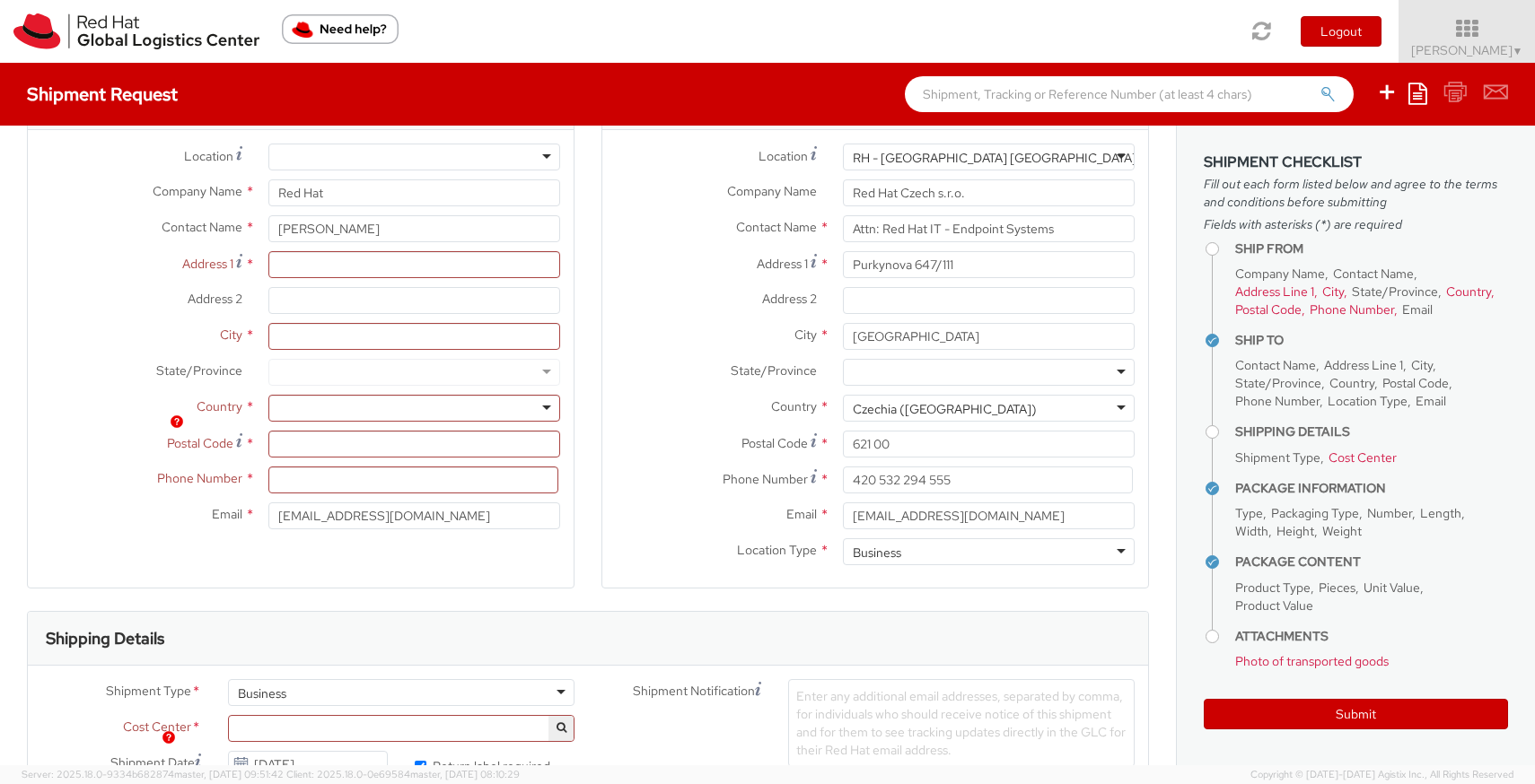
scroll to position [0, 0]
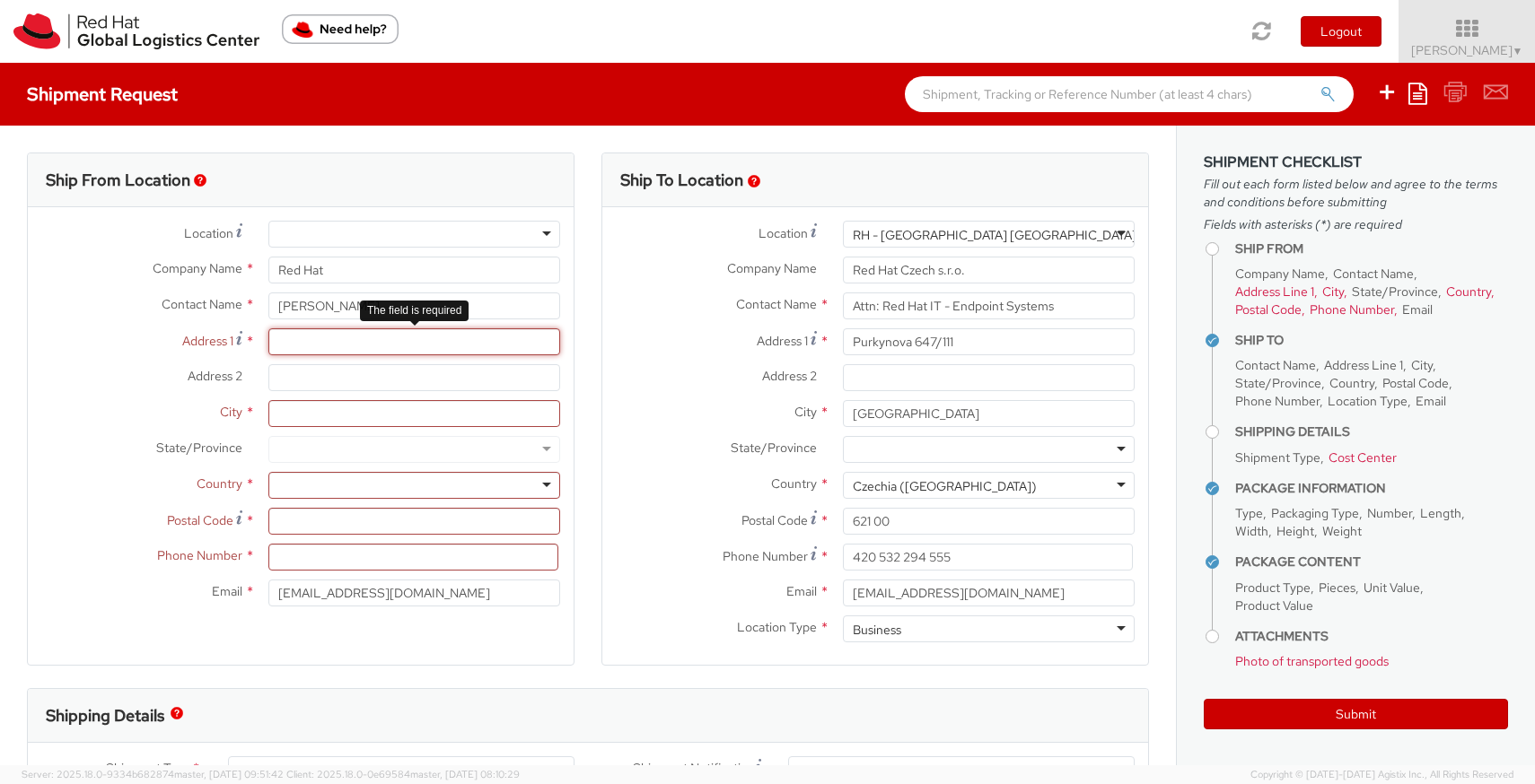
click at [480, 348] on input "Address 1 *" at bounding box center [414, 341] width 292 height 27
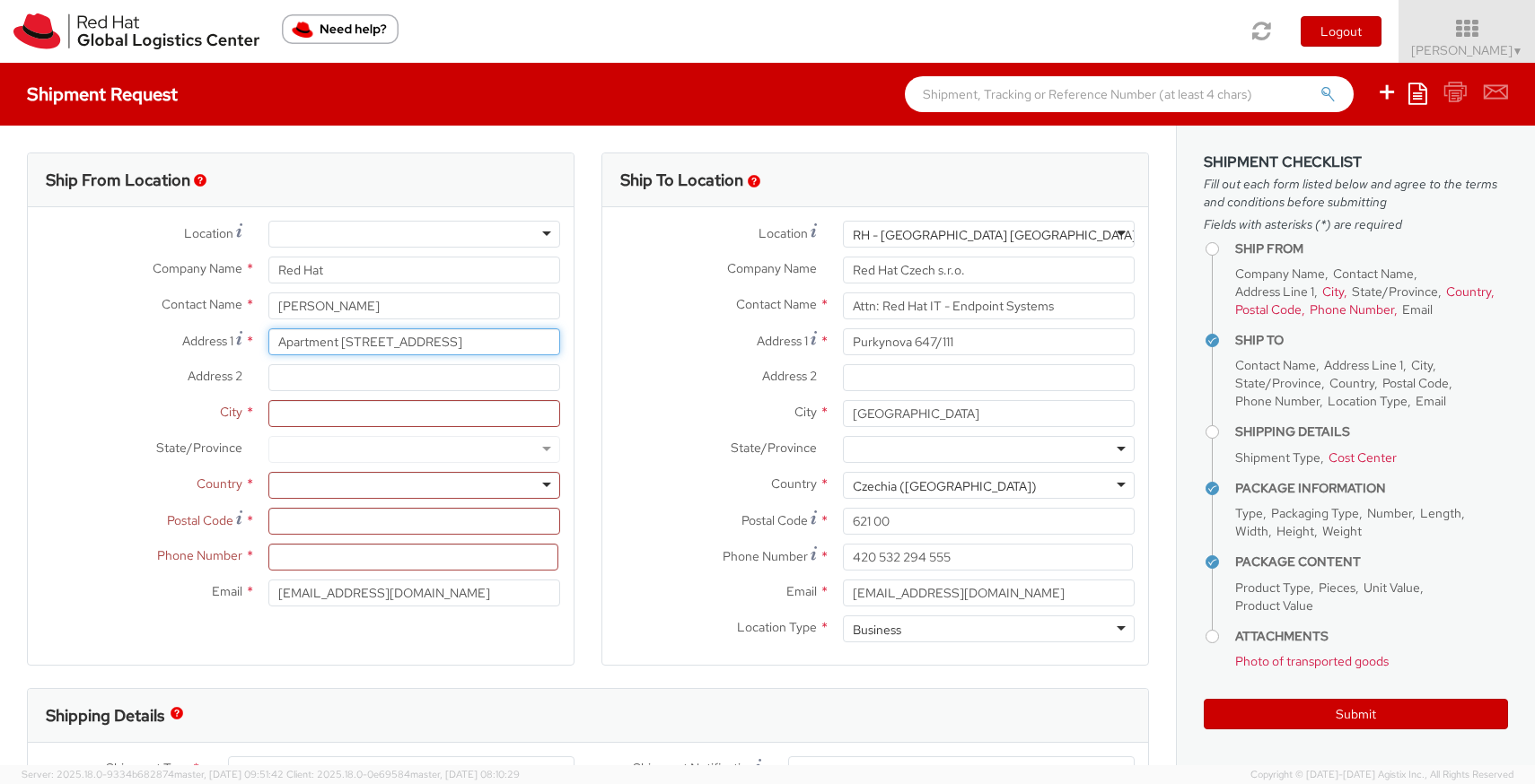
scroll to position [0, 22]
type input "Apartment [STREET_ADDRESS]"
click at [346, 413] on input "City *" at bounding box center [414, 413] width 292 height 27
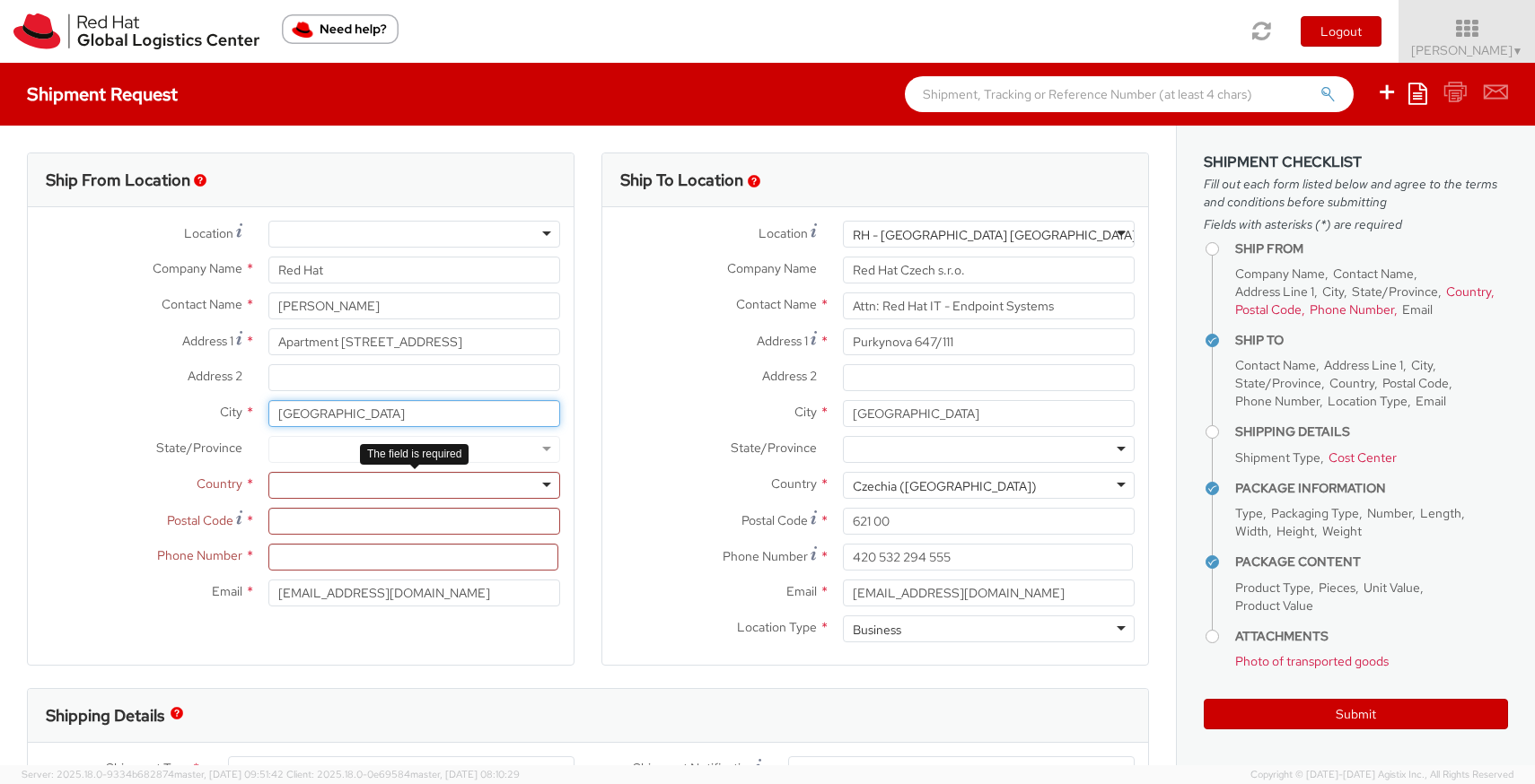
type input "[GEOGRAPHIC_DATA]"
click at [297, 475] on div at bounding box center [414, 485] width 292 height 27
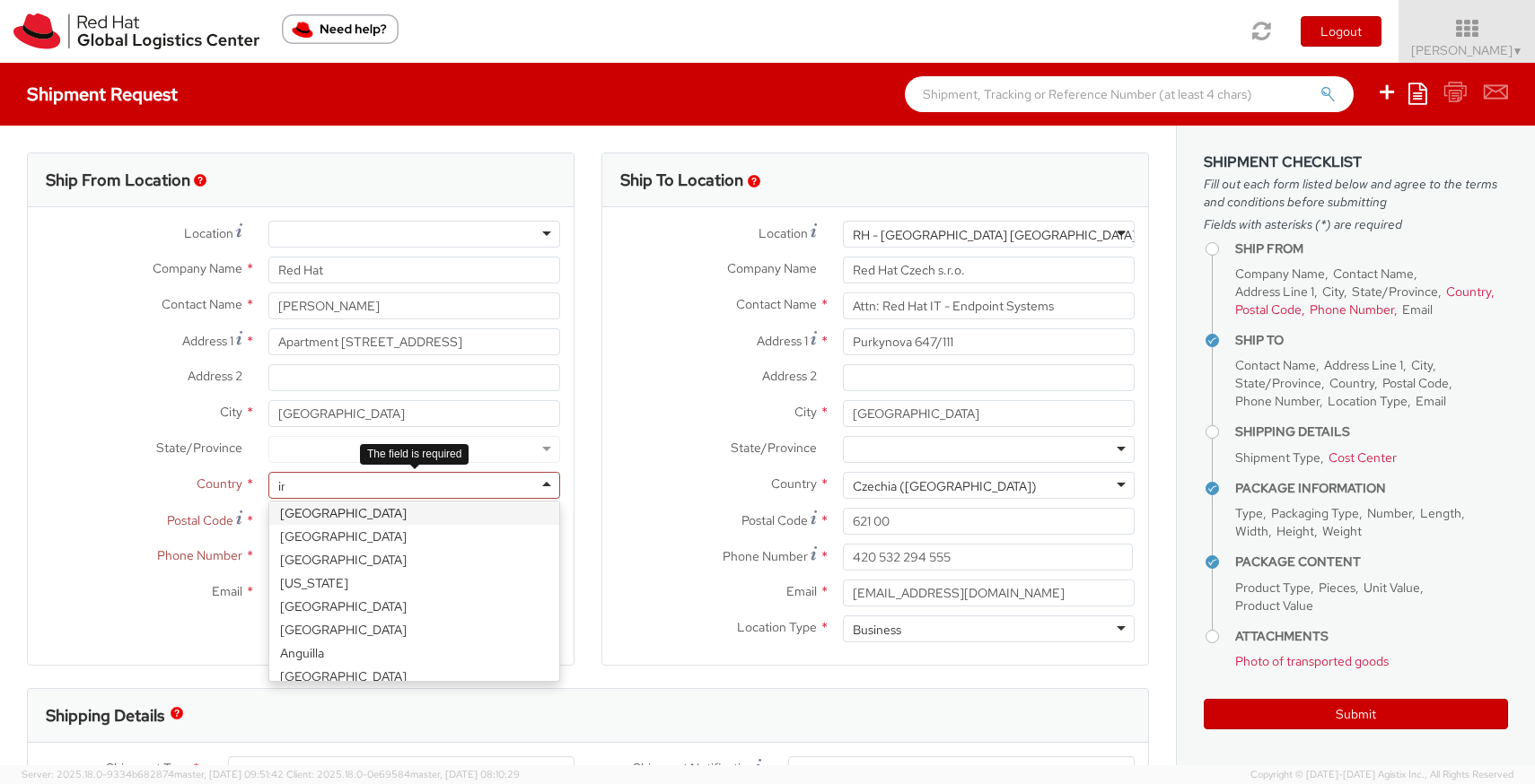
scroll to position [2027, 0]
type input "ire"
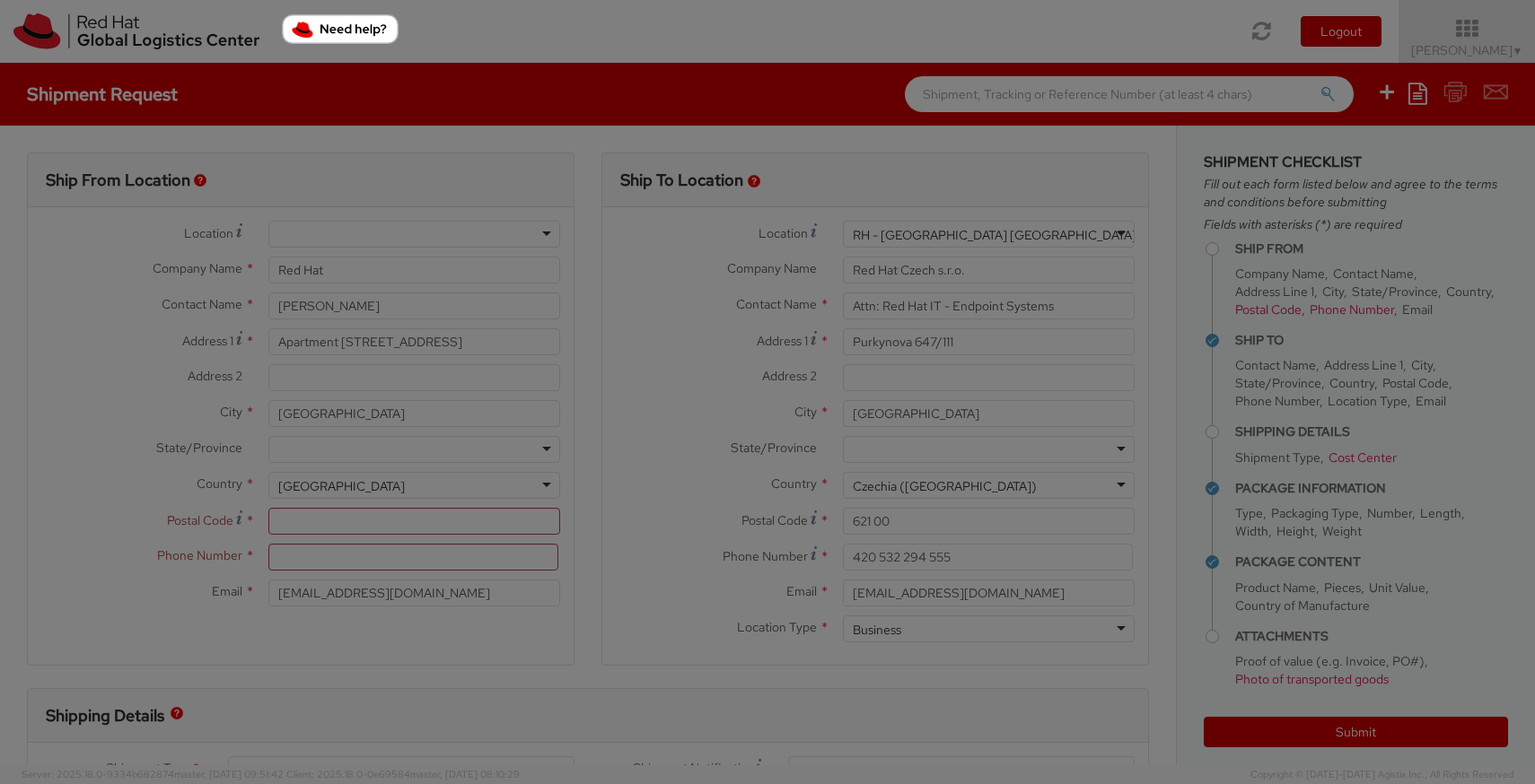
scroll to position [21, 0]
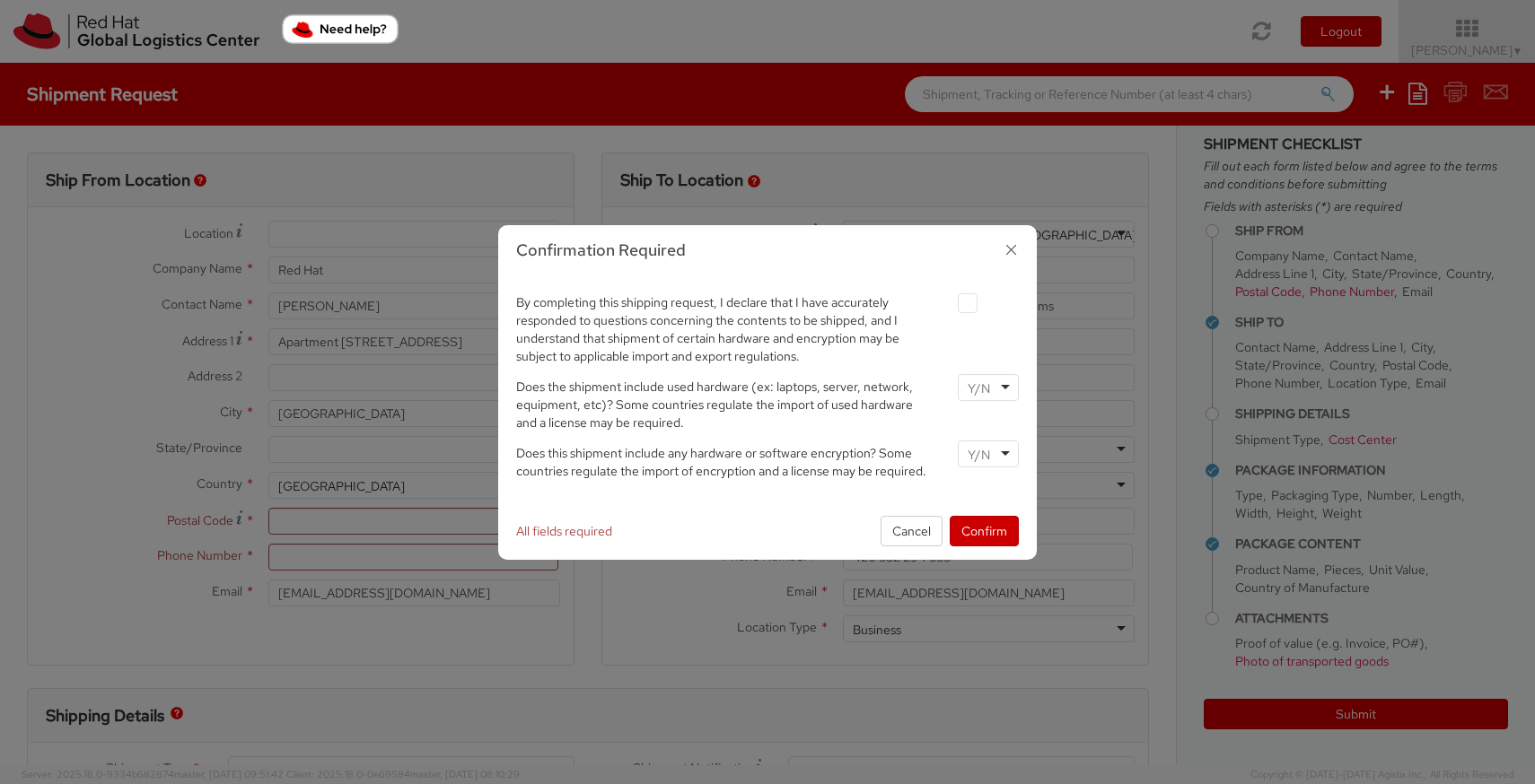
click at [962, 303] on label at bounding box center [967, 303] width 20 height 20
click at [952, 303] on input "checkbox" at bounding box center [947, 304] width 12 height 12
checkbox input "true"
click at [978, 369] on div "By completing this shipping request, I declare that I have accurately responded…" at bounding box center [768, 332] width 530 height 84
click at [982, 384] on input "select-one" at bounding box center [981, 388] width 26 height 18
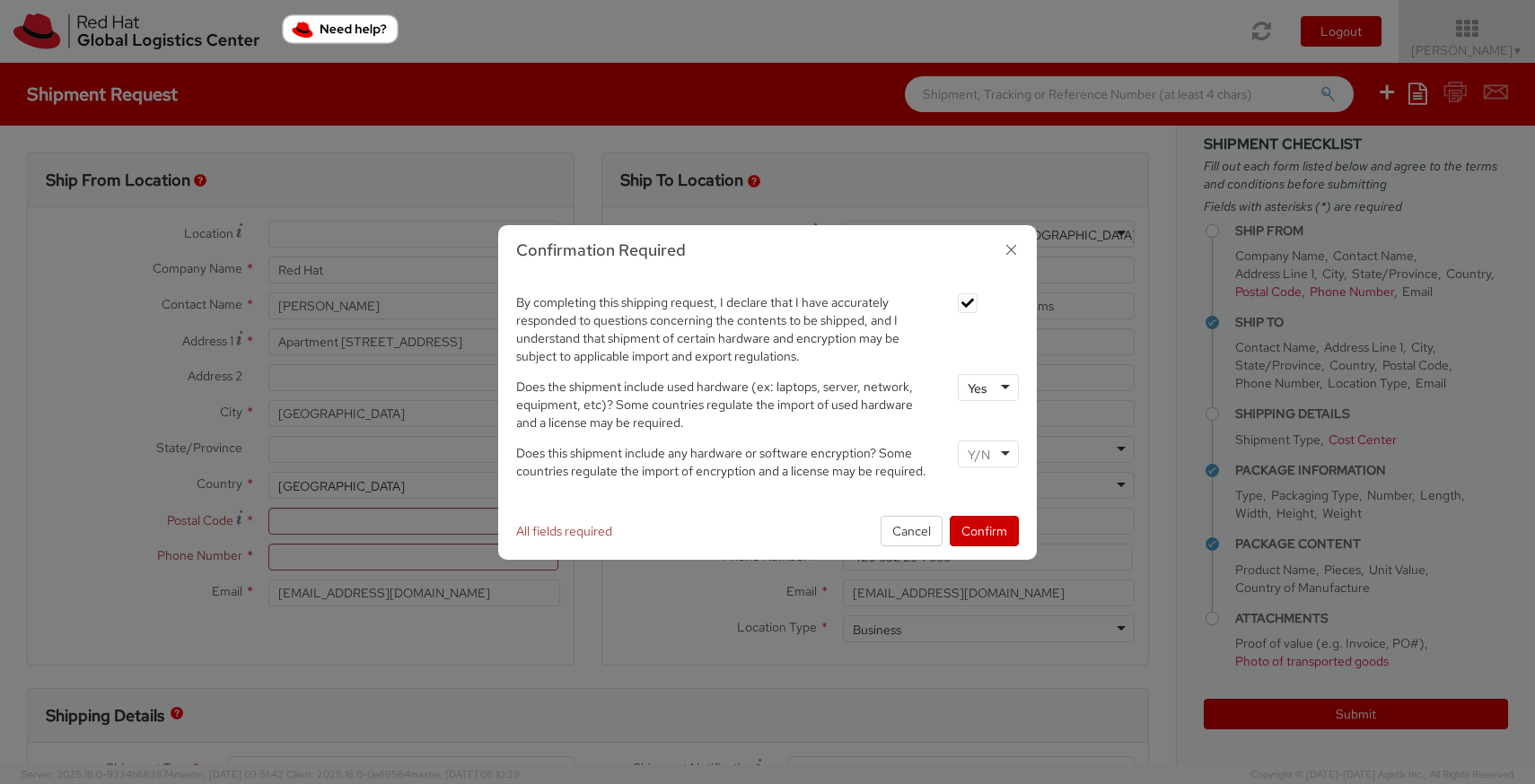
click at [978, 460] on input "select-one" at bounding box center [981, 454] width 26 height 18
click at [969, 532] on button "Confirm" at bounding box center [984, 530] width 69 height 31
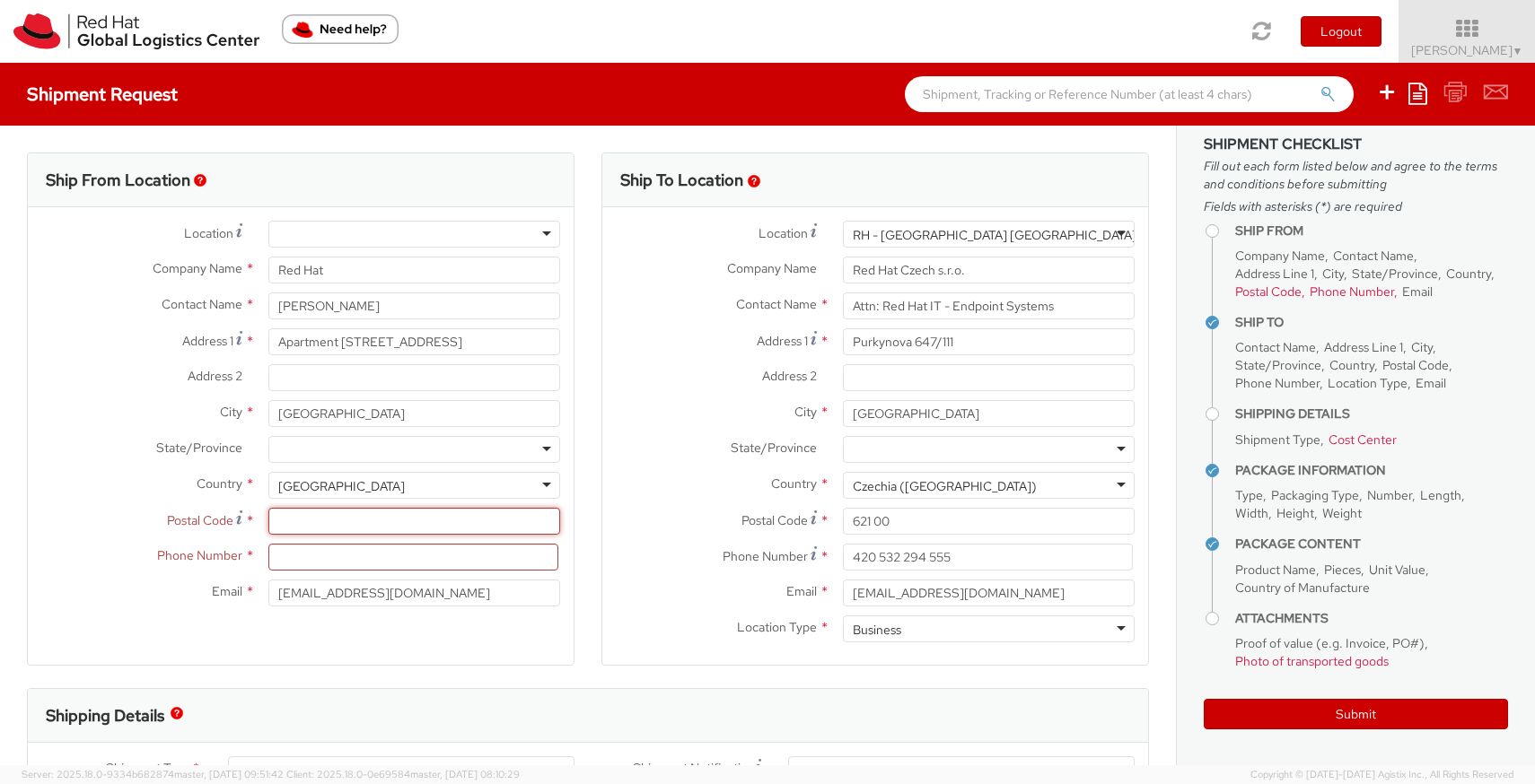
click at [360, 519] on input "Postal Code *" at bounding box center [414, 521] width 292 height 27
type input "K78W9P4"
click at [347, 552] on input at bounding box center [413, 557] width 290 height 27
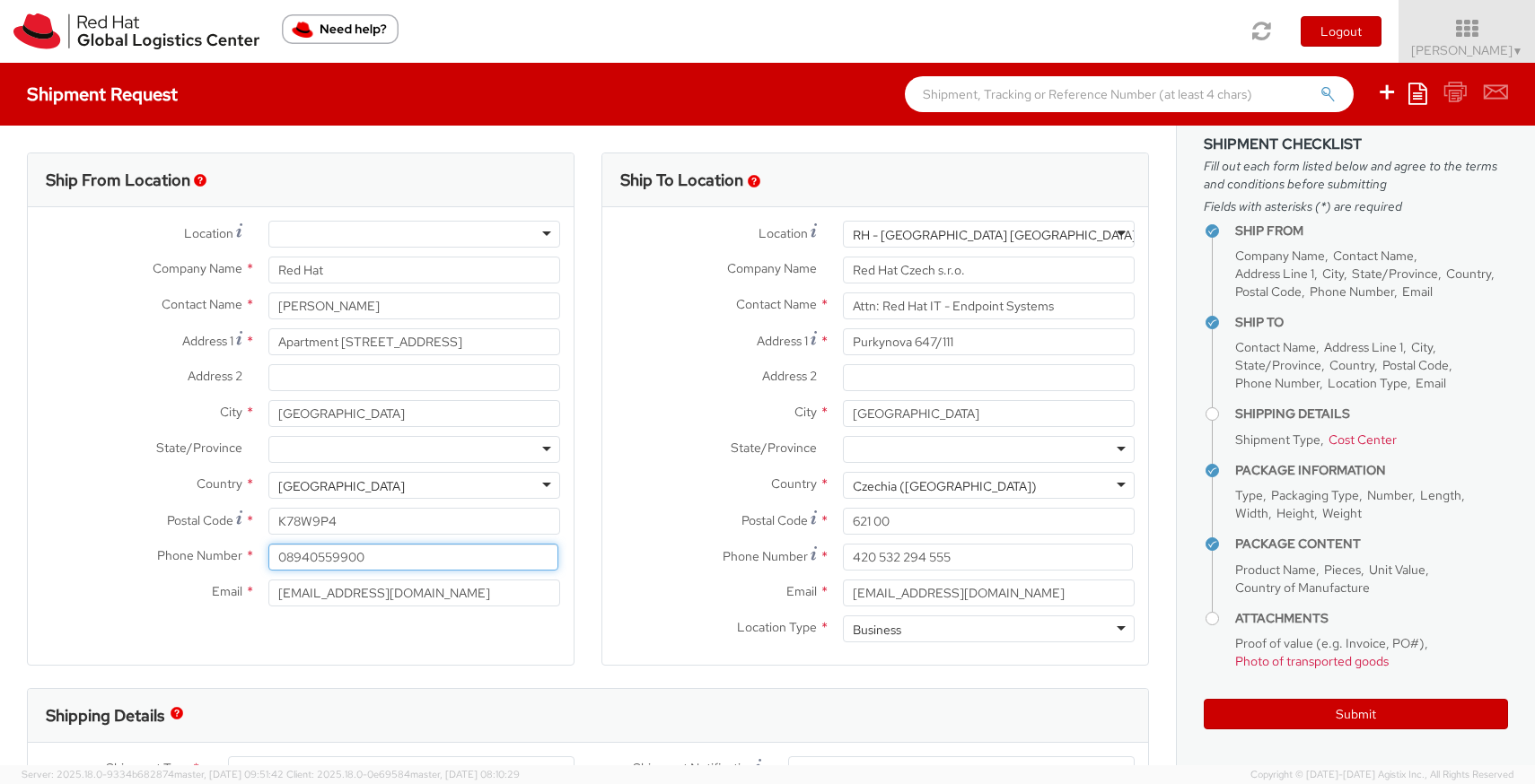
click at [332, 558] on input "08940559900" at bounding box center [413, 557] width 290 height 27
type input "0894059900"
click at [331, 635] on div "Ship From Location Location * [GEOGRAPHIC_DATA] - [GEOGRAPHIC_DATA] - [GEOGRAPH…" at bounding box center [300, 409] width 547 height 514
drag, startPoint x: 394, startPoint y: 592, endPoint x: 276, endPoint y: 597, distance: 118.1
click at [276, 597] on input "[EMAIL_ADDRESS][DOMAIN_NAME]" at bounding box center [414, 593] width 292 height 27
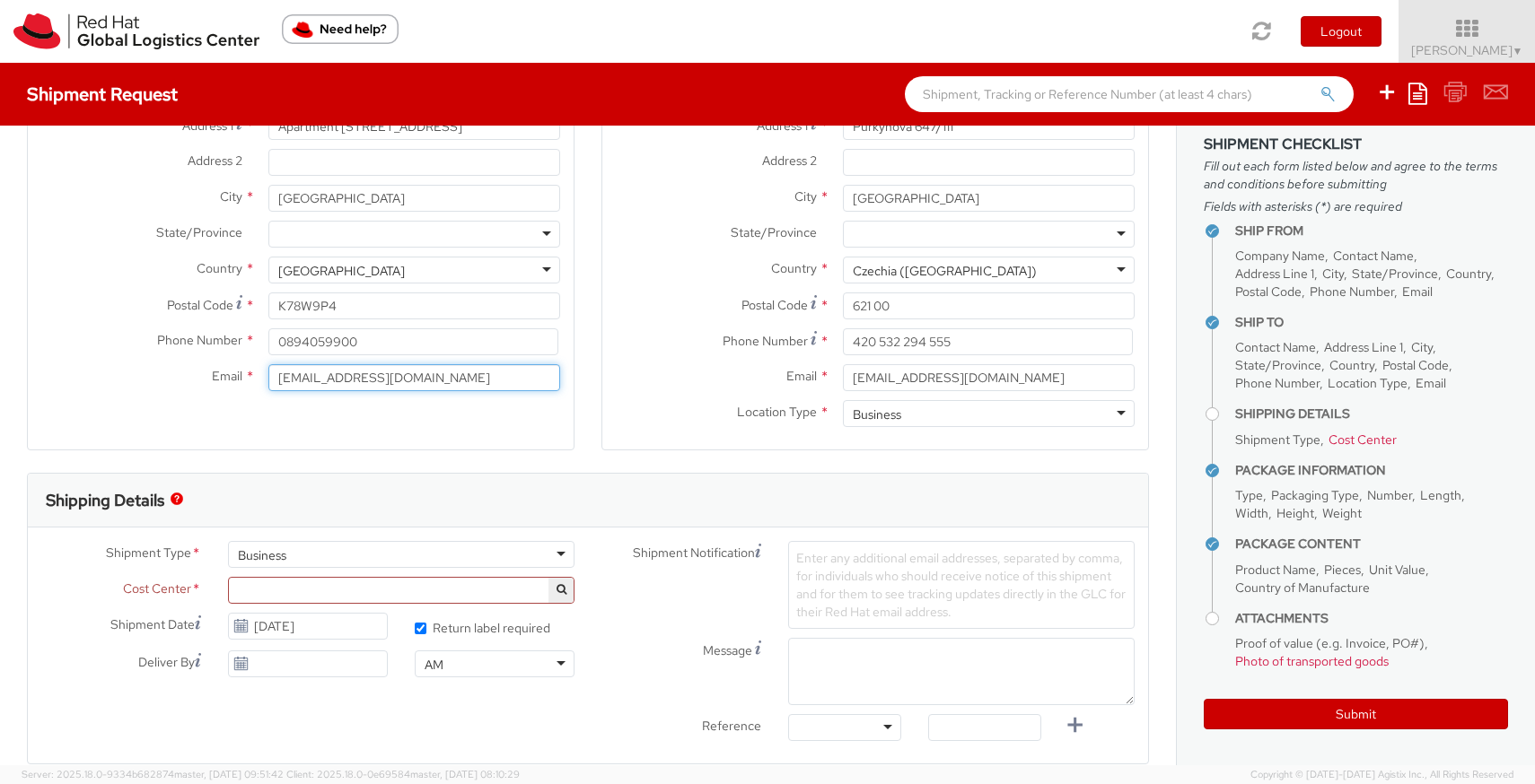
scroll to position [222, 0]
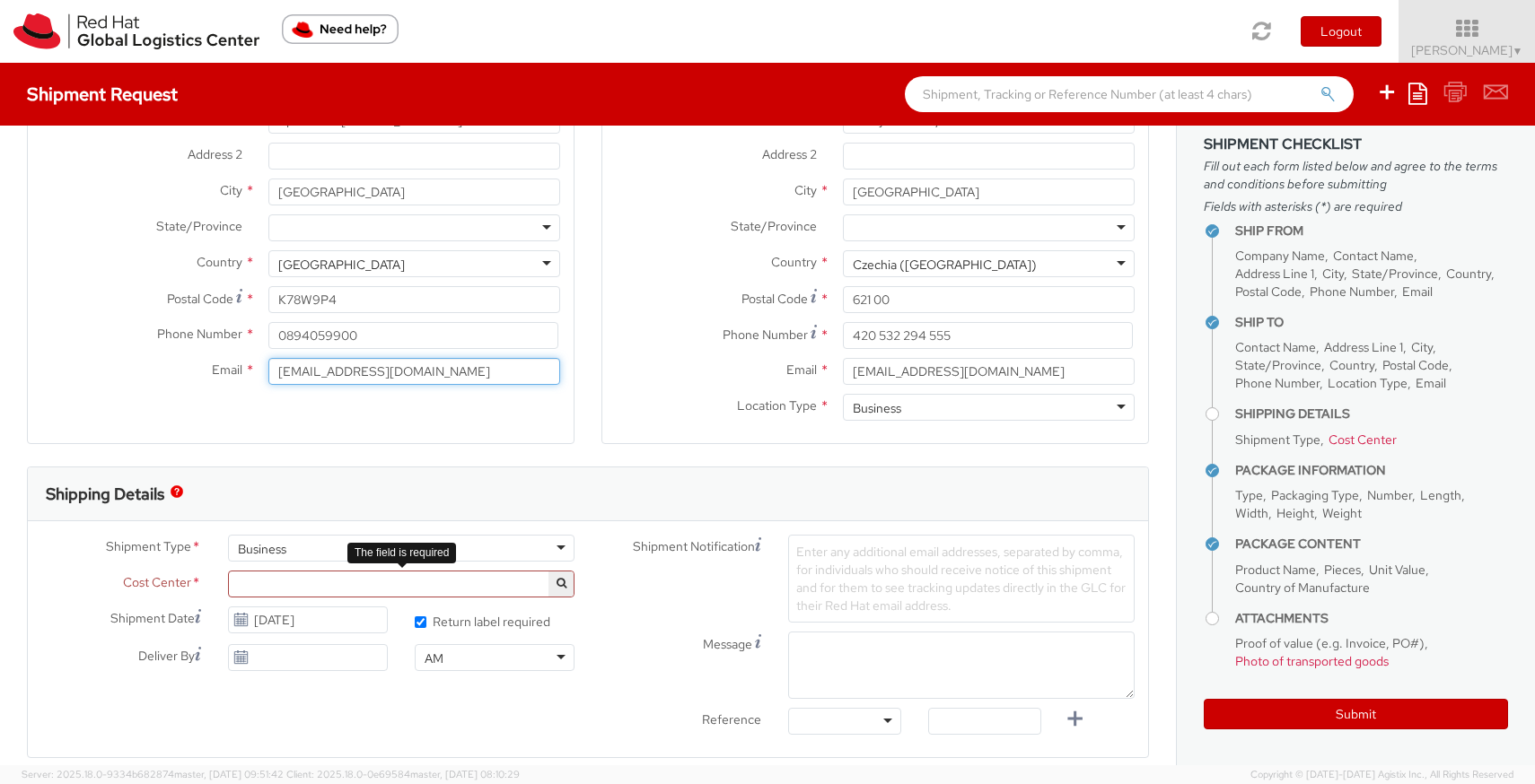
type input "[EMAIL_ADDRESS][DOMAIN_NAME]"
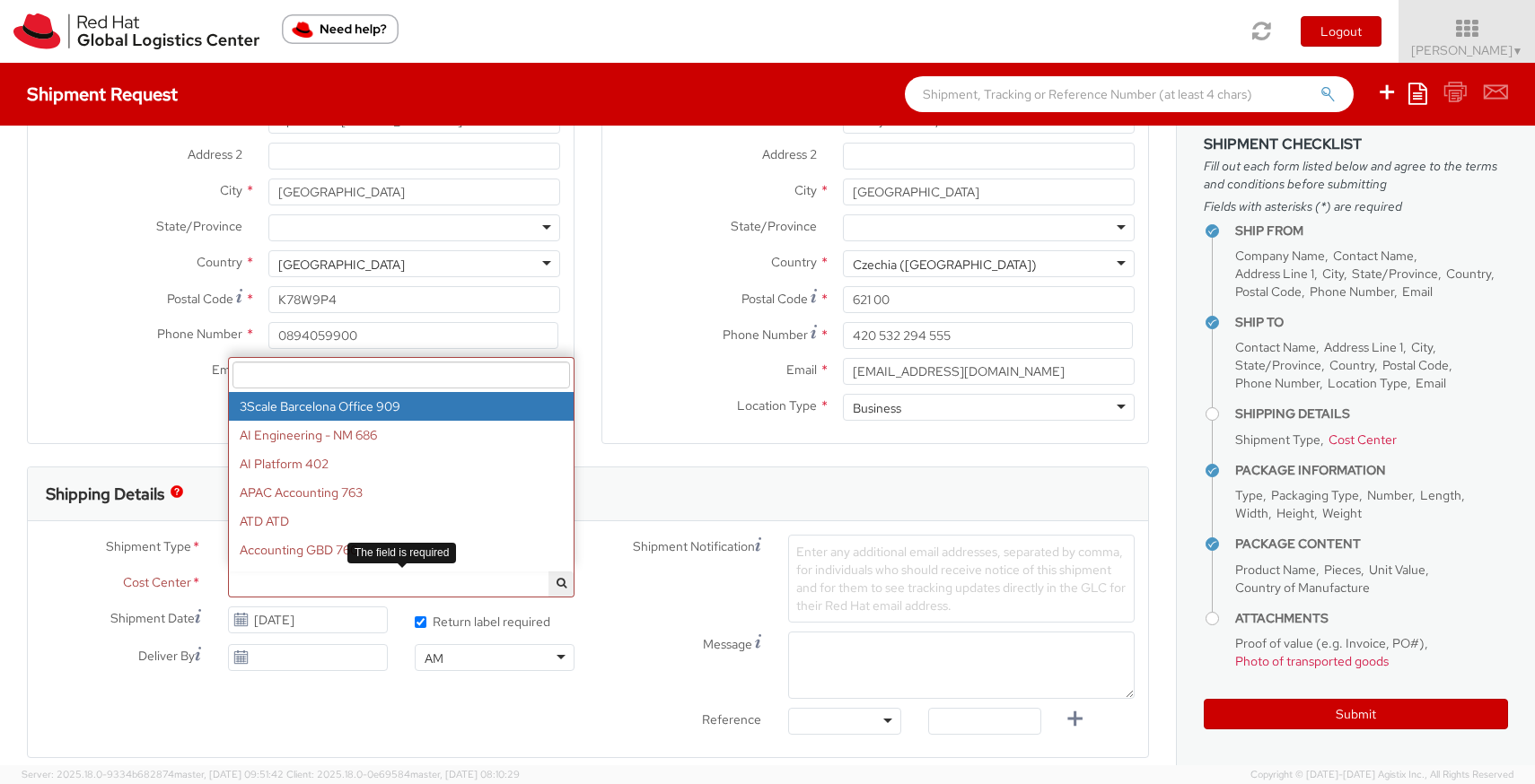
click at [392, 580] on span at bounding box center [401, 584] width 347 height 27
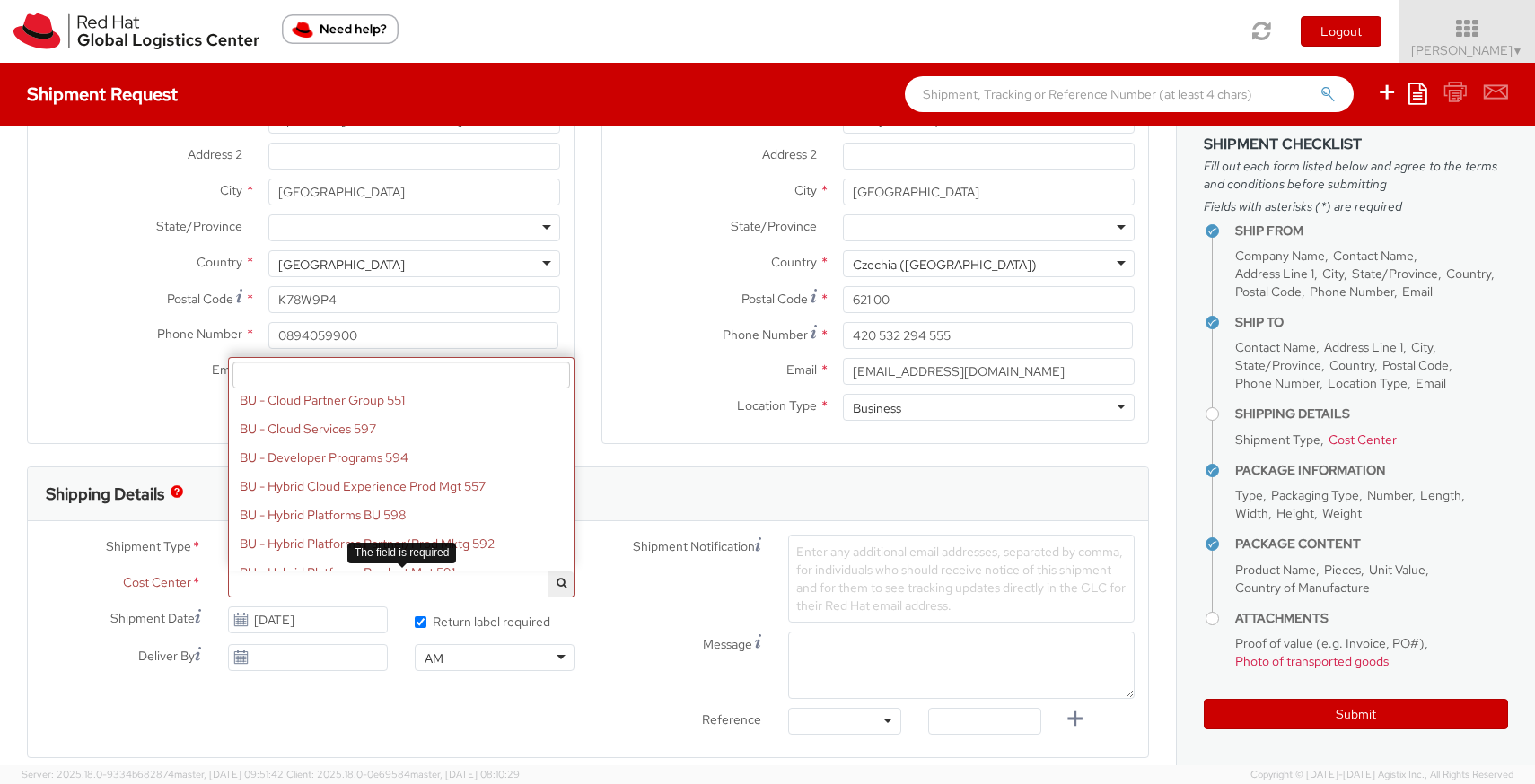
scroll to position [754, 0]
click at [315, 381] on input "search" at bounding box center [401, 375] width 338 height 27
type input "i"
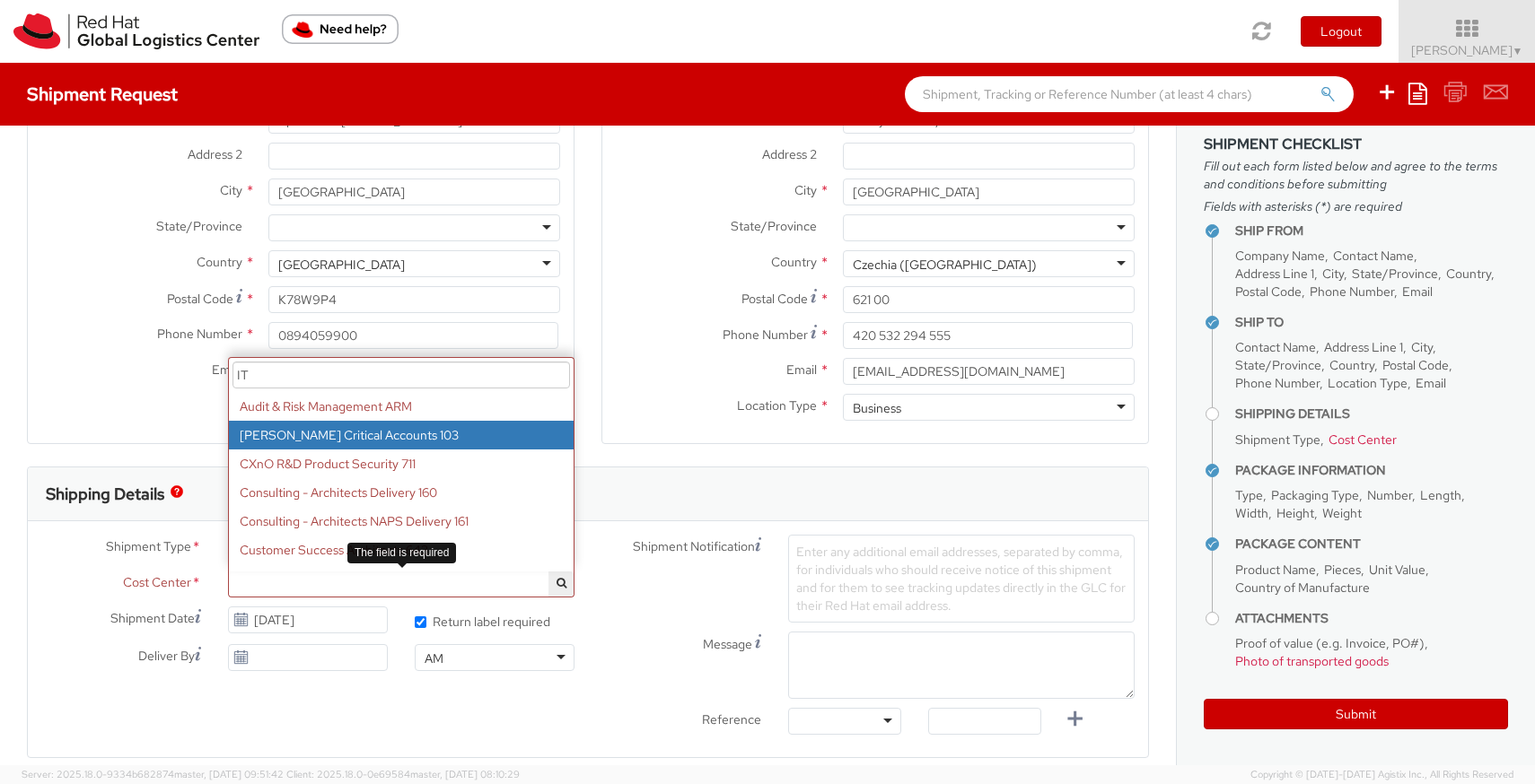
type input "I"
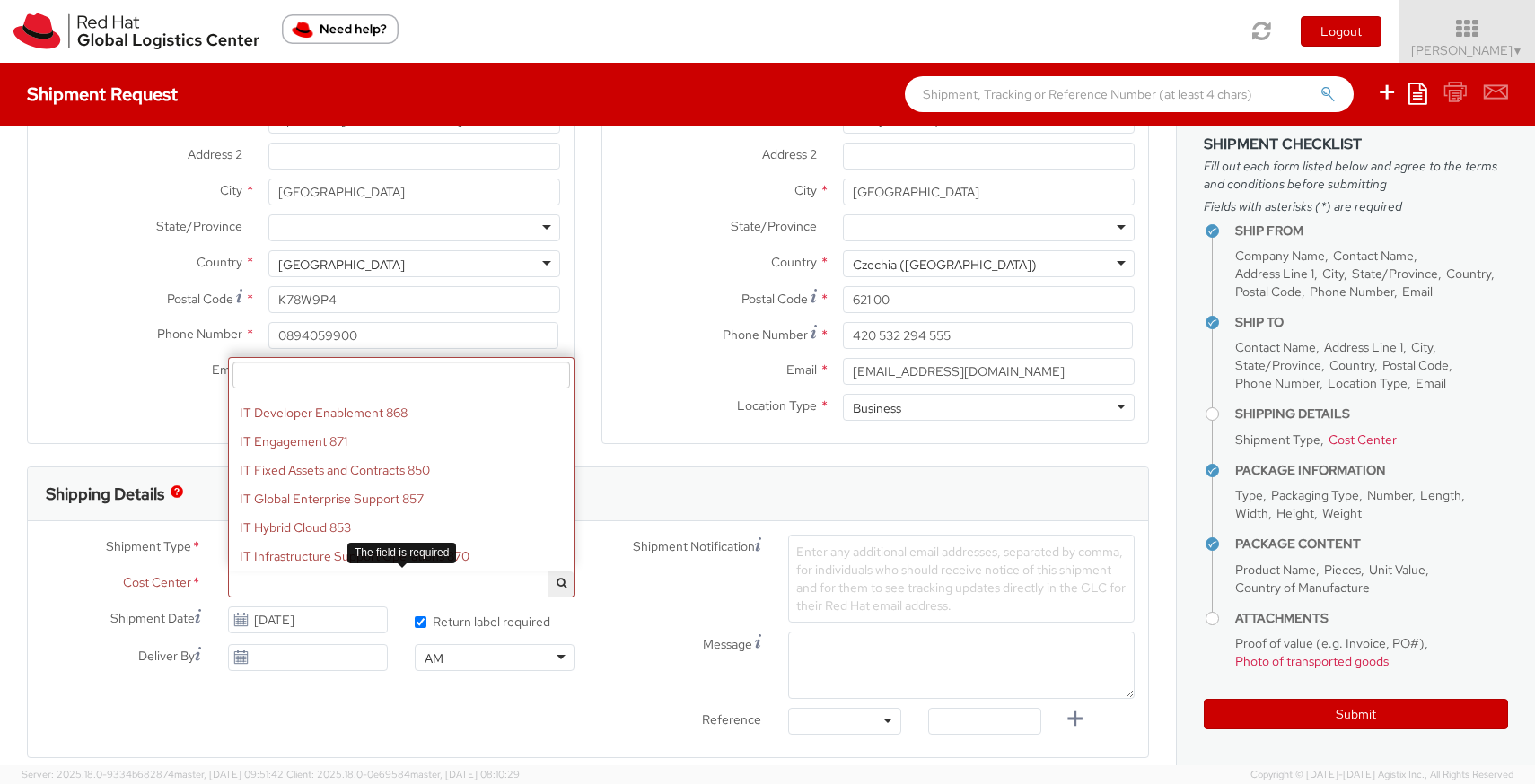
scroll to position [10570, 0]
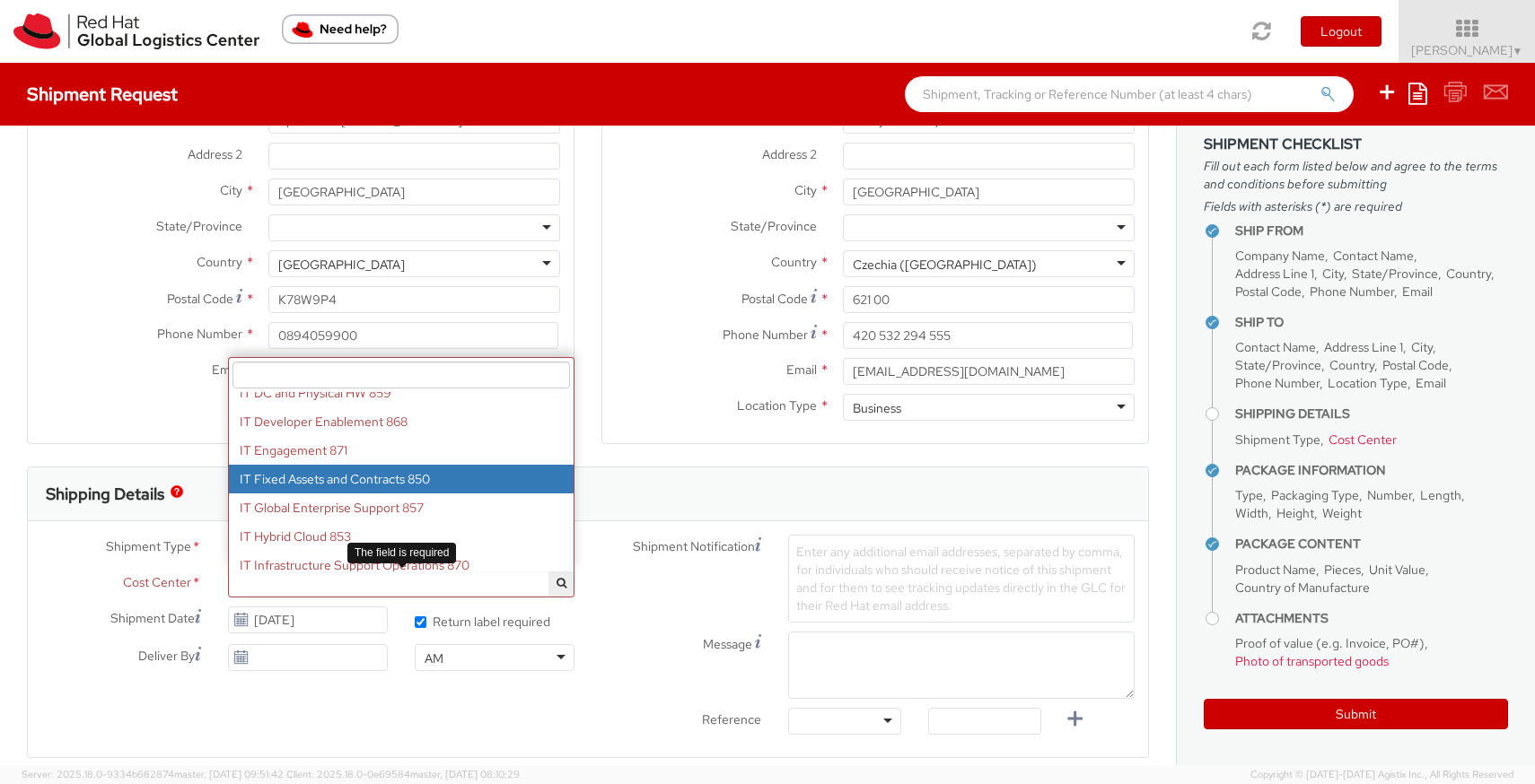
select select "850"
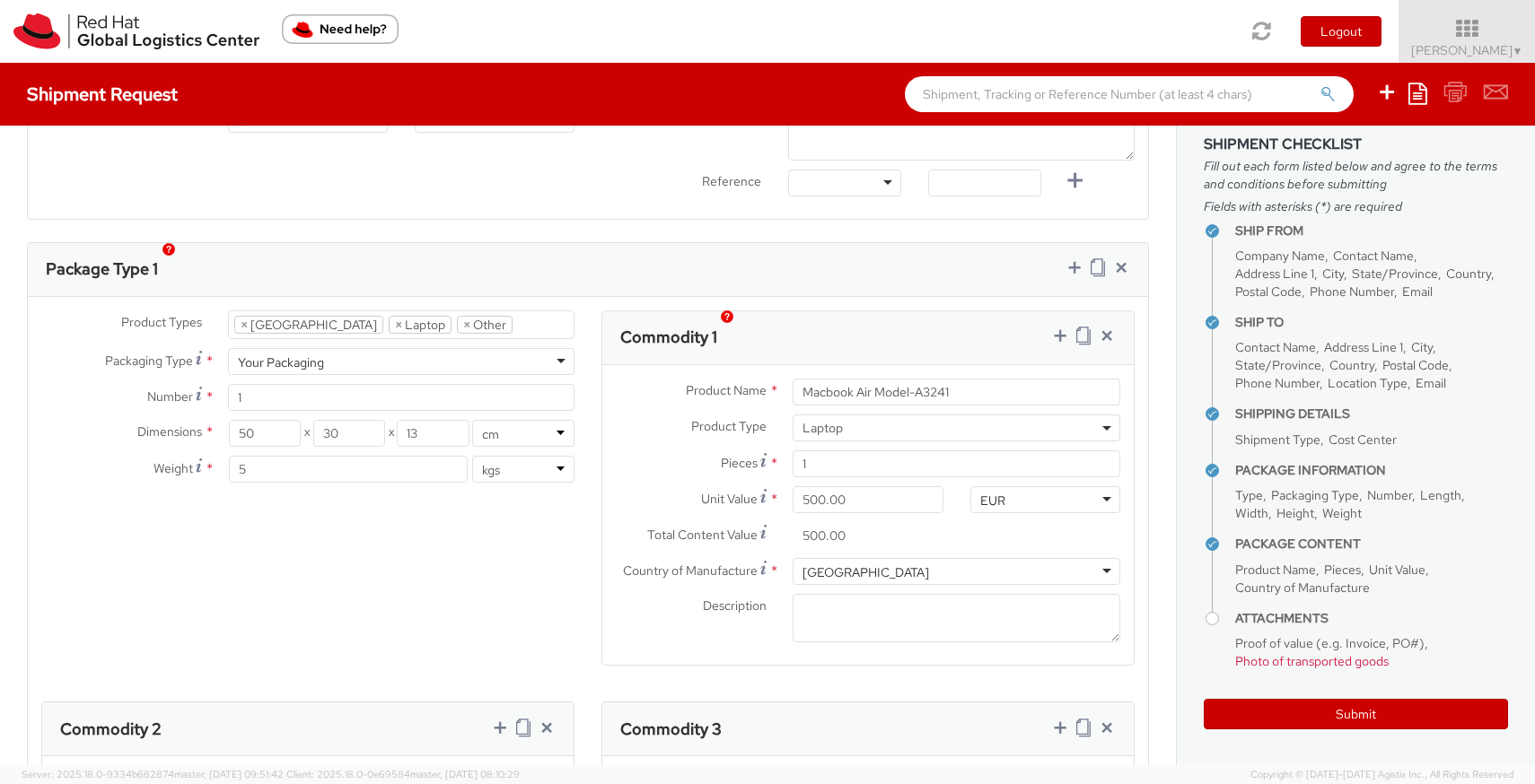
scroll to position [2265, 0]
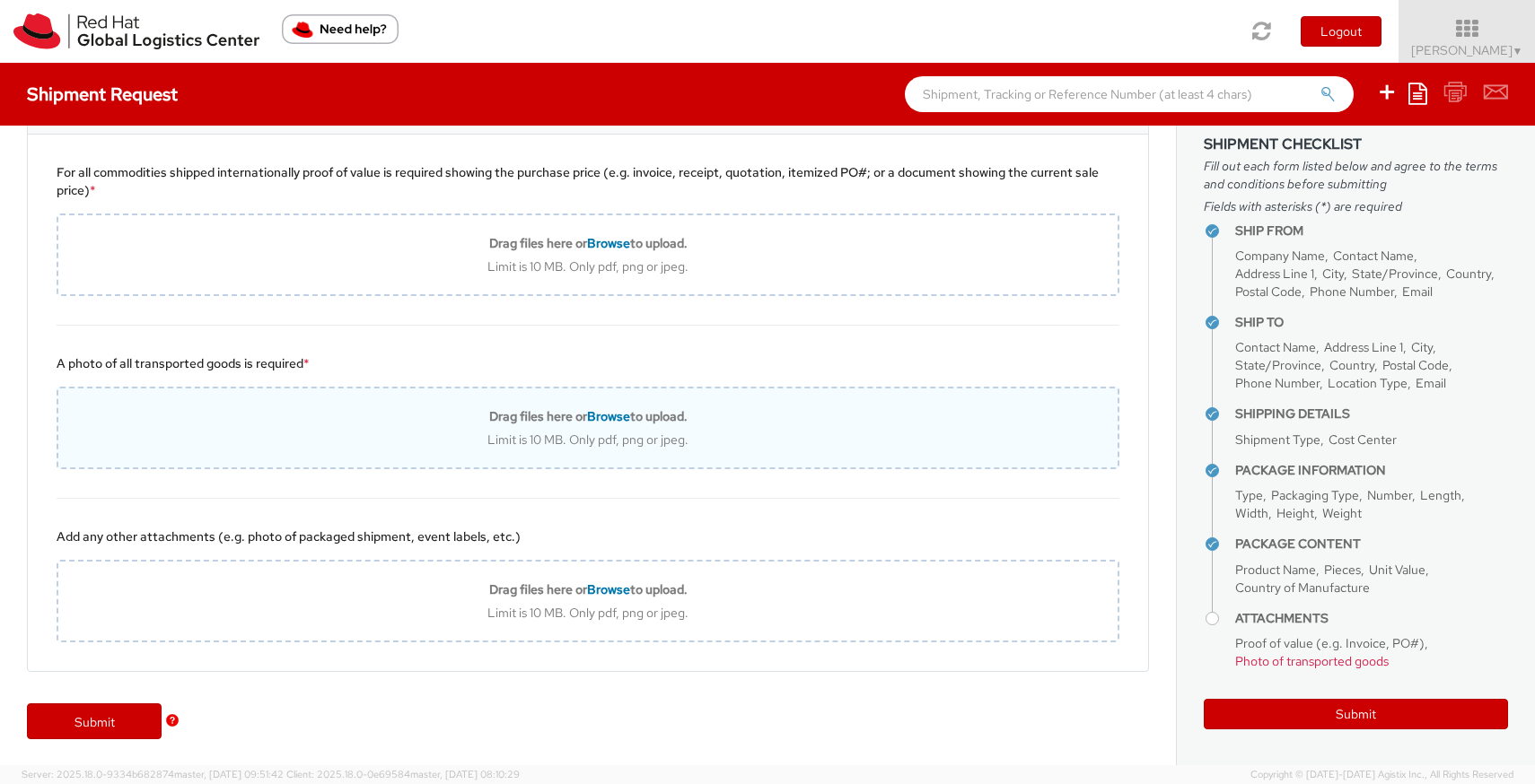
click at [604, 416] on span "Browse" at bounding box center [608, 416] width 43 height 16
type input "C:\fakepath\redhat_return_shipment.pdf"
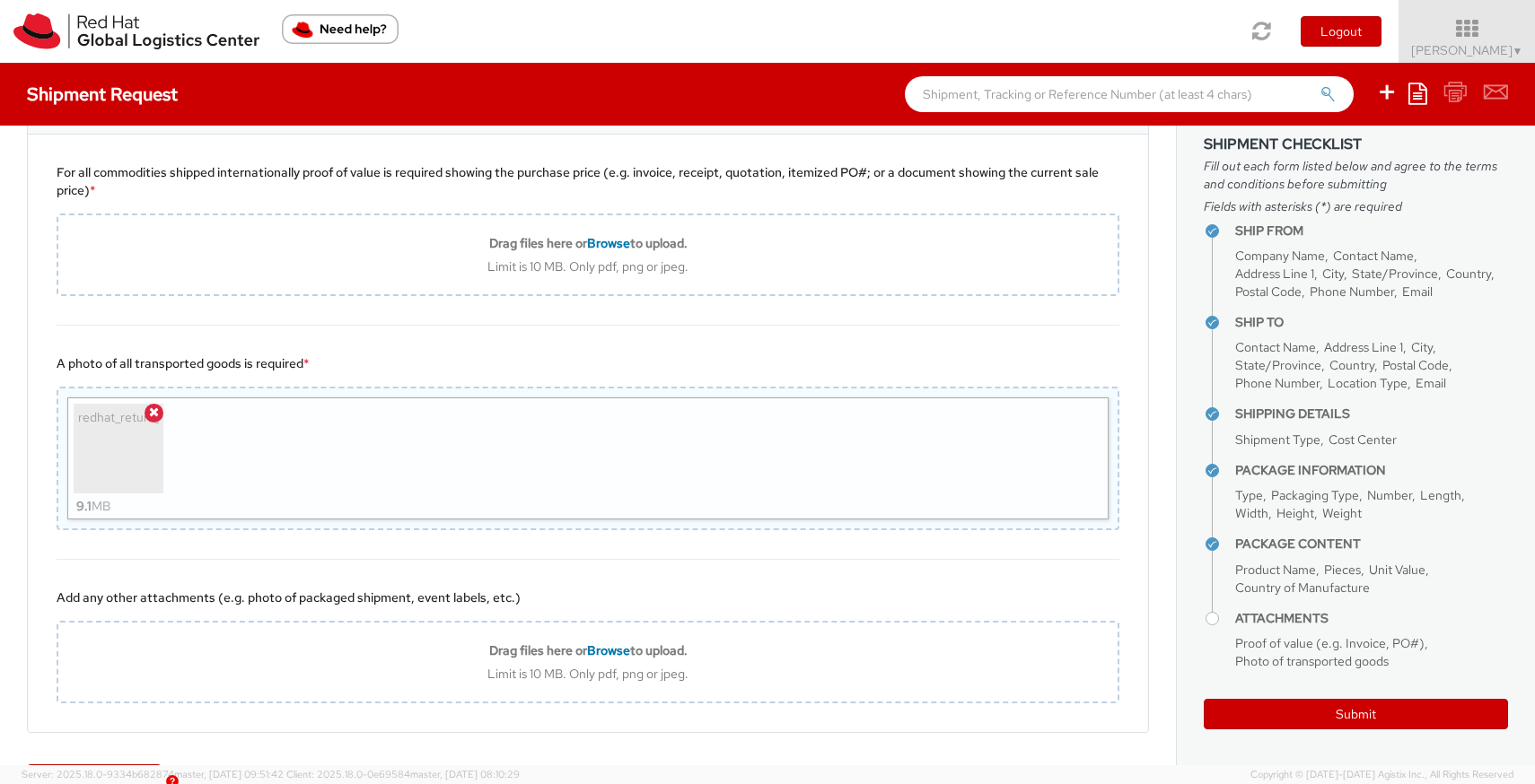
scroll to position [2327, 0]
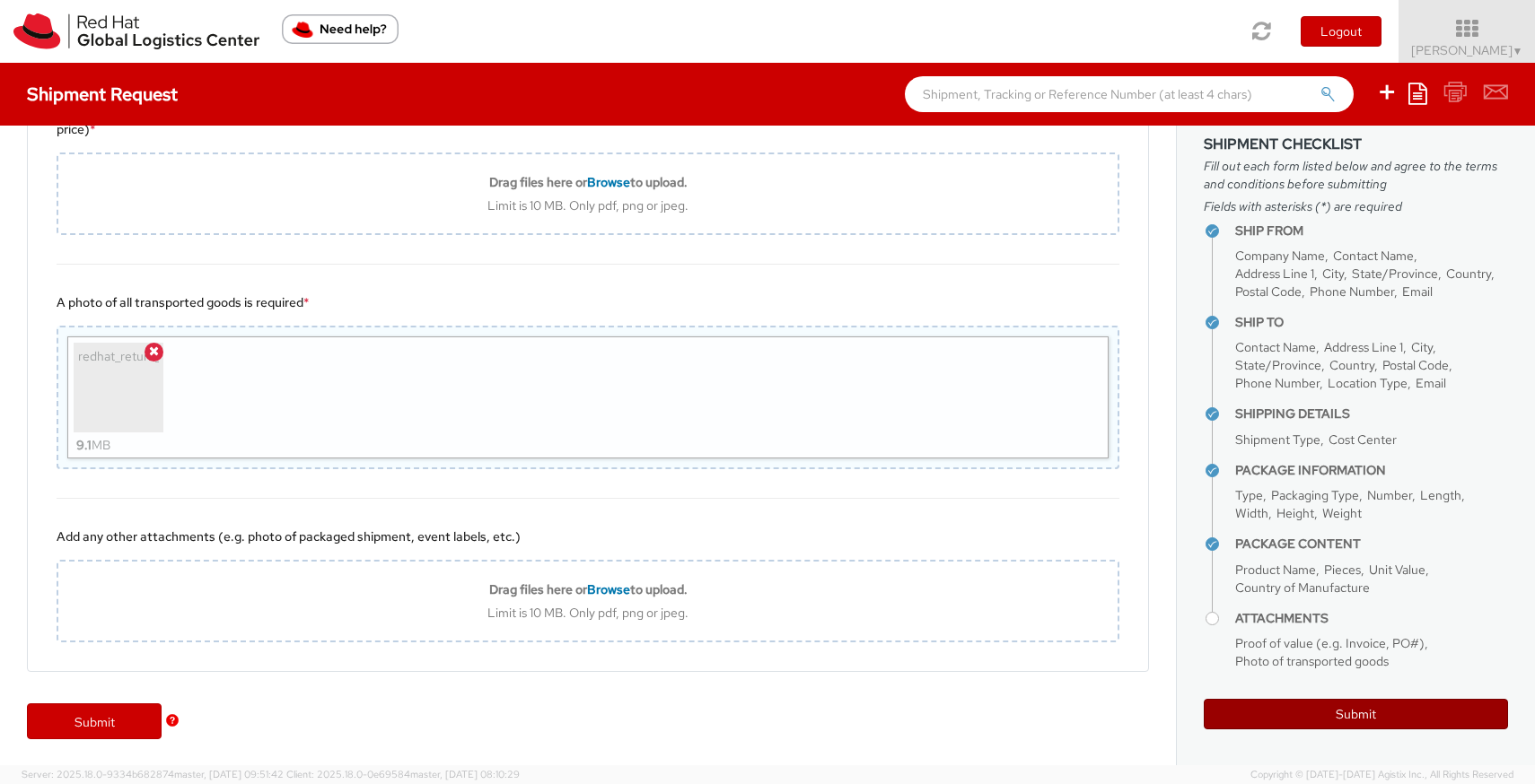
click at [1278, 723] on button "Submit" at bounding box center [1356, 714] width 304 height 31
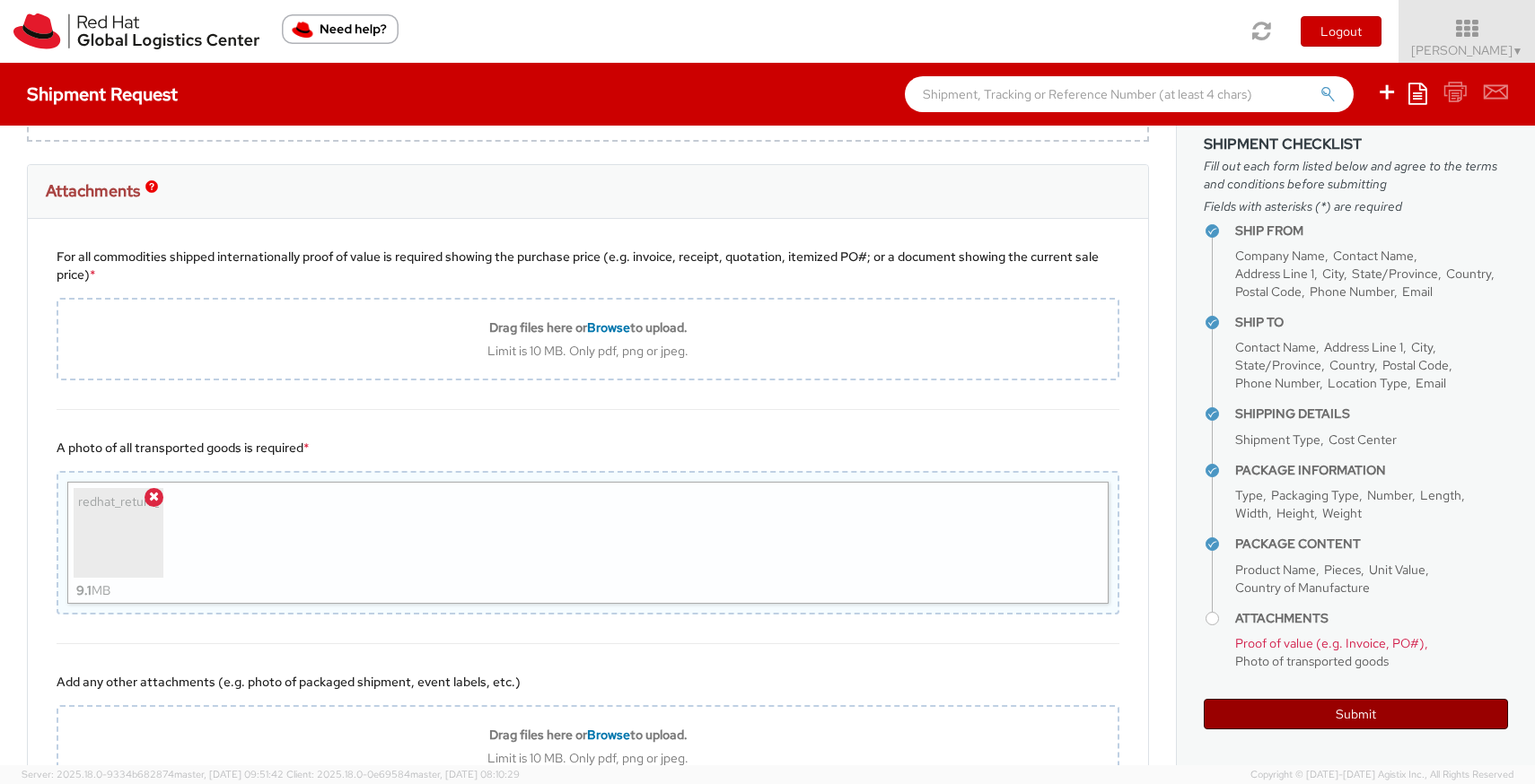
scroll to position [2187, 0]
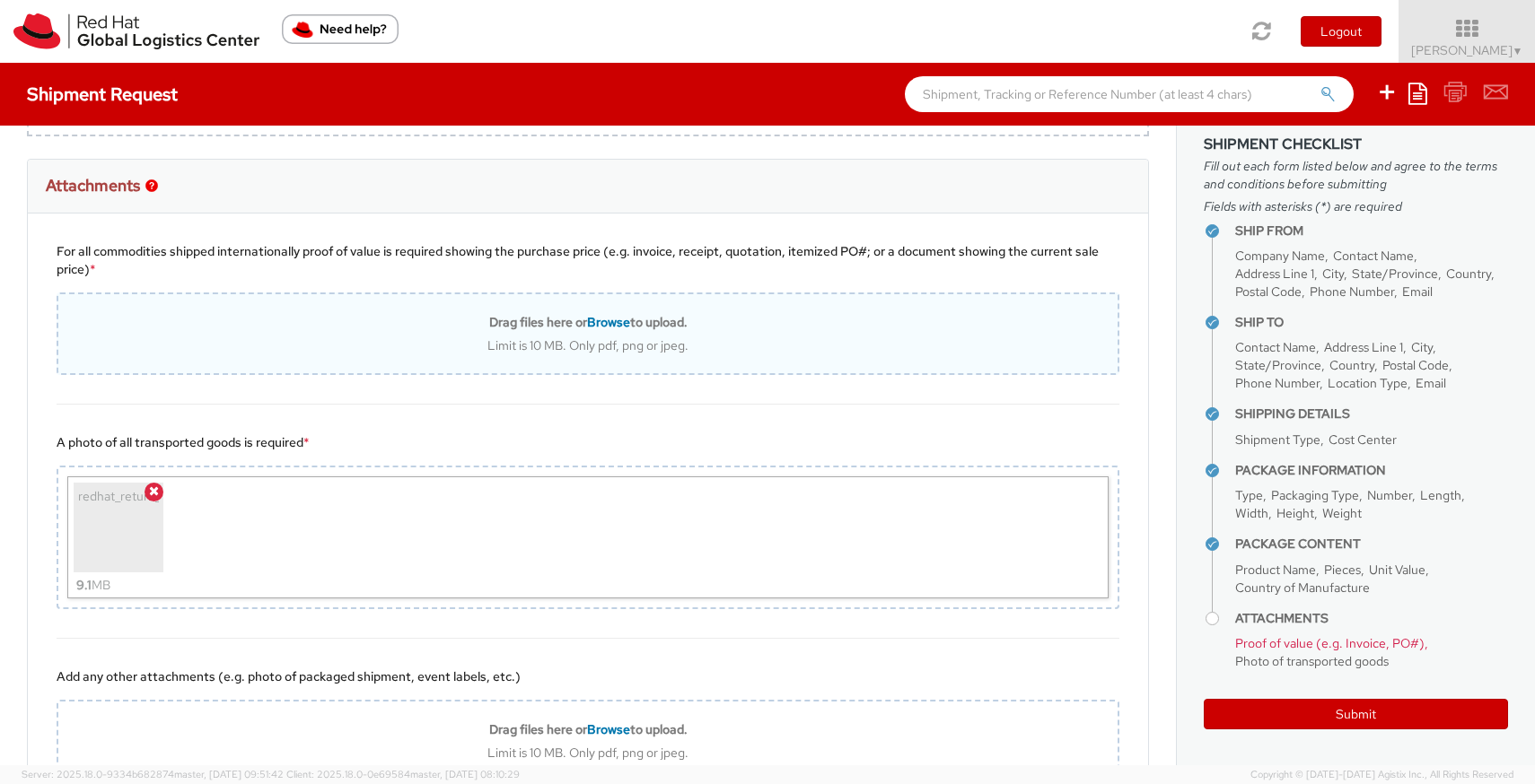
click at [613, 322] on span "Browse" at bounding box center [608, 322] width 43 height 16
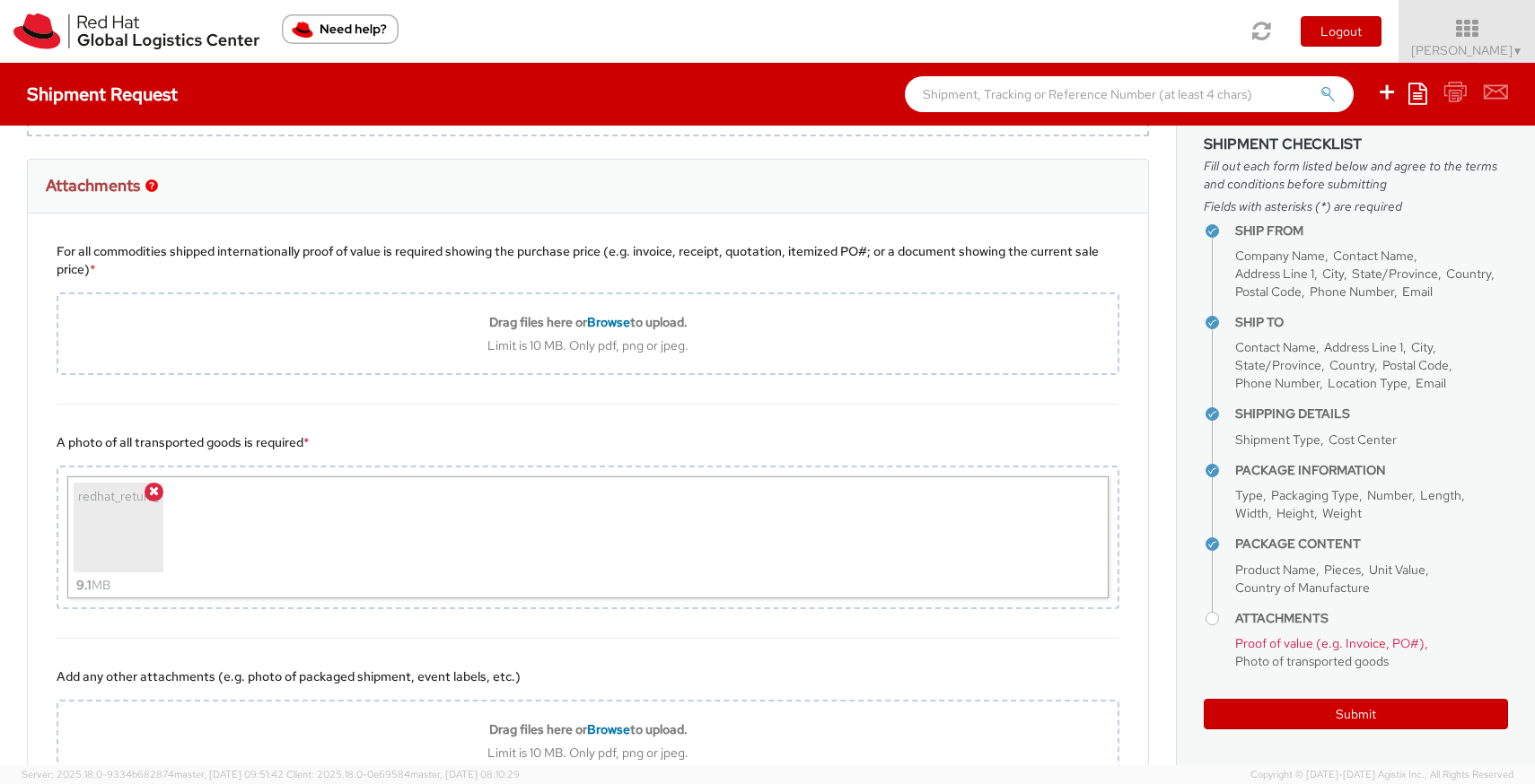
drag, startPoint x: 523, startPoint y: 249, endPoint x: 92, endPoint y: 272, distance: 431.6
click at [92, 272] on div "For all commodities shipped internationally proof of value is required showing …" at bounding box center [588, 260] width 1063 height 36
copy div "purchase price (e.g. invoice, receipt, quotation, itemized PO#; or a document s…"
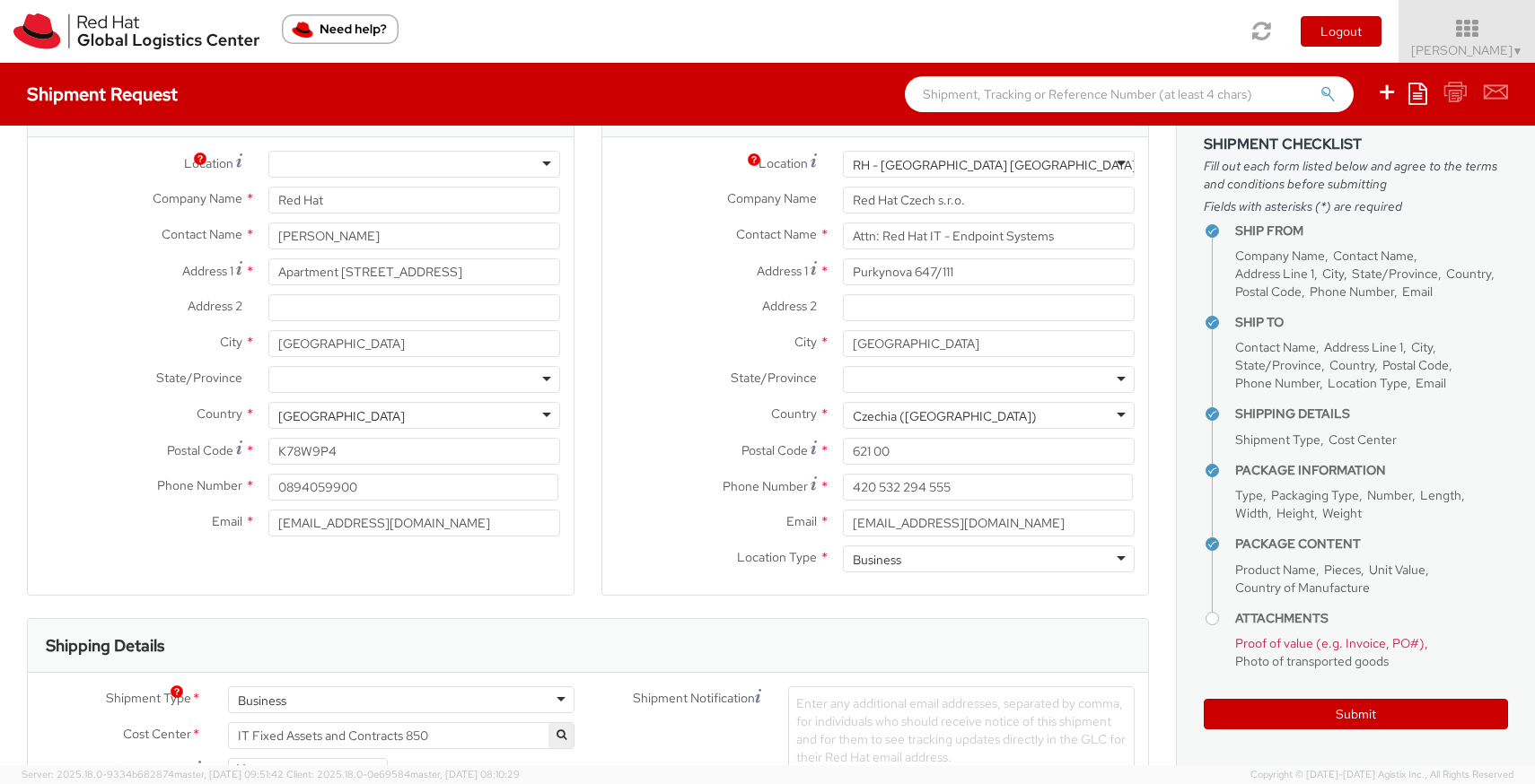
scroll to position [0, 0]
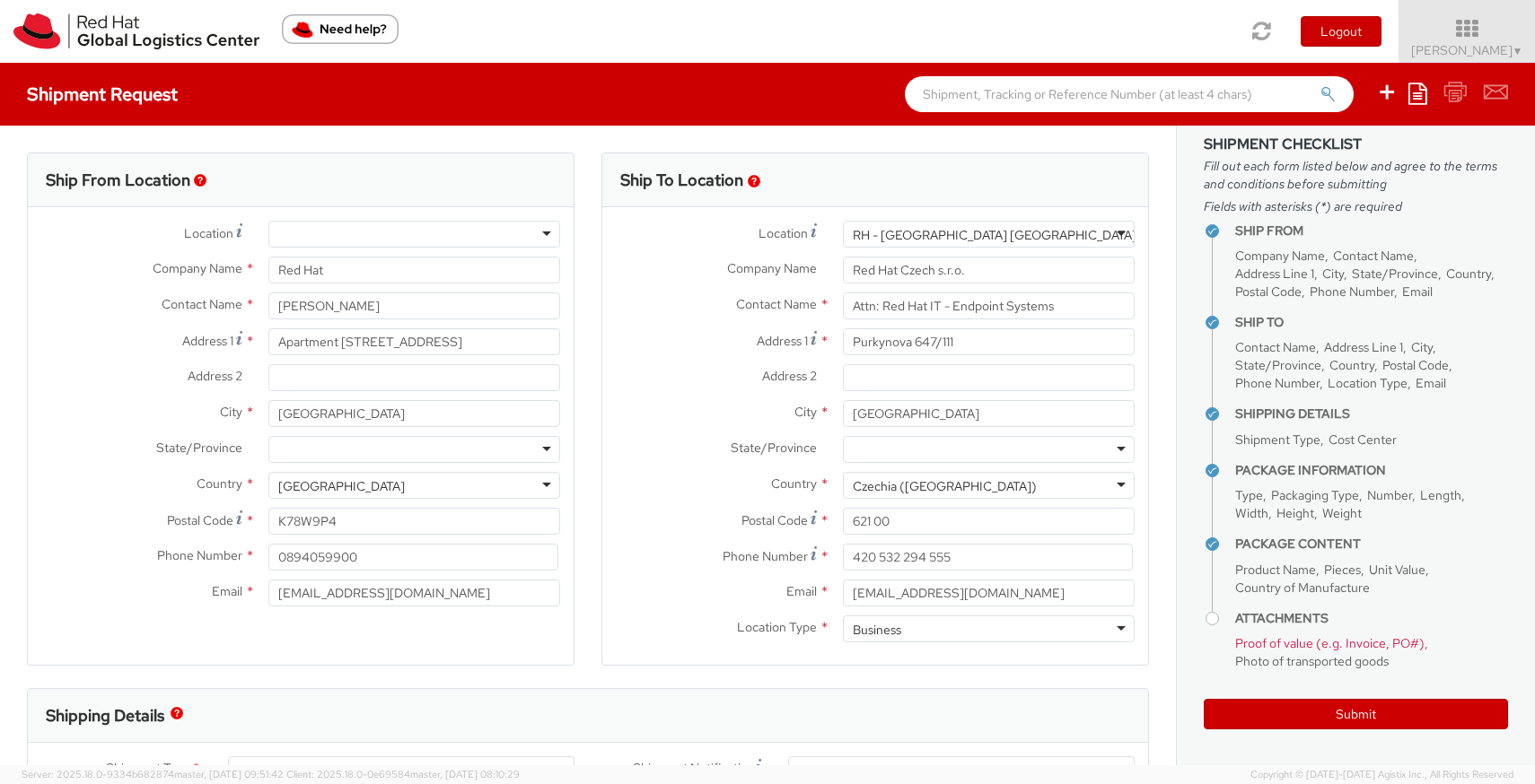
click at [309, 240] on div at bounding box center [414, 234] width 292 height 27
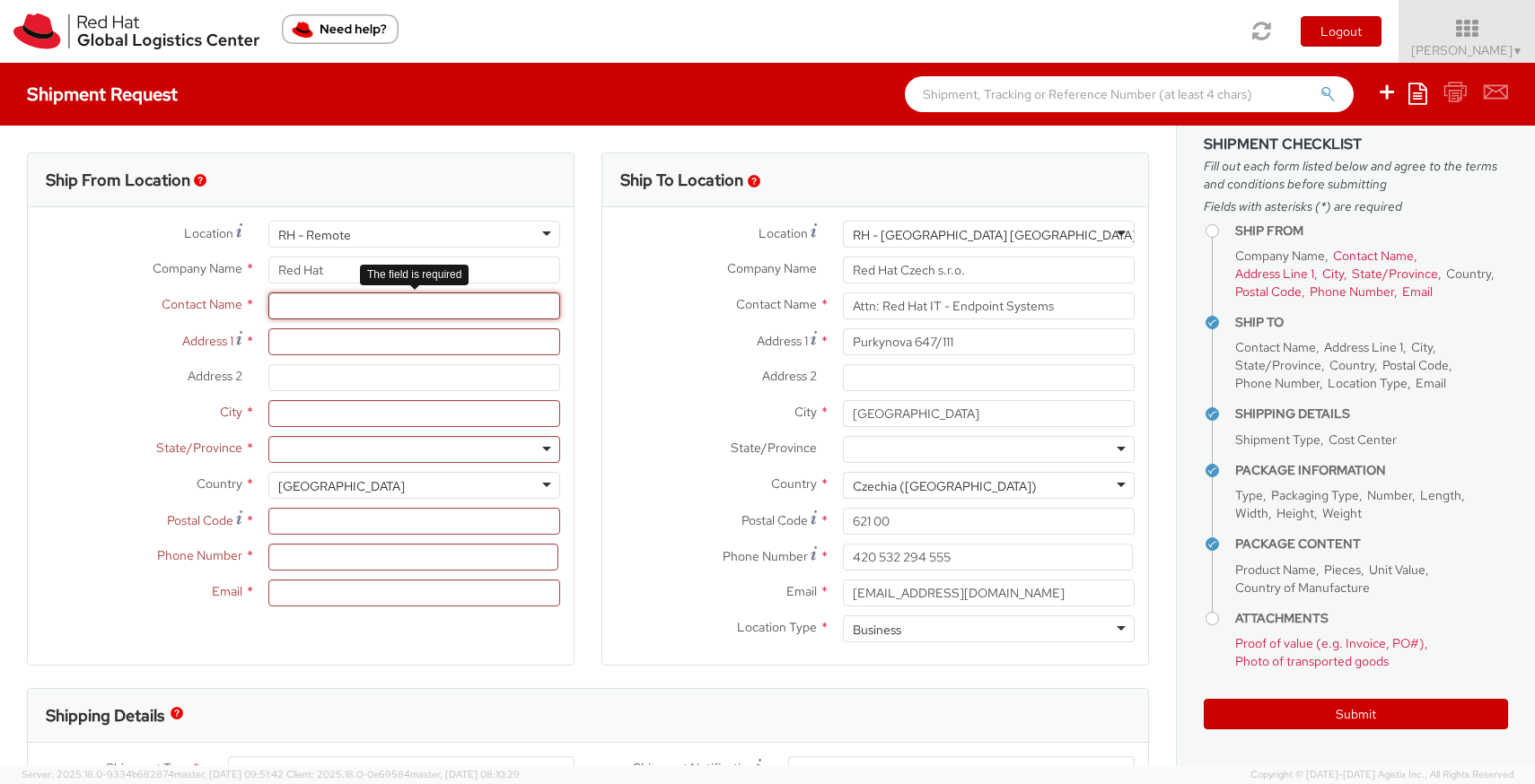
click at [315, 309] on input "text" at bounding box center [414, 306] width 292 height 27
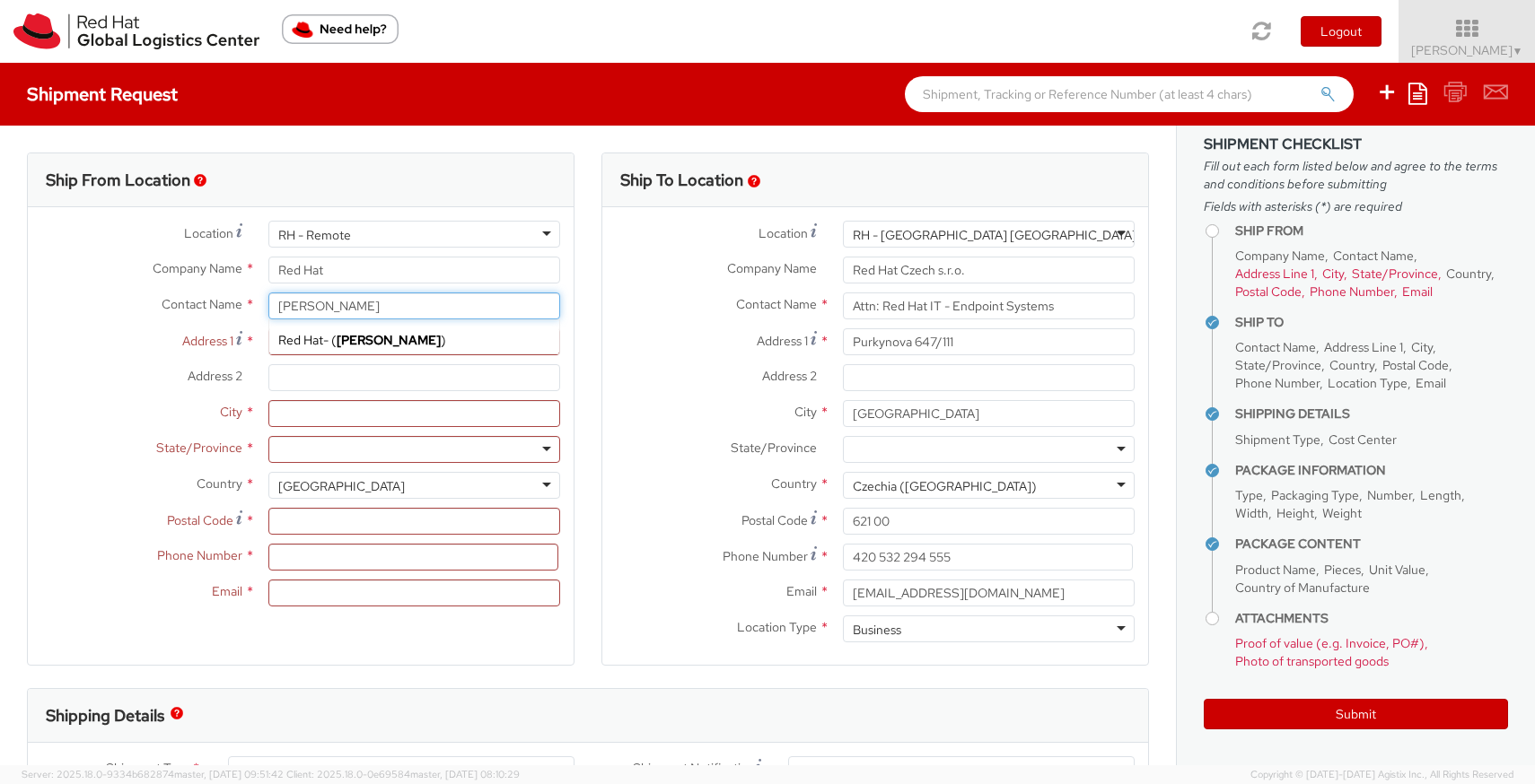
type input "[PERSON_NAME]"
click at [595, 307] on div "Ship To Location Location * [GEOGRAPHIC_DATA] - [GEOGRAPHIC_DATA] [GEOGRAPHIC_D…" at bounding box center [875, 420] width 574 height 536
click at [311, 343] on input "Address 1 *" at bounding box center [414, 341] width 292 height 27
type input "A"
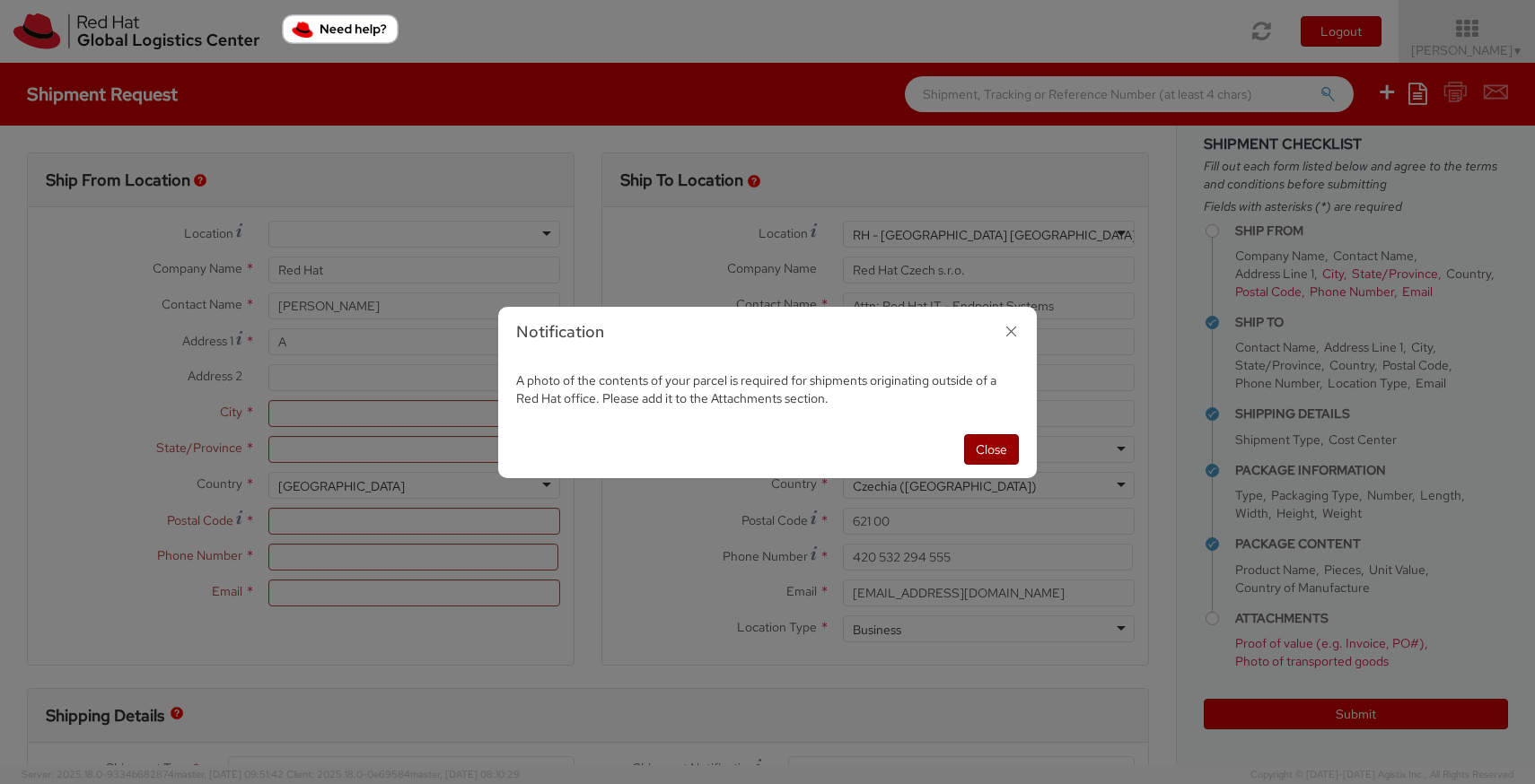
click at [1008, 454] on button "Close" at bounding box center [991, 449] width 55 height 31
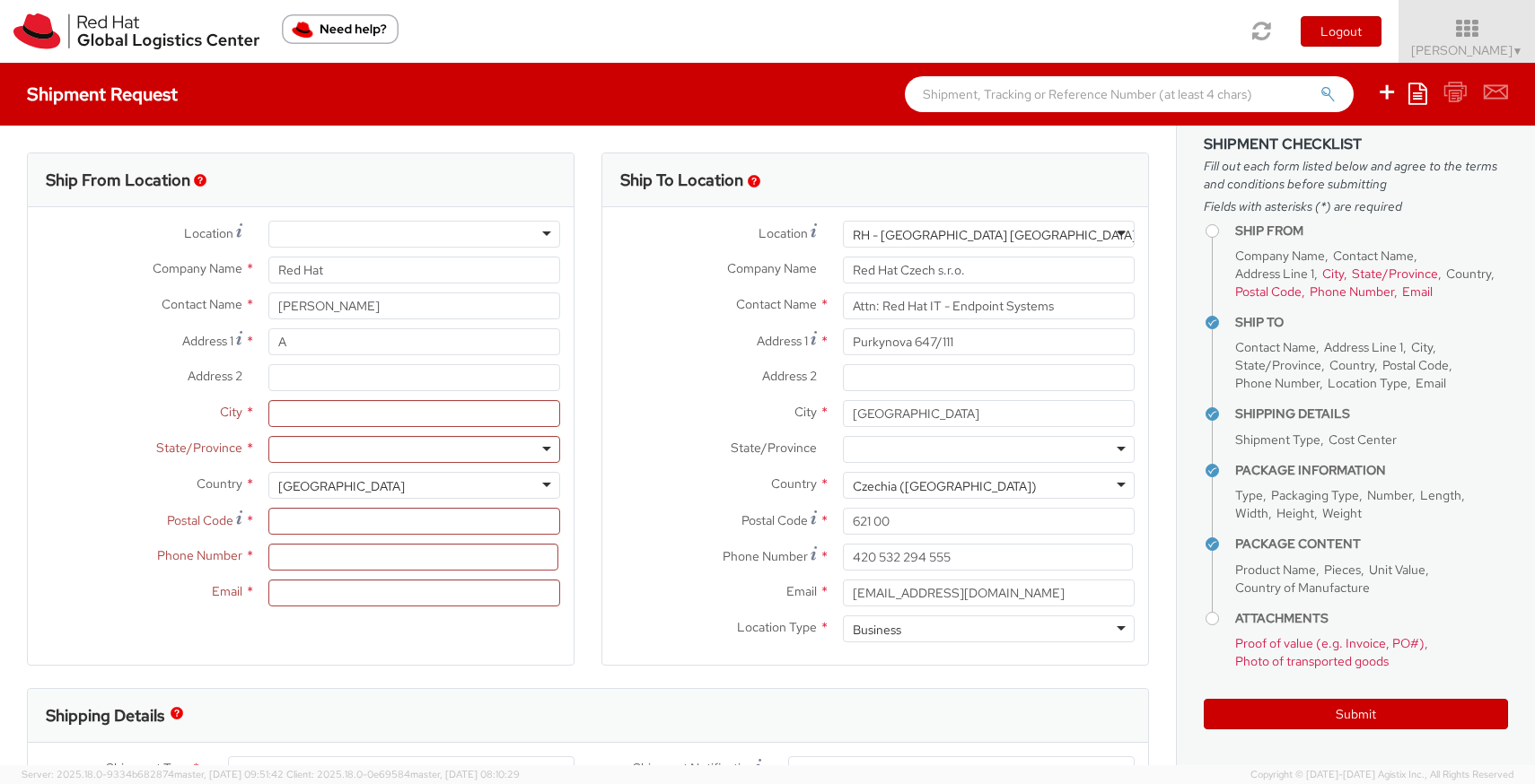
click at [384, 488] on div "[GEOGRAPHIC_DATA]" at bounding box center [414, 485] width 292 height 27
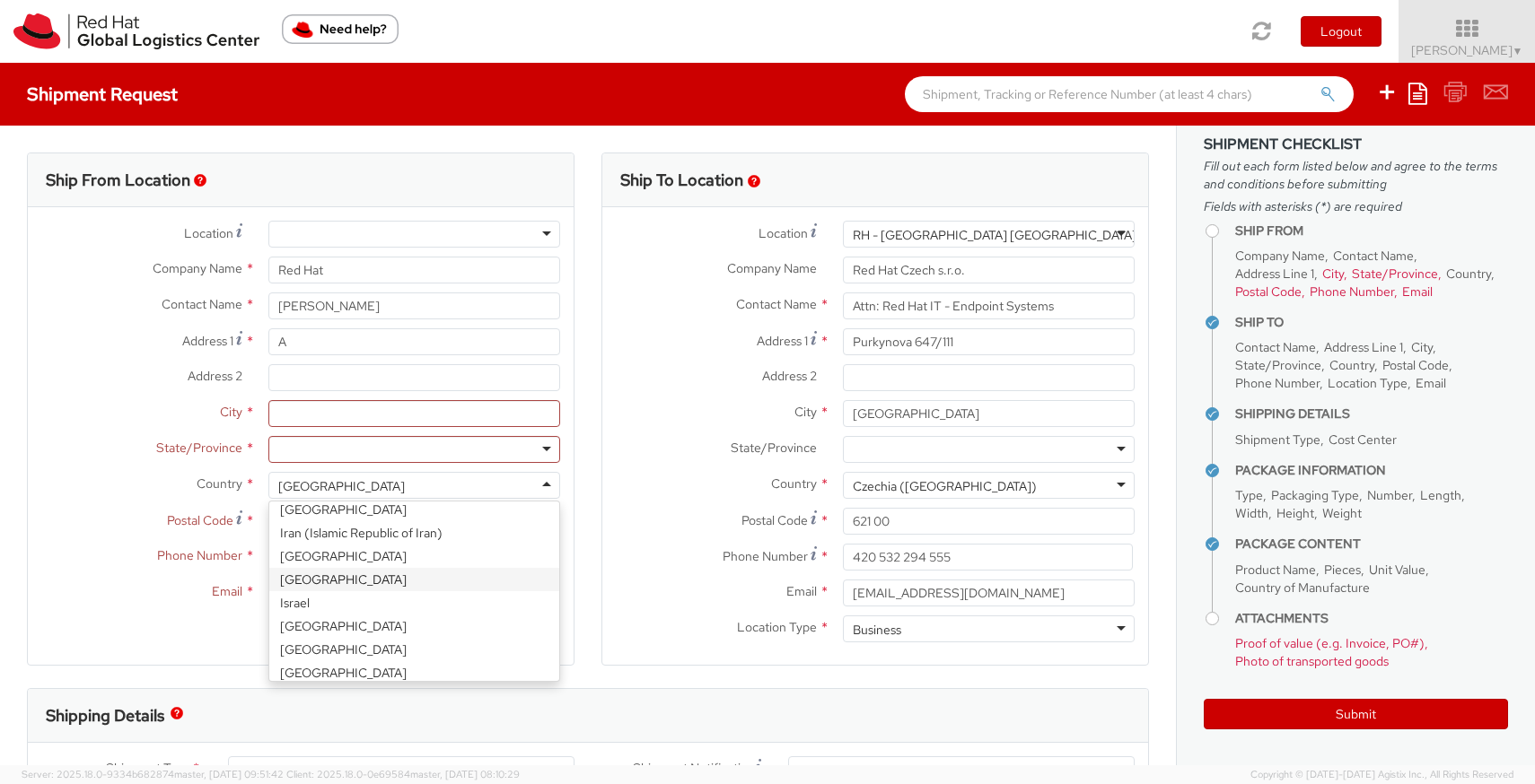
scroll to position [2059, 0]
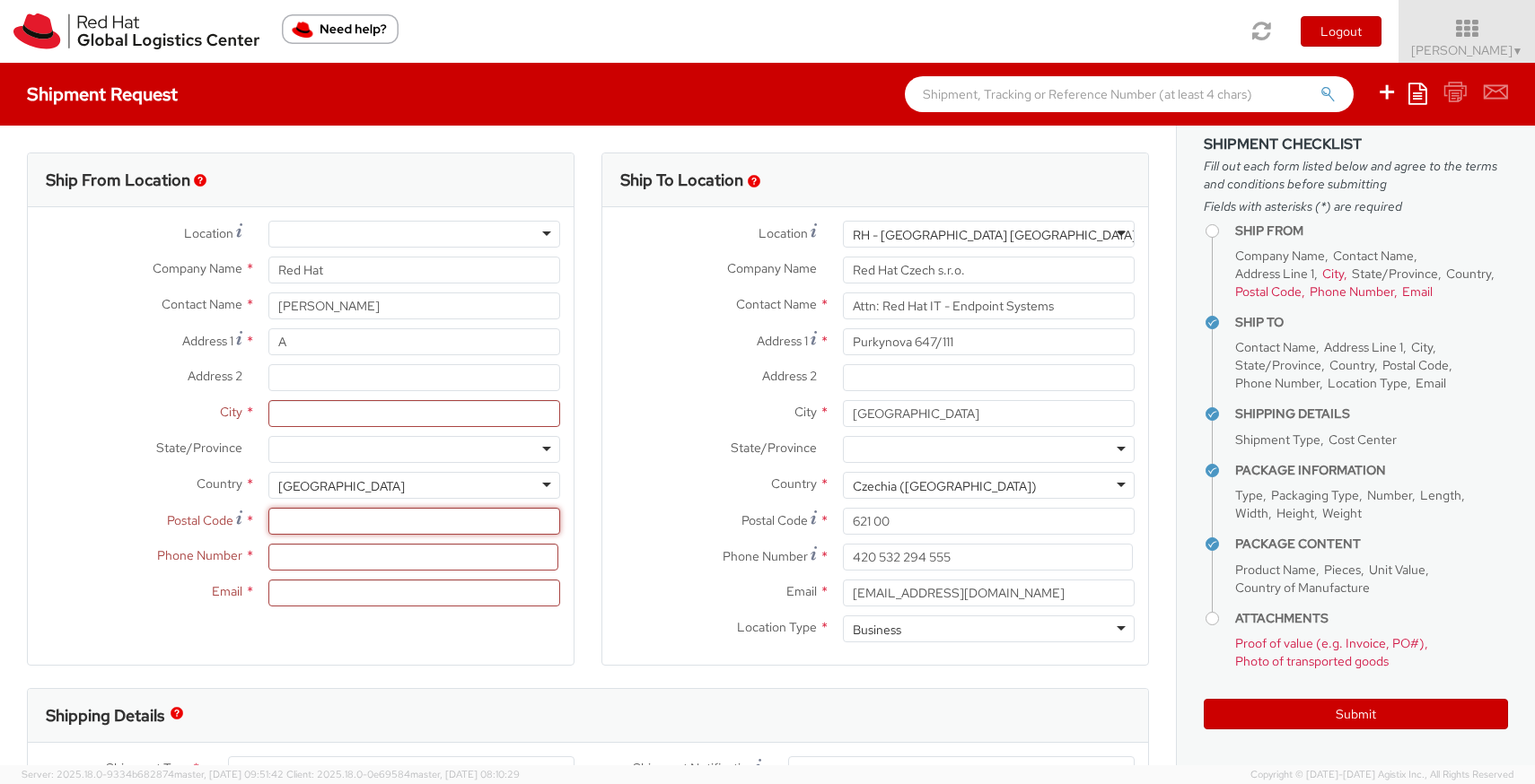
click at [296, 526] on input "Postal Code *" at bounding box center [414, 521] width 292 height 27
type input "K78W9P4"
click at [279, 558] on input at bounding box center [413, 557] width 290 height 27
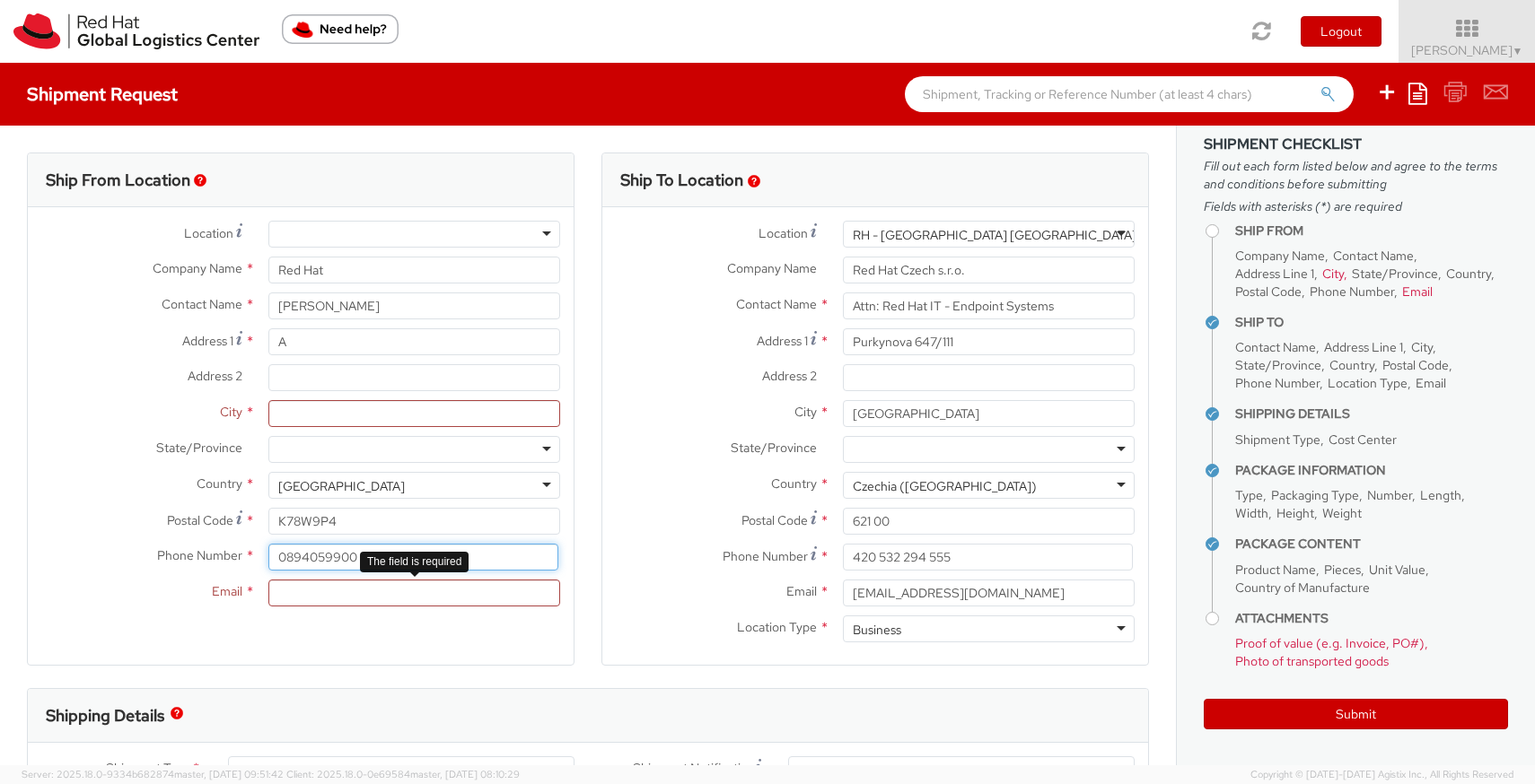
type input "0894059900"
click at [336, 589] on input "Email *" at bounding box center [414, 593] width 292 height 27
type input "[EMAIL_ADDRESS][DOMAIN_NAME]"
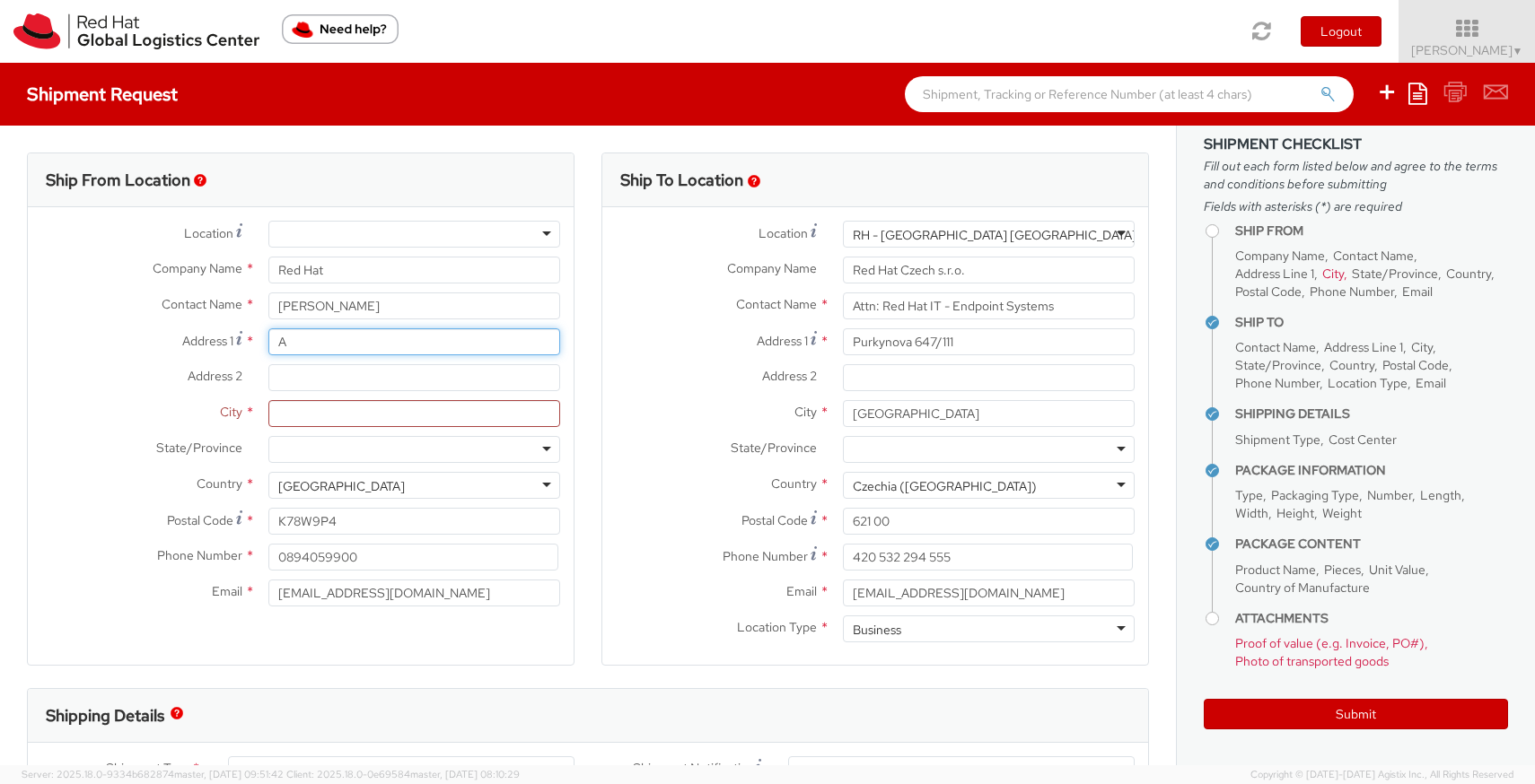
click at [312, 344] on input "A" at bounding box center [414, 341] width 292 height 27
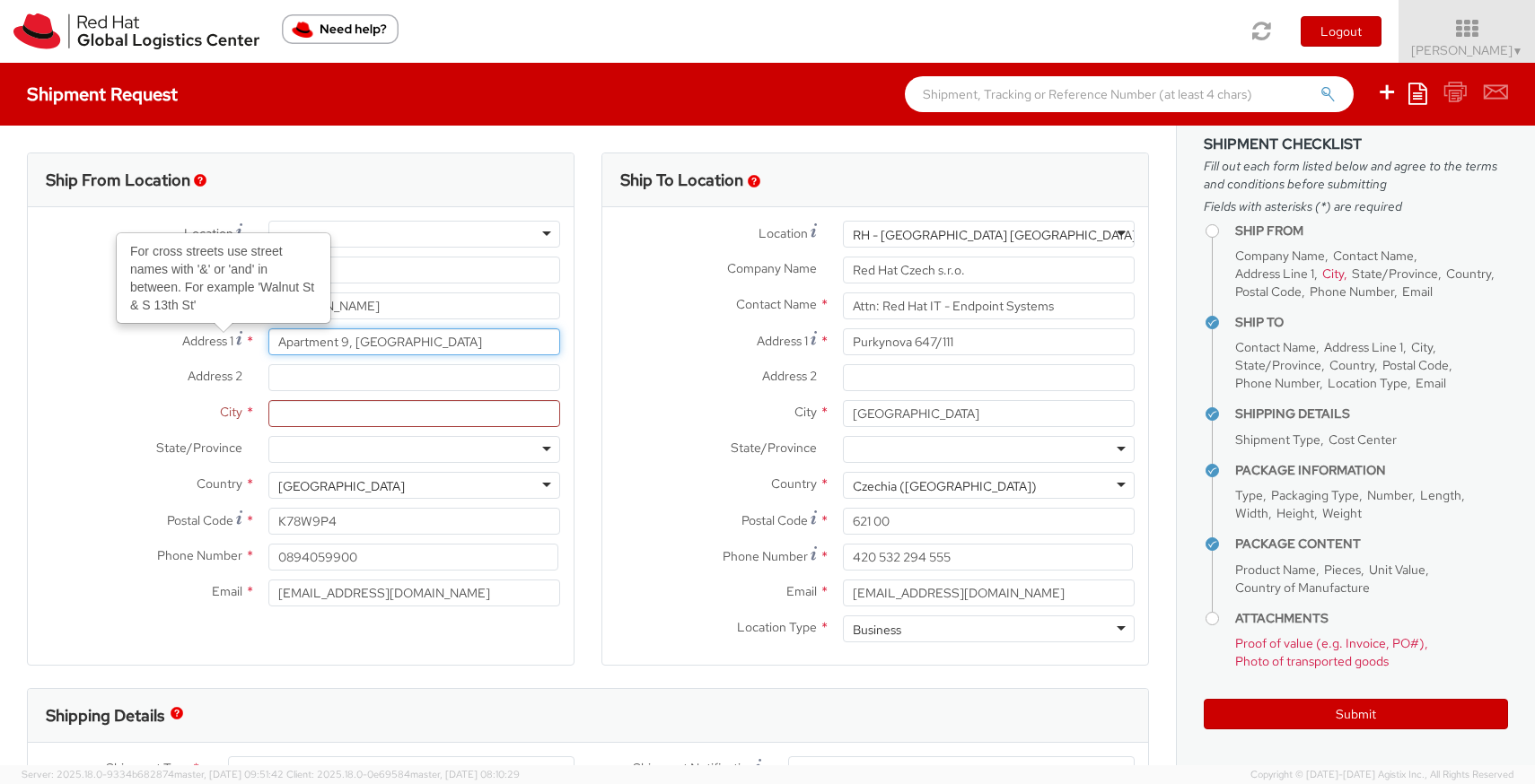
type input "Apartment 9, [GEOGRAPHIC_DATA]"
click at [300, 380] on input "Address 2 *" at bounding box center [414, 378] width 292 height 27
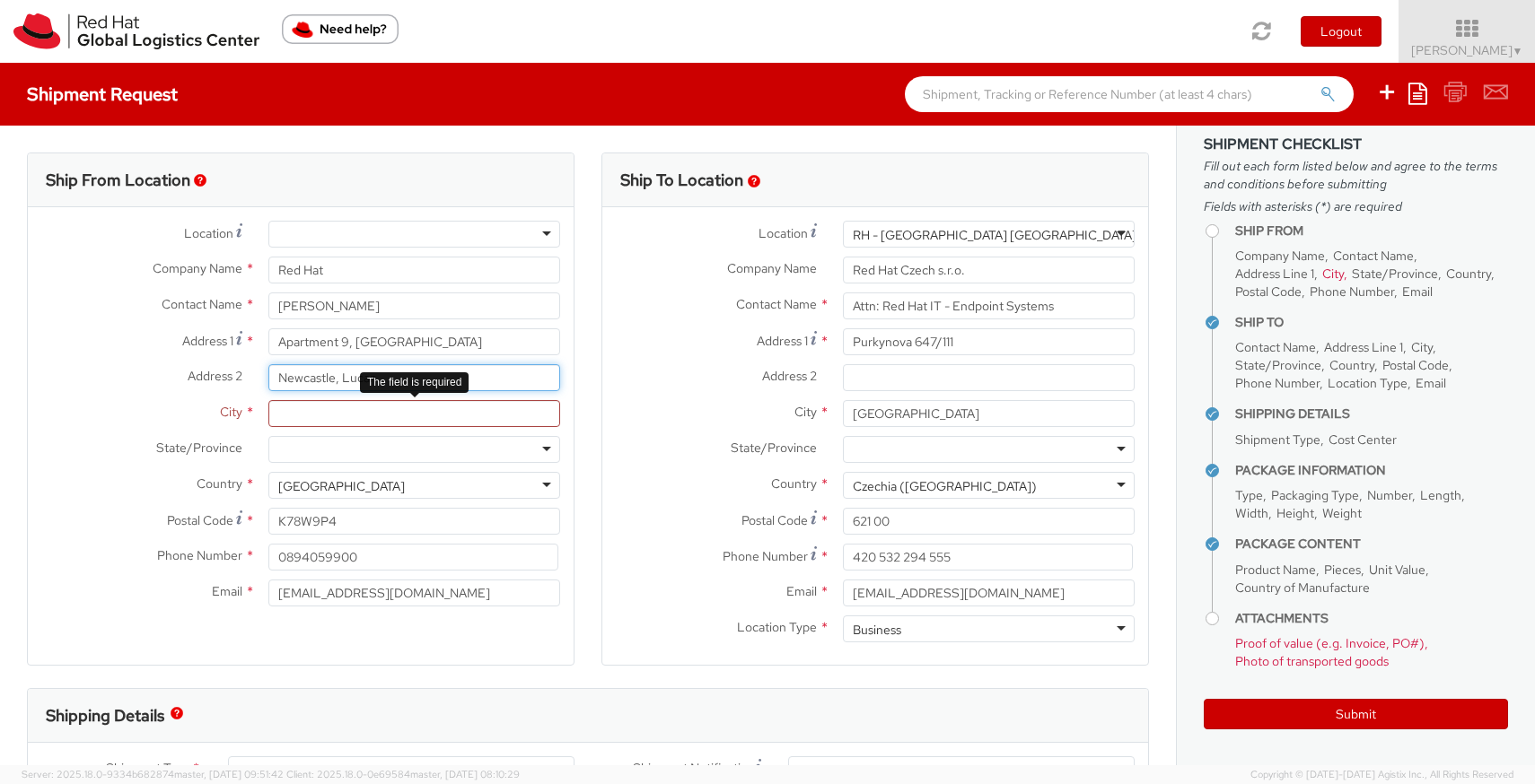
type input "Newcastle, Lucan"
click at [311, 409] on input "City *" at bounding box center [414, 413] width 292 height 27
type input "[GEOGRAPHIC_DATA]"
click at [329, 448] on div at bounding box center [414, 449] width 292 height 27
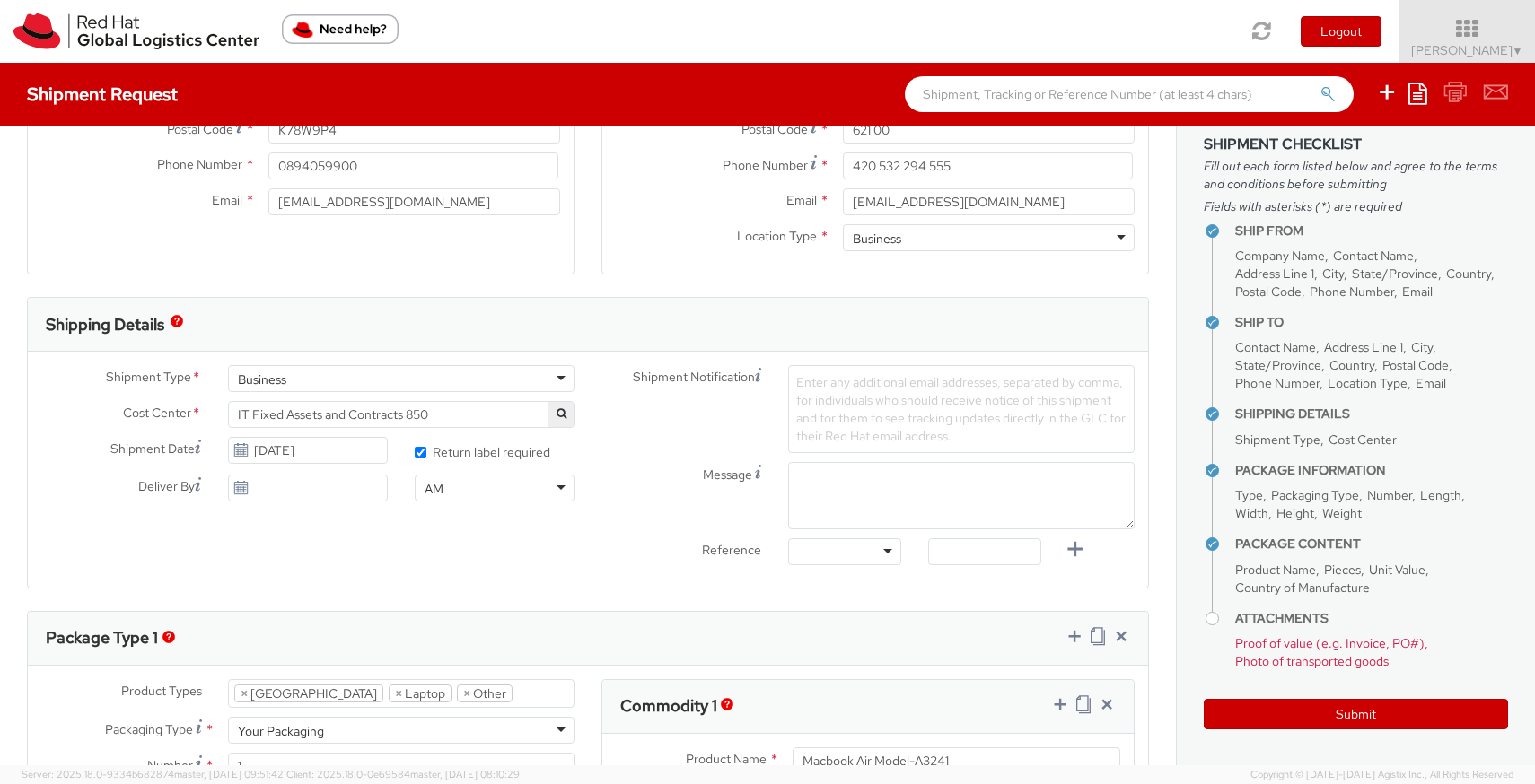
scroll to position [393, 0]
click at [665, 403] on div "Shipment Notification Enter any additional email addresses, separated by comma,…" at bounding box center [867, 407] width 560 height 88
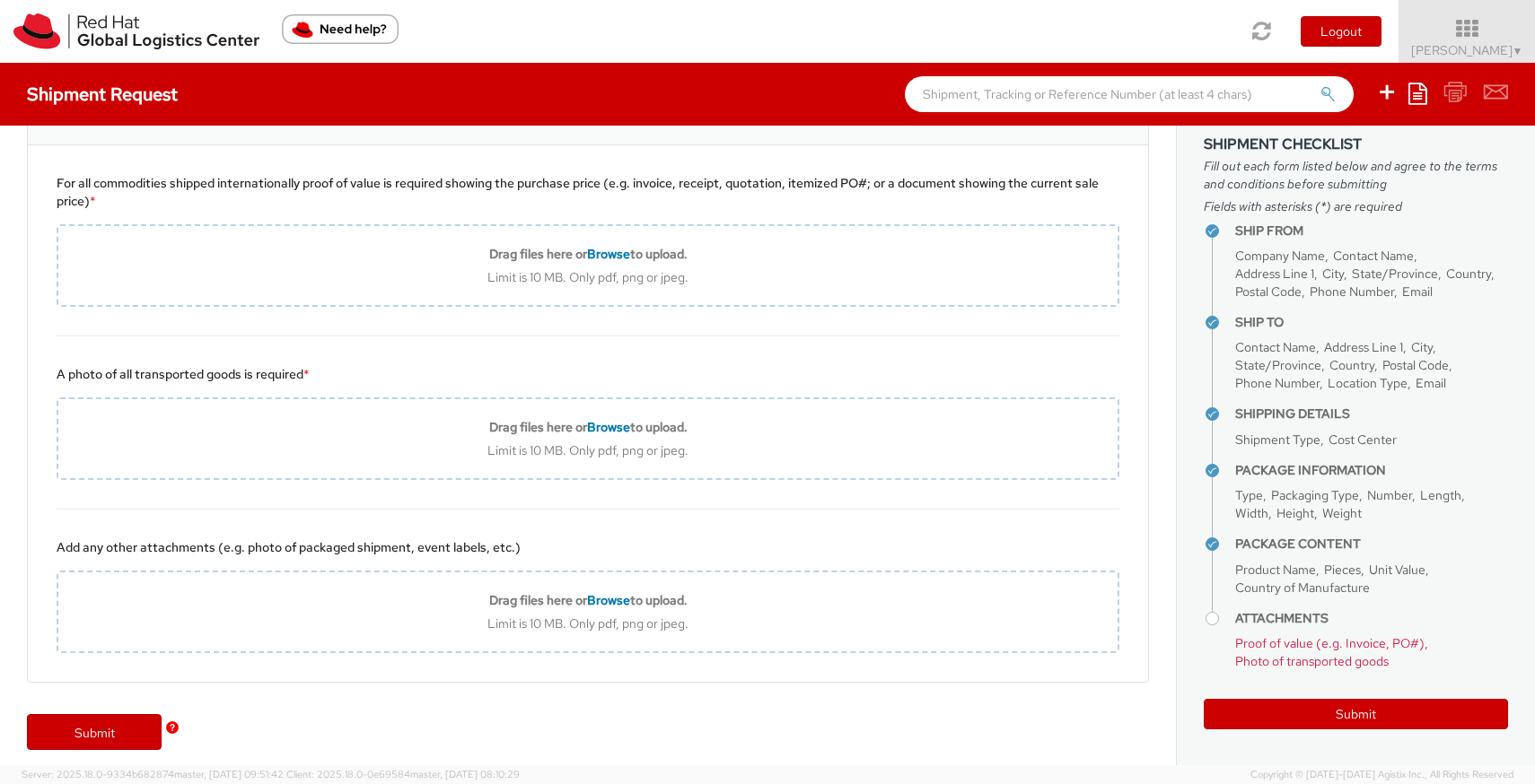
scroll to position [2265, 0]
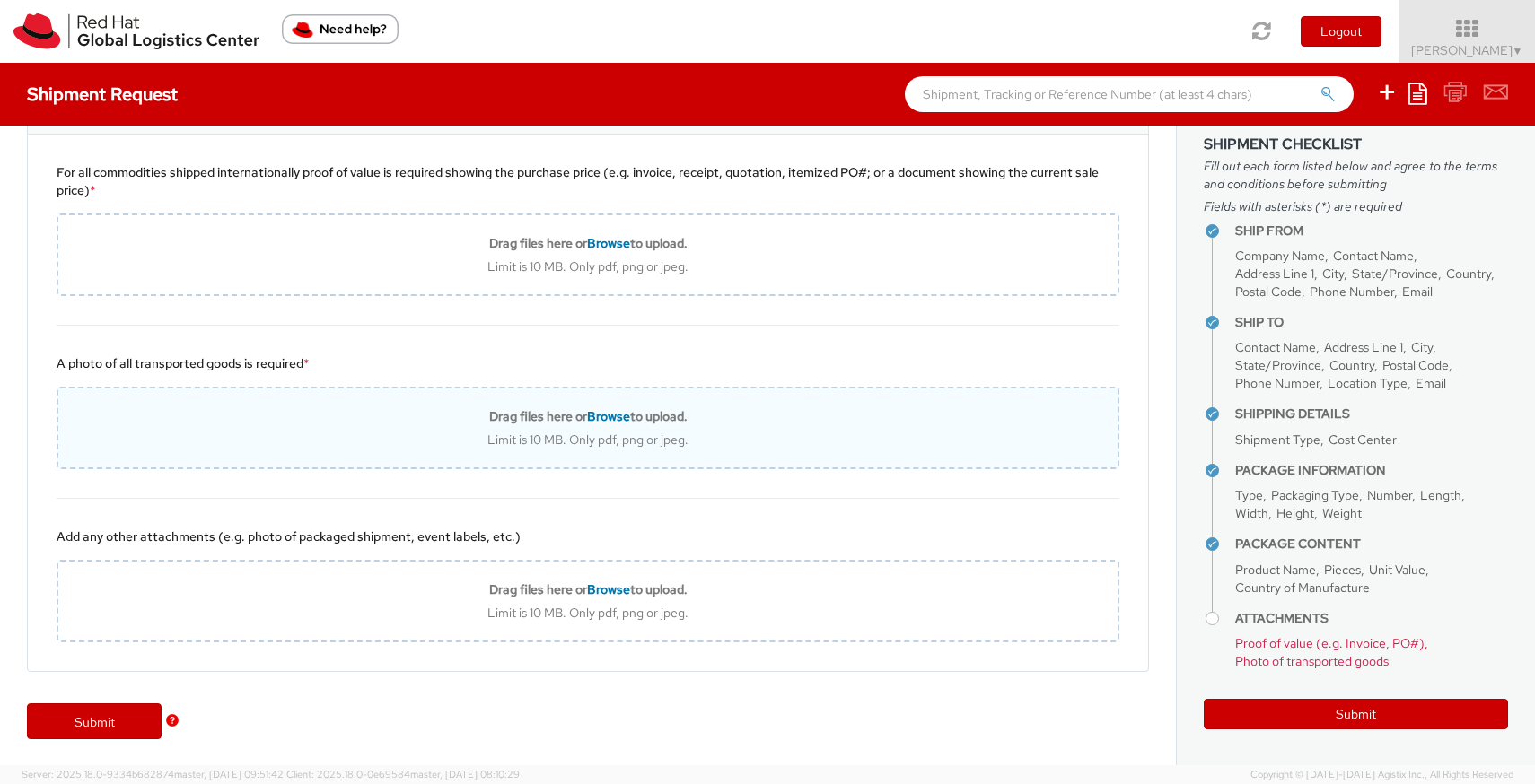
click at [616, 422] on span "Browse" at bounding box center [608, 416] width 43 height 16
type input "C:\fakepath\redhat_return_shipment.pdf"
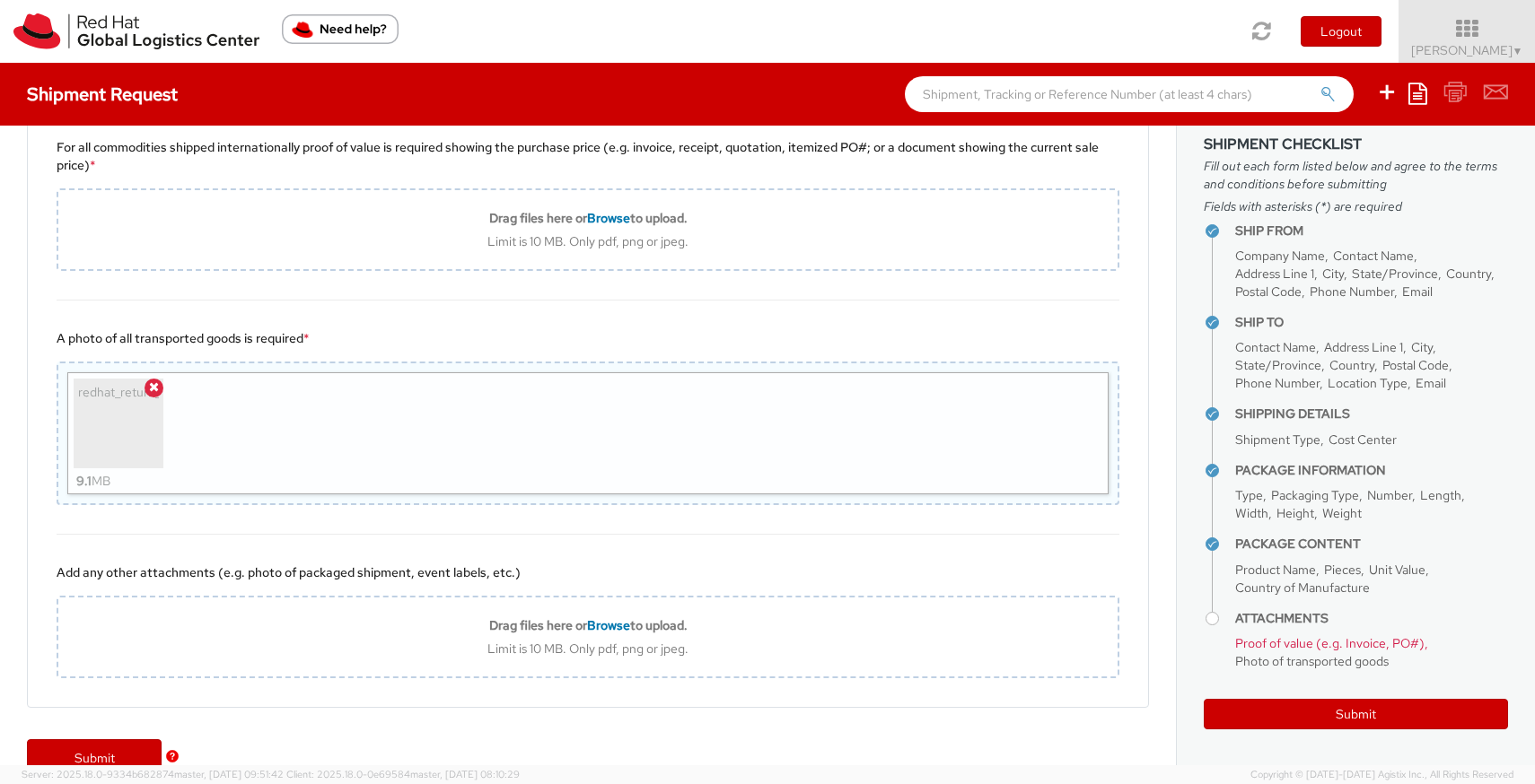
scroll to position [2292, 0]
click at [990, 462] on div "redhat_return_shipment.pdf 9.1 MB" at bounding box center [588, 432] width 1042 height 122
